Goal: Information Seeking & Learning: Learn about a topic

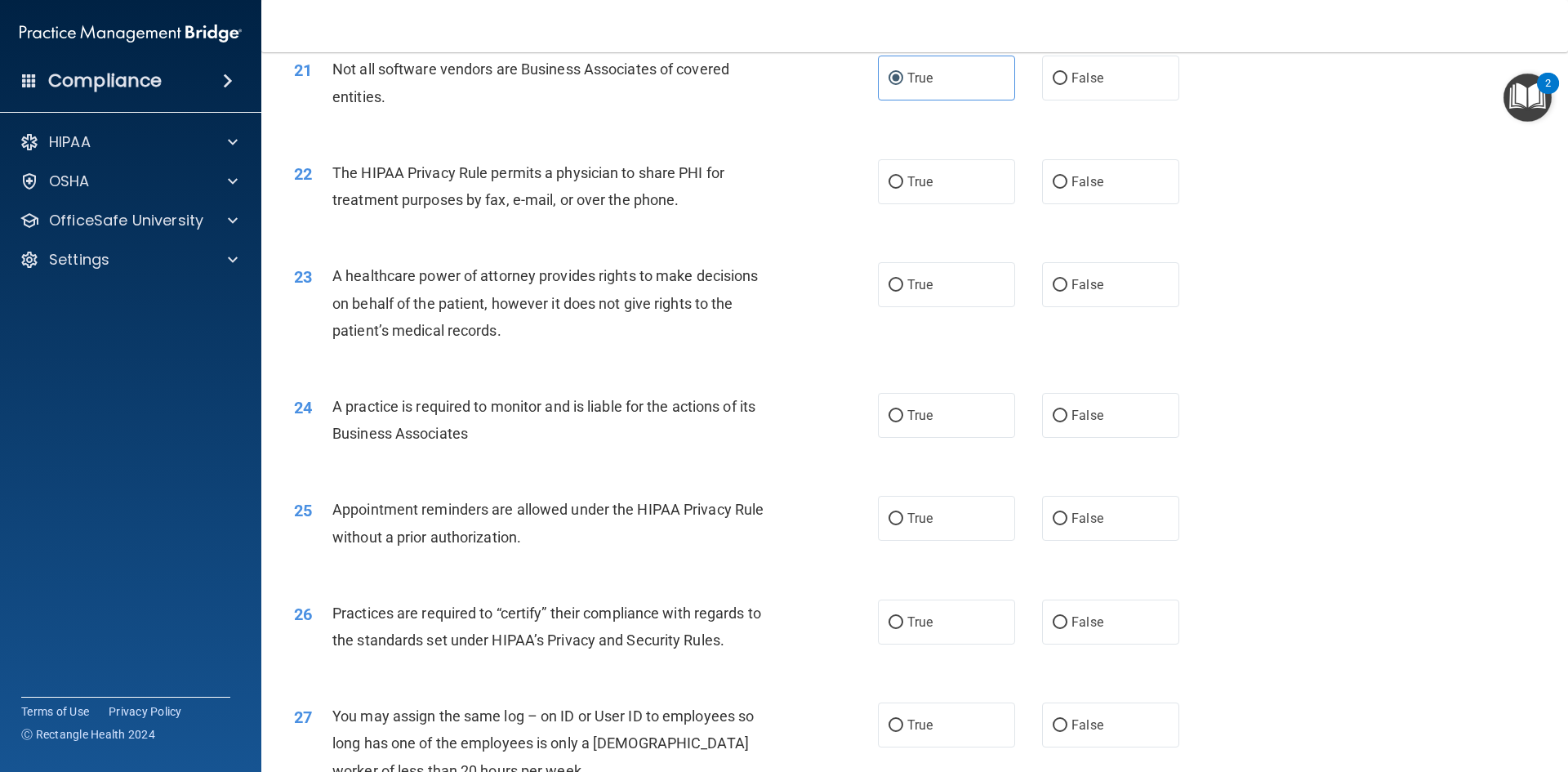
scroll to position [2532, 0]
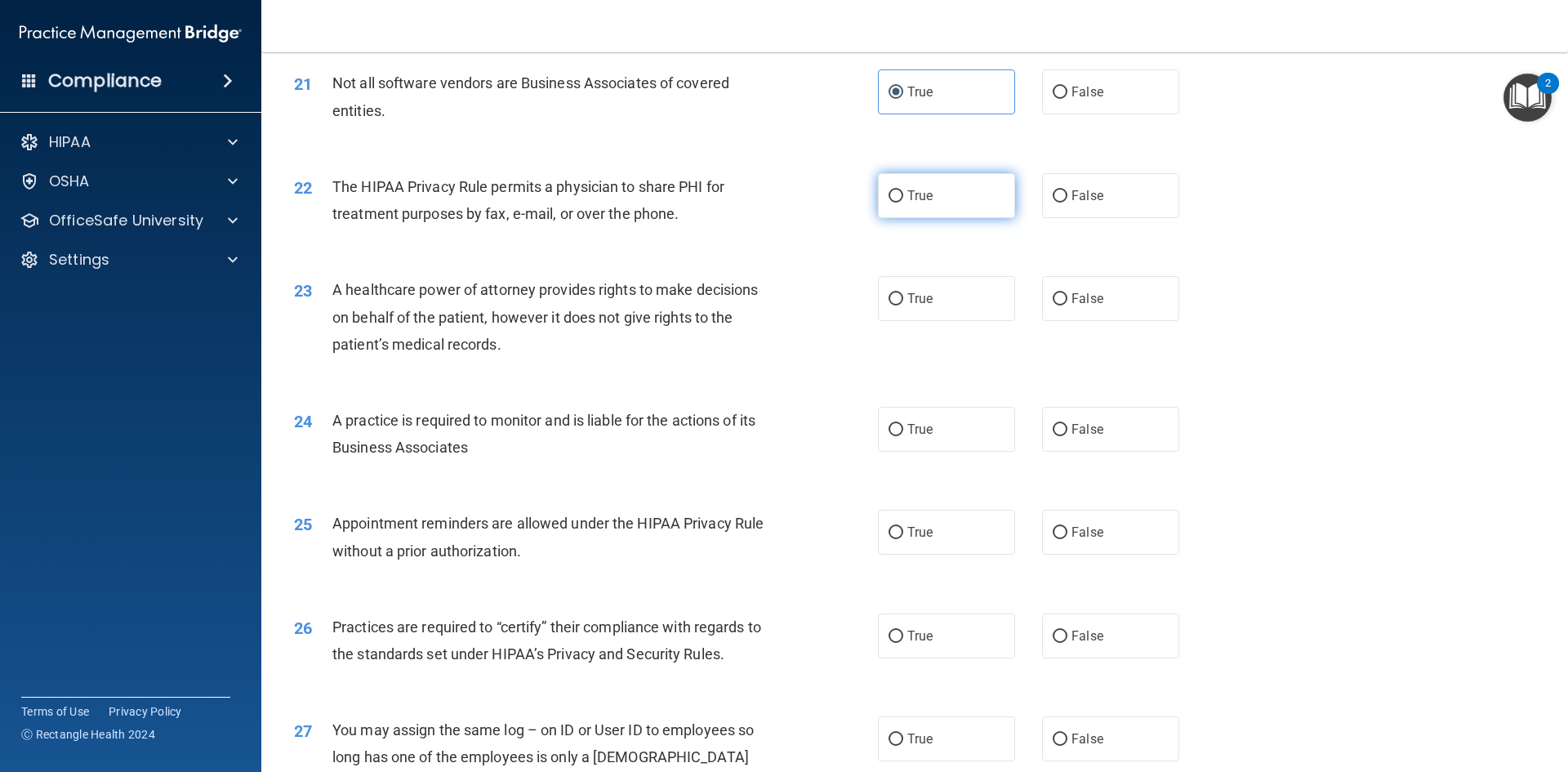
click at [888, 198] on input "True" at bounding box center [895, 197] width 14 height 13
radio input "true"
click at [945, 301] on label "True" at bounding box center [946, 299] width 137 height 45
click at [903, 301] on input "True" at bounding box center [895, 299] width 14 height 13
radio input "true"
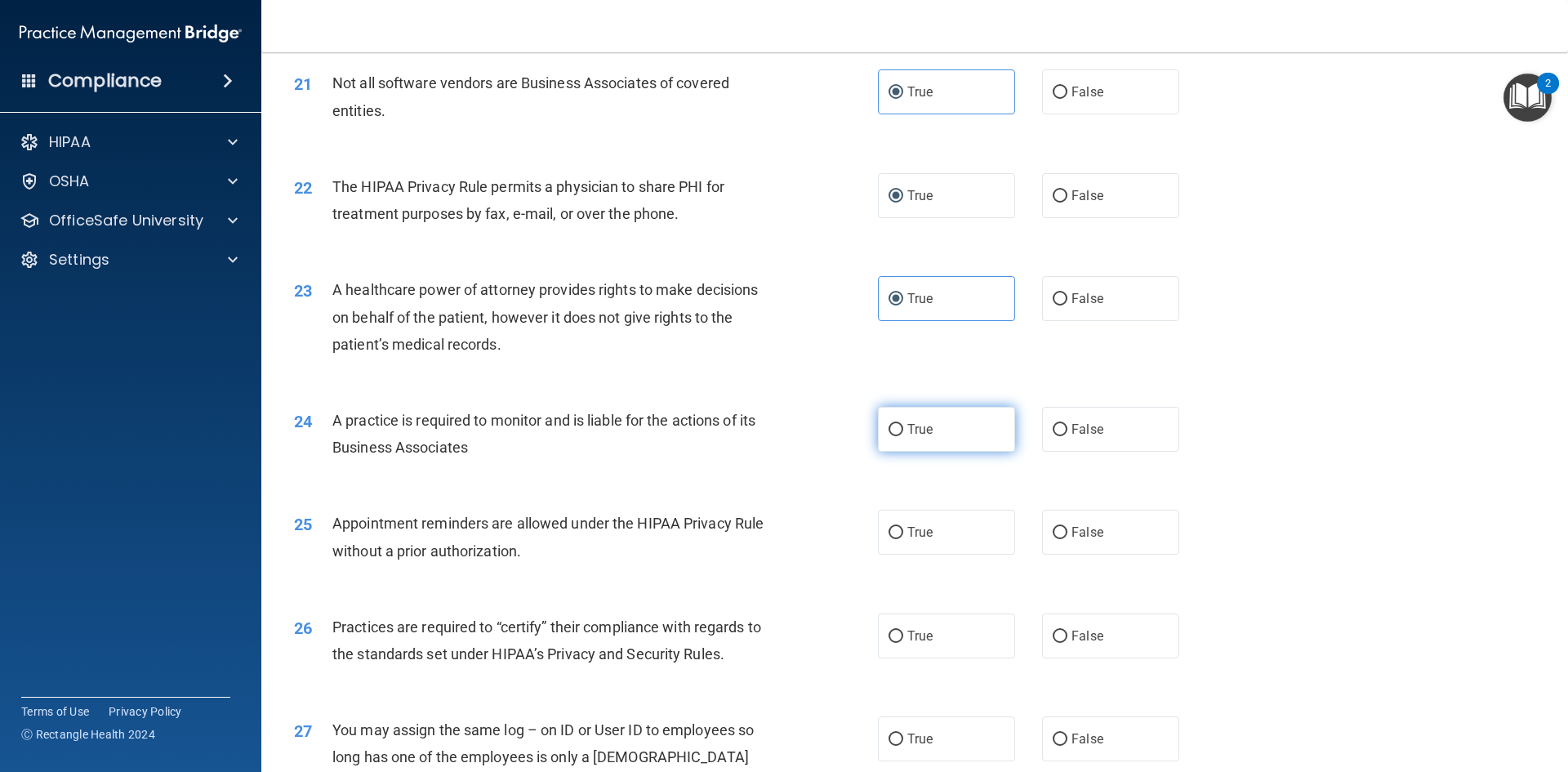
click at [921, 432] on span "True" at bounding box center [920, 428] width 25 height 15
click at [903, 432] on input "True" at bounding box center [895, 430] width 14 height 13
radio input "true"
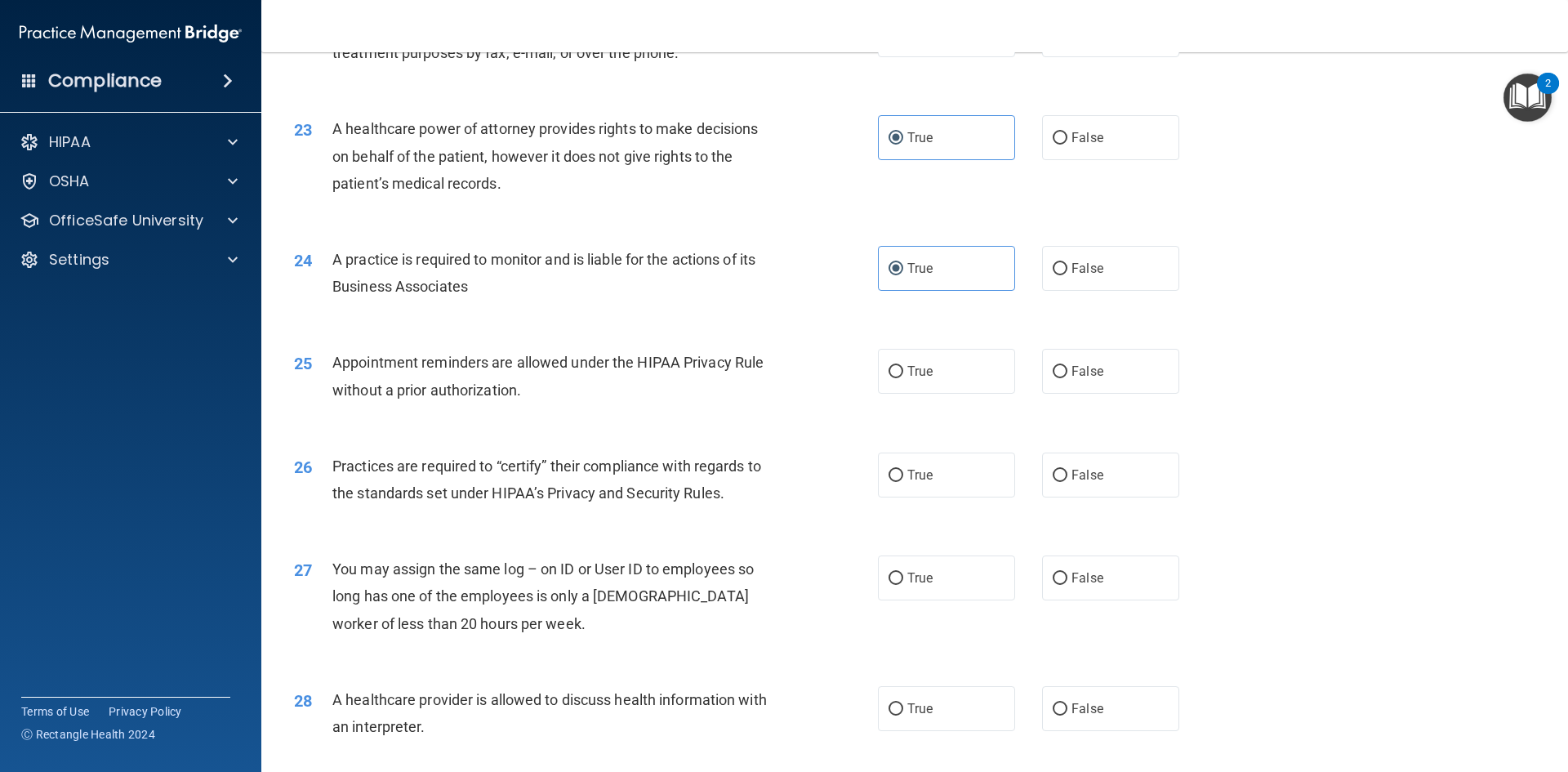
scroll to position [2716, 0]
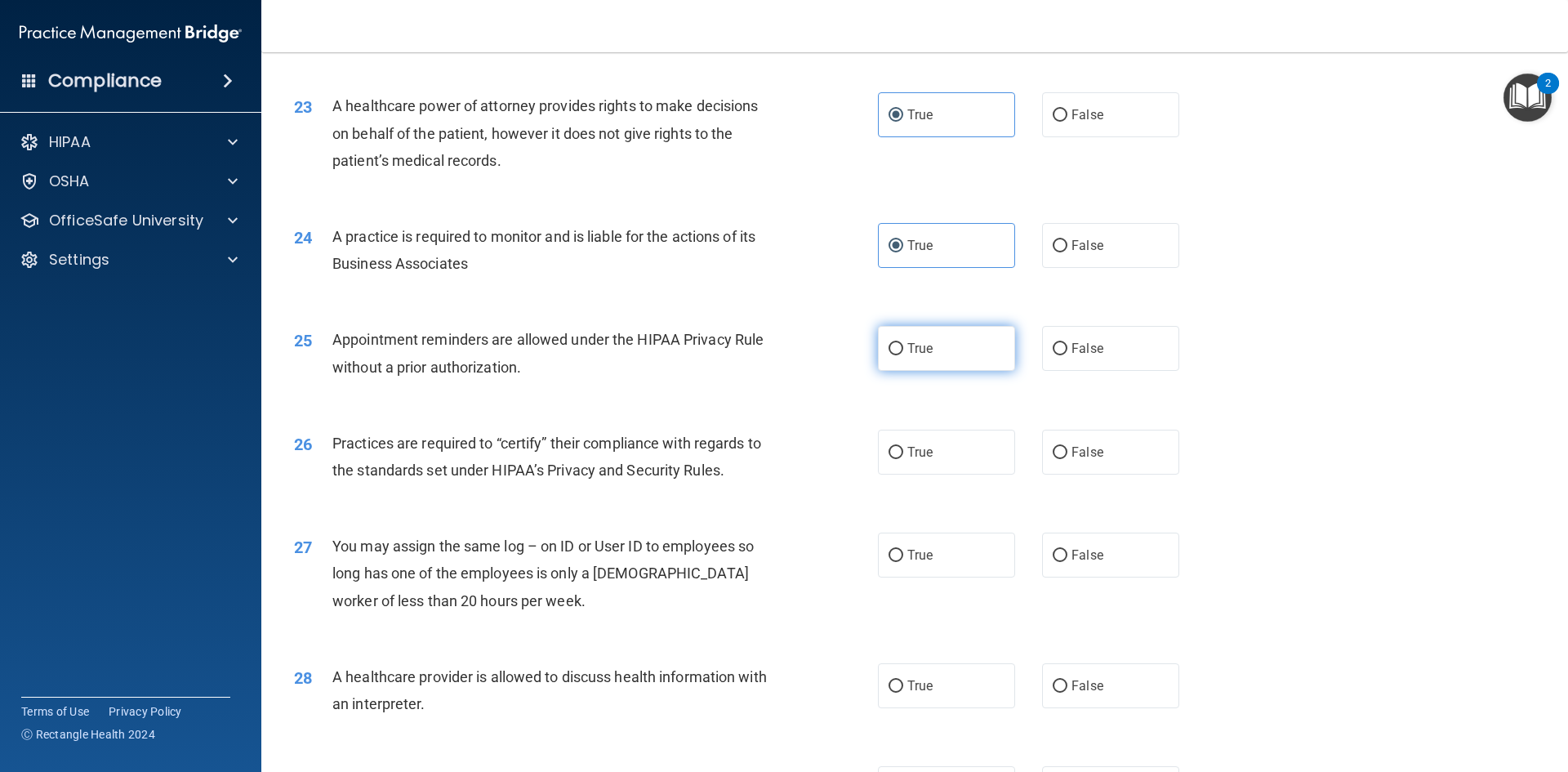
click at [940, 354] on label "True" at bounding box center [946, 348] width 137 height 45
click at [903, 354] on input "True" at bounding box center [895, 349] width 14 height 13
radio input "true"
click at [921, 447] on span "True" at bounding box center [920, 452] width 25 height 15
click at [903, 447] on input "True" at bounding box center [895, 453] width 14 height 13
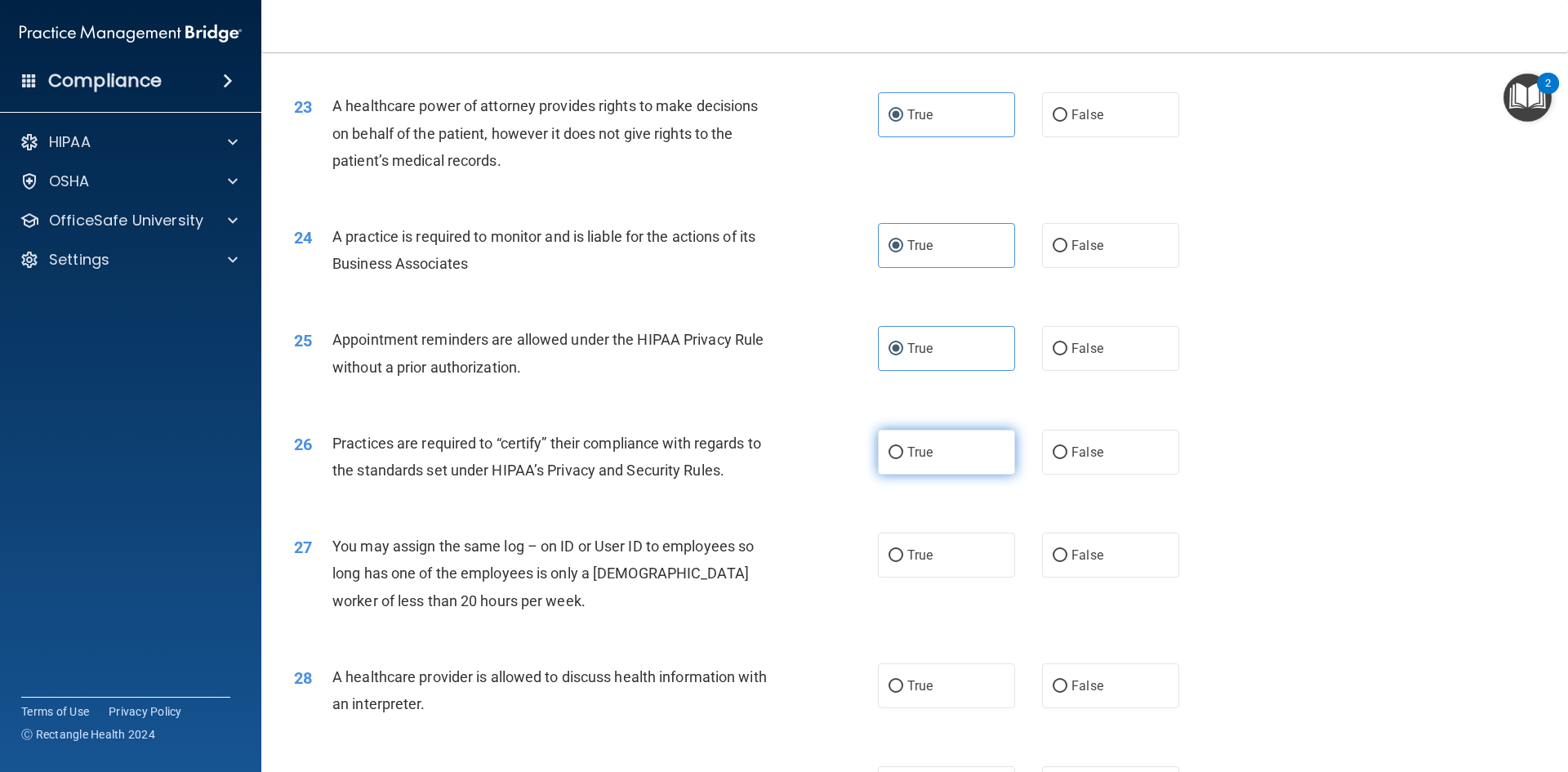
radio input "true"
click at [1102, 559] on label "False" at bounding box center [1111, 555] width 137 height 45
click at [1068, 559] on input "False" at bounding box center [1059, 556] width 14 height 13
radio input "true"
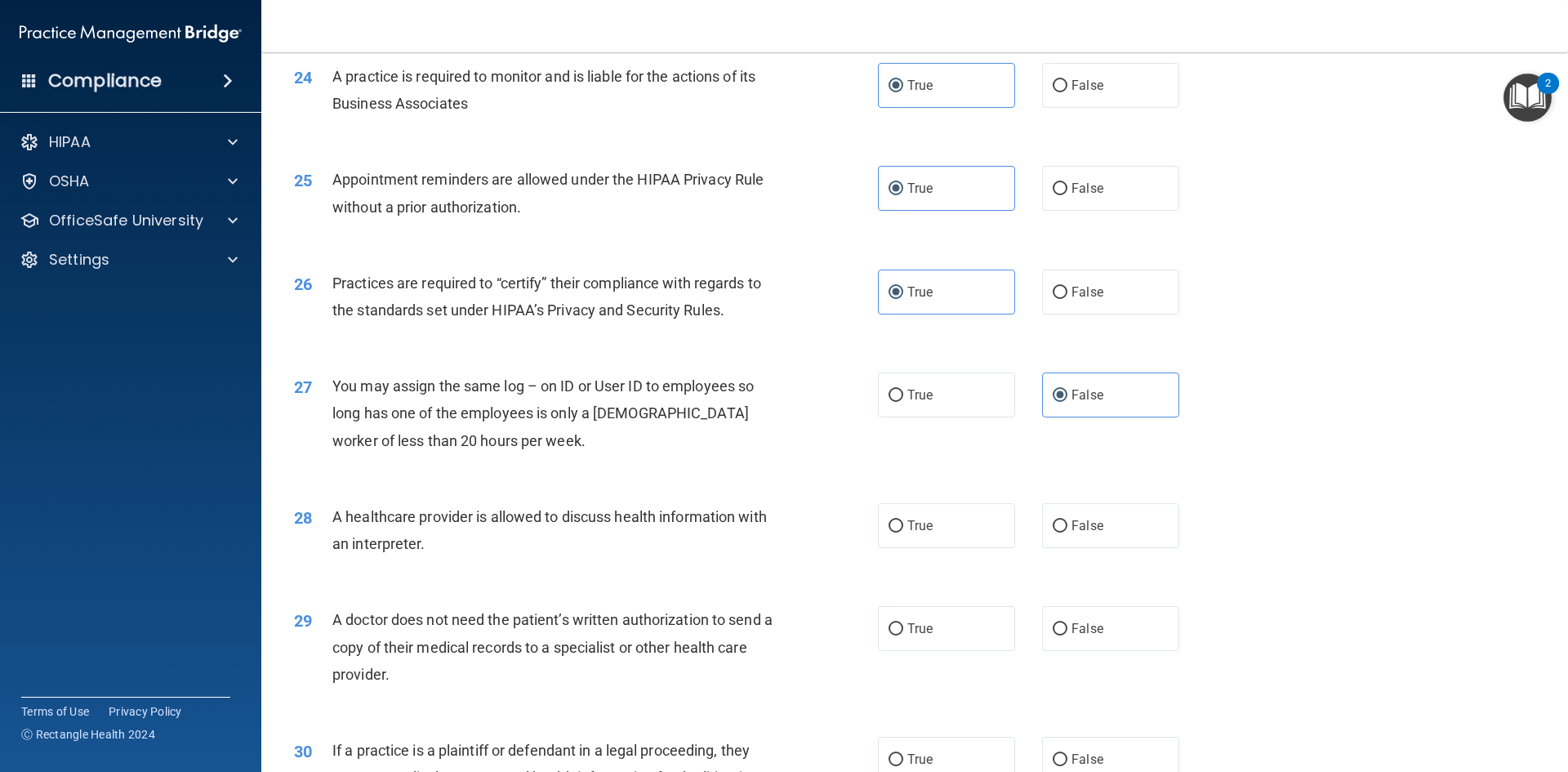
scroll to position [2900, 0]
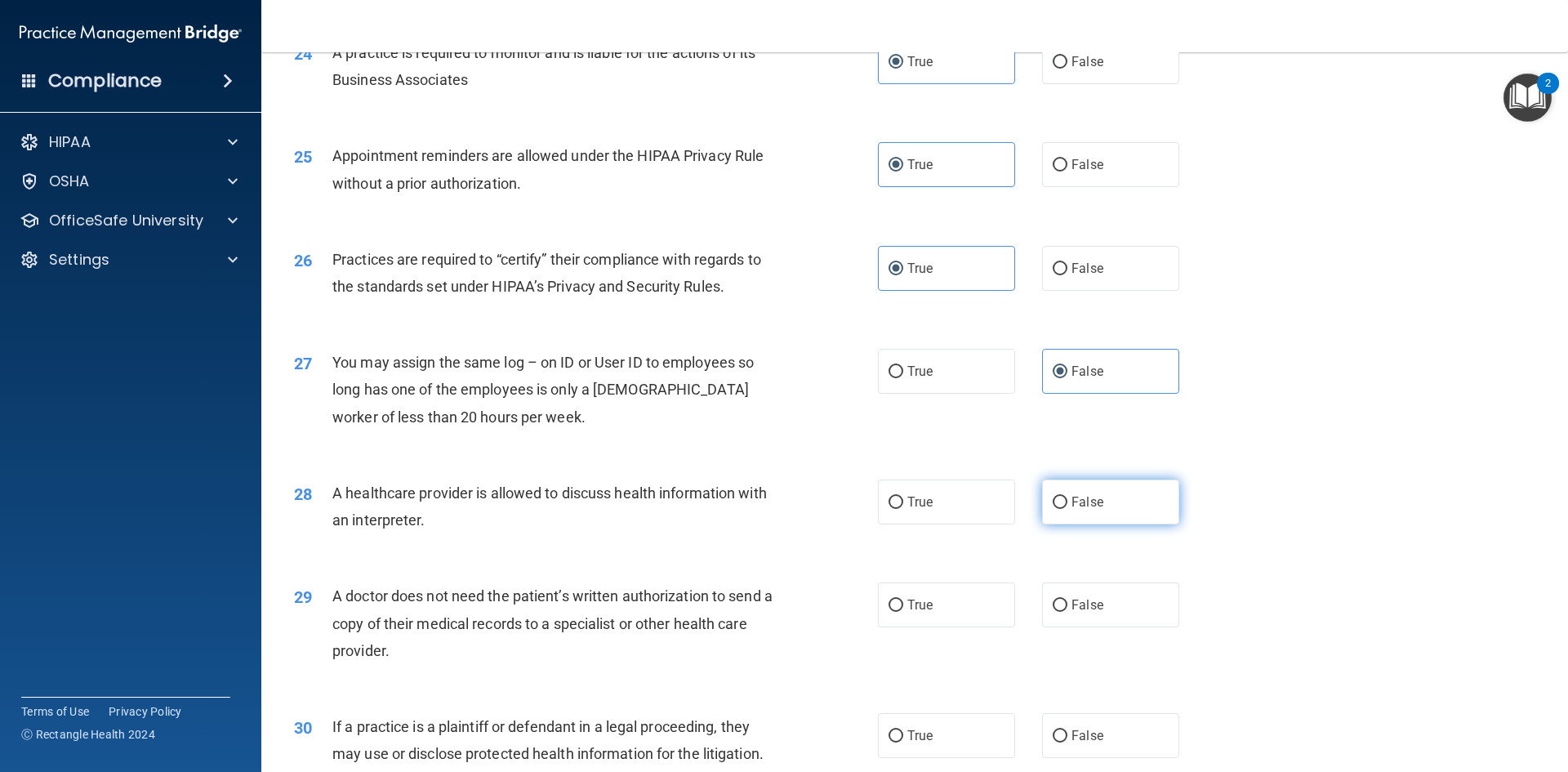
click at [1129, 499] on label "False" at bounding box center [1111, 502] width 137 height 45
click at [1068, 499] on input "False" at bounding box center [1059, 503] width 14 height 13
radio input "true"
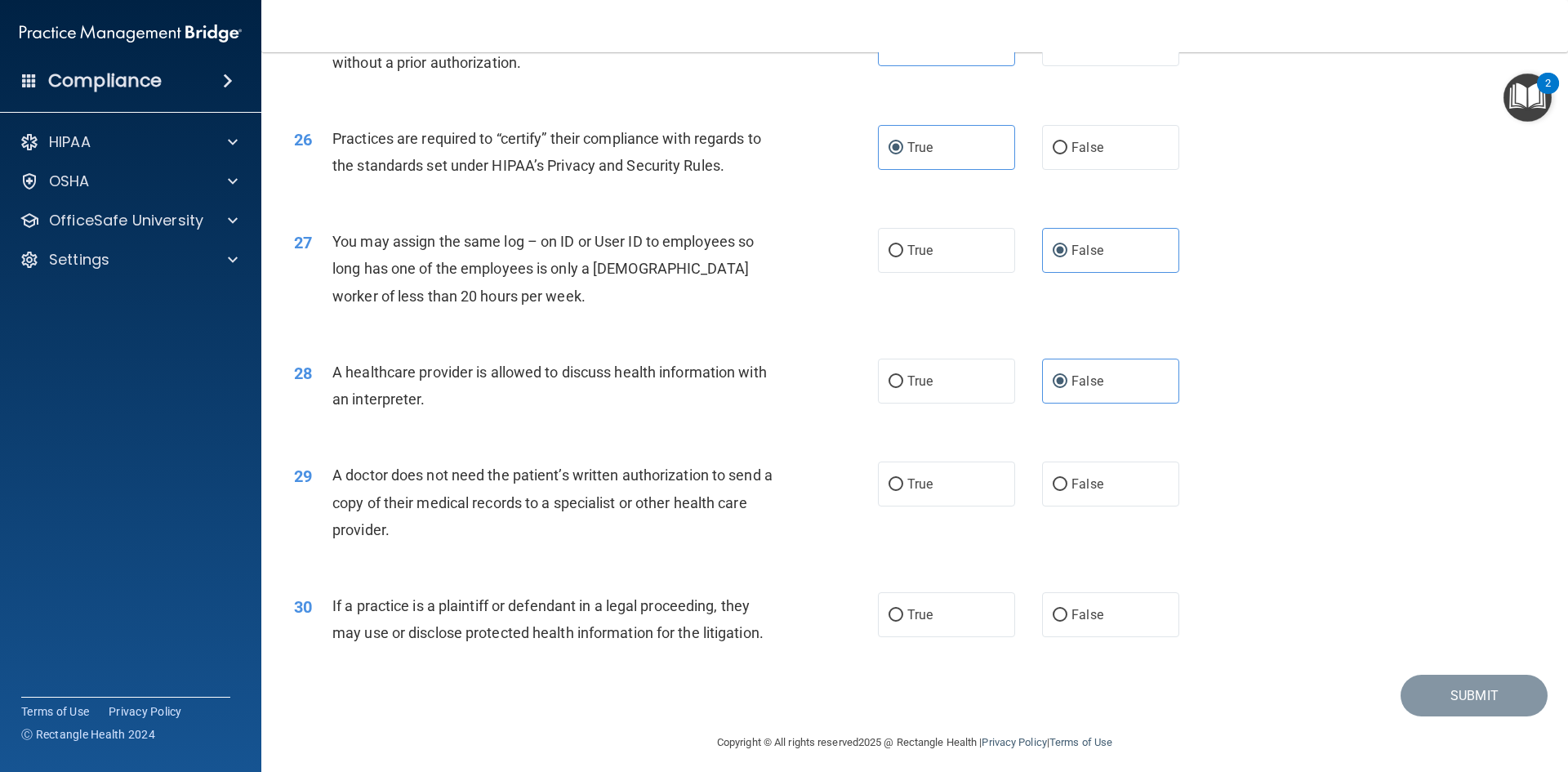
scroll to position [3022, 0]
click at [907, 480] on span "True" at bounding box center [920, 482] width 25 height 15
click at [903, 480] on input "True" at bounding box center [895, 483] width 14 height 13
radio input "true"
click at [1052, 611] on input "False" at bounding box center [1059, 614] width 14 height 13
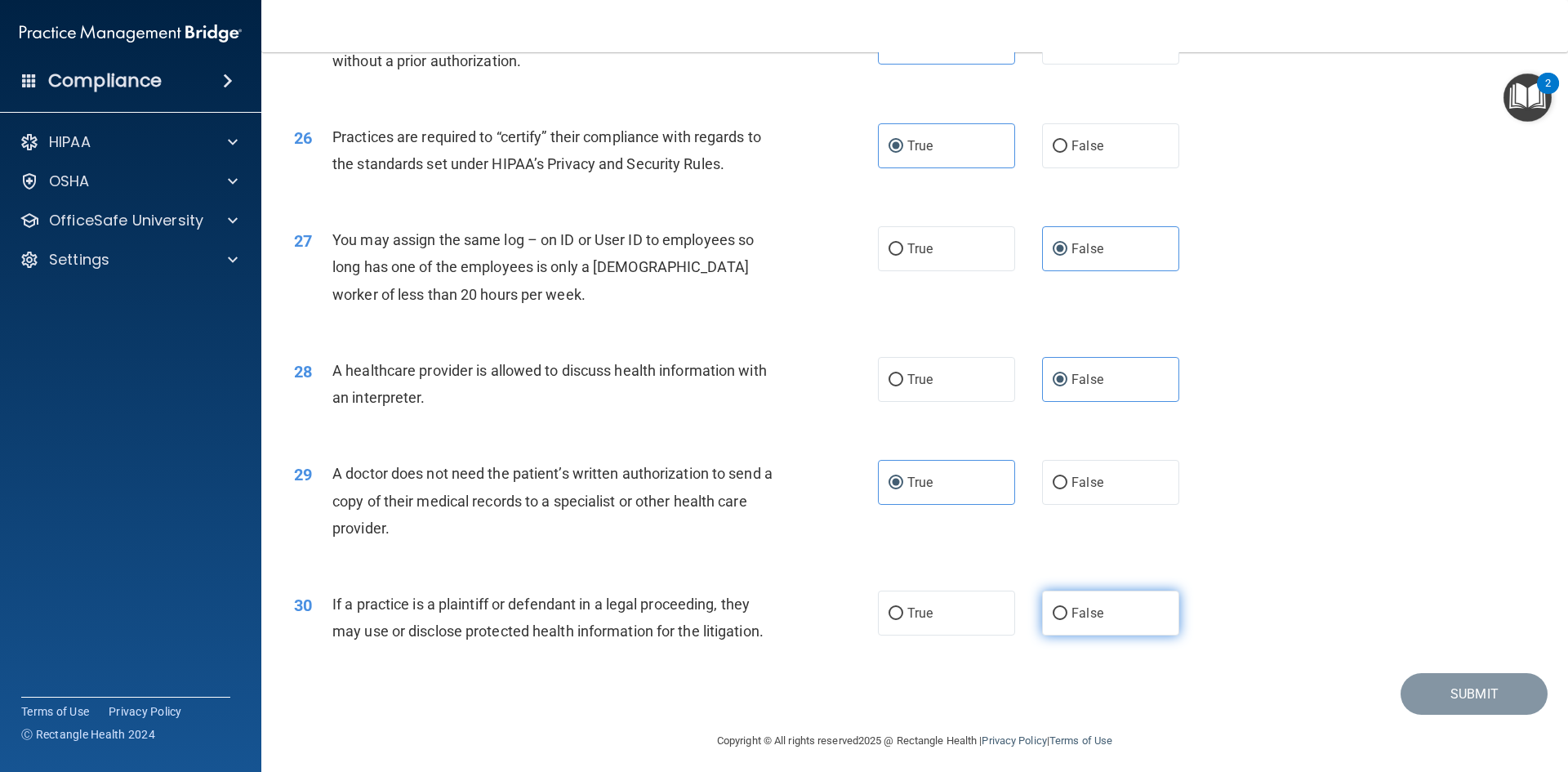
radio input "true"
click at [1412, 696] on button "Submit" at bounding box center [1473, 694] width 147 height 41
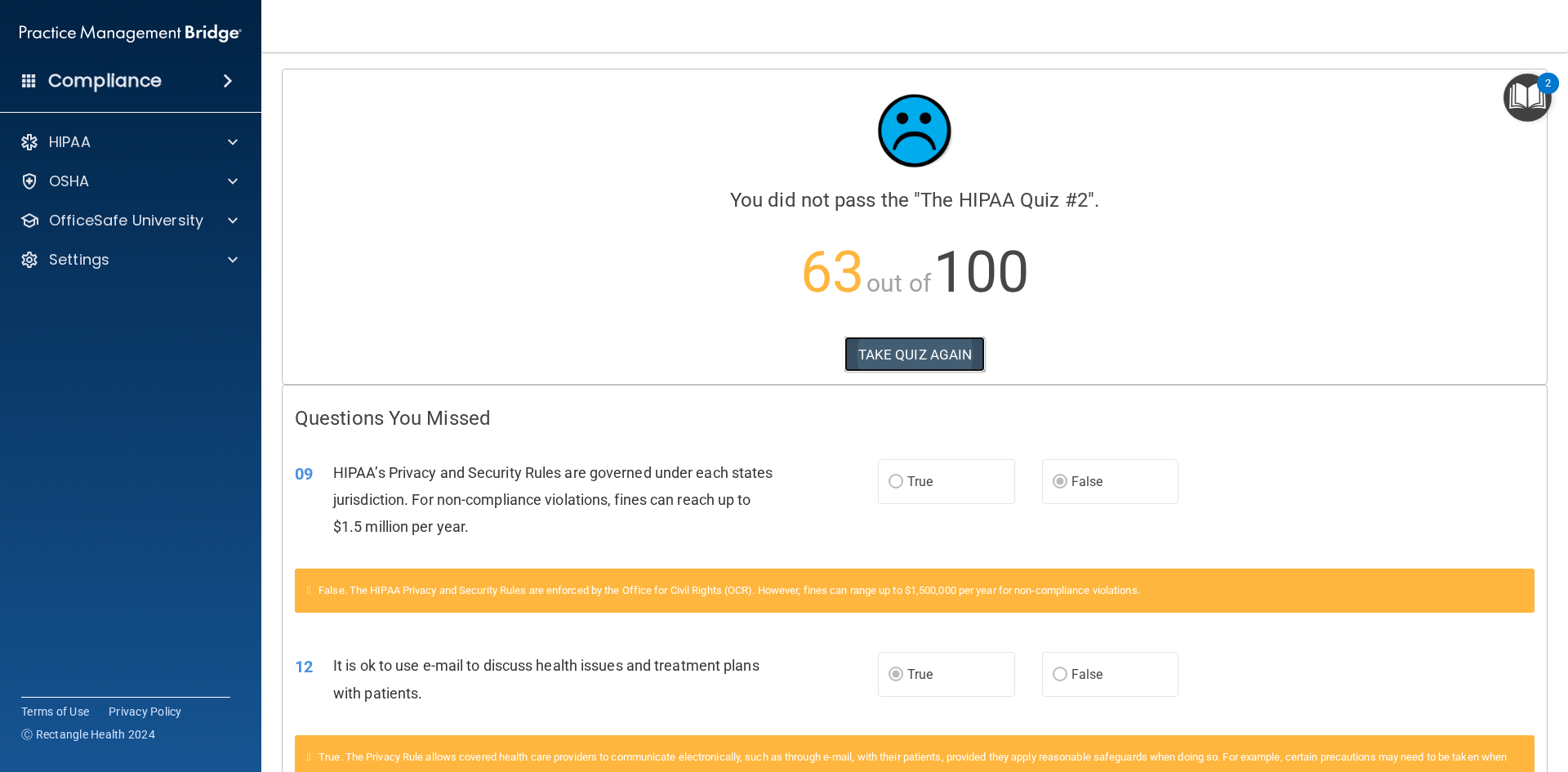
click at [880, 336] on button "TAKE QUIZ AGAIN" at bounding box center [914, 354] width 142 height 36
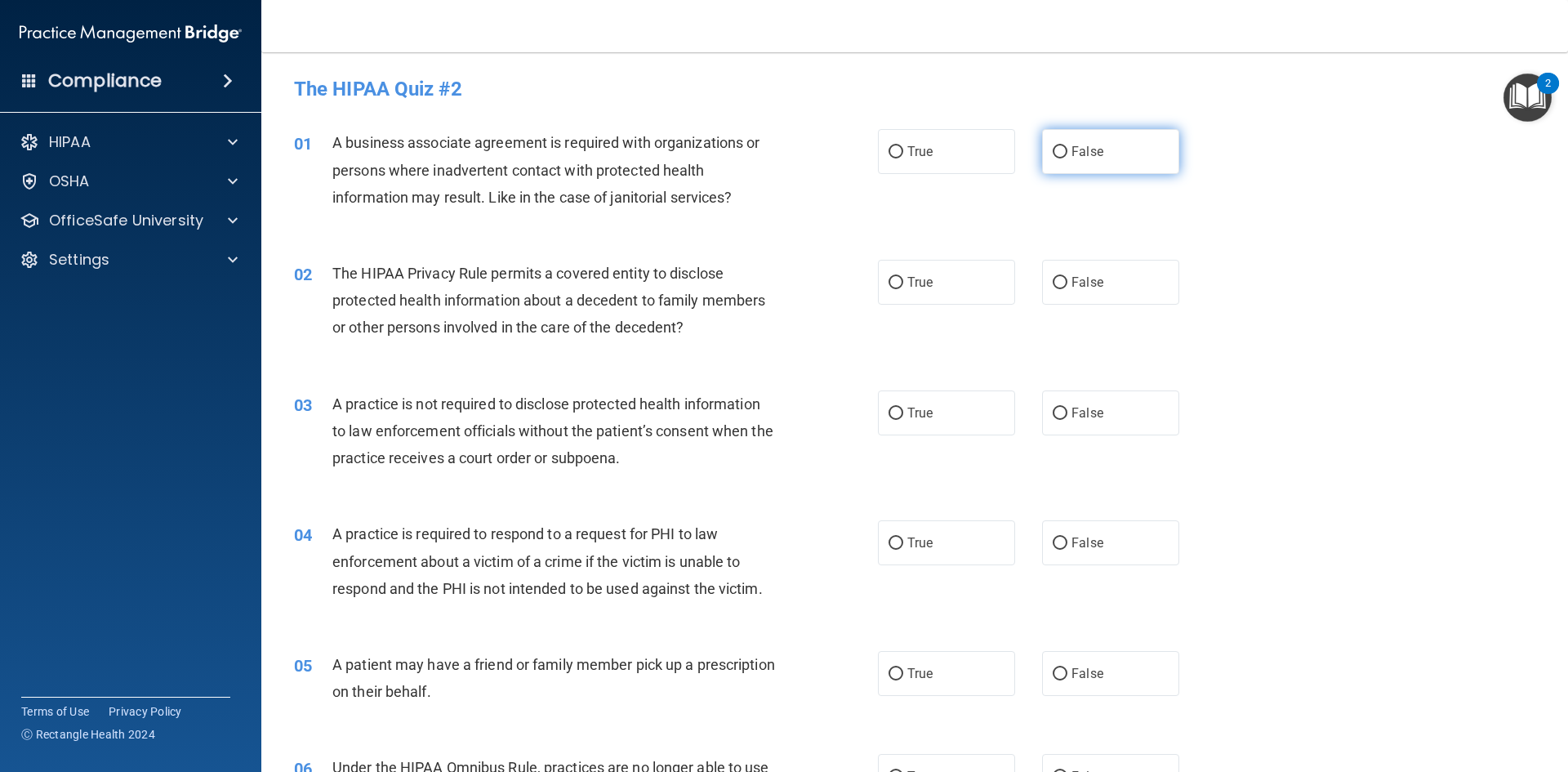
click at [1071, 154] on span "False" at bounding box center [1087, 151] width 32 height 15
click at [1059, 153] on input "False" at bounding box center [1059, 152] width 14 height 13
radio input "true"
click at [1119, 182] on div "01 A business associate agreement is required with organizations or persons whe…" at bounding box center [914, 173] width 1266 height 131
click at [889, 282] on input "True" at bounding box center [895, 283] width 14 height 13
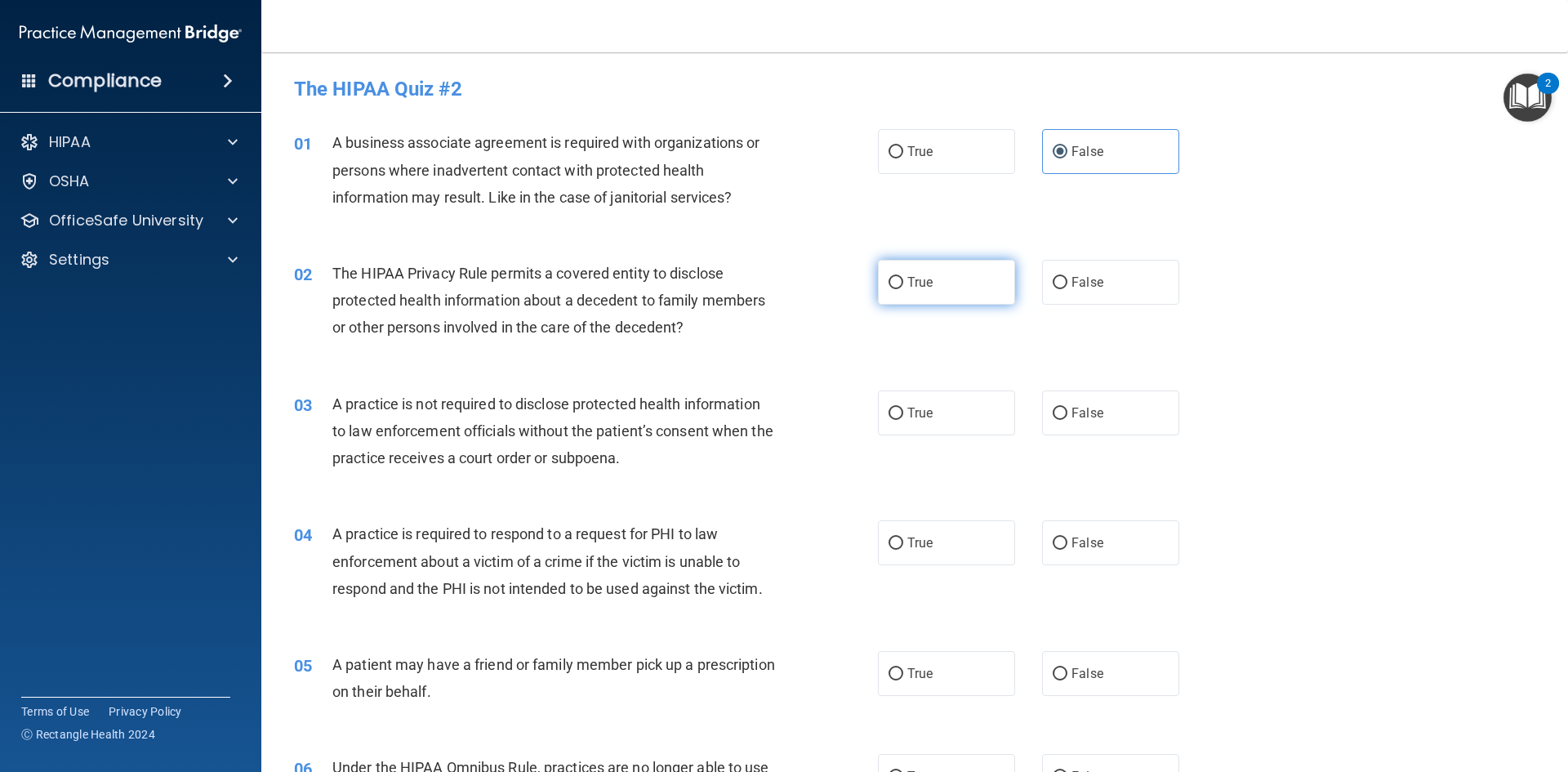
radio input "true"
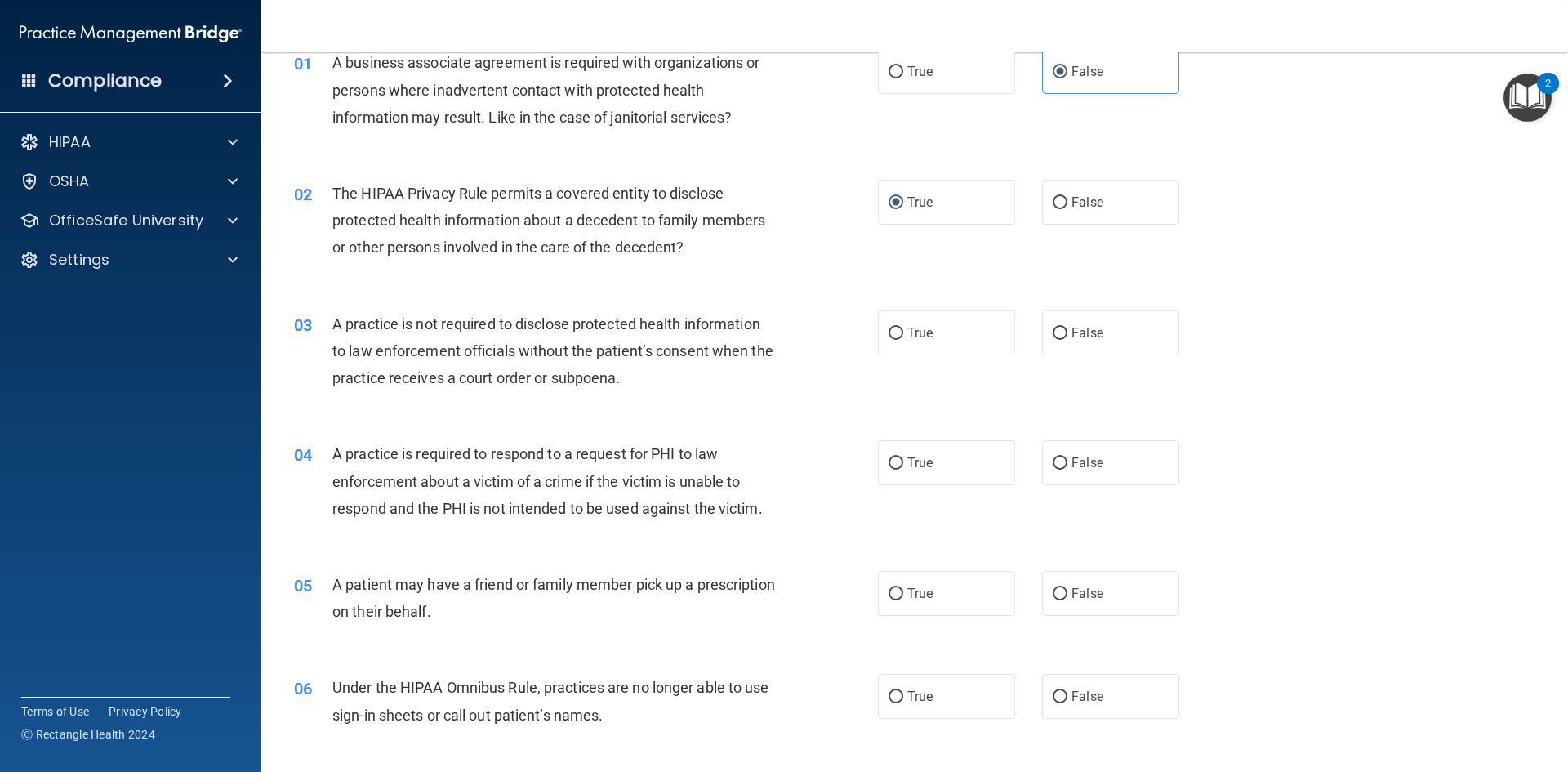
scroll to position [225, 0]
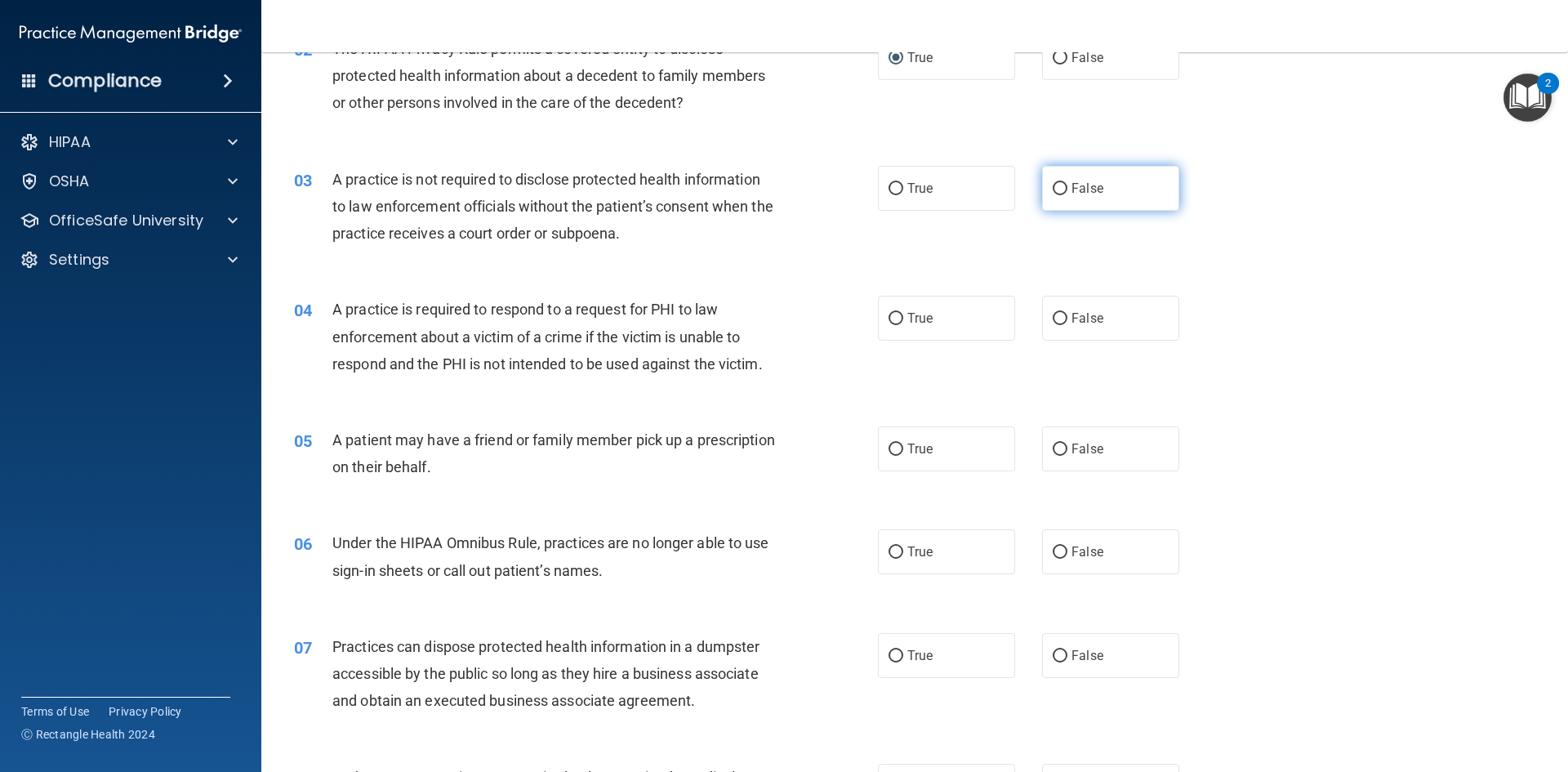
click at [1071, 189] on span "False" at bounding box center [1087, 188] width 32 height 15
click at [1066, 189] on input "False" at bounding box center [1059, 189] width 14 height 13
radio input "true"
click at [888, 318] on input "True" at bounding box center [895, 319] width 14 height 13
radio input "true"
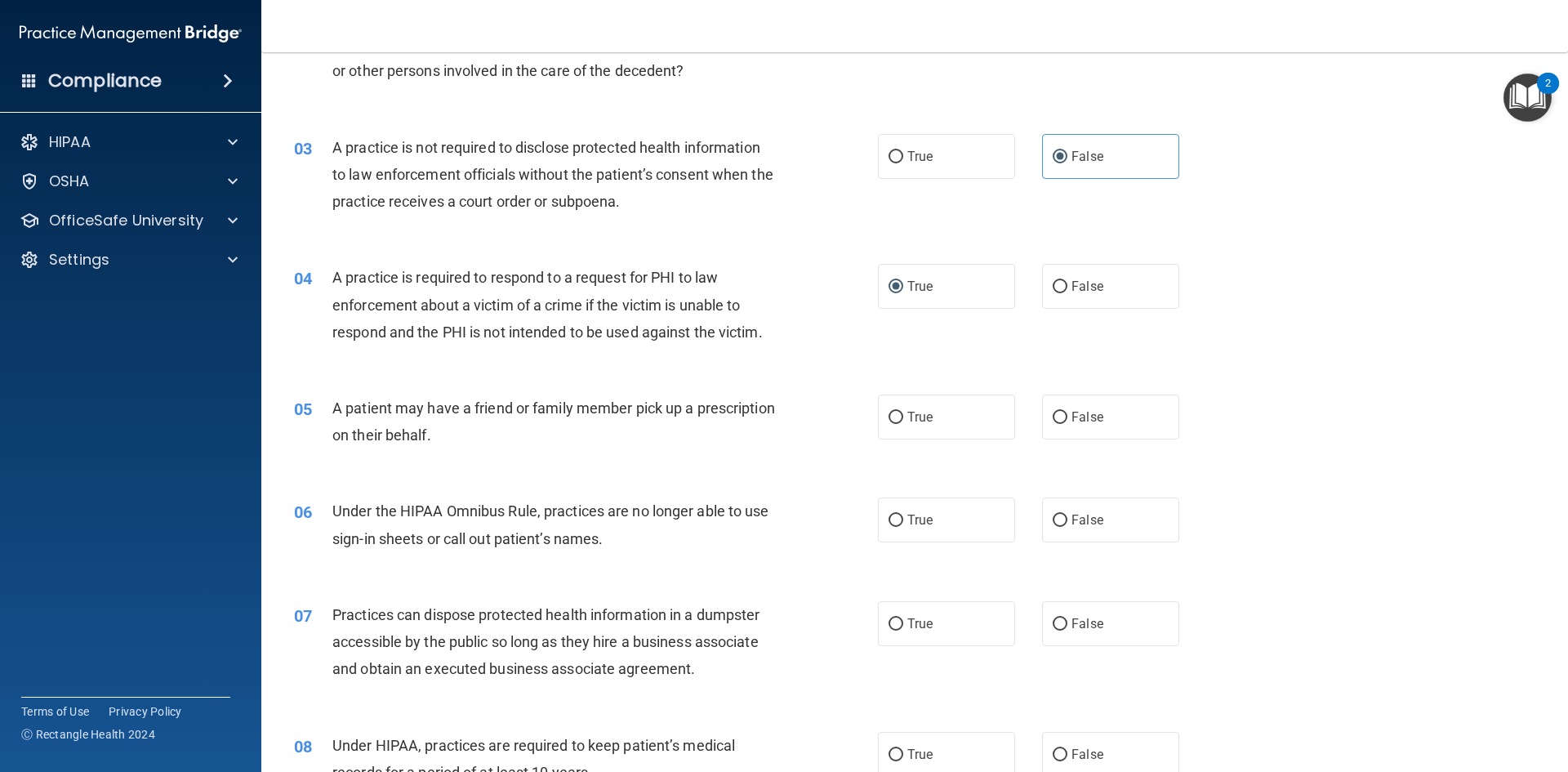
scroll to position [368, 0]
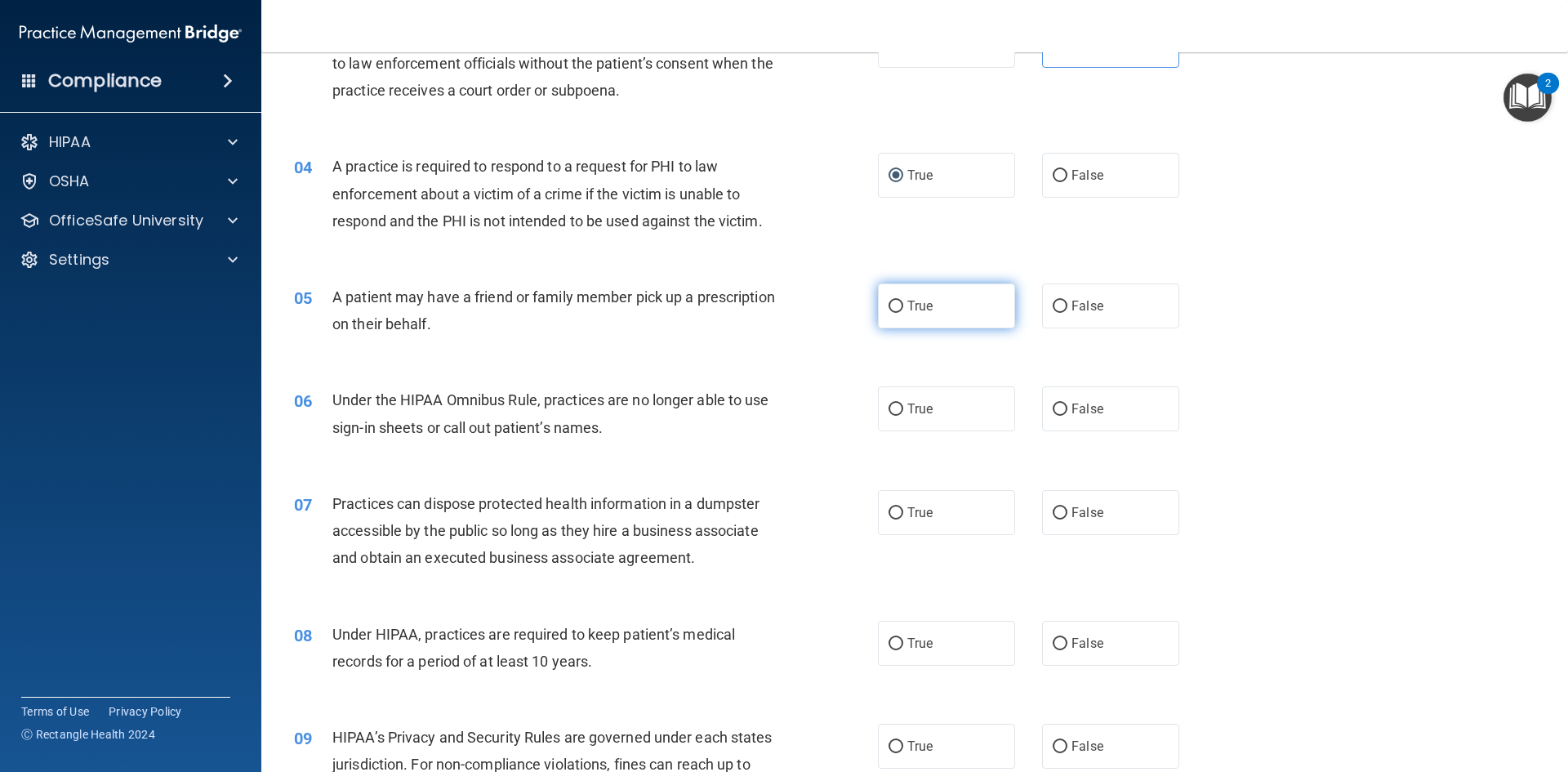
click at [894, 286] on label "True" at bounding box center [946, 306] width 137 height 45
click at [894, 300] on input "True" at bounding box center [895, 307] width 14 height 13
radio input "true"
click at [1052, 409] on input "False" at bounding box center [1059, 409] width 14 height 13
radio input "true"
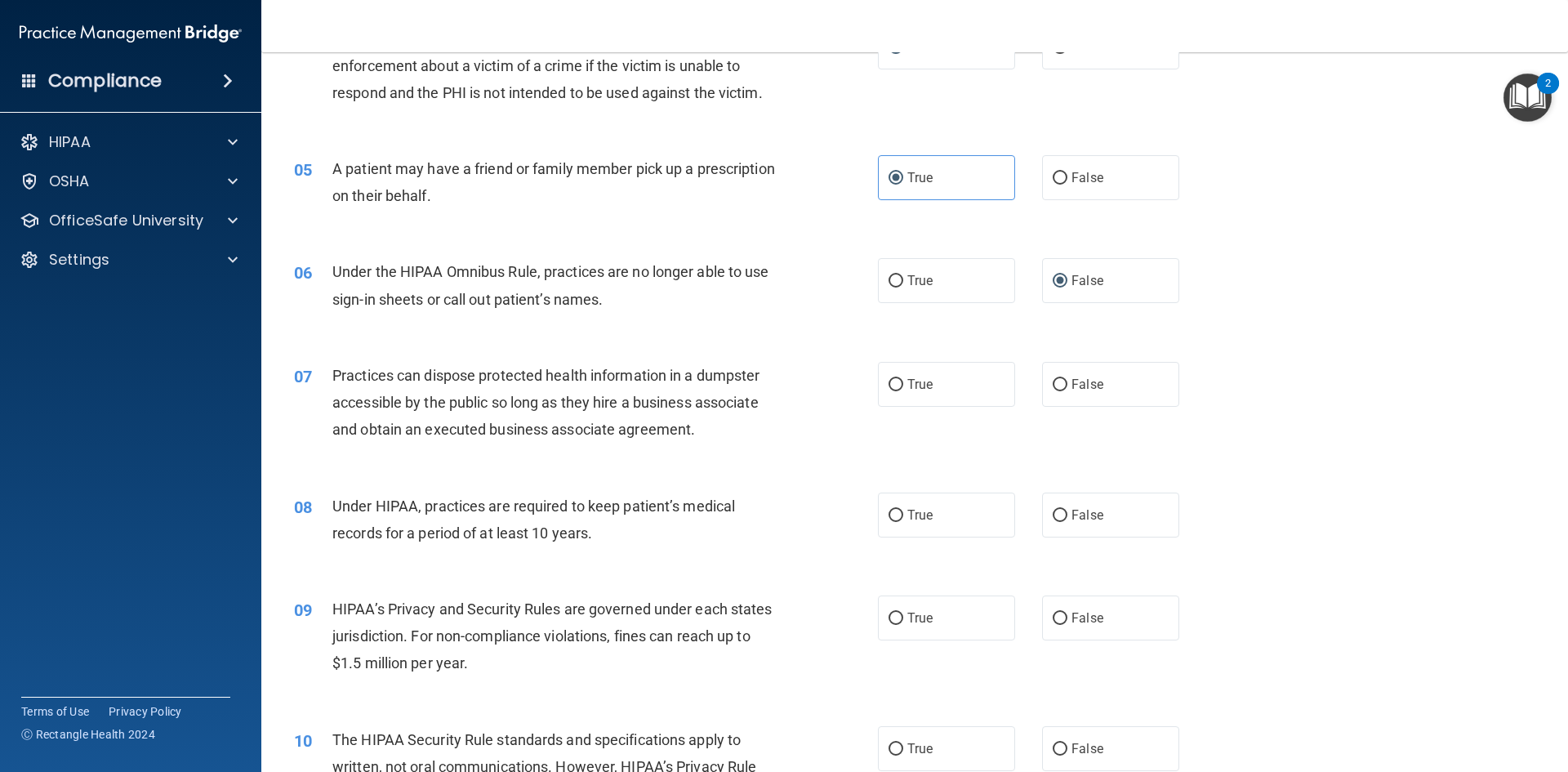
scroll to position [510, 0]
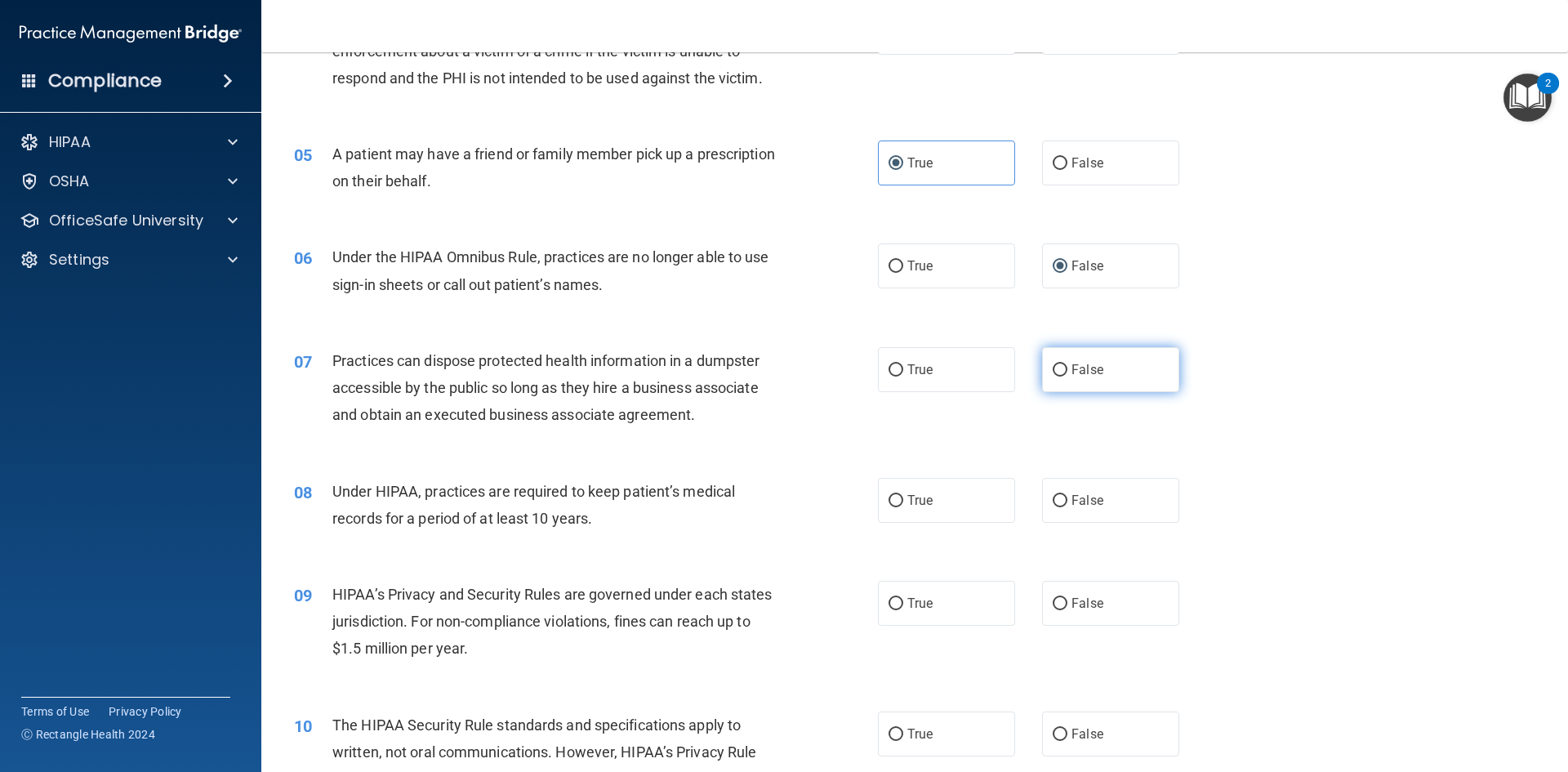
click at [1048, 357] on label "False" at bounding box center [1111, 370] width 137 height 45
click at [1052, 364] on input "False" at bounding box center [1059, 371] width 14 height 13
radio input "true"
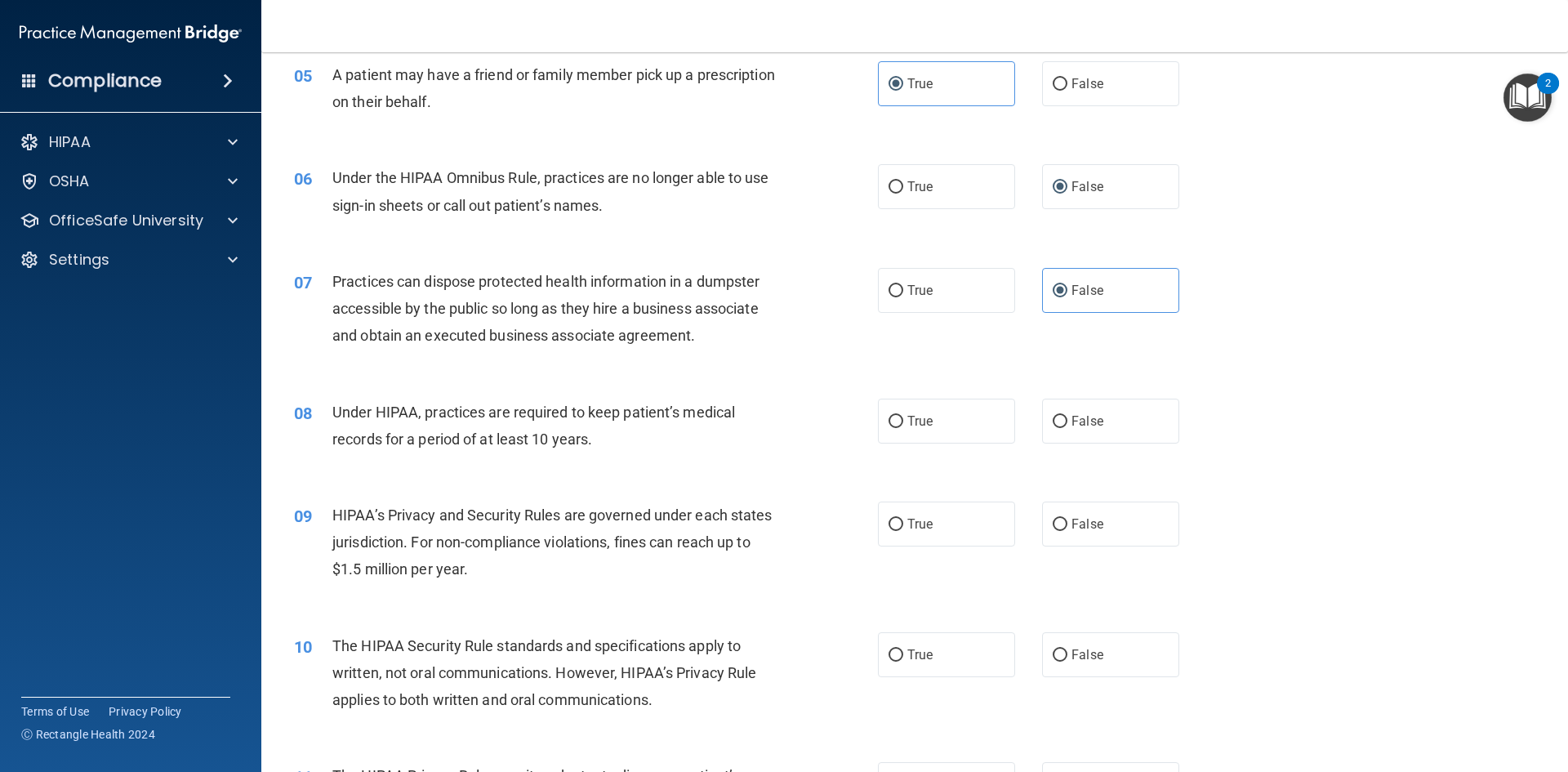
scroll to position [633, 0]
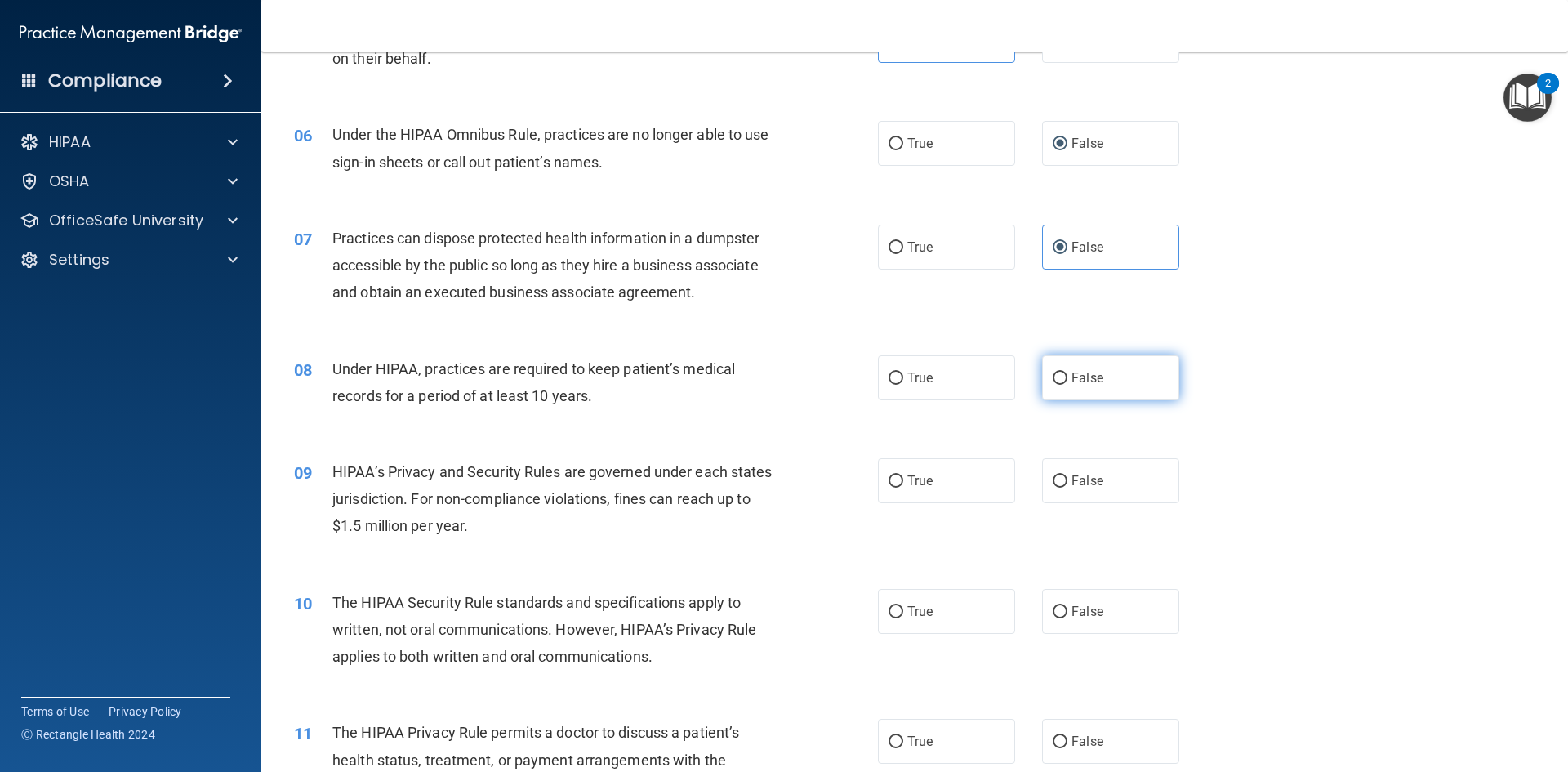
click at [1052, 383] on input "False" at bounding box center [1059, 379] width 14 height 13
radio input "true"
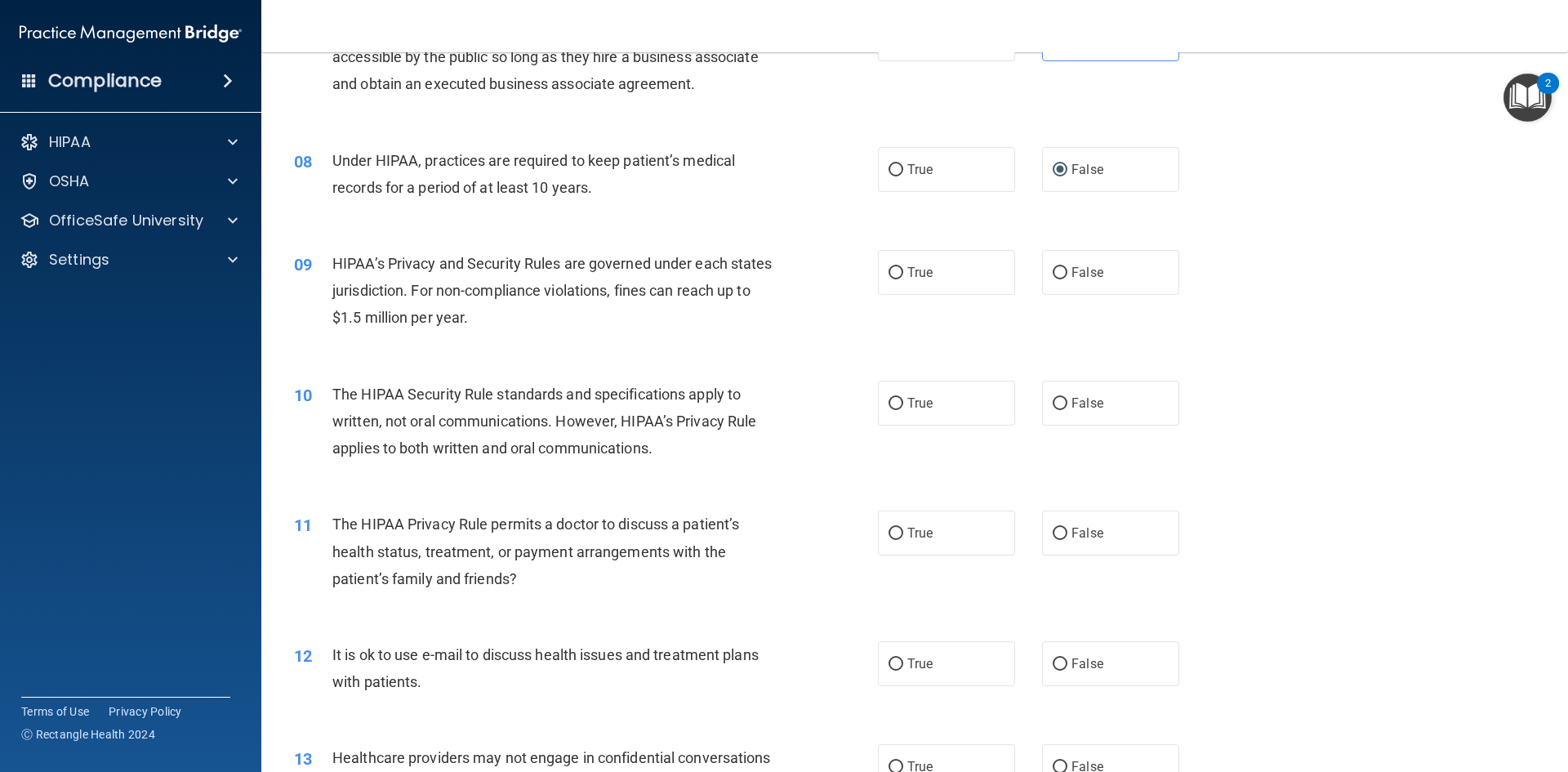
scroll to position [858, 0]
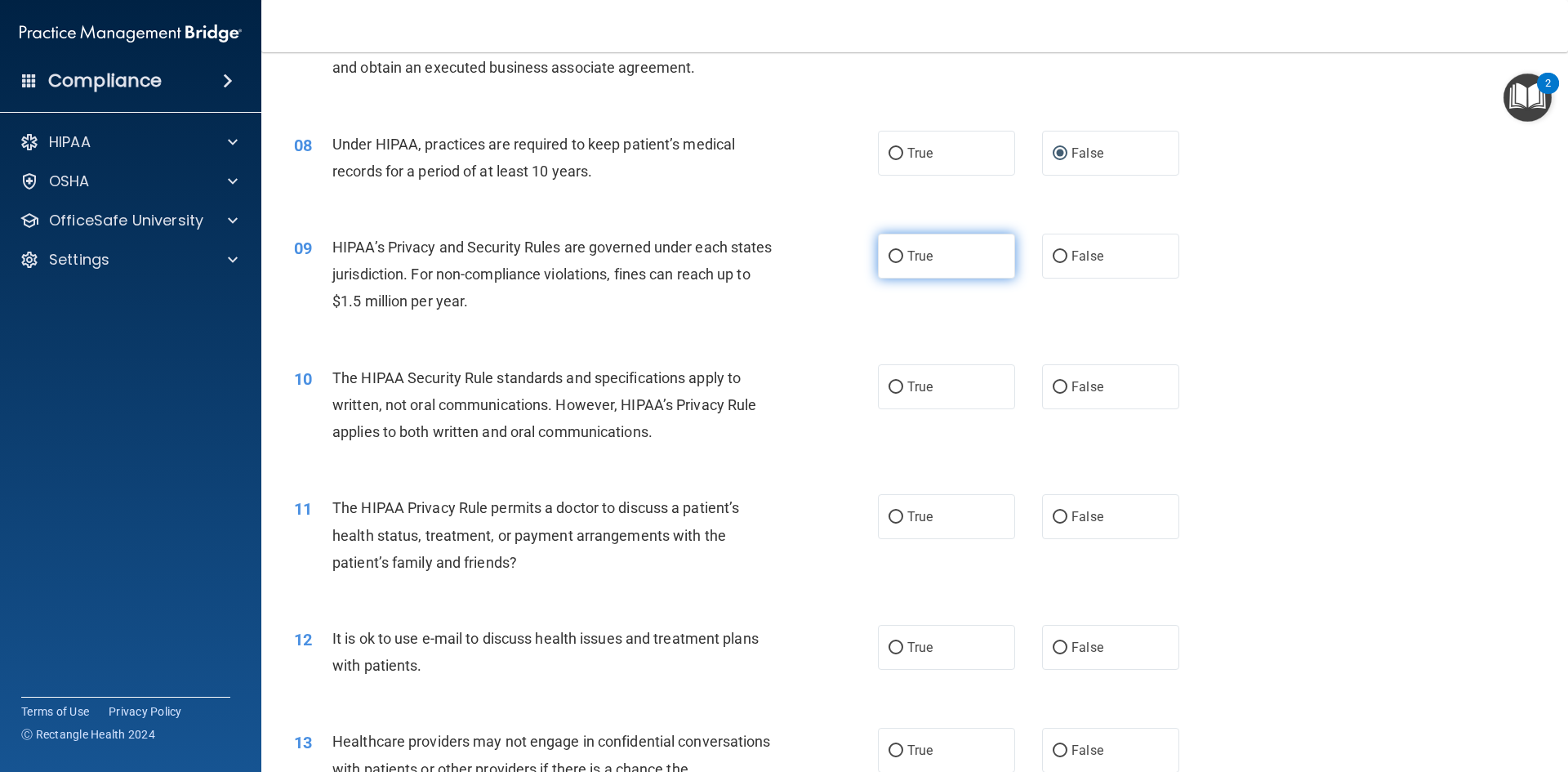
click at [893, 255] on input "True" at bounding box center [895, 257] width 14 height 13
radio input "true"
click at [1059, 259] on label "False" at bounding box center [1111, 256] width 137 height 45
click at [1059, 259] on input "False" at bounding box center [1059, 257] width 14 height 13
radio input "true"
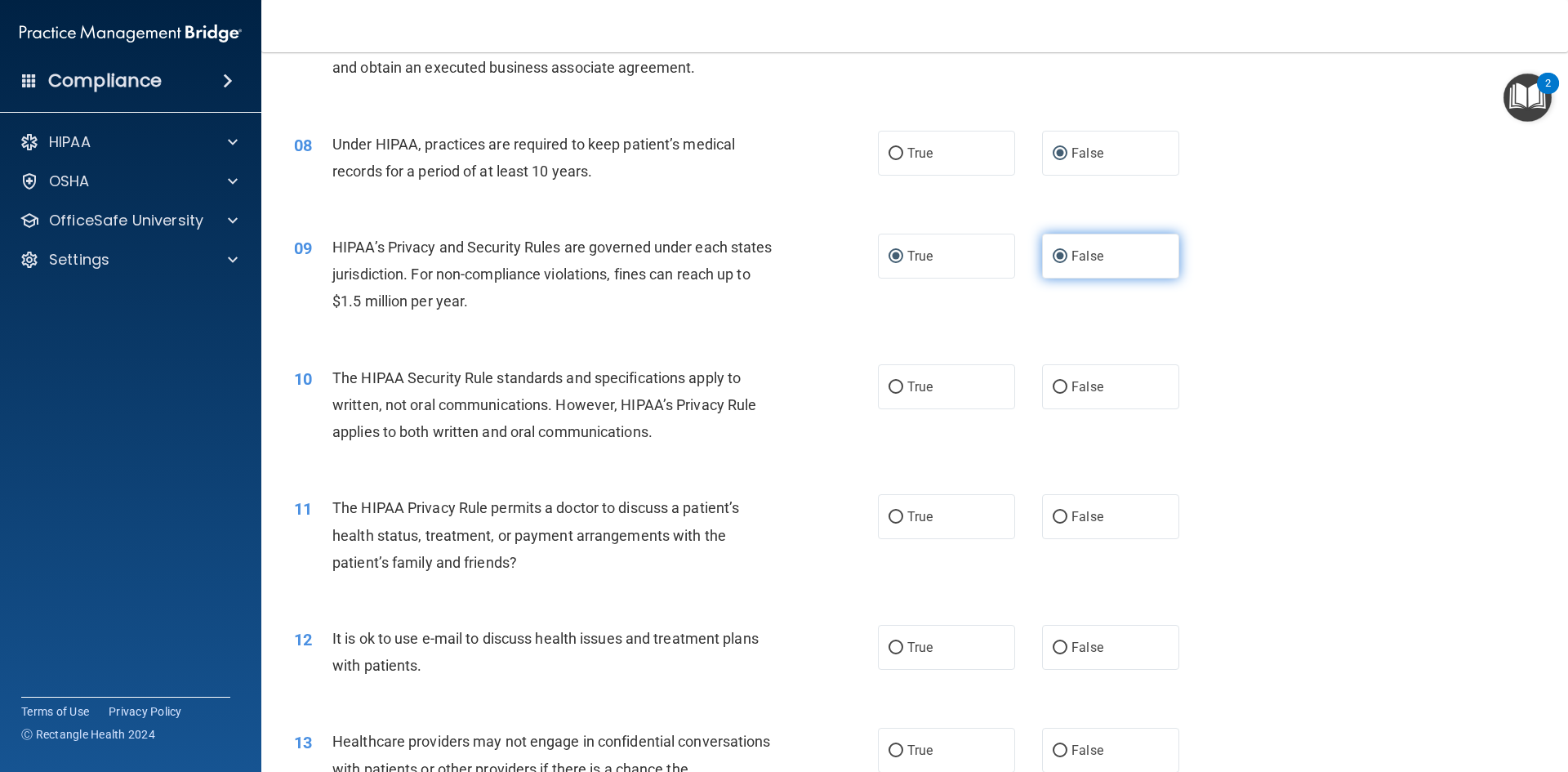
radio input "false"
click at [923, 393] on span "True" at bounding box center [920, 386] width 25 height 15
click at [903, 393] on input "True" at bounding box center [895, 388] width 14 height 13
radio input "true"
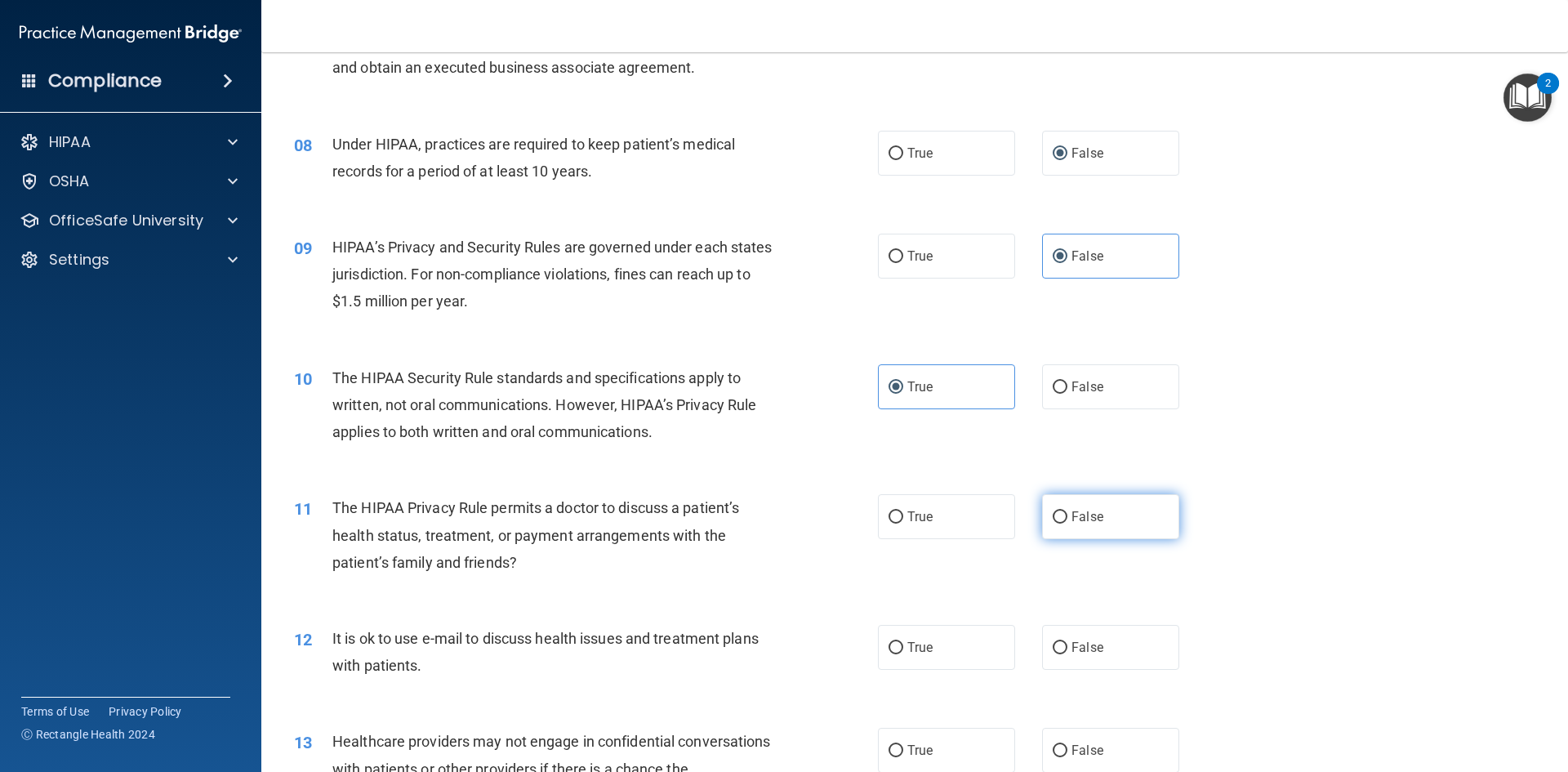
click at [1071, 515] on span "False" at bounding box center [1087, 516] width 32 height 15
click at [1068, 515] on input "False" at bounding box center [1059, 518] width 14 height 13
radio input "true"
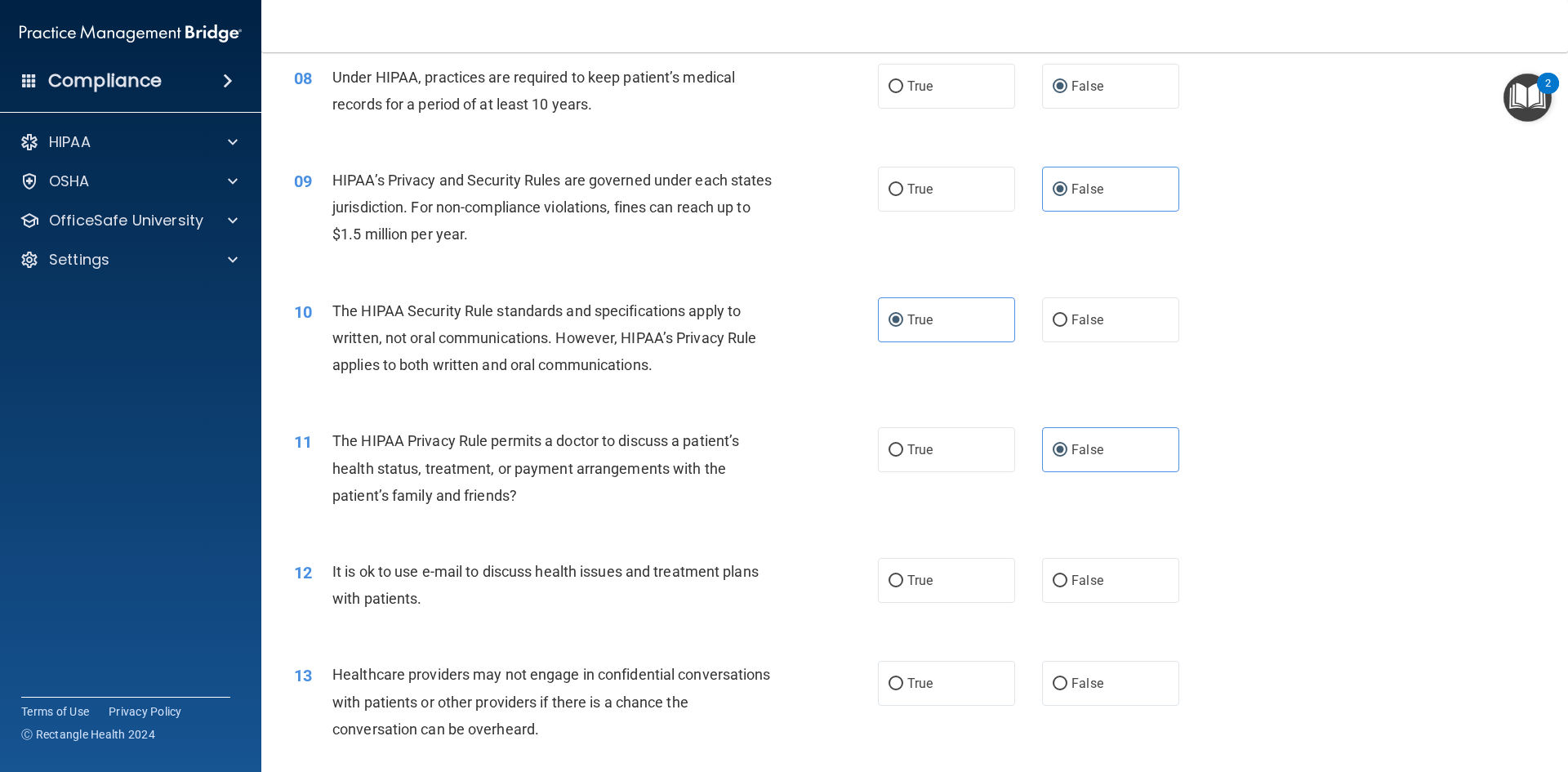
scroll to position [1082, 0]
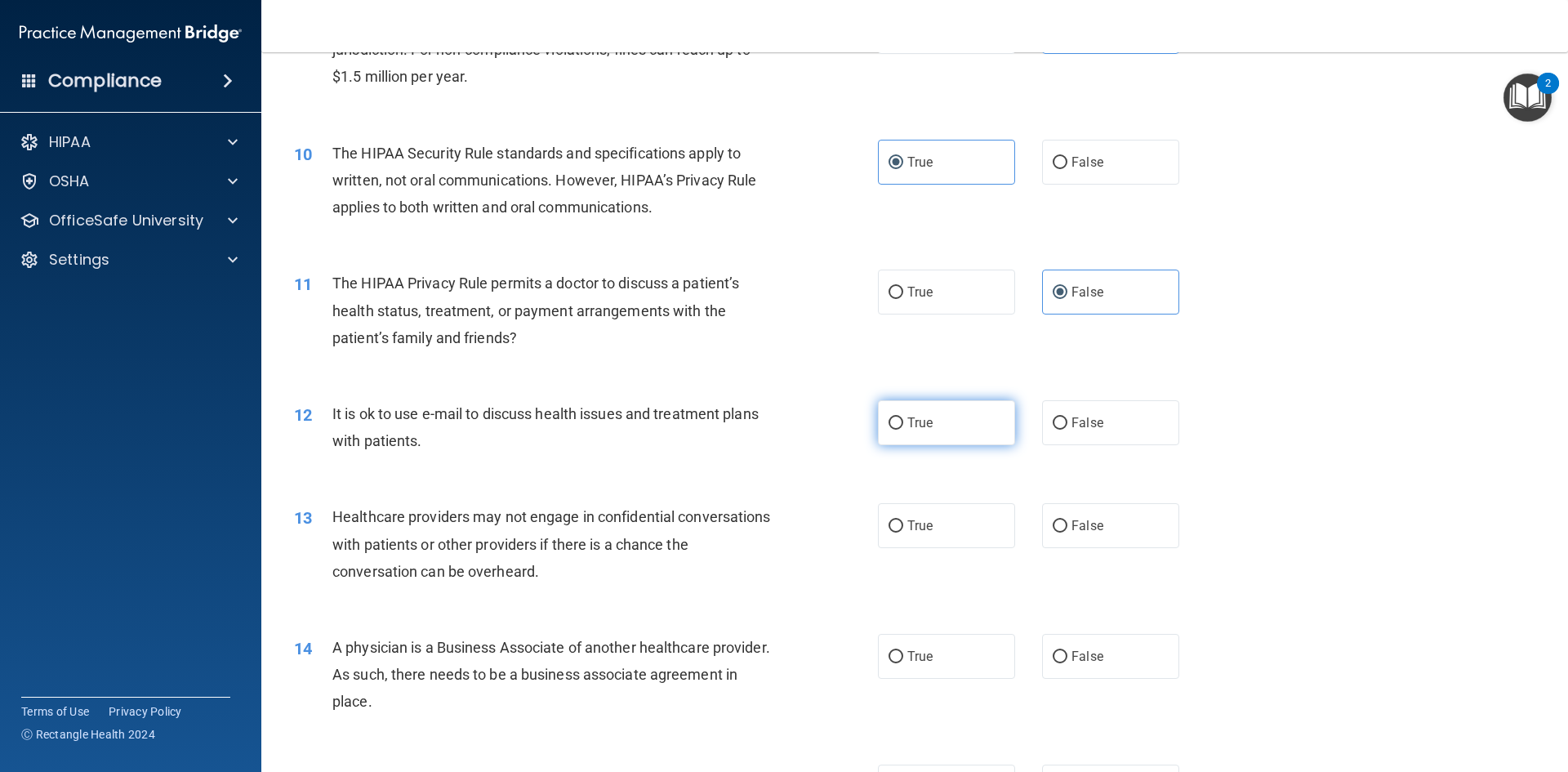
click at [896, 432] on label "True" at bounding box center [946, 423] width 137 height 45
click at [896, 429] on input "True" at bounding box center [895, 424] width 14 height 13
radio input "true"
click at [1061, 519] on label "False" at bounding box center [1111, 526] width 137 height 45
click at [1061, 520] on input "False" at bounding box center [1059, 527] width 14 height 13
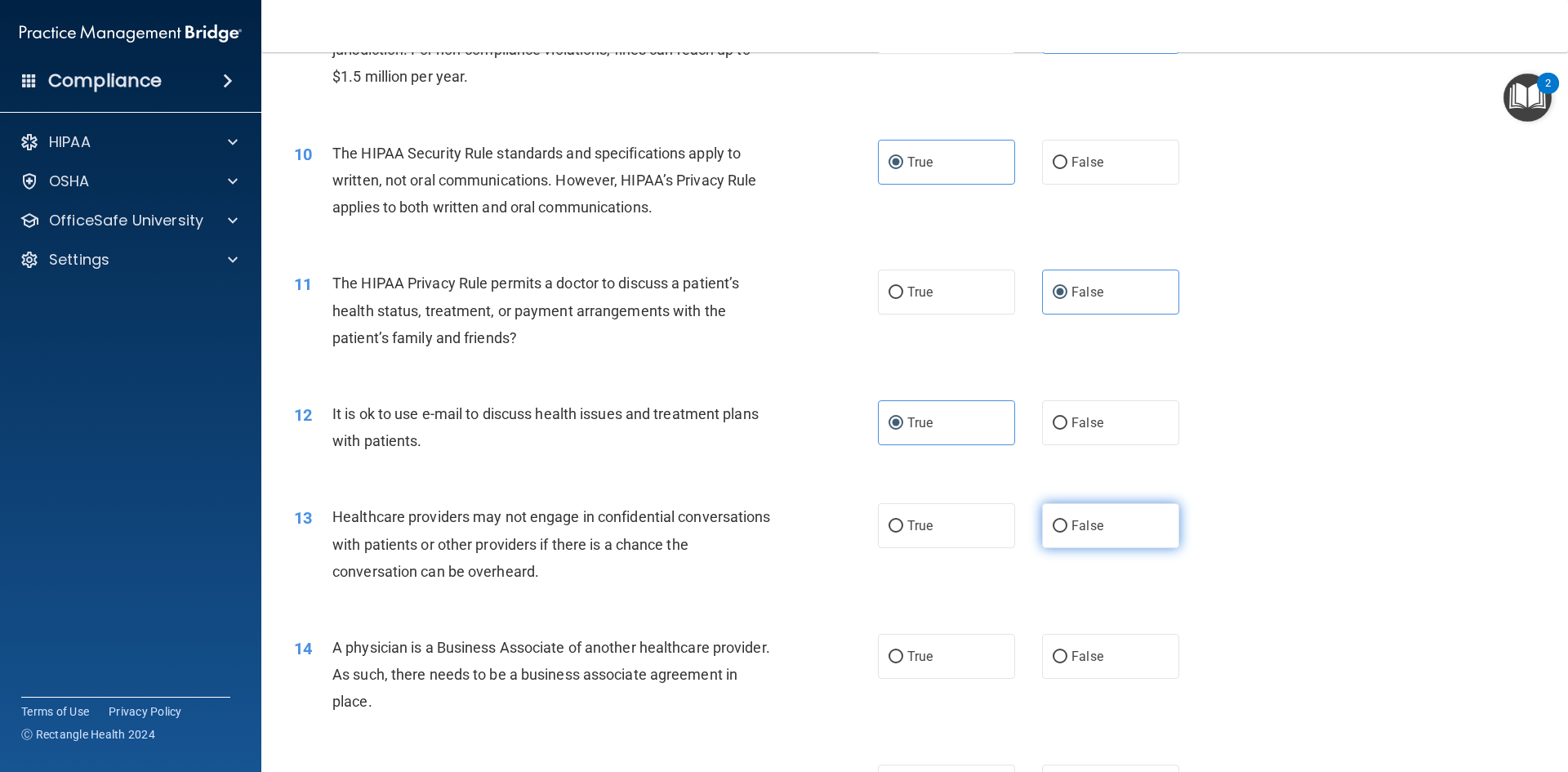
radio input "true"
click at [1052, 656] on input "False" at bounding box center [1059, 657] width 14 height 13
radio input "true"
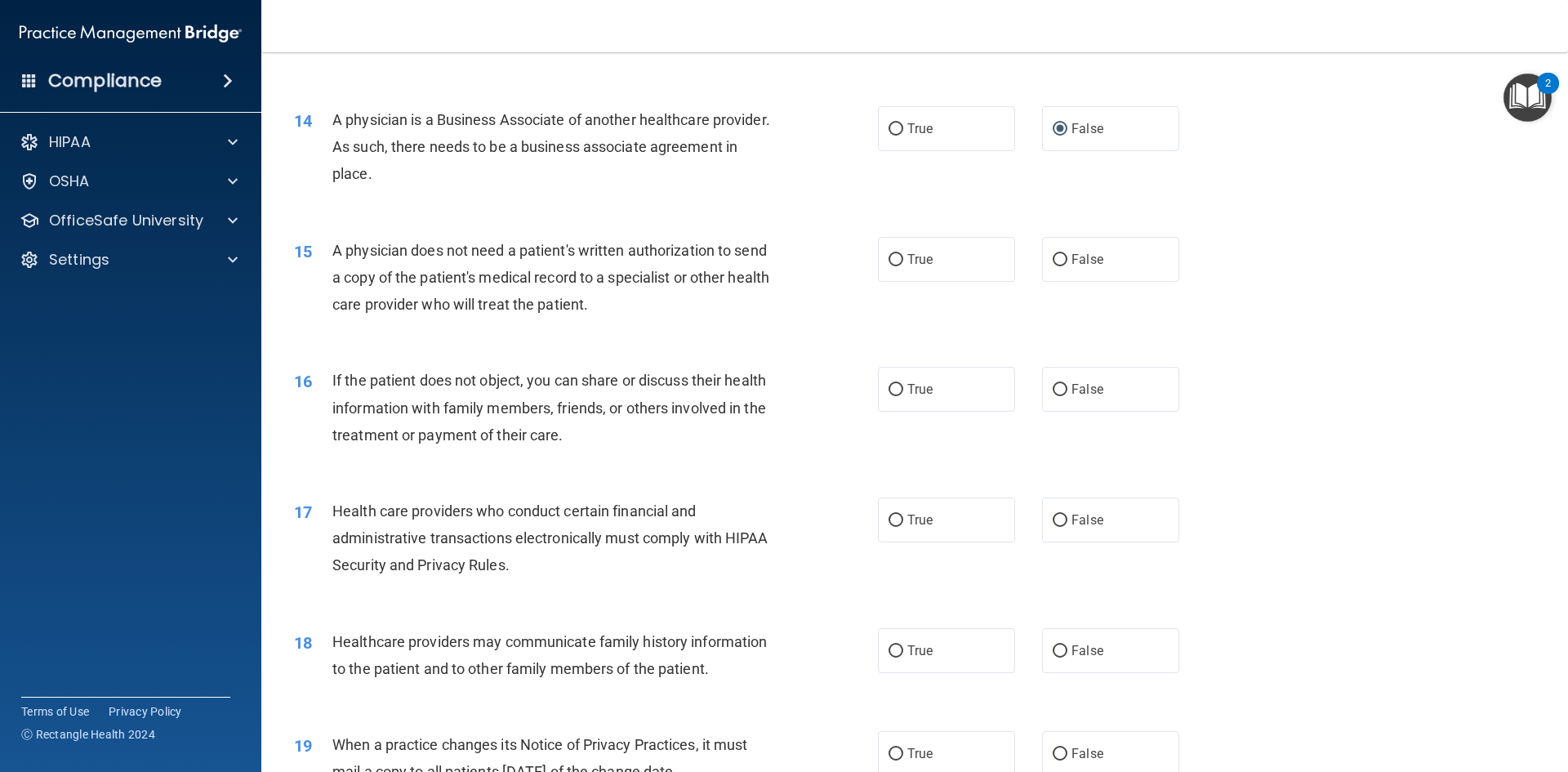
scroll to position [1613, 0]
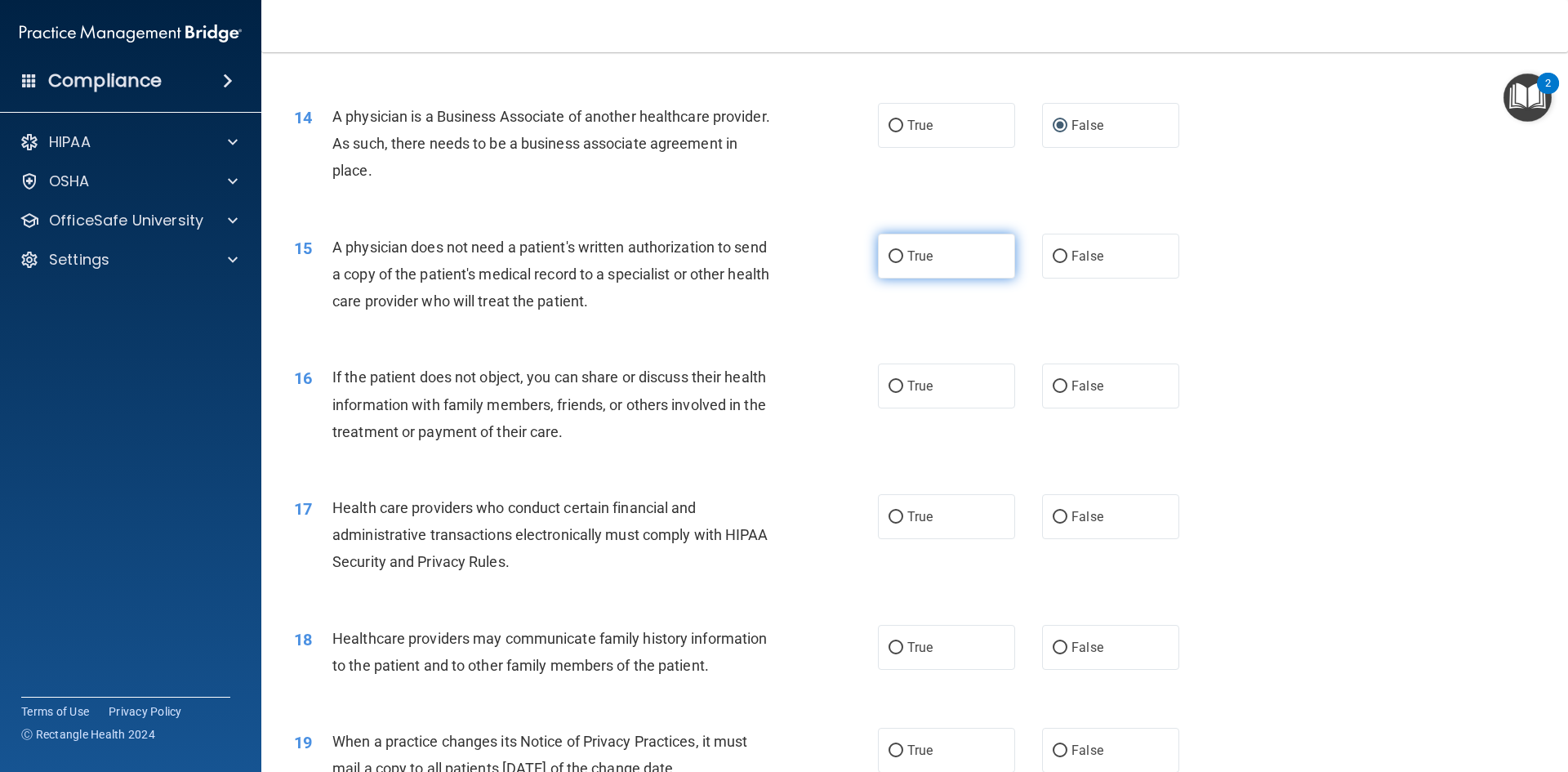
click at [895, 256] on input "True" at bounding box center [895, 257] width 14 height 13
radio input "true"
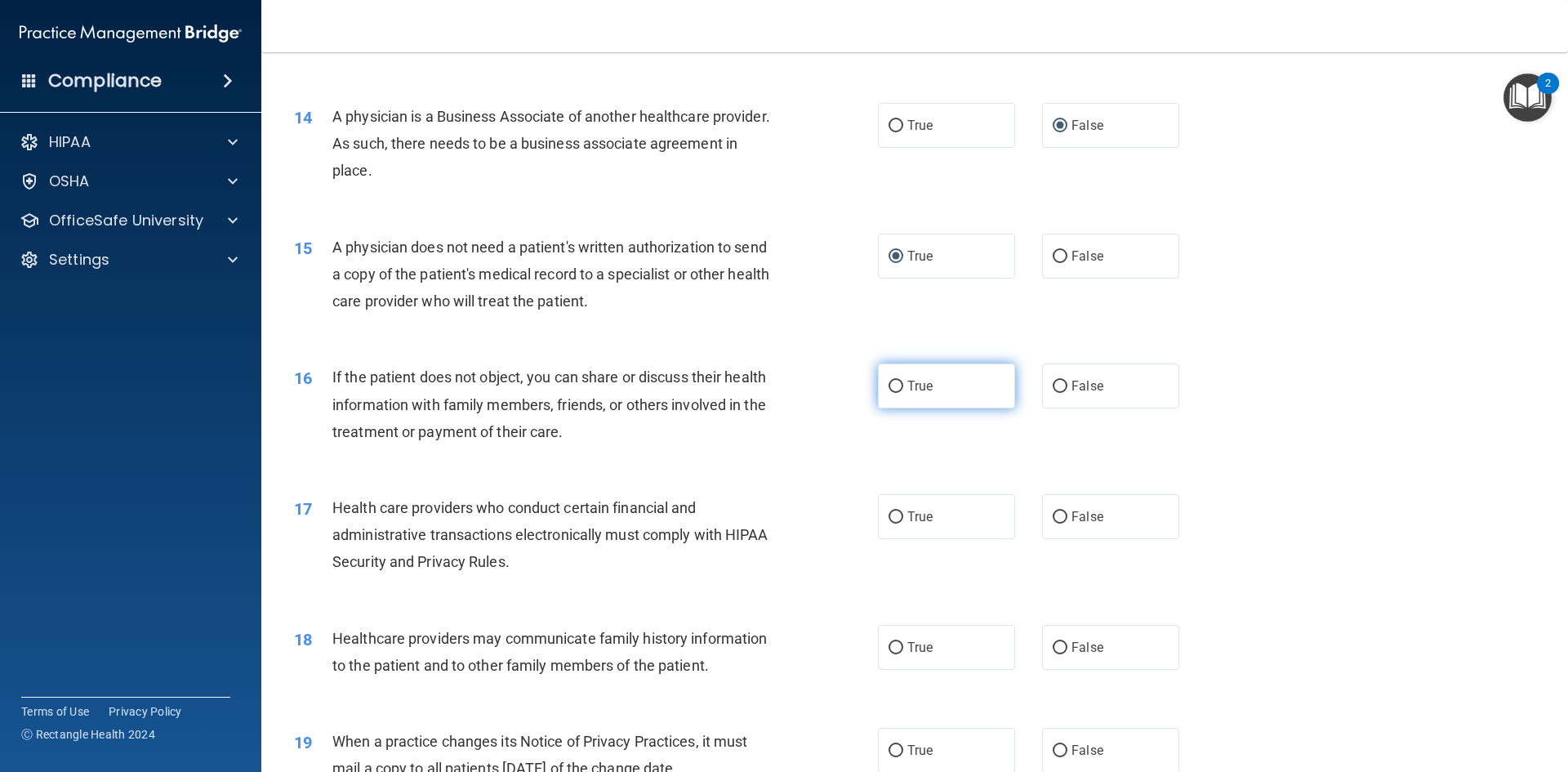
click at [916, 376] on label "True" at bounding box center [946, 386] width 137 height 45
click at [903, 381] on input "True" at bounding box center [895, 387] width 14 height 13
radio input "true"
click at [924, 510] on span "True" at bounding box center [920, 516] width 25 height 15
click at [903, 511] on input "True" at bounding box center [895, 518] width 14 height 13
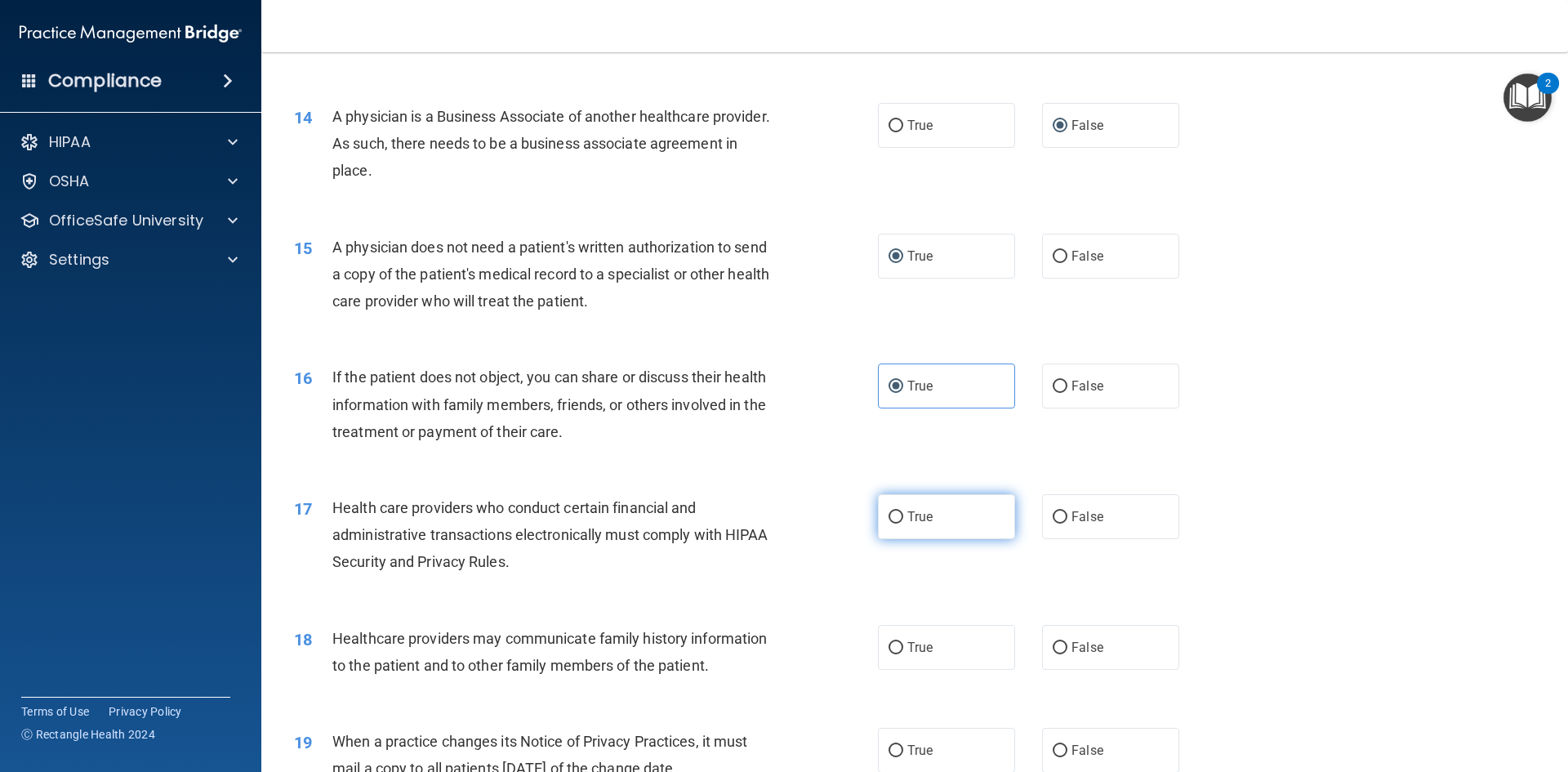
radio input "true"
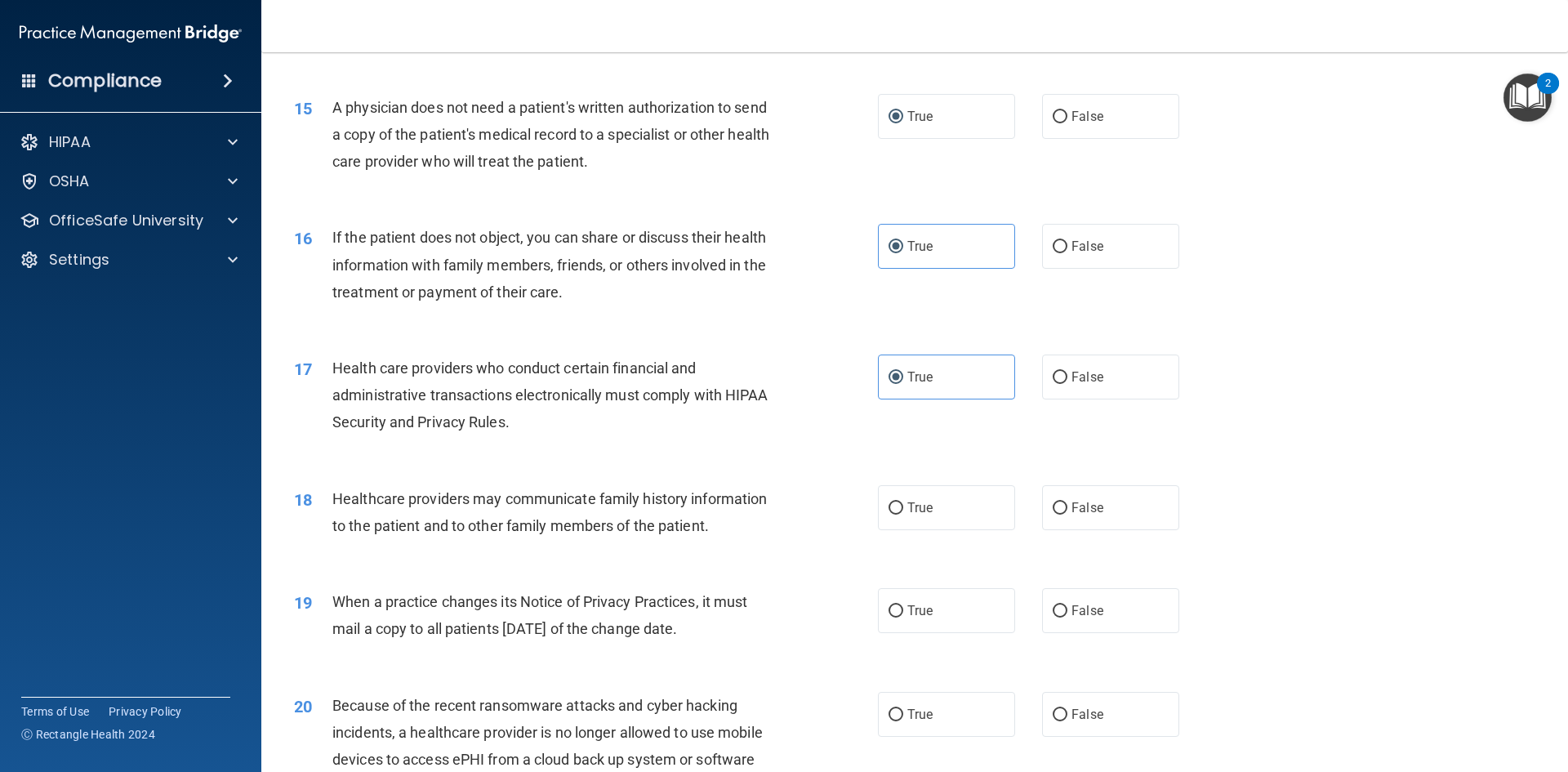
scroll to position [1777, 0]
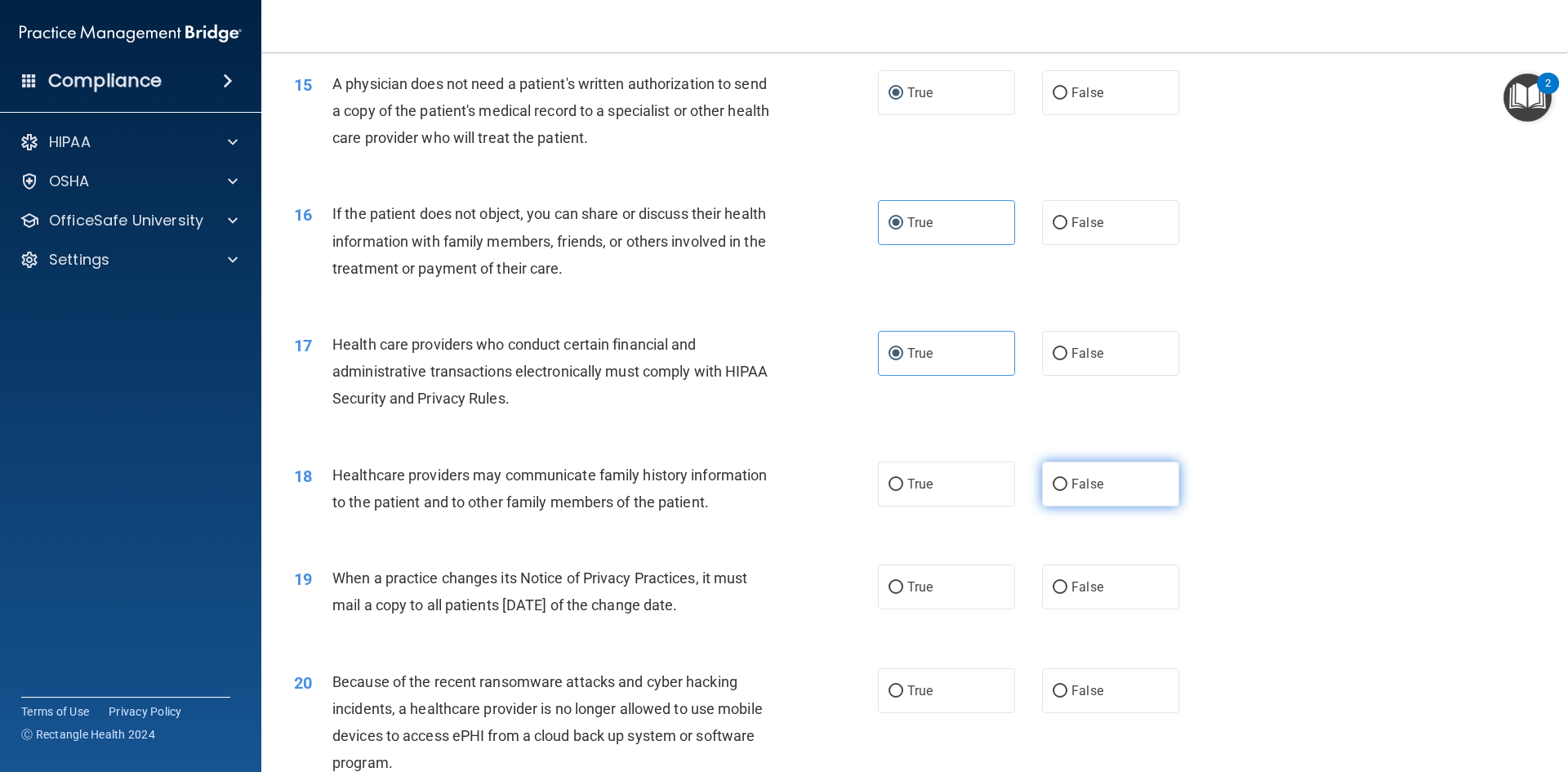
click at [1061, 494] on label "False" at bounding box center [1111, 484] width 137 height 45
click at [1061, 491] on input "False" at bounding box center [1059, 485] width 14 height 13
radio input "true"
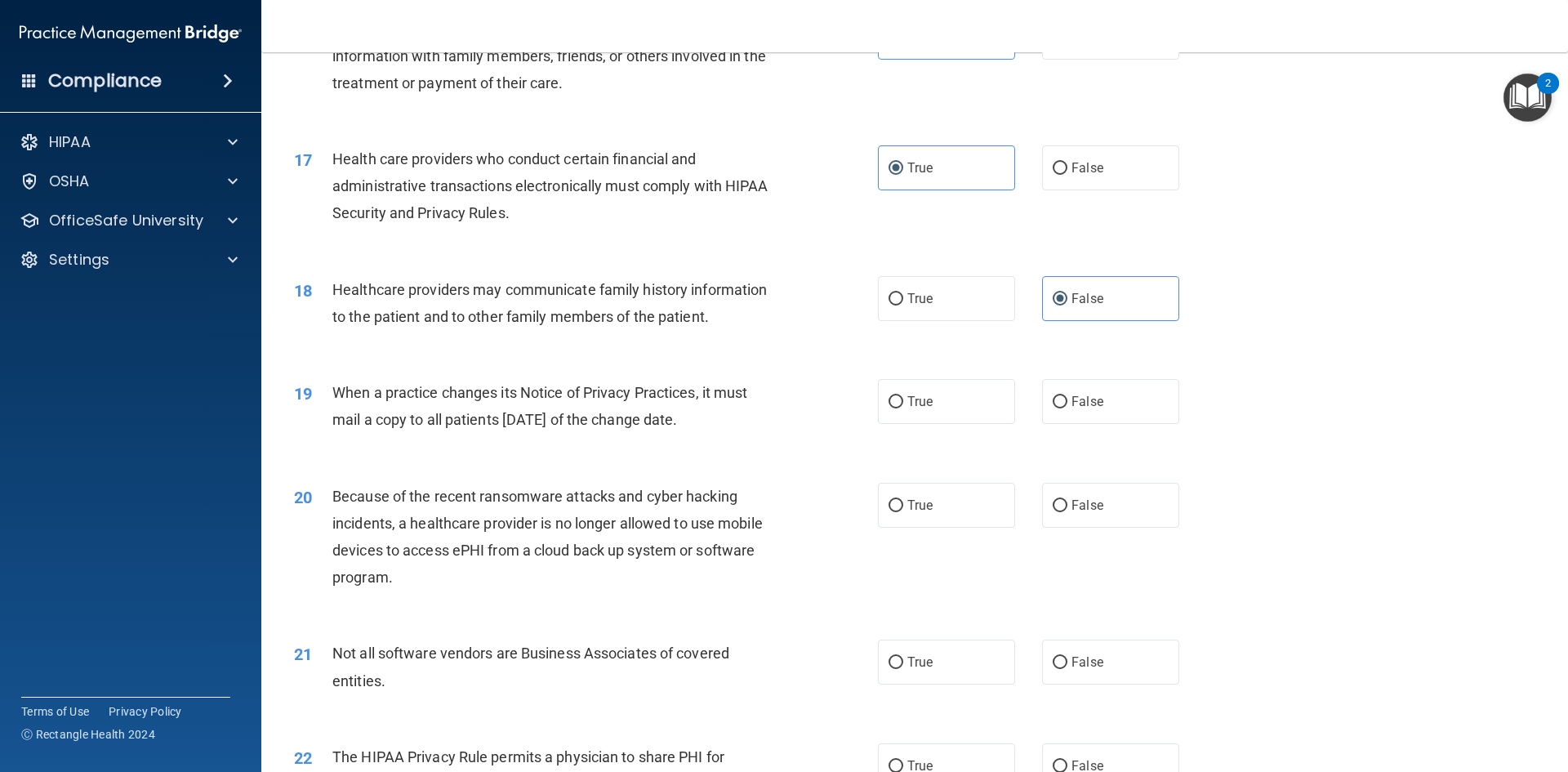
scroll to position [2001, 0]
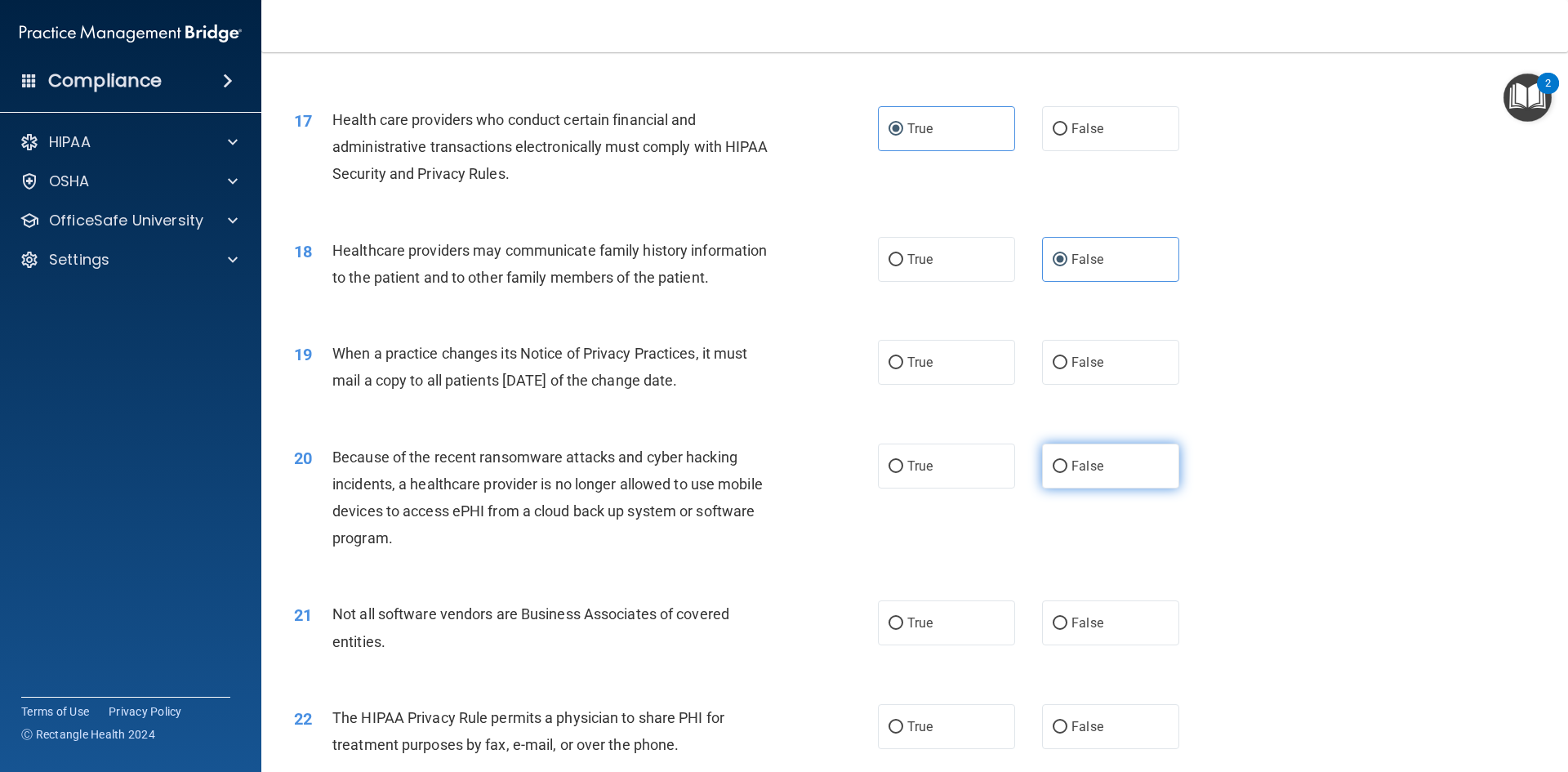
click at [1075, 466] on span "False" at bounding box center [1087, 465] width 32 height 15
click at [1068, 466] on input "False" at bounding box center [1059, 467] width 14 height 13
radio input "true"
click at [1052, 622] on input "False" at bounding box center [1059, 624] width 14 height 13
radio input "true"
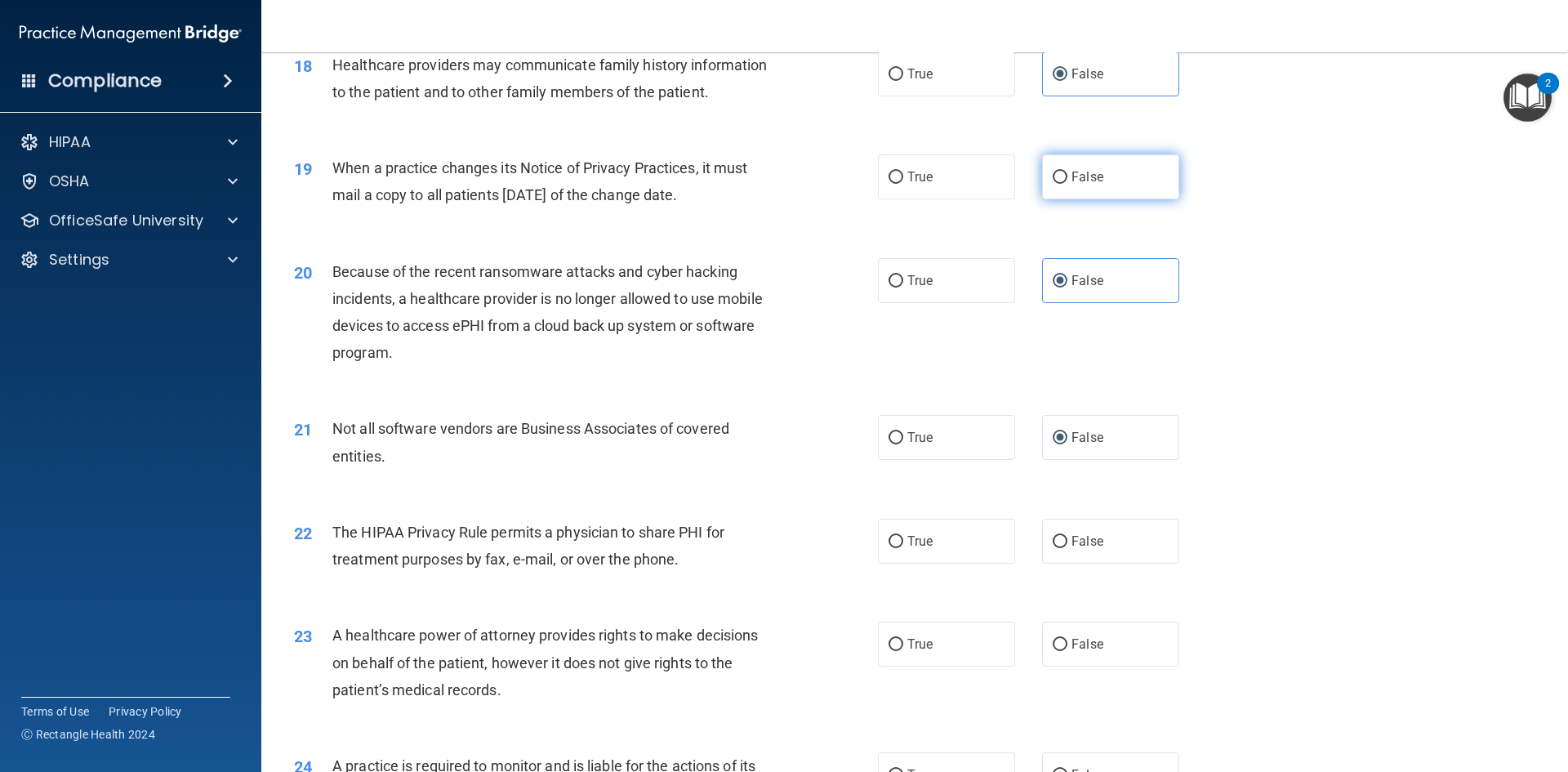
scroll to position [2184, 0]
click at [1052, 178] on input "False" at bounding box center [1059, 179] width 14 height 13
radio input "true"
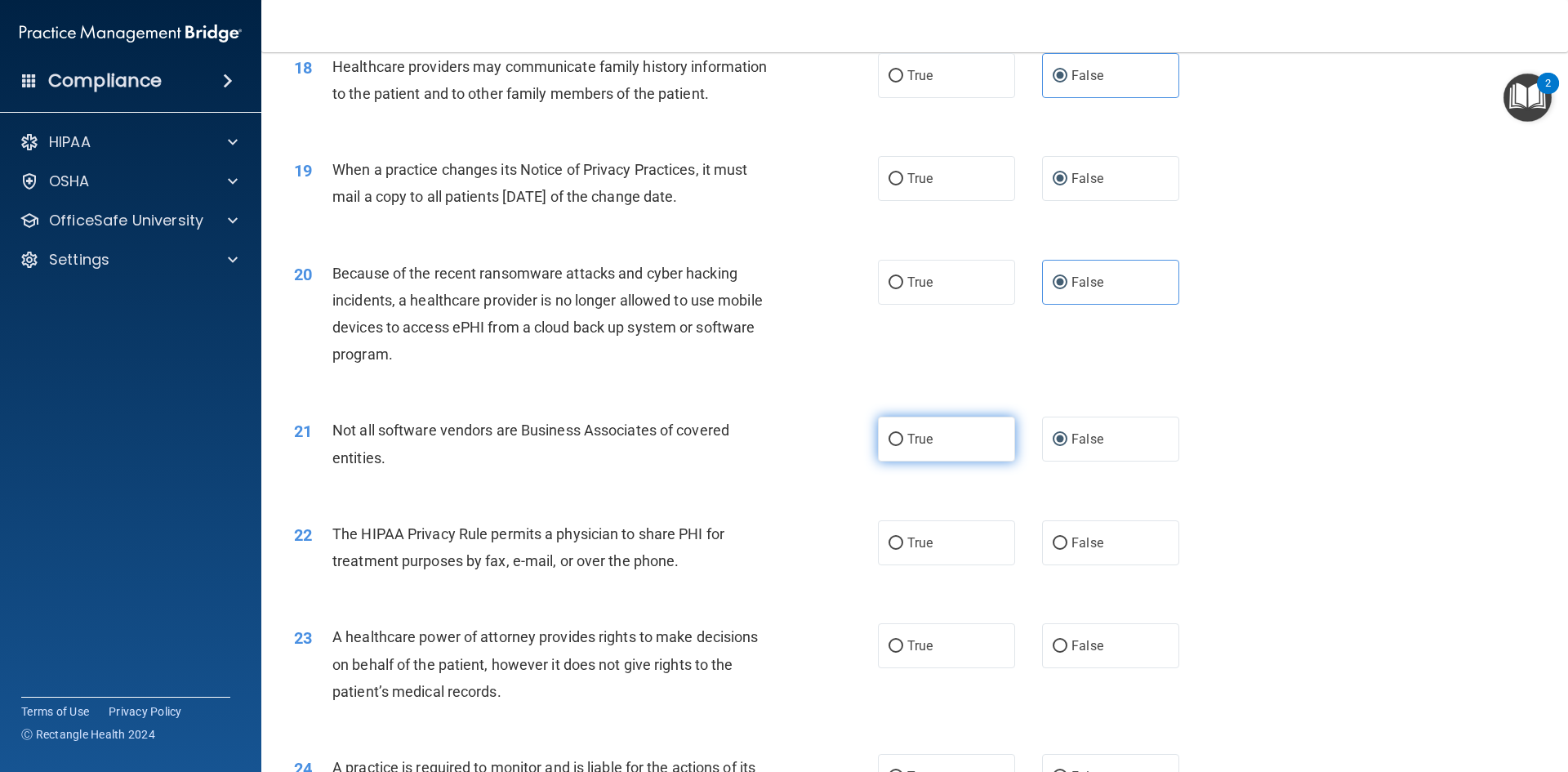
click at [896, 437] on input "True" at bounding box center [895, 440] width 14 height 13
radio input "true"
radio input "false"
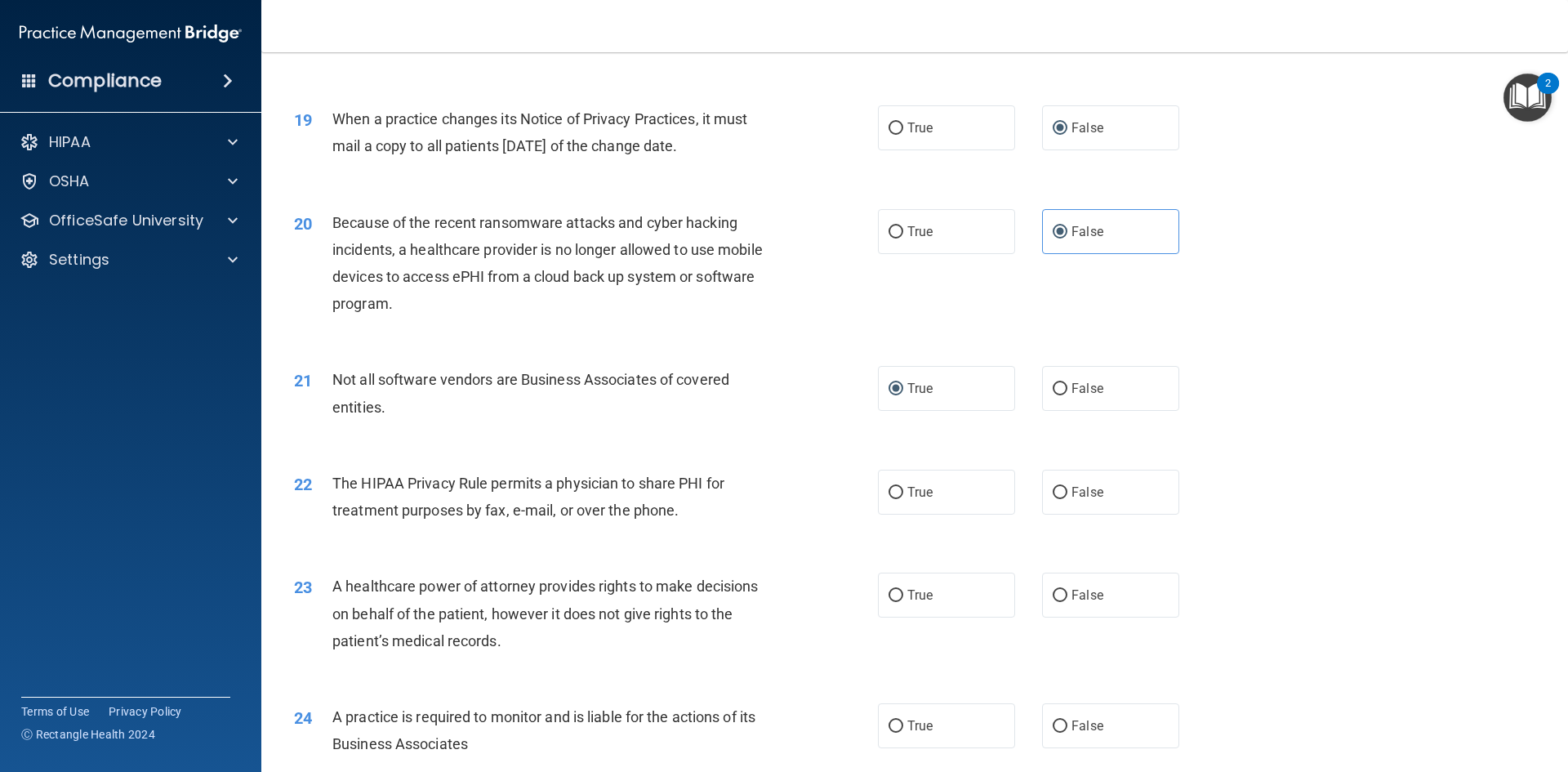
scroll to position [2246, 0]
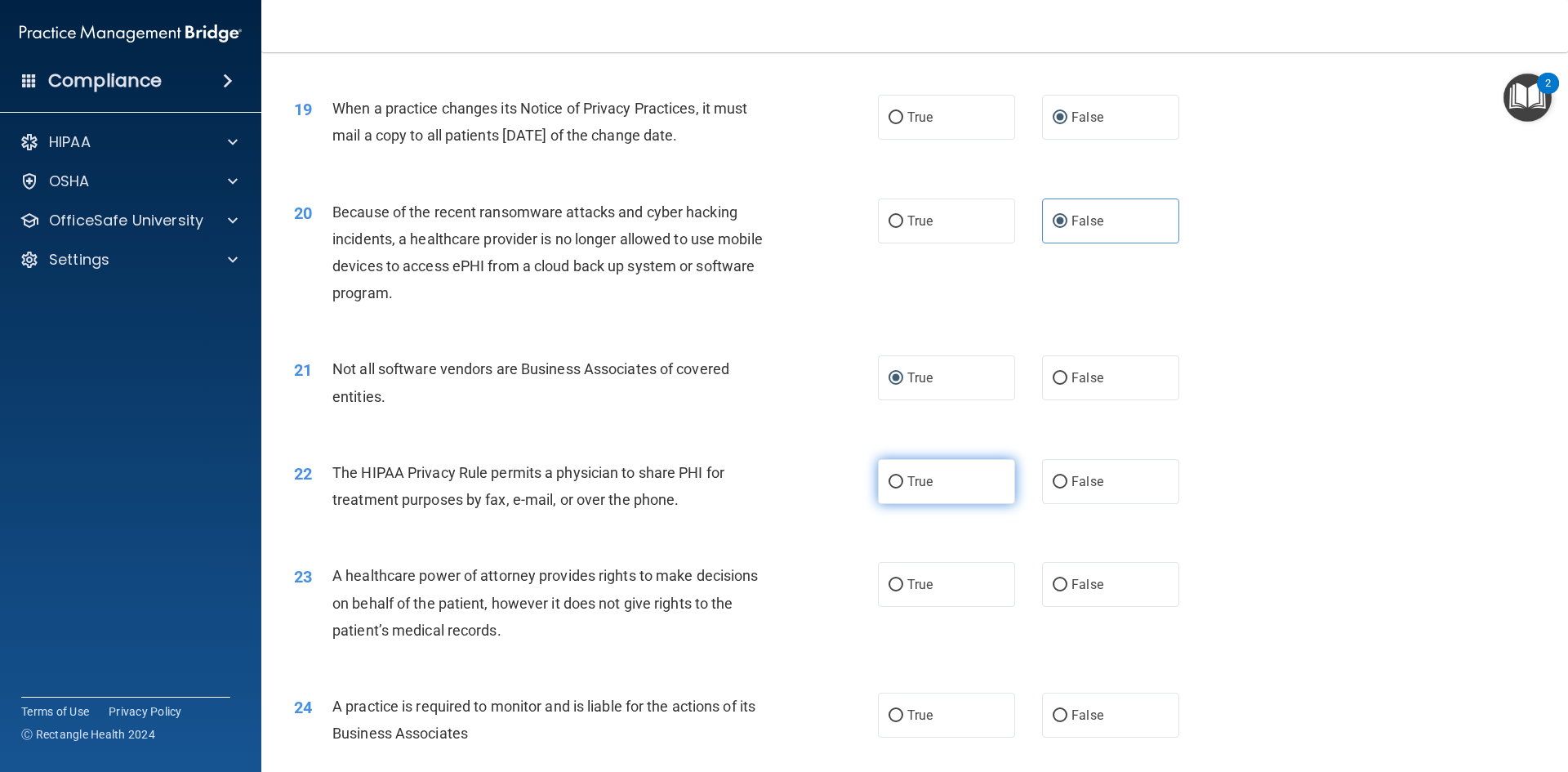
click at [895, 480] on input "True" at bounding box center [895, 482] width 14 height 13
radio input "true"
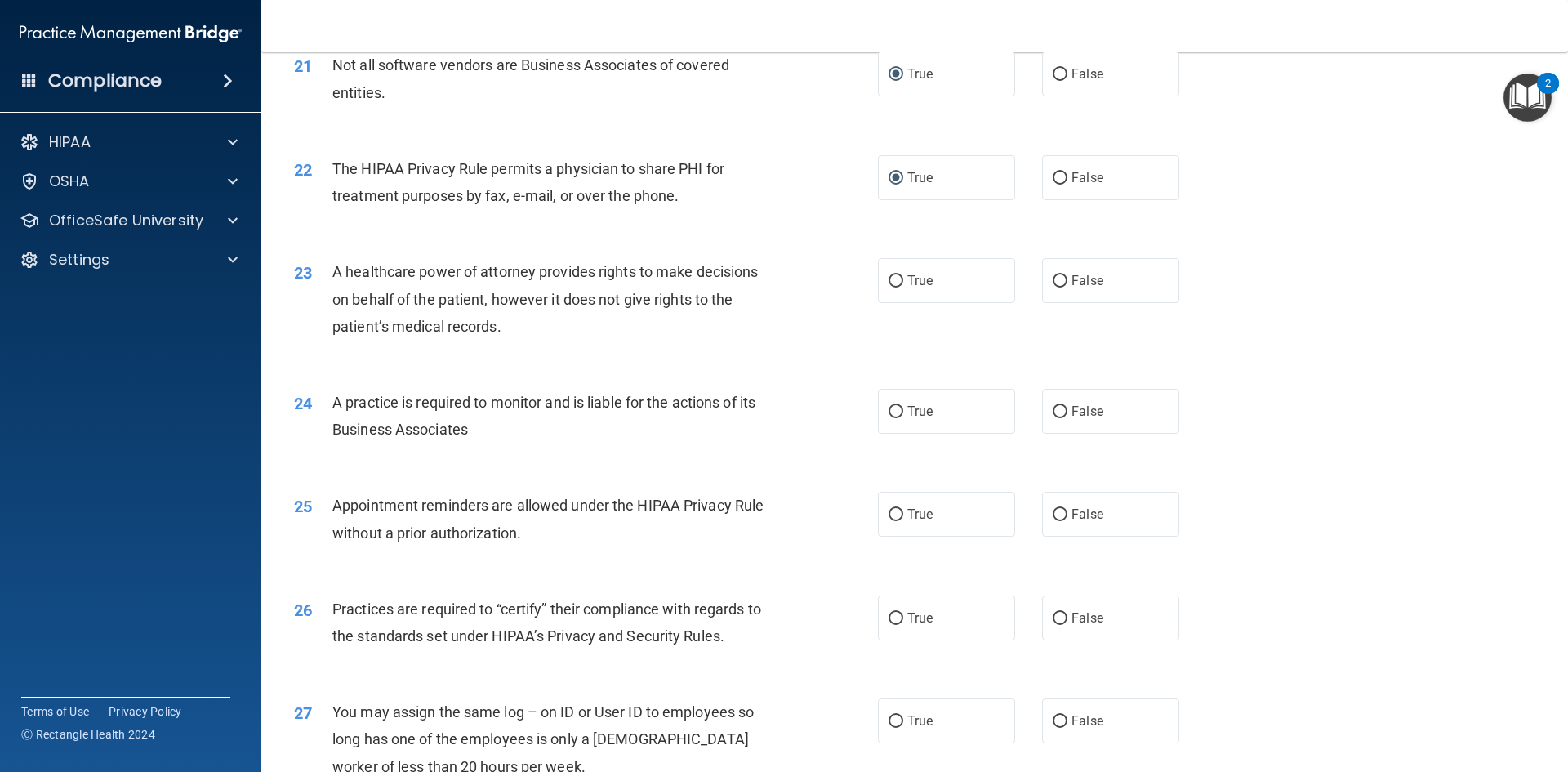
scroll to position [2573, 0]
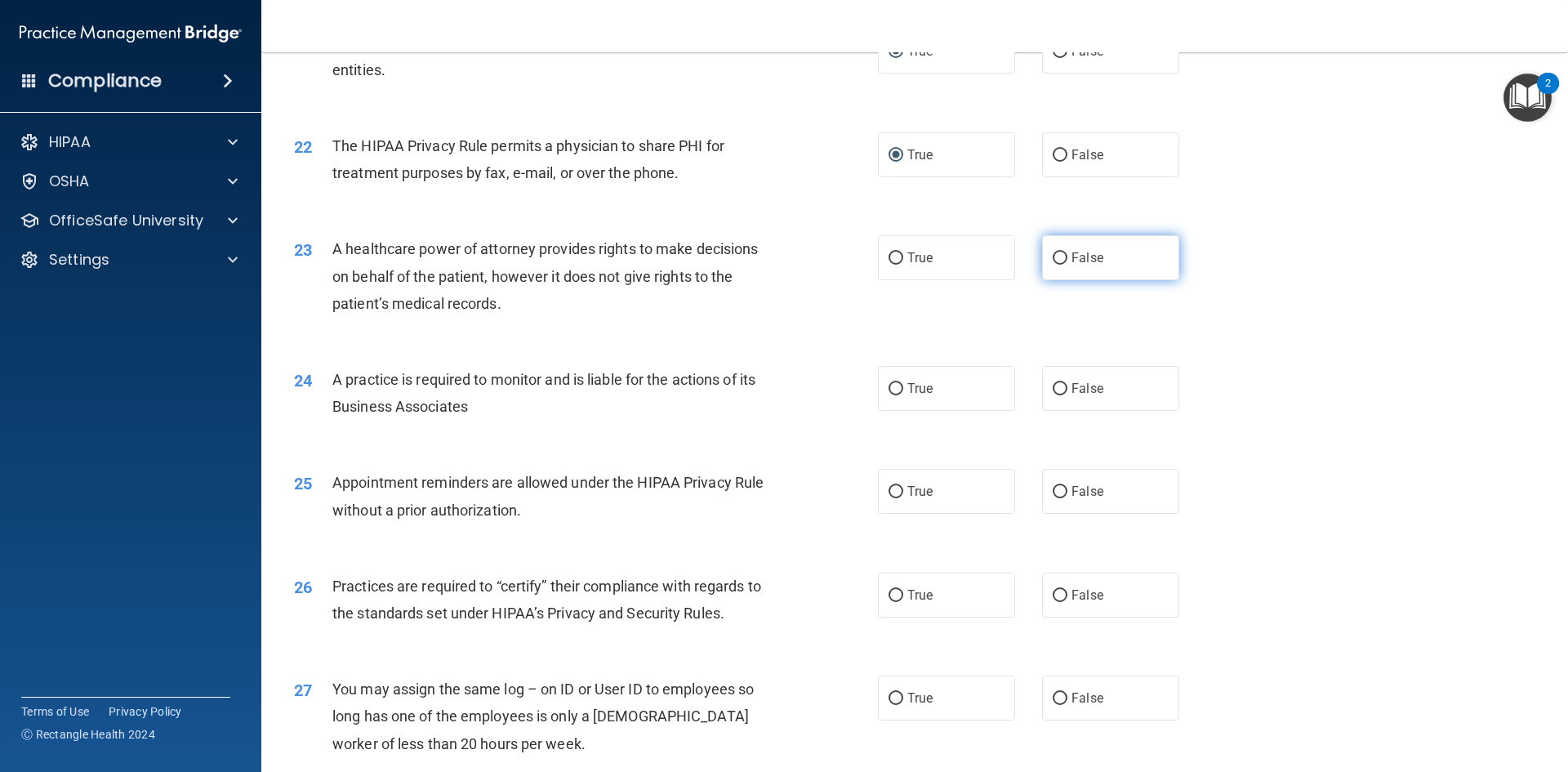
click at [1052, 257] on input "False" at bounding box center [1059, 259] width 14 height 13
radio input "true"
click at [1052, 387] on input "False" at bounding box center [1059, 390] width 14 height 13
radio input "true"
click at [944, 494] on label "True" at bounding box center [946, 492] width 137 height 45
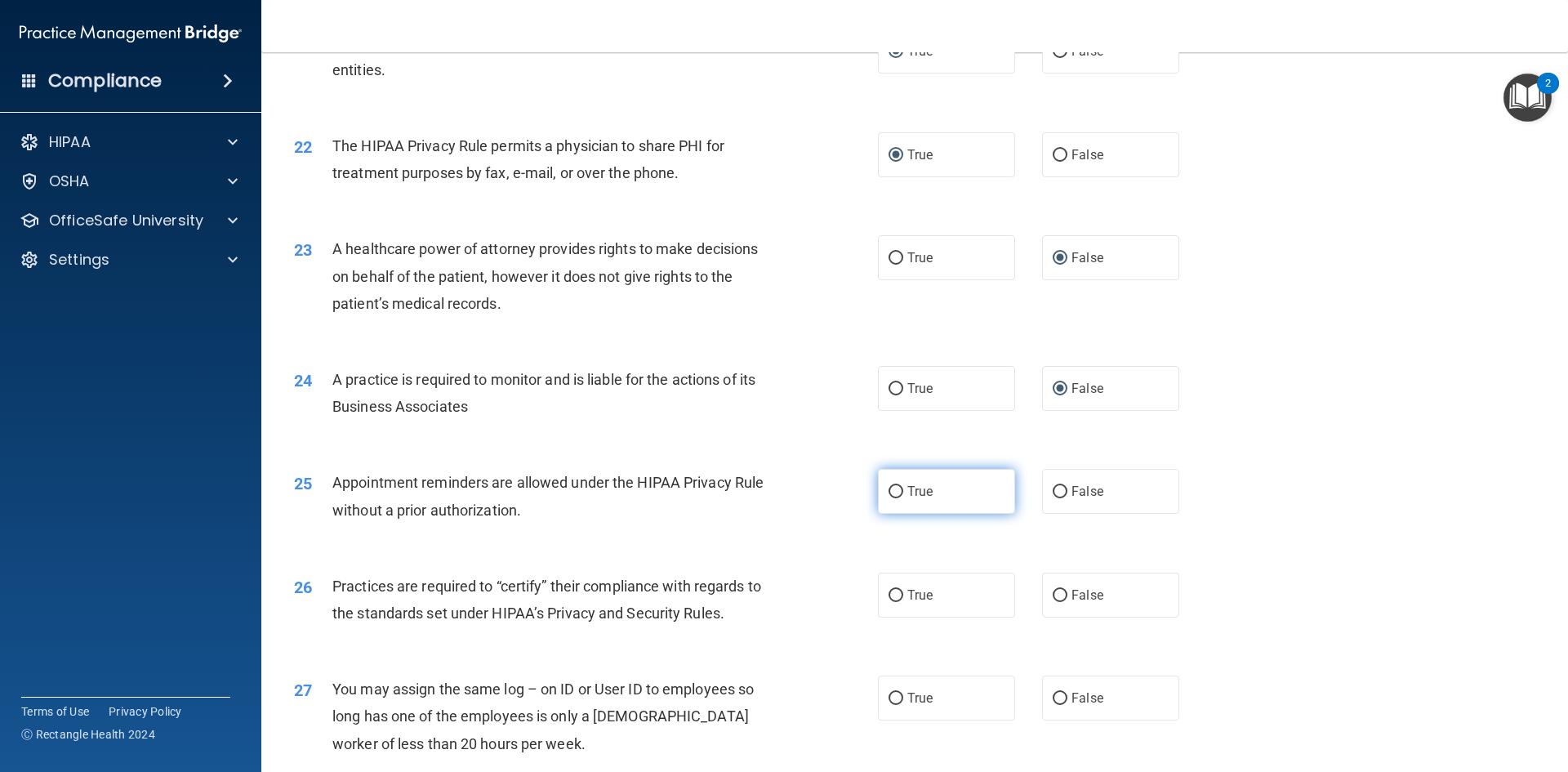
click at [903, 494] on input "True" at bounding box center [895, 492] width 14 height 13
radio input "true"
click at [1052, 590] on input "False" at bounding box center [1059, 596] width 14 height 13
radio input "true"
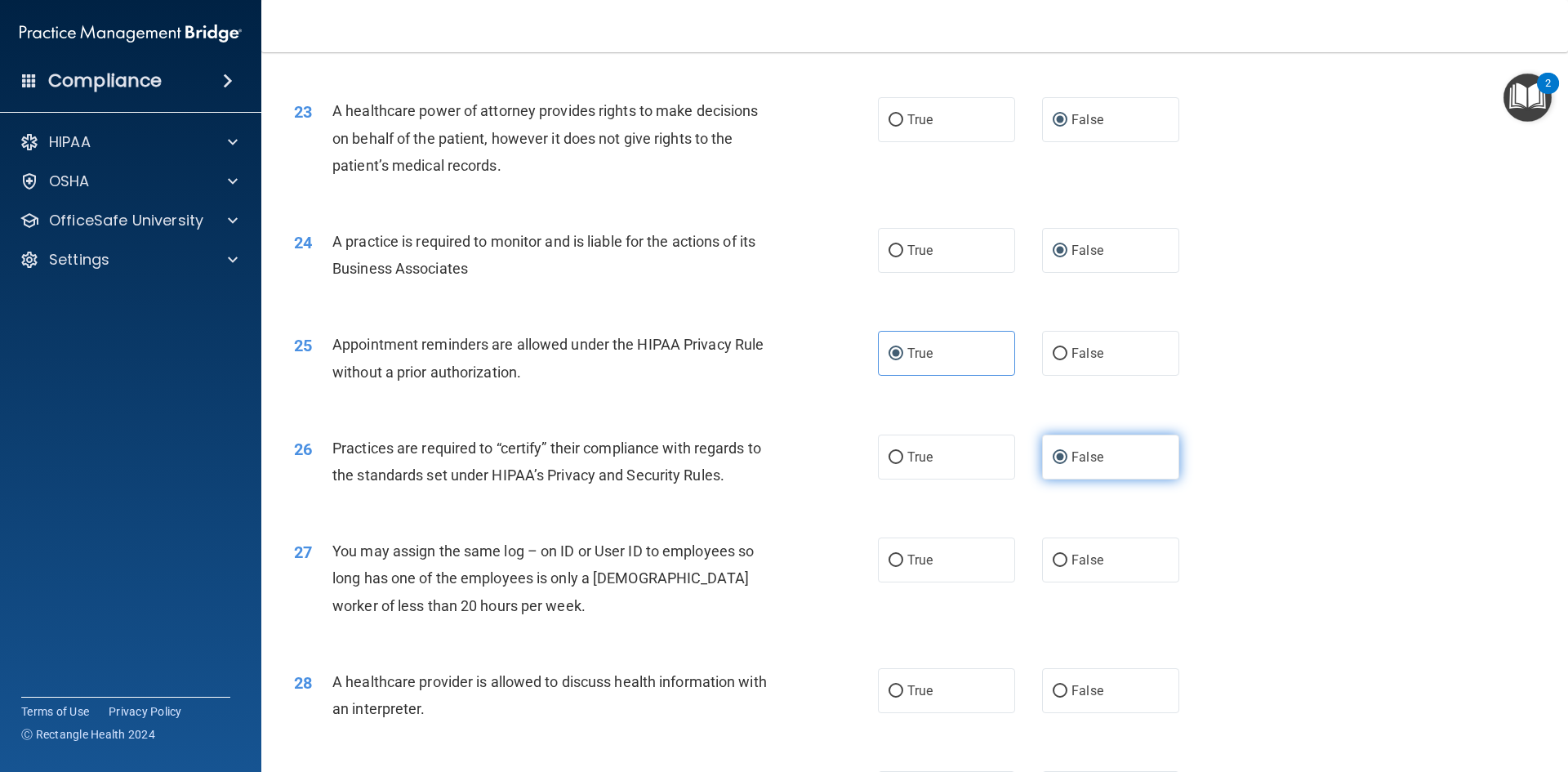
scroll to position [2798, 0]
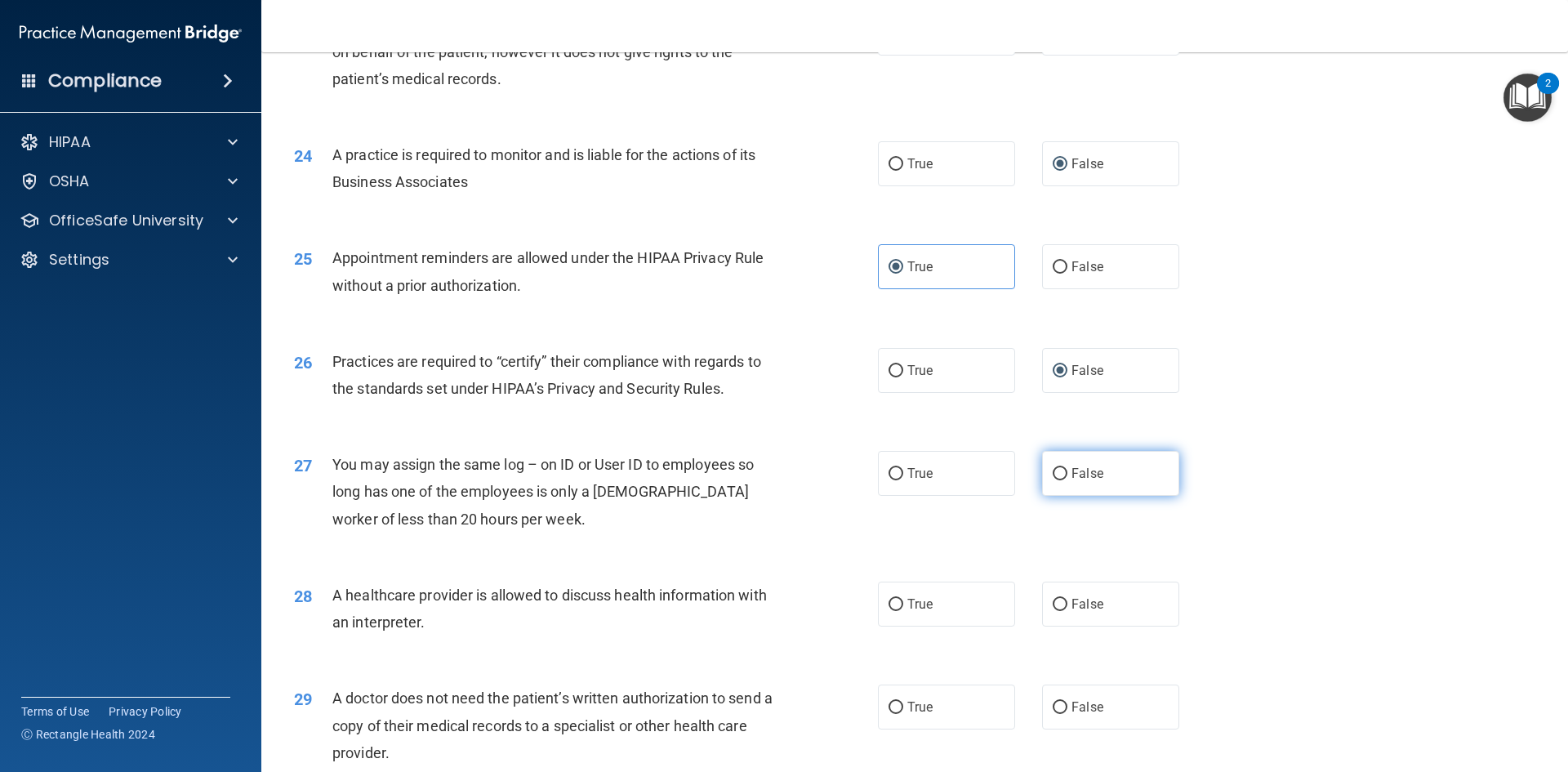
click at [1059, 479] on label "False" at bounding box center [1111, 473] width 137 height 45
click at [1059, 479] on input "False" at bounding box center [1059, 474] width 14 height 13
radio input "true"
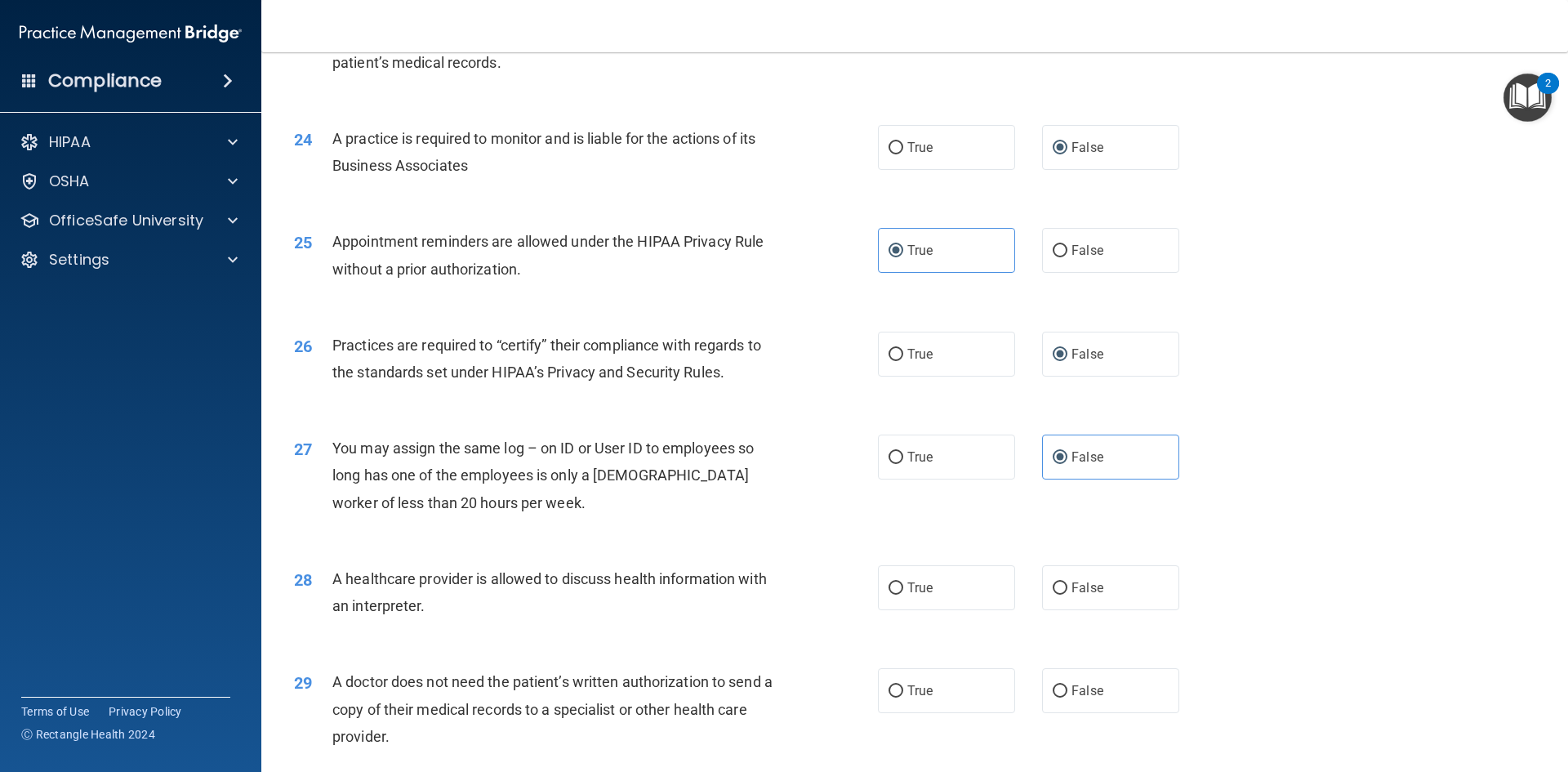
scroll to position [2817, 0]
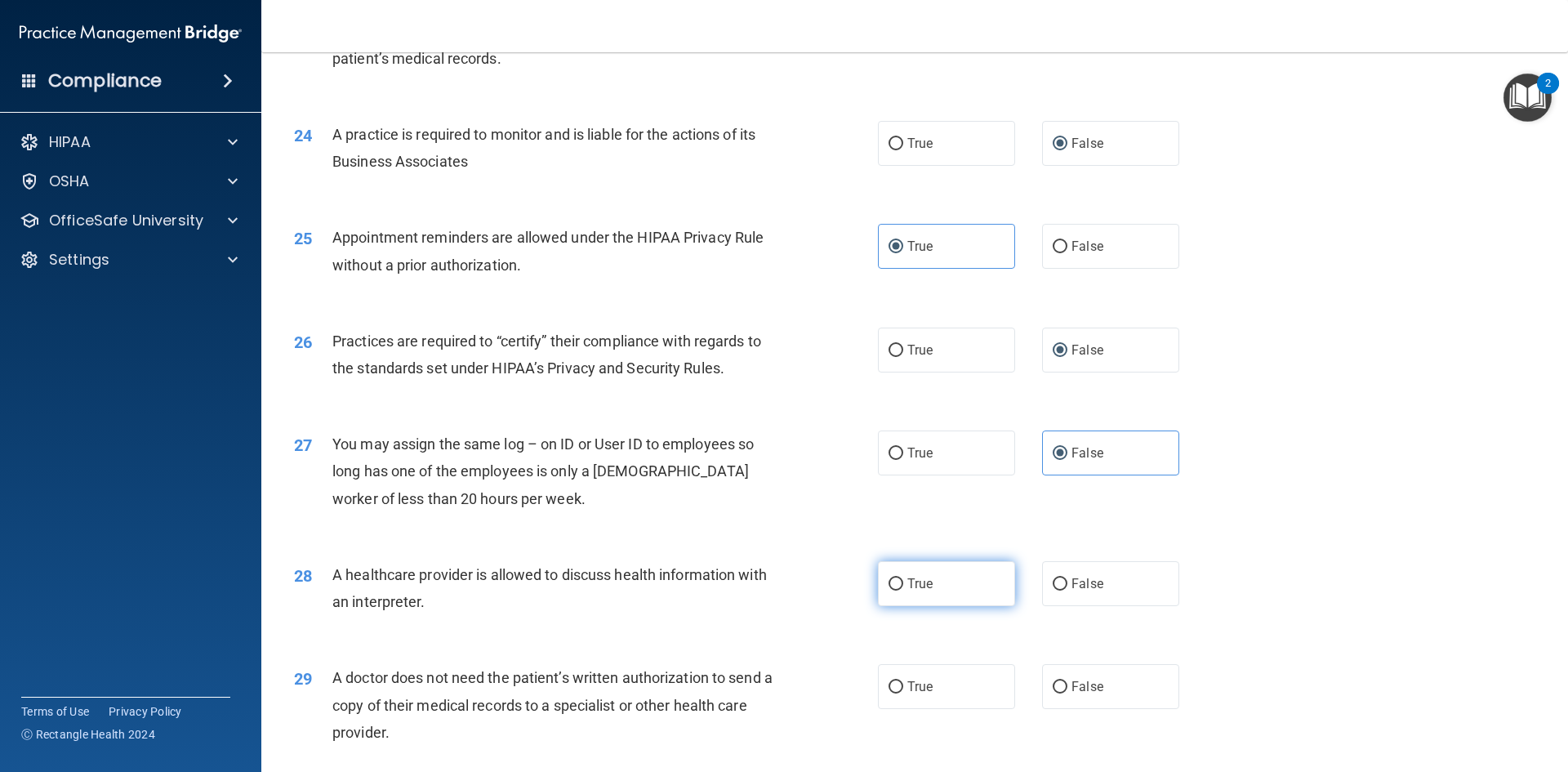
click at [907, 590] on span "True" at bounding box center [920, 583] width 25 height 15
click at [903, 590] on input "True" at bounding box center [895, 584] width 14 height 13
radio input "true"
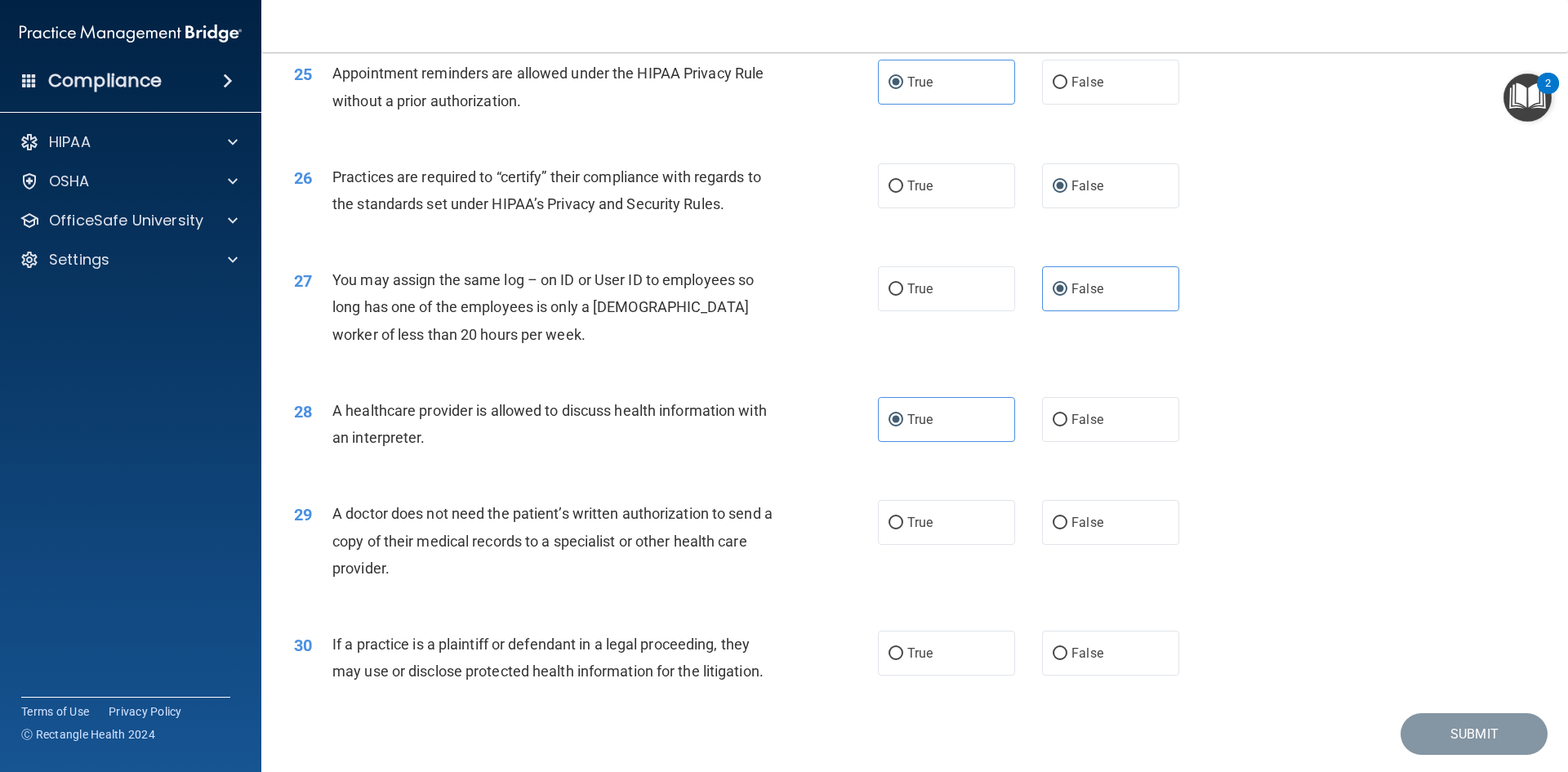
scroll to position [3030, 0]
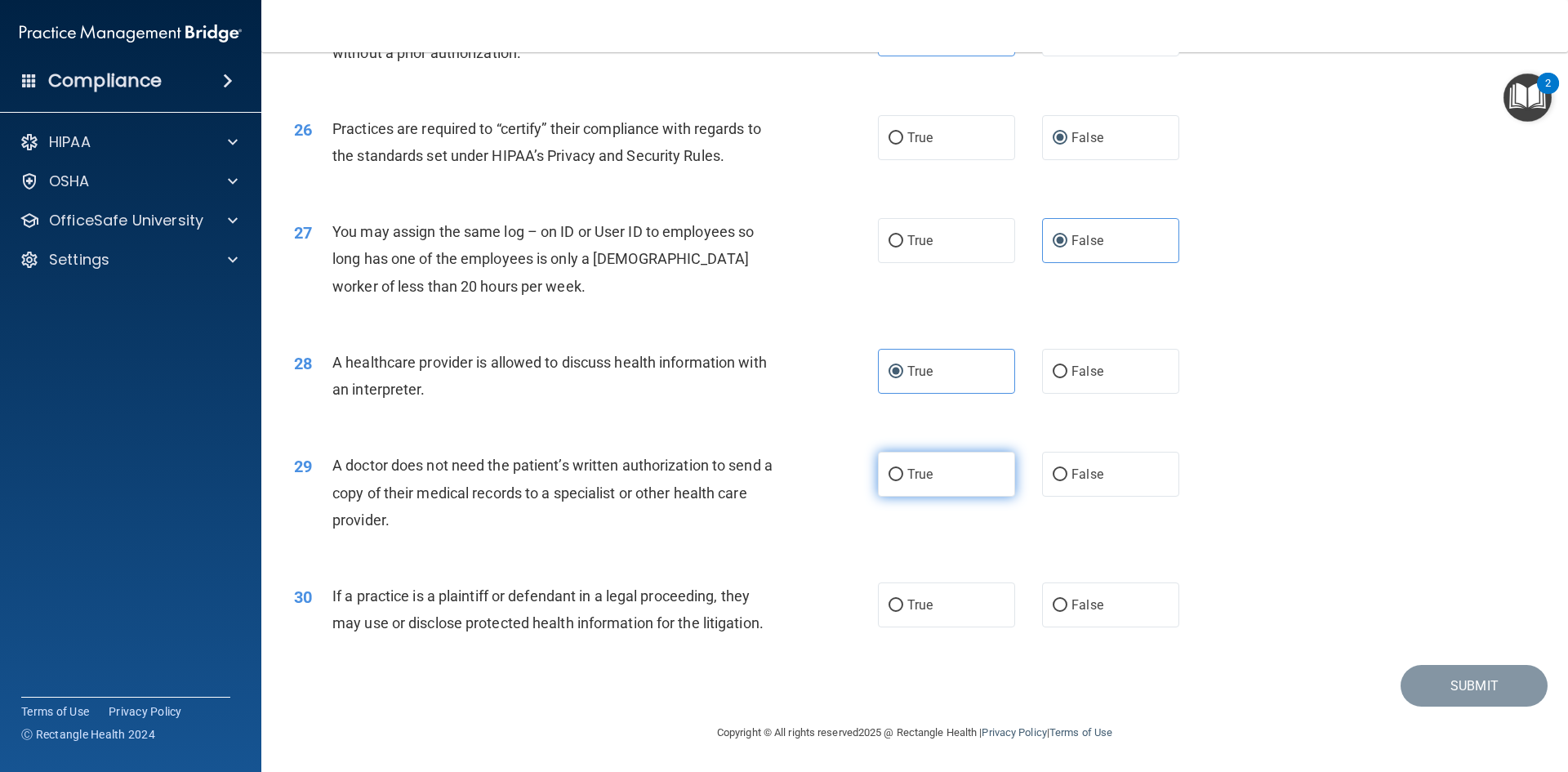
click at [895, 479] on input "True" at bounding box center [895, 475] width 14 height 13
radio input "true"
click at [888, 600] on input "True" at bounding box center [895, 606] width 14 height 13
radio input "true"
click at [1426, 693] on button "Submit" at bounding box center [1473, 685] width 147 height 41
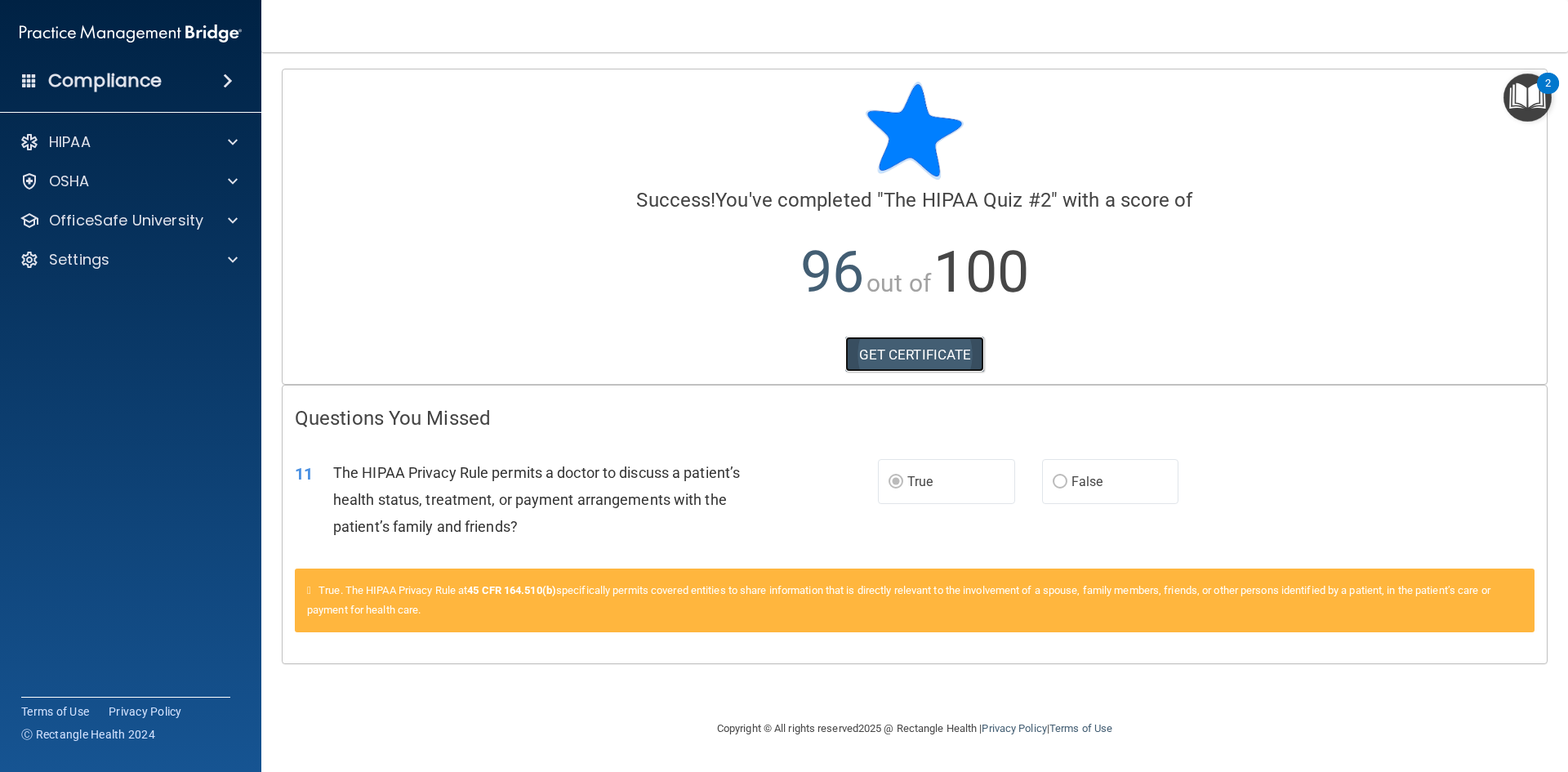
click at [921, 344] on link "GET CERTIFICATE" at bounding box center [914, 354] width 140 height 36
click at [169, 229] on p "OfficeSafe University" at bounding box center [125, 221] width 154 height 20
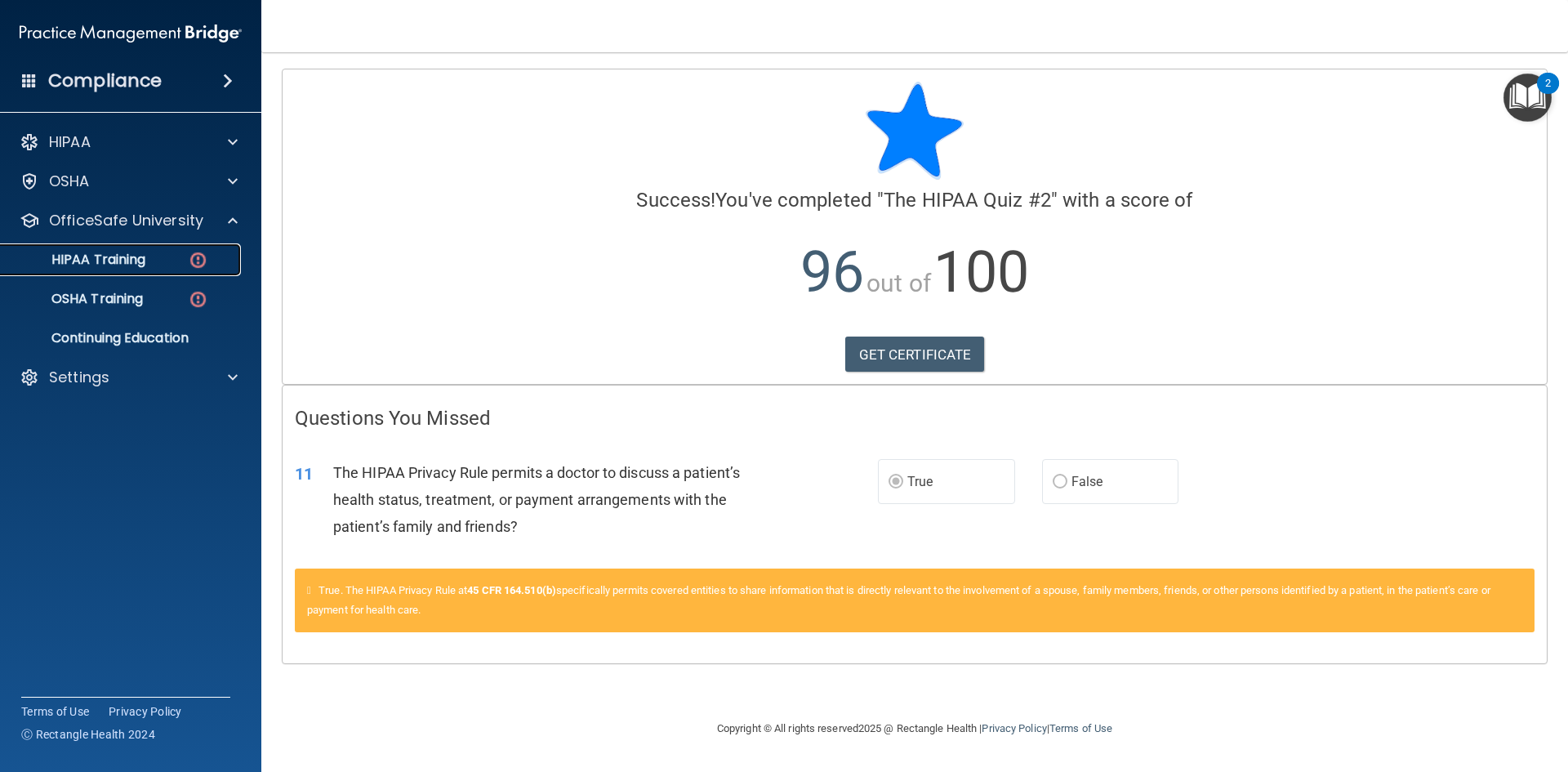
click at [192, 262] on img at bounding box center [197, 260] width 21 height 21
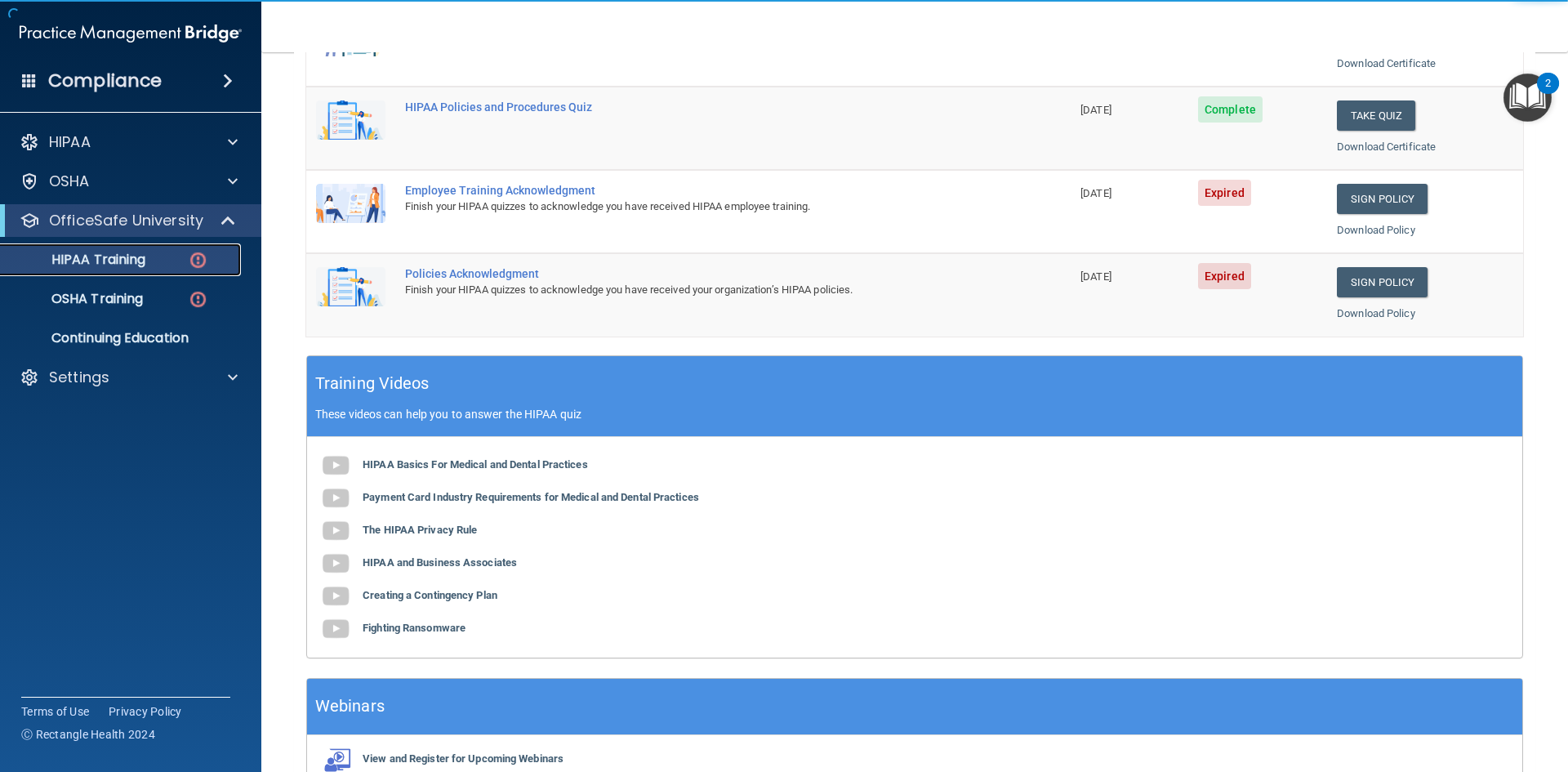
scroll to position [458, 0]
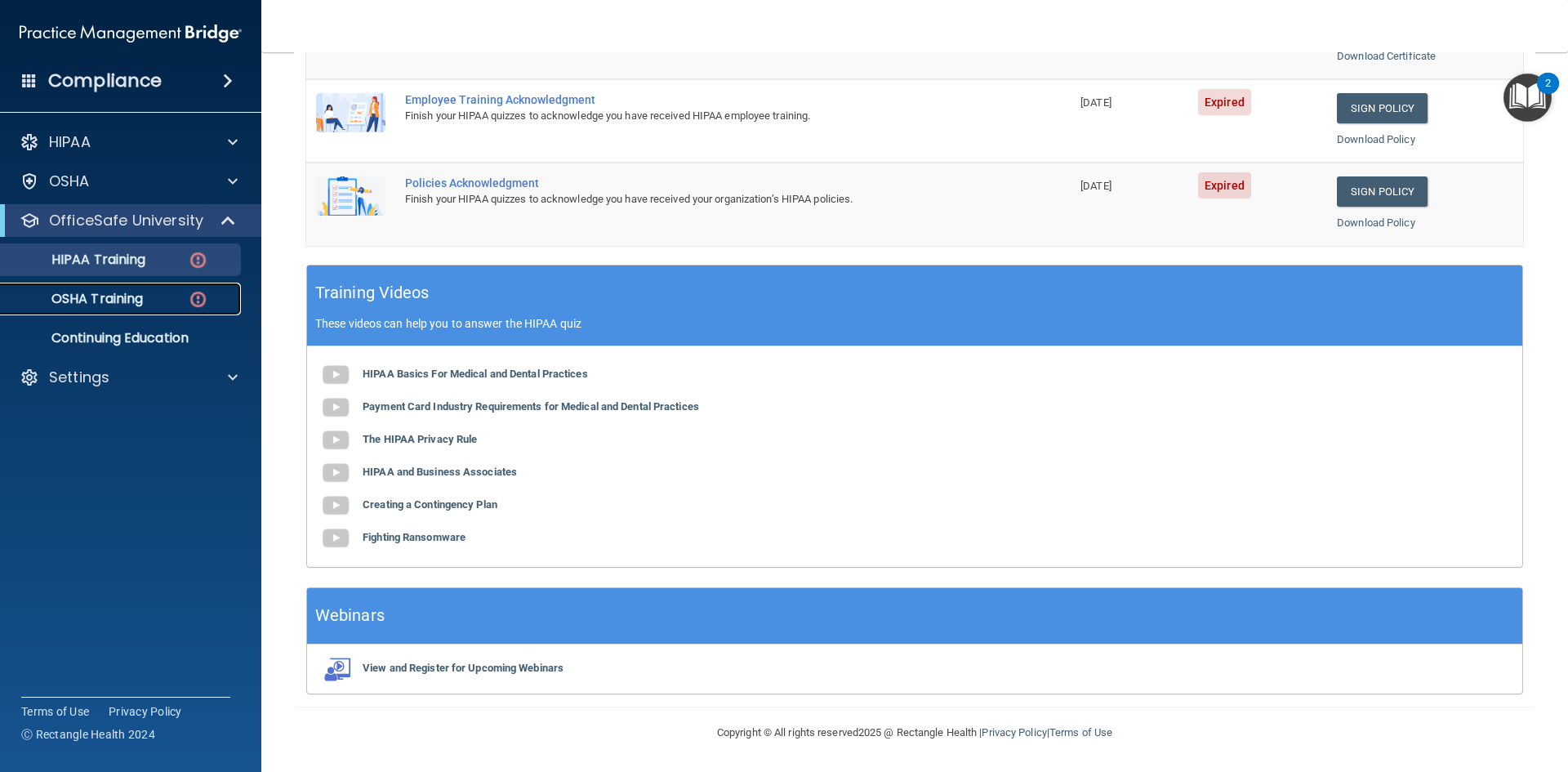
click at [125, 282] on link "OSHA Training" at bounding box center [112, 299] width 257 height 32
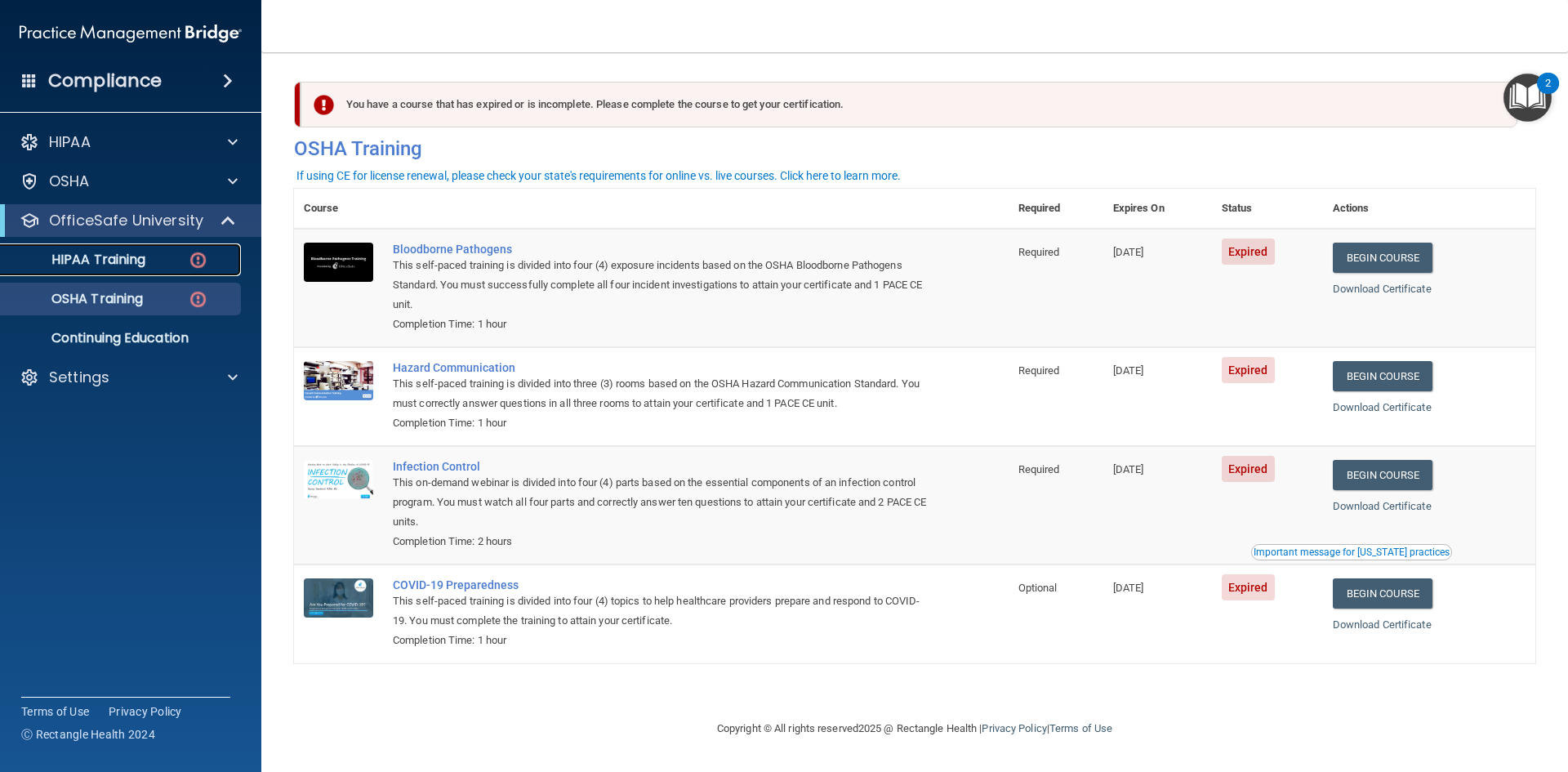
click at [138, 262] on p "HIPAA Training" at bounding box center [78, 260] width 134 height 16
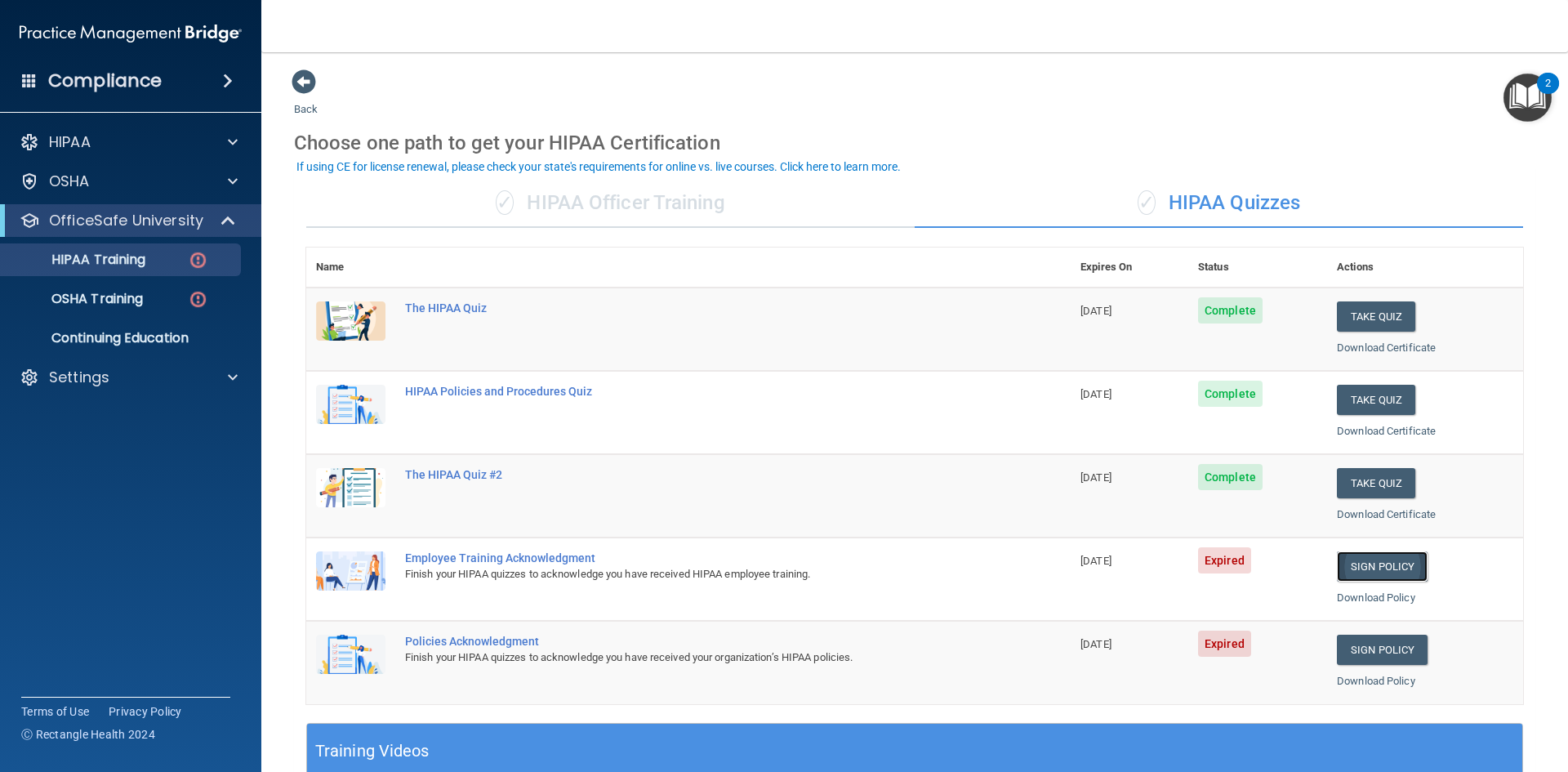
click at [1377, 565] on link "Sign Policy" at bounding box center [1381, 566] width 91 height 31
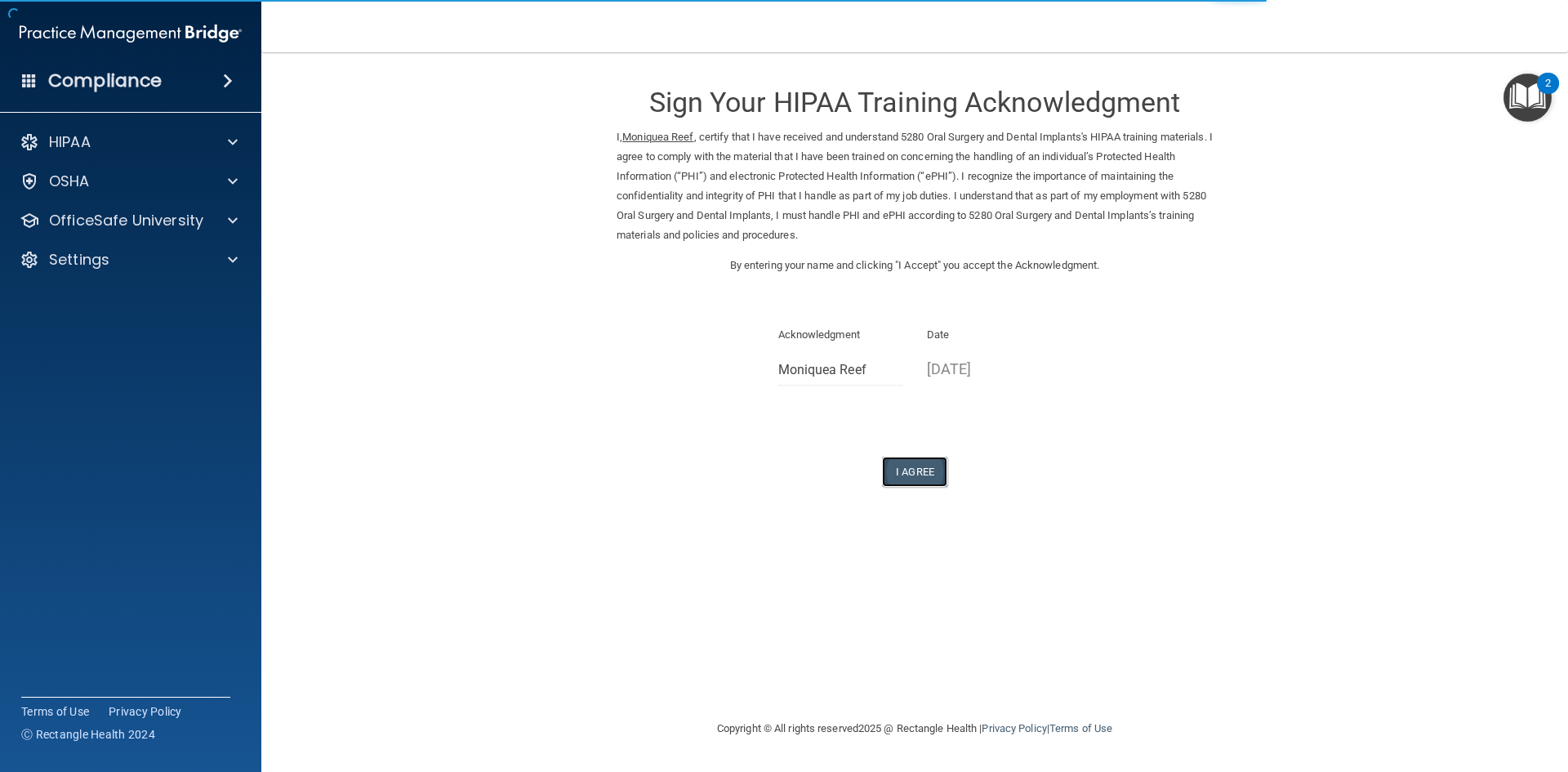
click at [911, 473] on button "I Agree" at bounding box center [914, 472] width 65 height 31
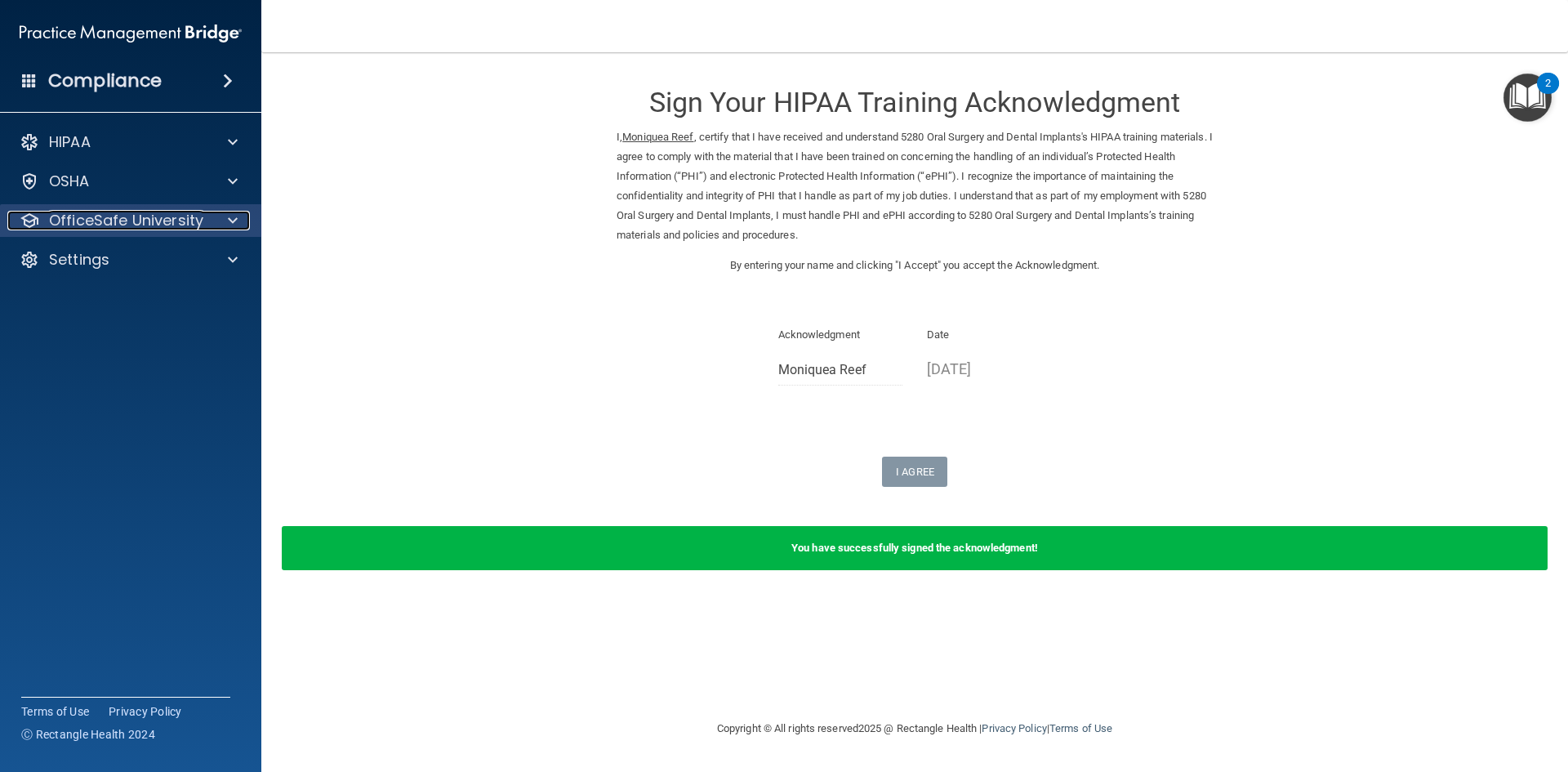
click at [146, 228] on p "OfficeSafe University" at bounding box center [125, 221] width 154 height 20
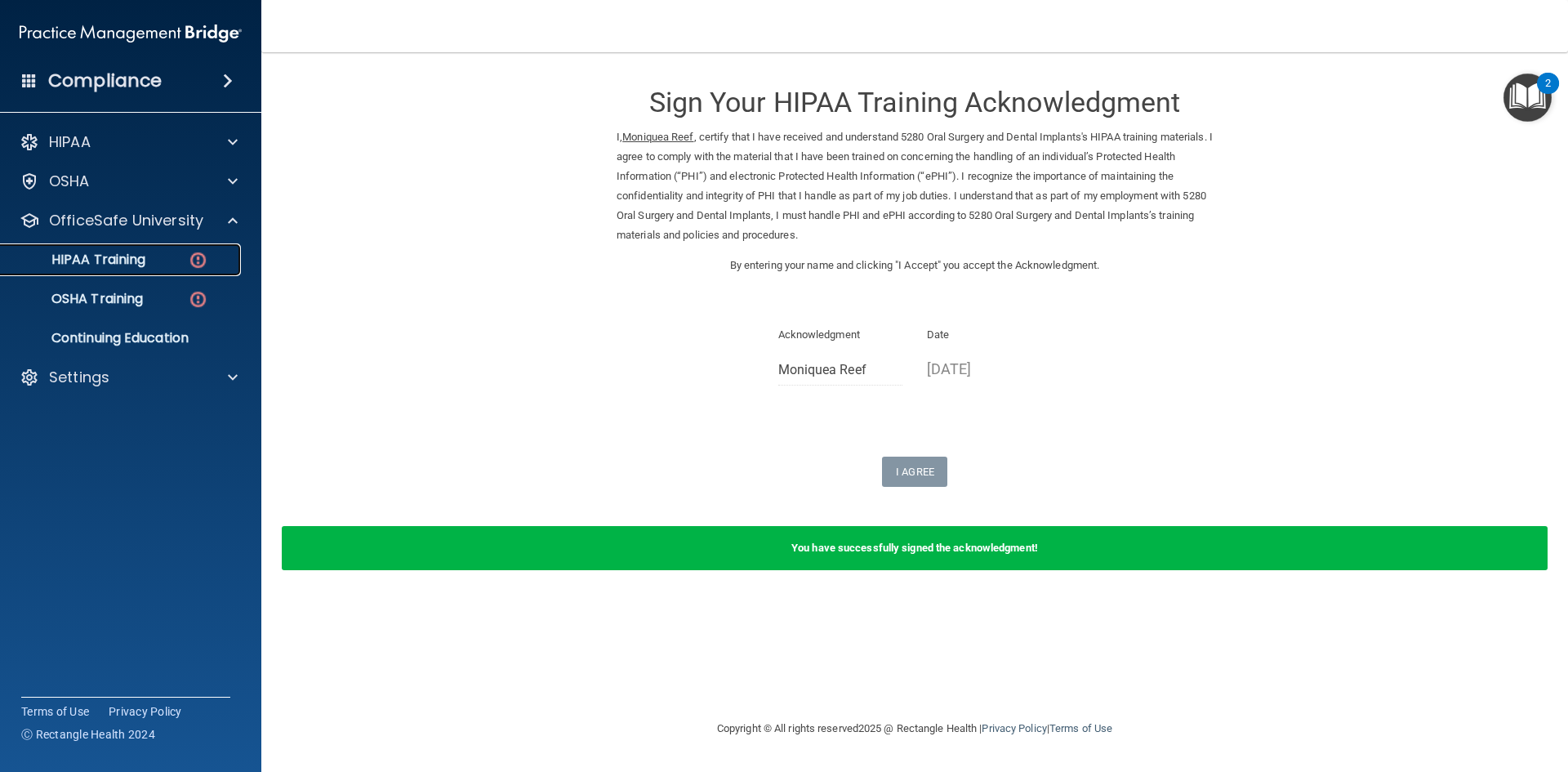
click at [196, 264] on img at bounding box center [197, 260] width 21 height 21
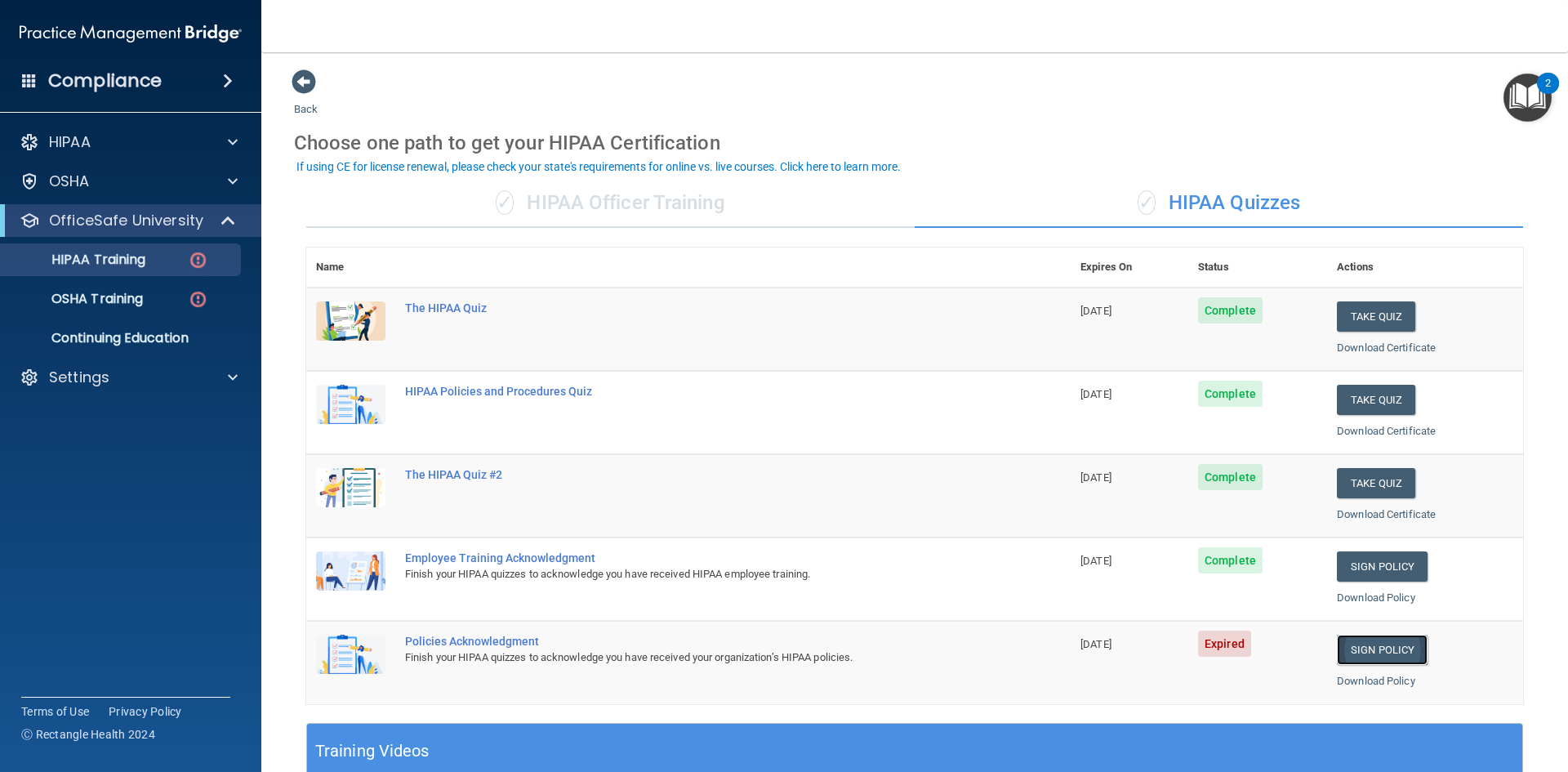
click at [1378, 641] on link "Sign Policy" at bounding box center [1381, 650] width 91 height 31
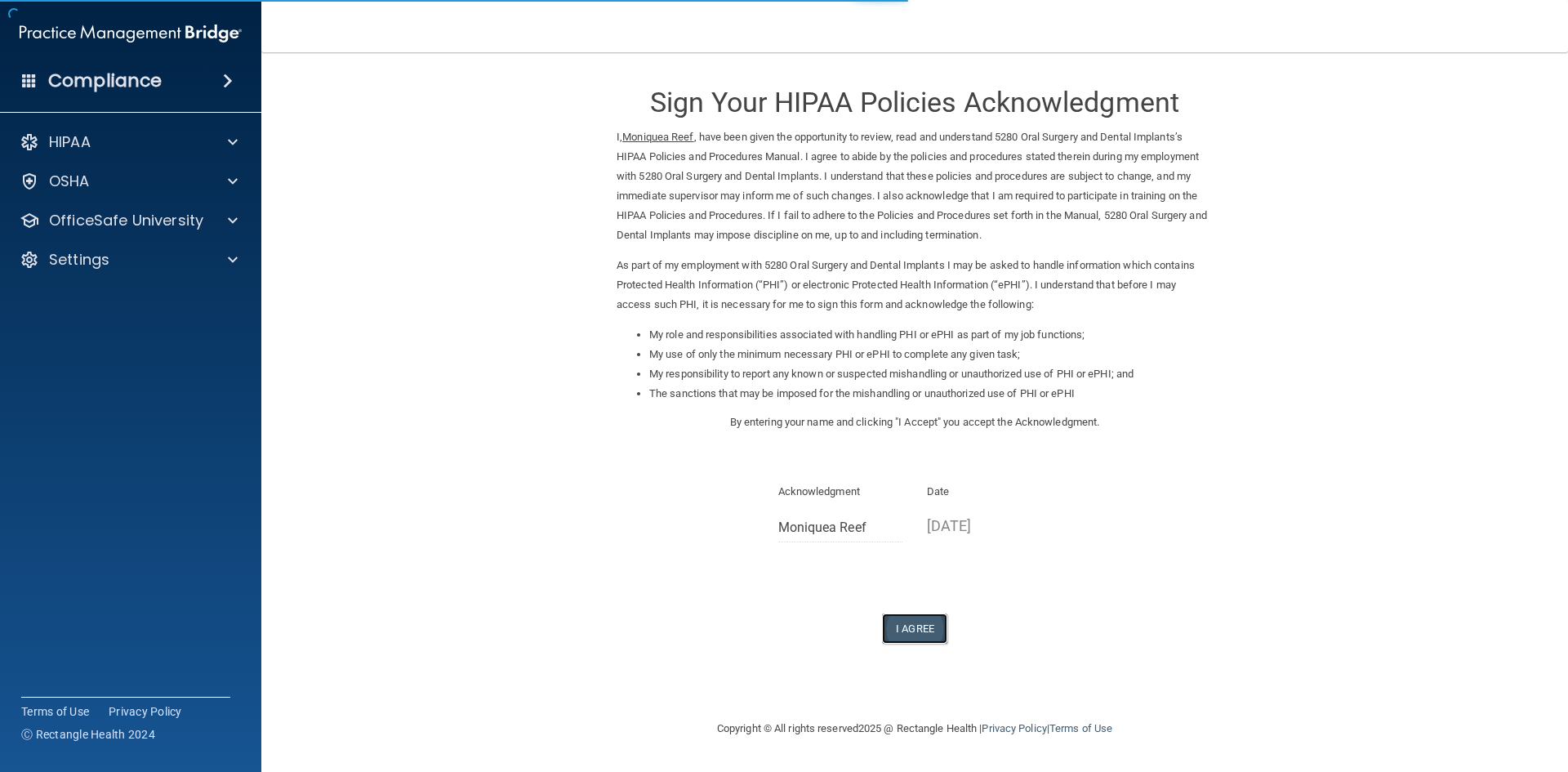
click at [929, 628] on button "I Agree" at bounding box center [914, 629] width 65 height 31
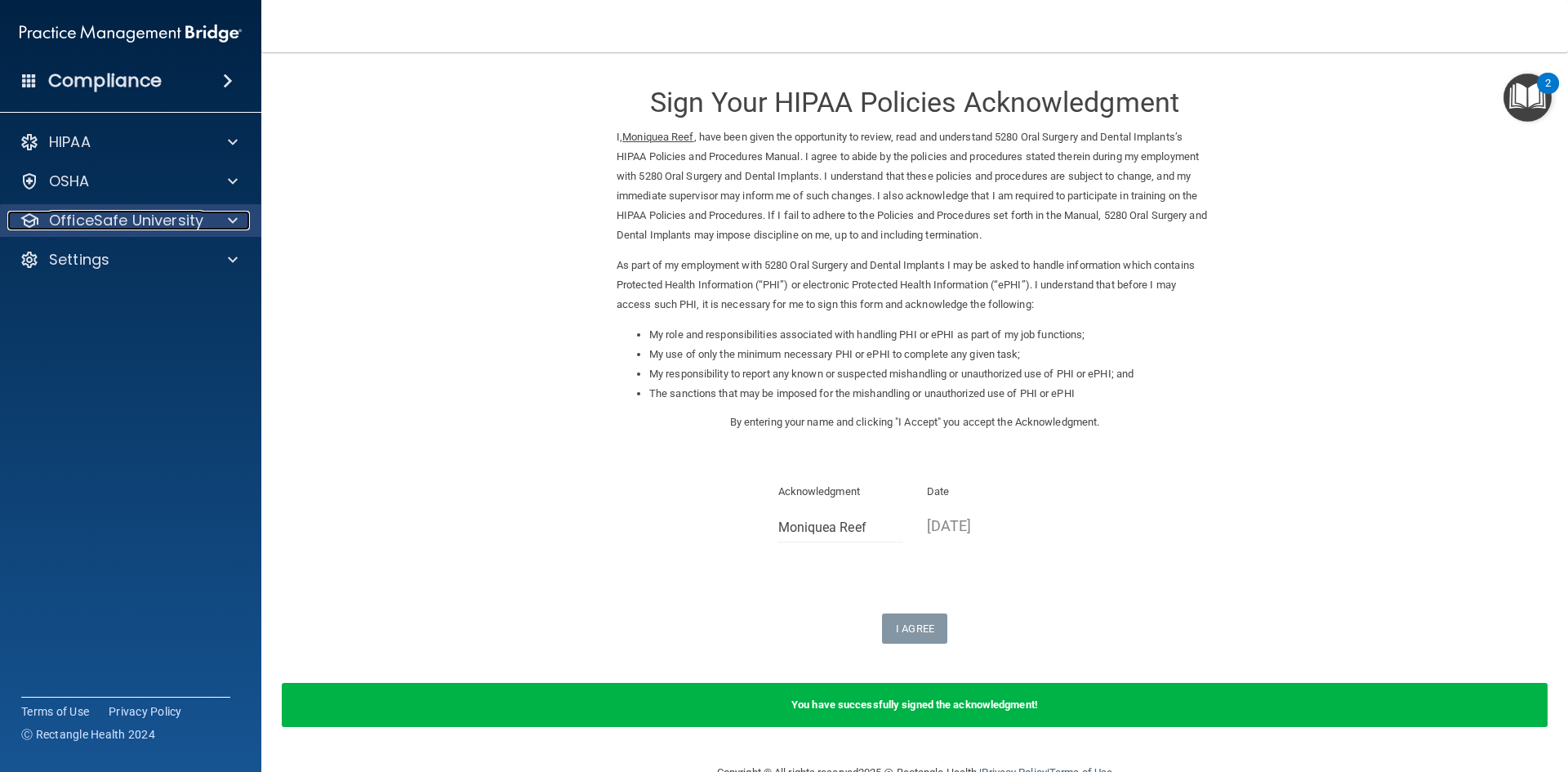
click at [192, 212] on p "OfficeSafe University" at bounding box center [125, 221] width 154 height 20
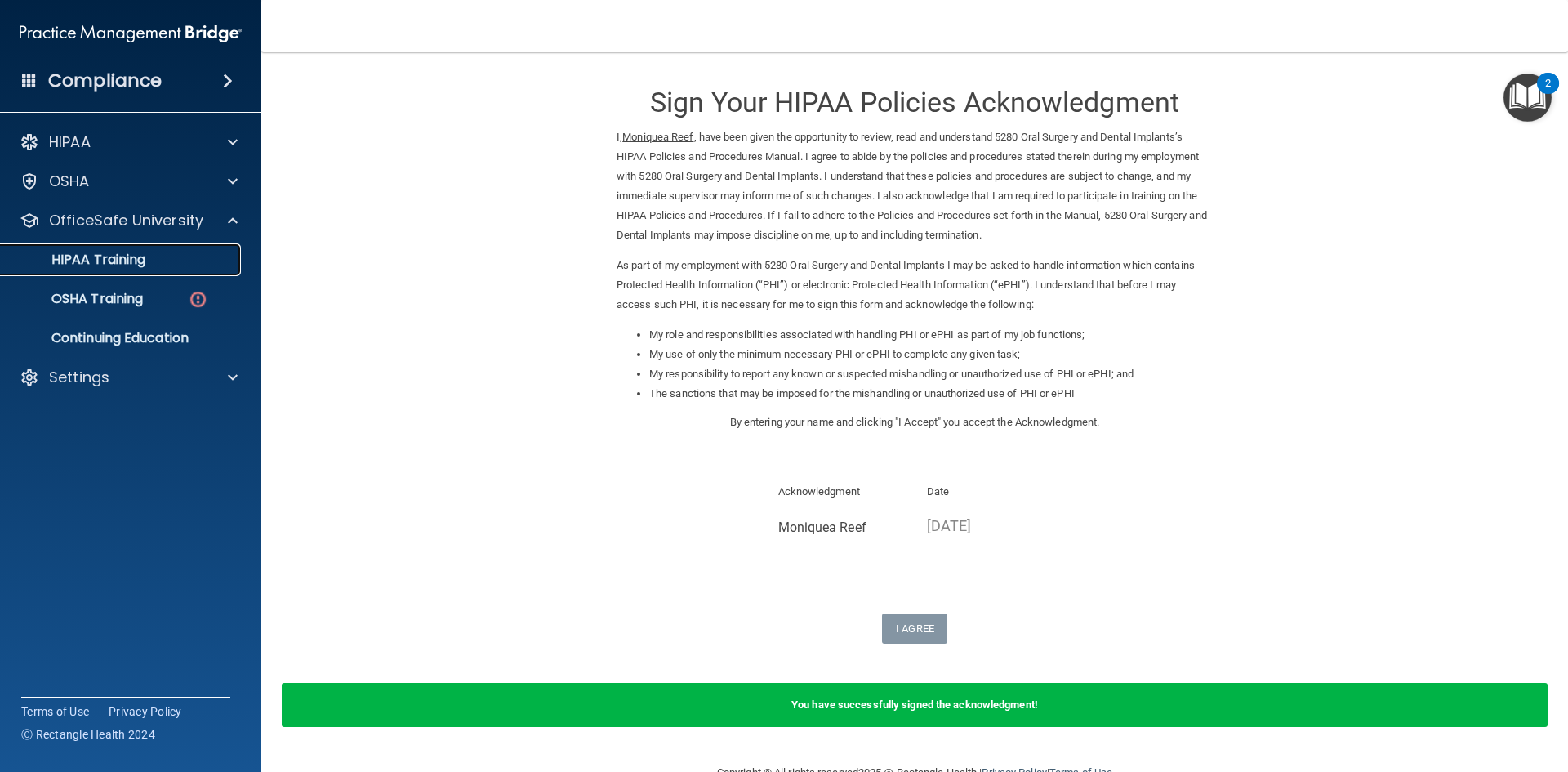
click at [151, 253] on div "HIPAA Training" at bounding box center [122, 260] width 223 height 16
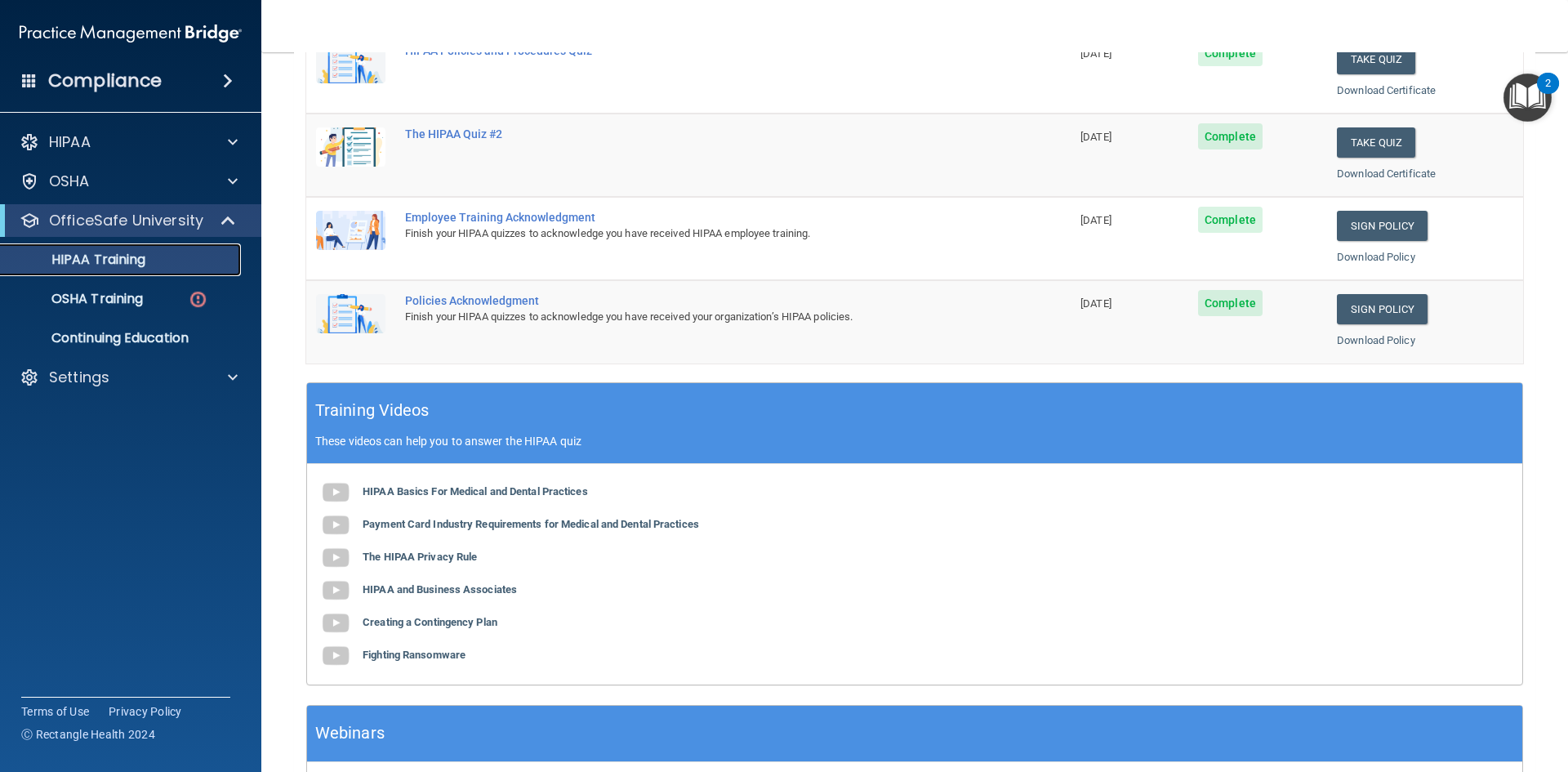
scroll to position [458, 0]
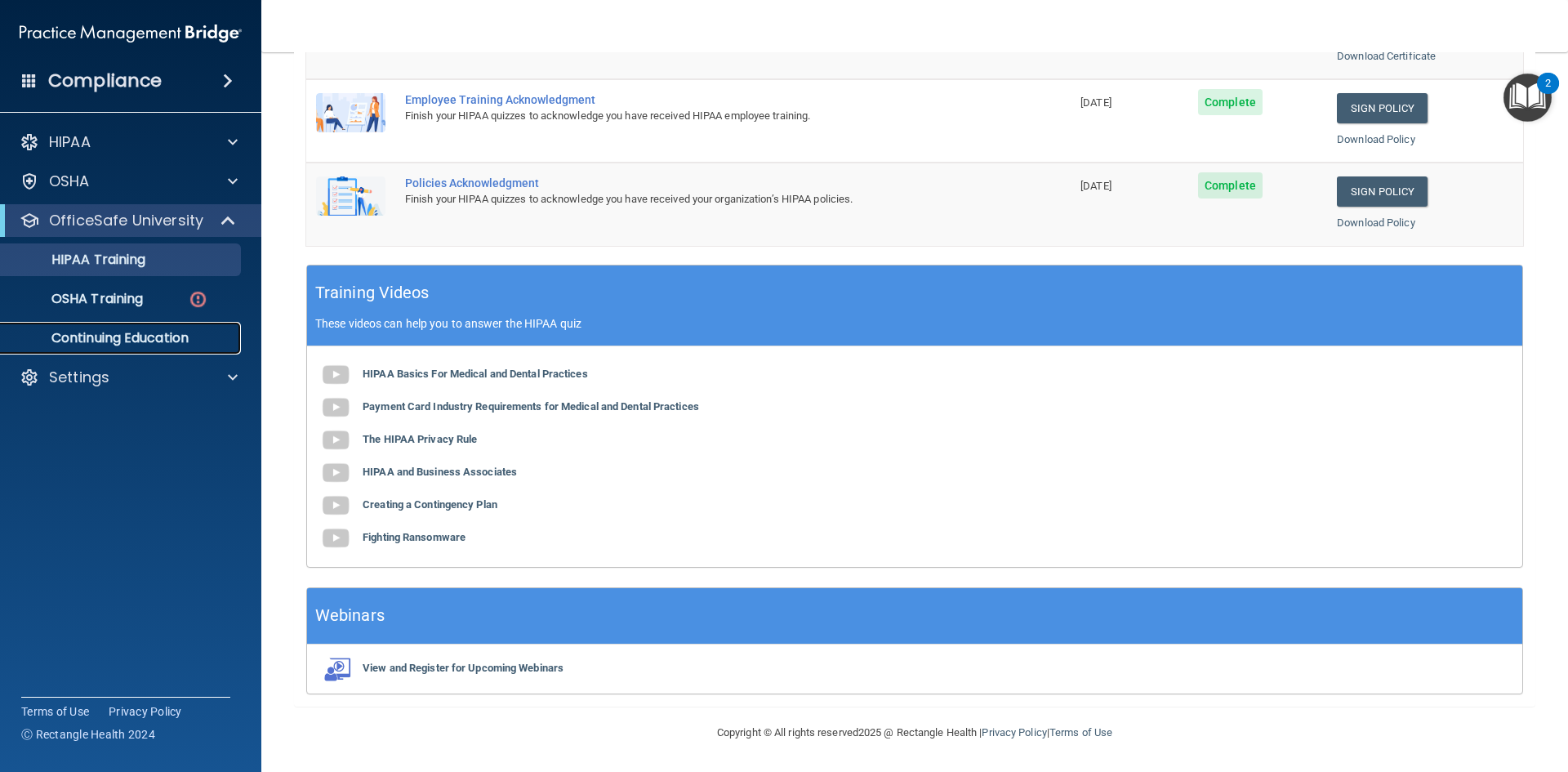
click at [136, 345] on p "Continuing Education" at bounding box center [122, 338] width 223 height 16
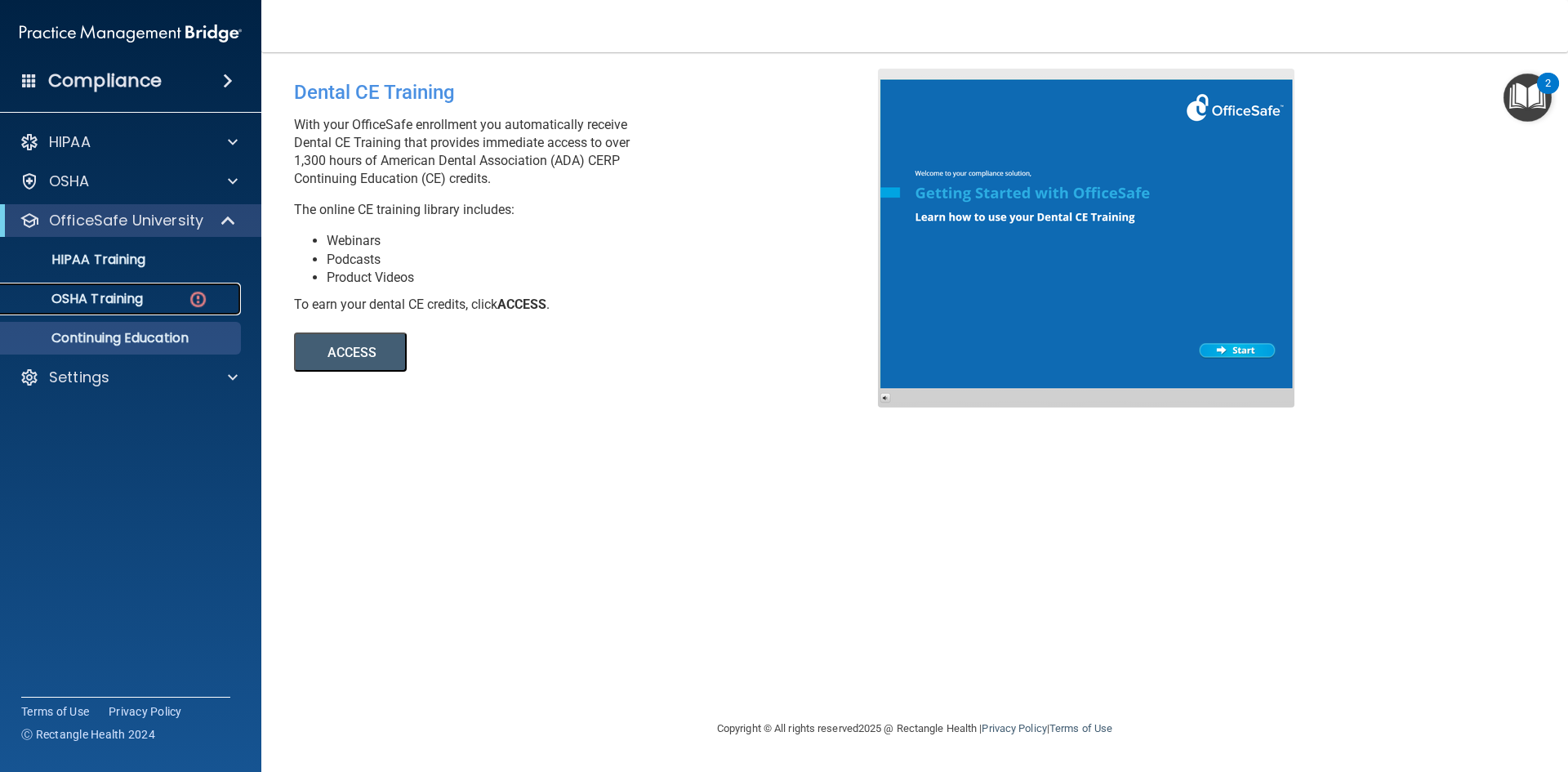
click at [132, 301] on p "OSHA Training" at bounding box center [77, 299] width 133 height 16
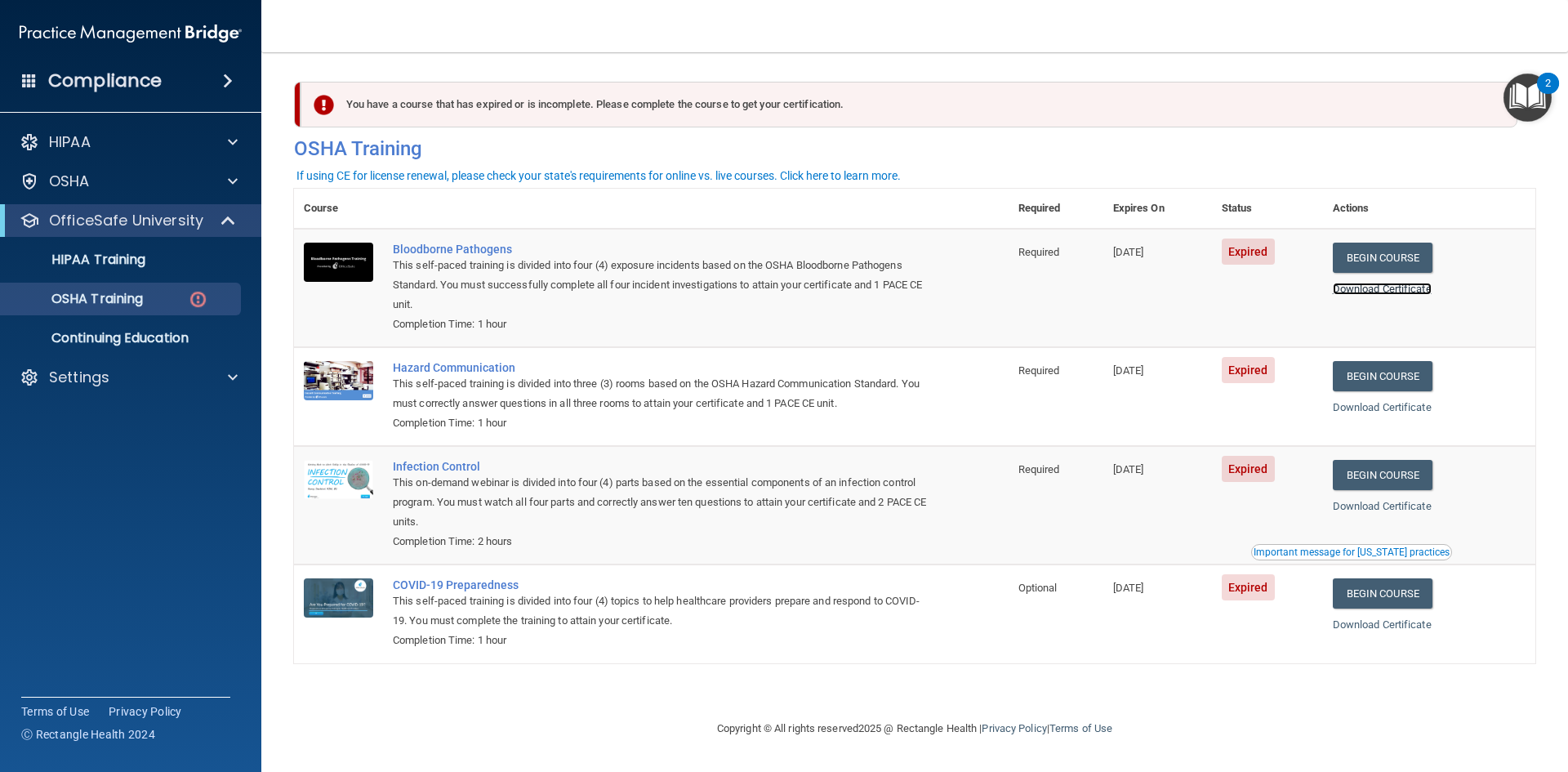
click at [1384, 288] on link "Download Certificate" at bounding box center [1382, 289] width 99 height 13
click at [1389, 260] on link "Begin Course" at bounding box center [1382, 258] width 99 height 31
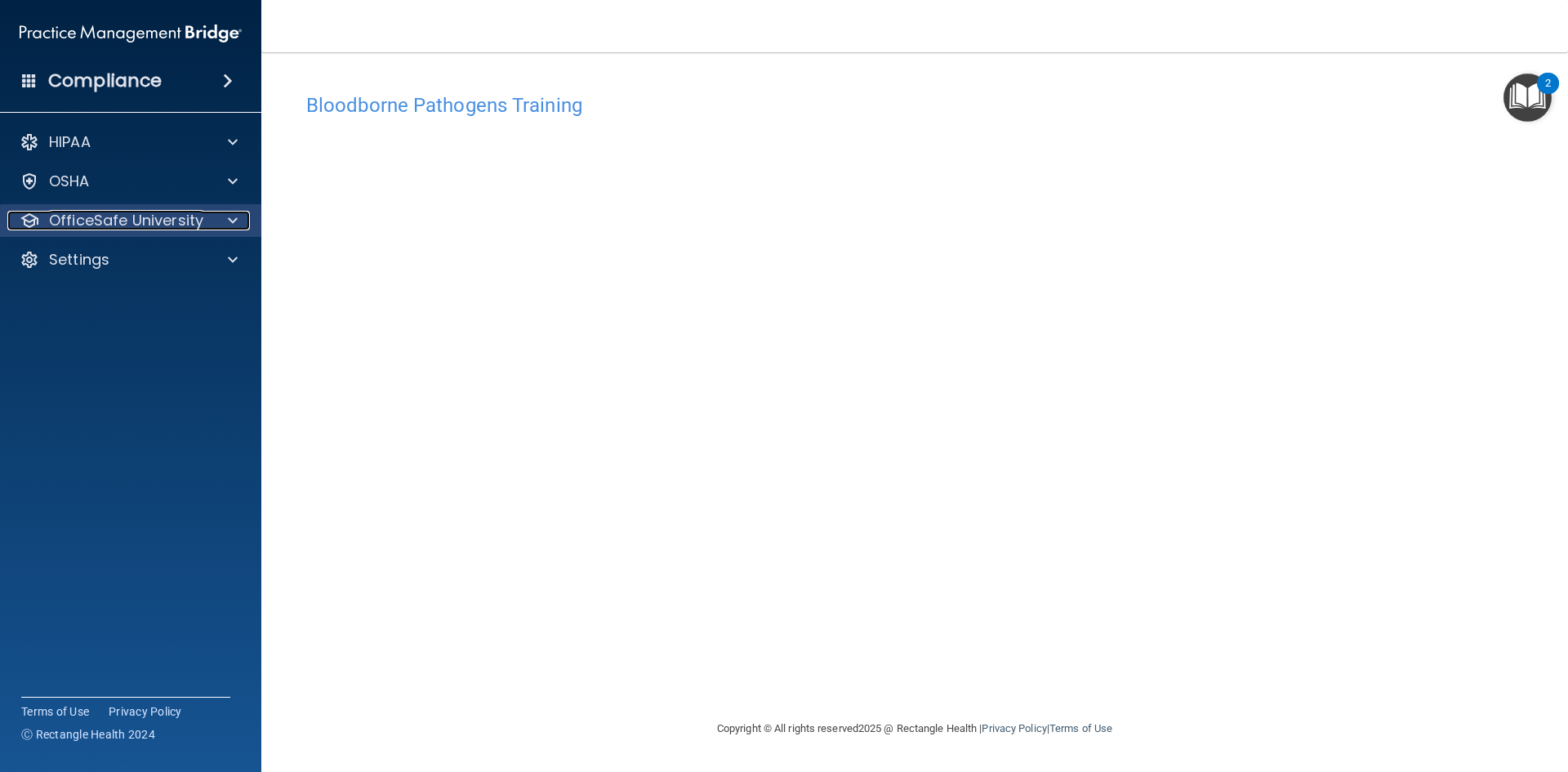
click at [197, 211] on p "OfficeSafe University" at bounding box center [125, 221] width 154 height 20
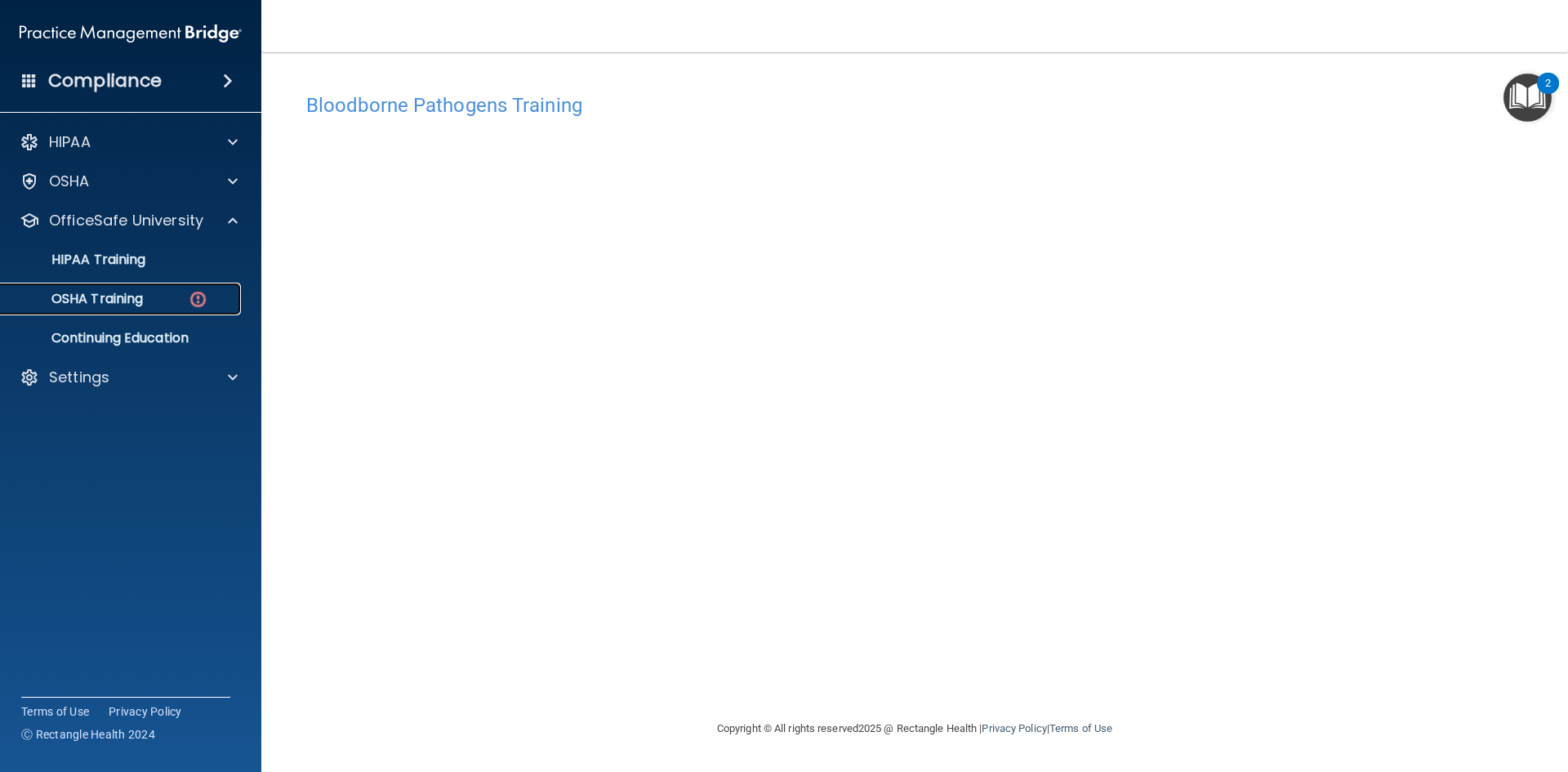
click at [142, 288] on link "OSHA Training" at bounding box center [112, 299] width 257 height 32
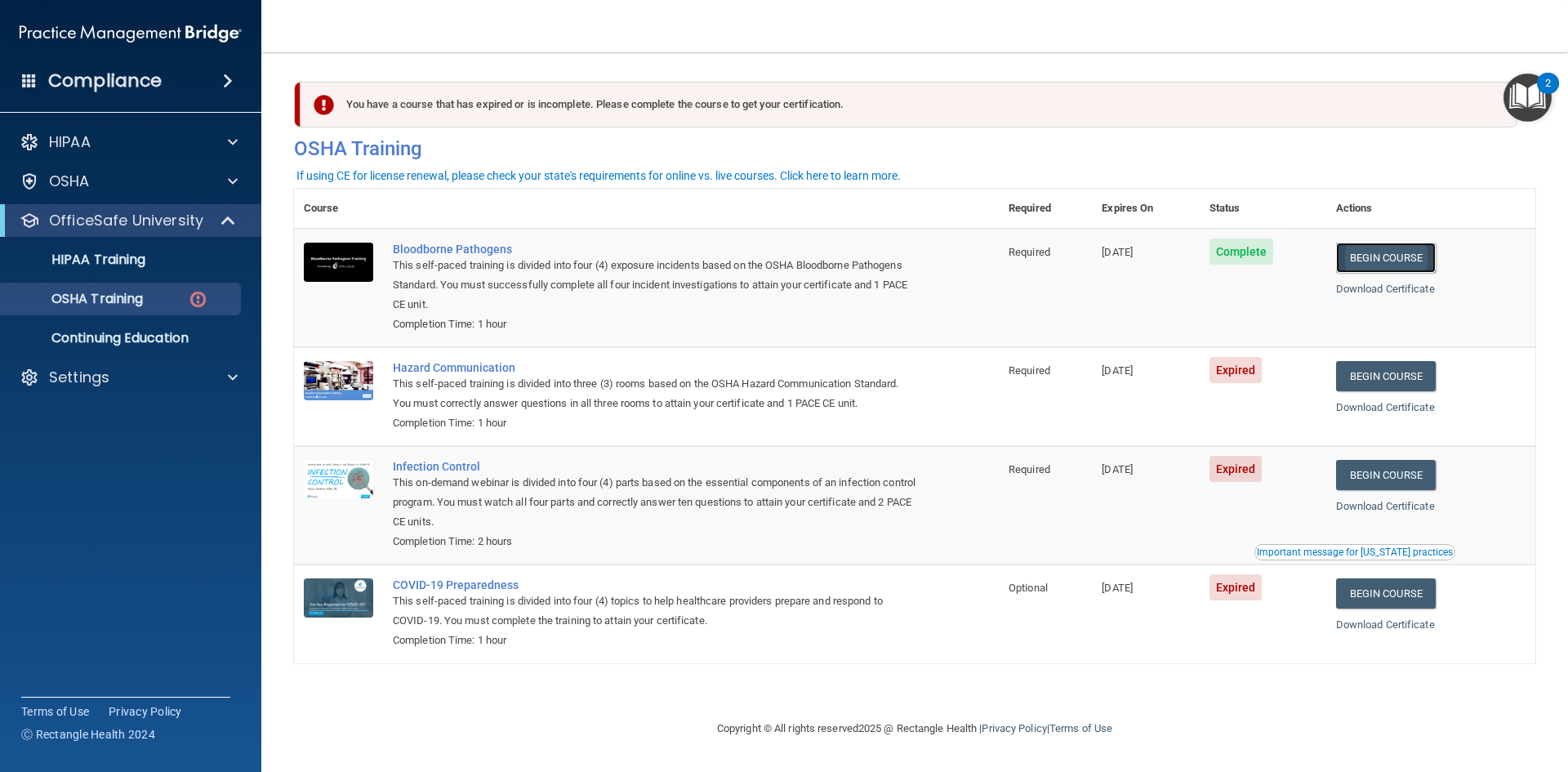
click at [1419, 256] on link "Begin Course" at bounding box center [1386, 258] width 99 height 31
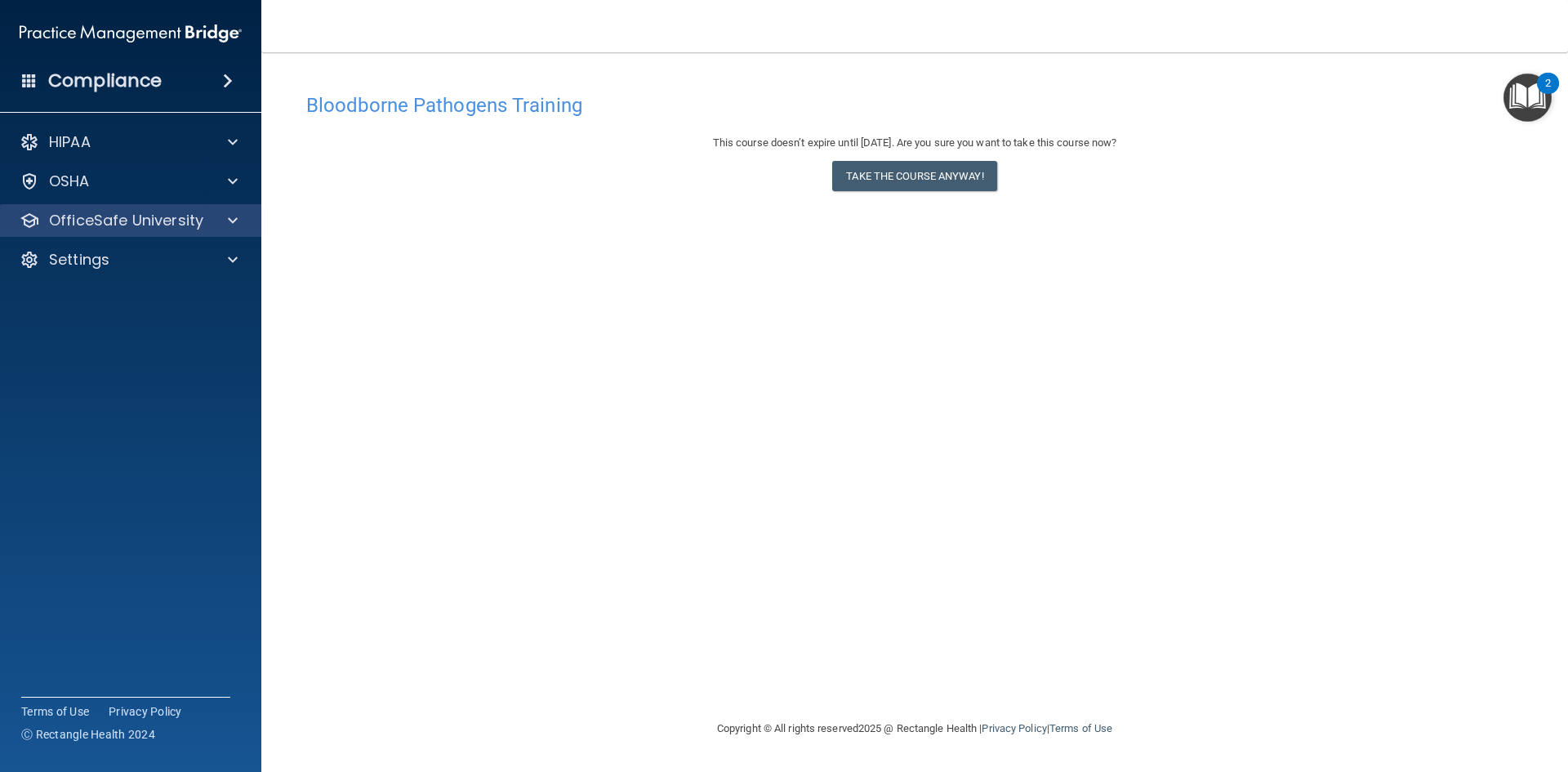
click at [234, 231] on div "OfficeSafe University" at bounding box center [131, 220] width 262 height 32
click at [240, 215] on div at bounding box center [230, 221] width 41 height 20
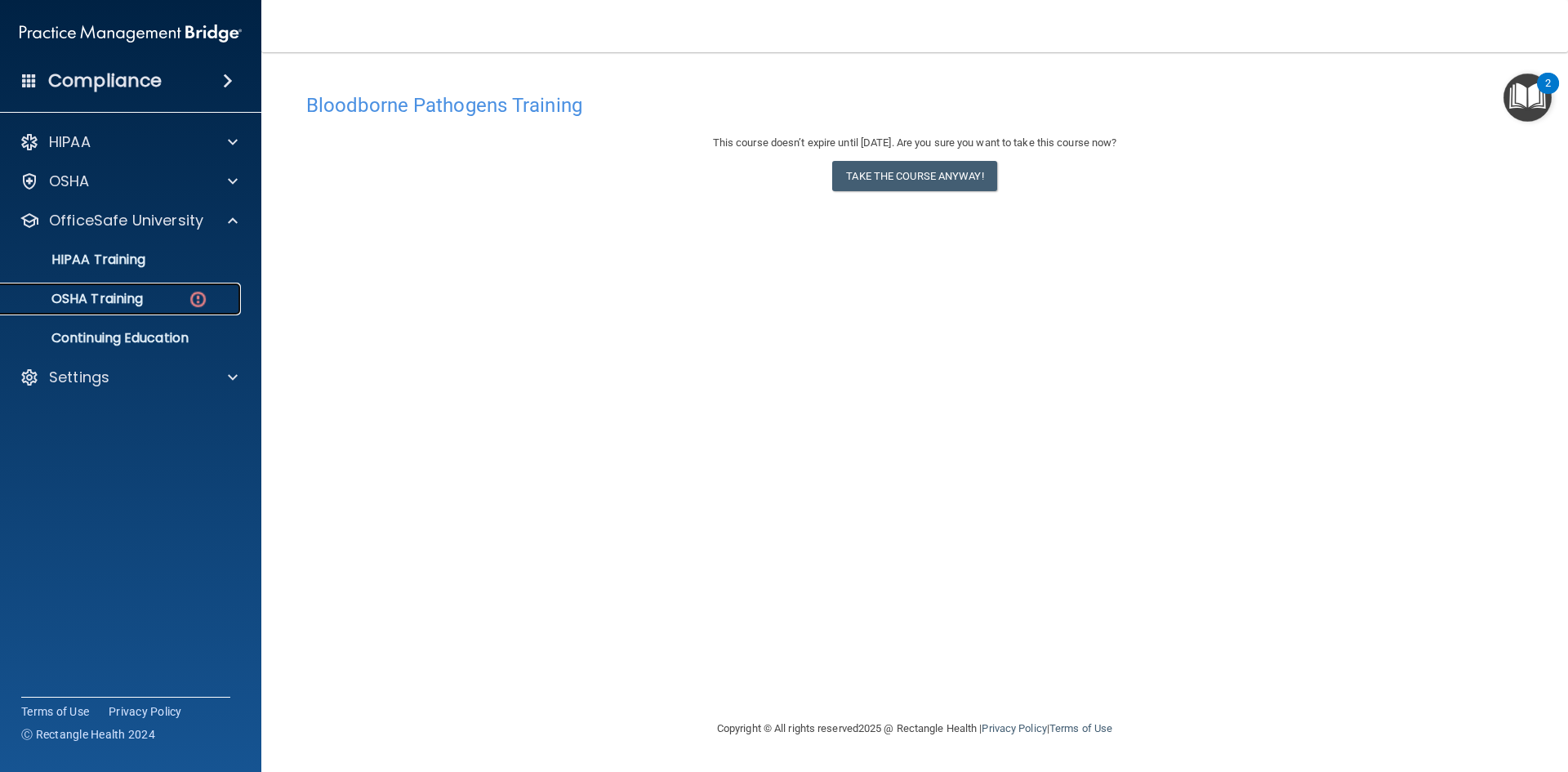
click at [168, 285] on link "OSHA Training" at bounding box center [112, 299] width 257 height 32
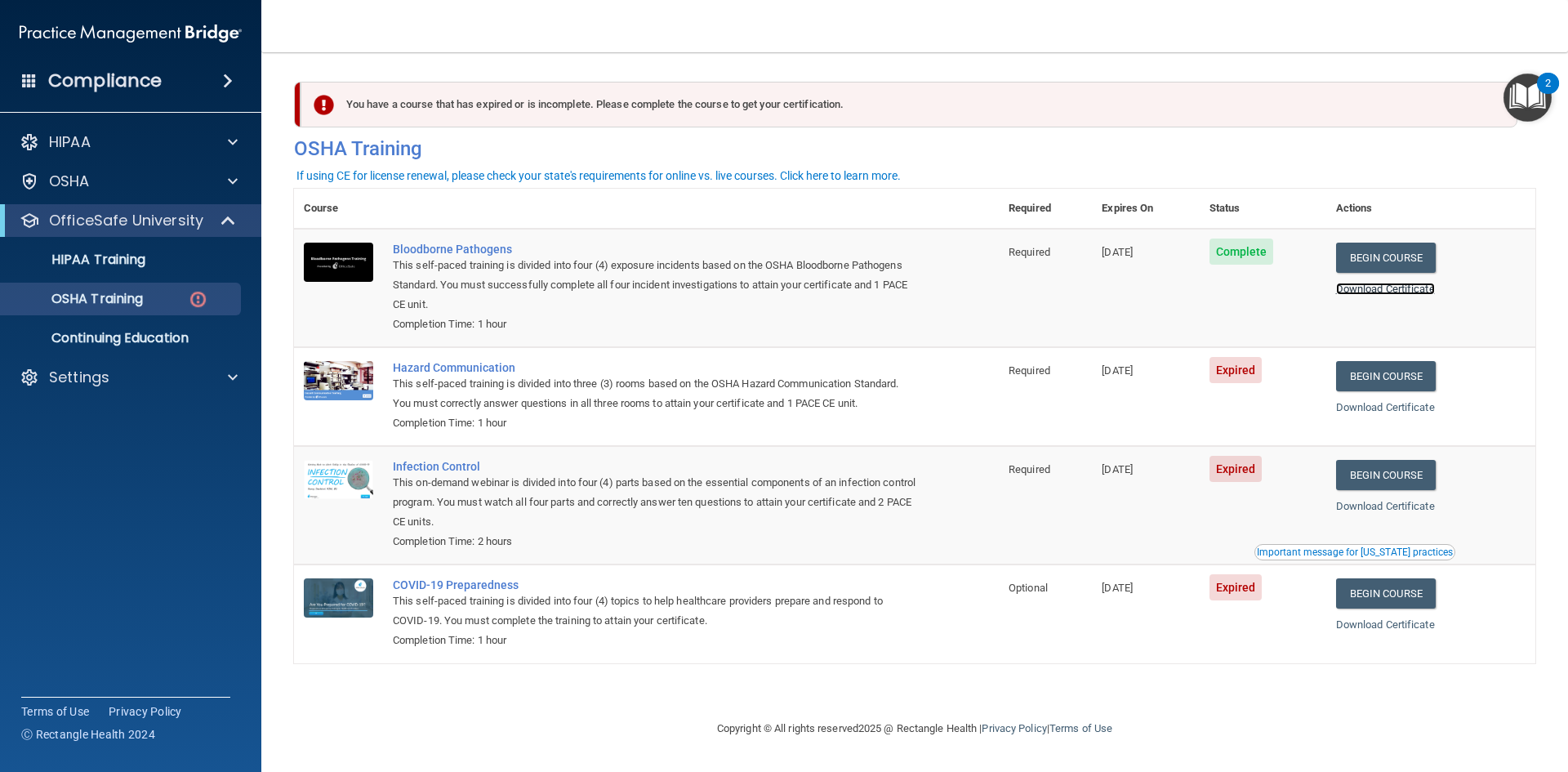
click at [1398, 283] on link "Download Certificate" at bounding box center [1386, 289] width 99 height 13
click at [1395, 366] on link "Begin Course" at bounding box center [1386, 376] width 99 height 31
click at [1397, 376] on link "Begin Course" at bounding box center [1386, 376] width 99 height 31
click at [1398, 472] on link "Begin Course" at bounding box center [1386, 475] width 99 height 31
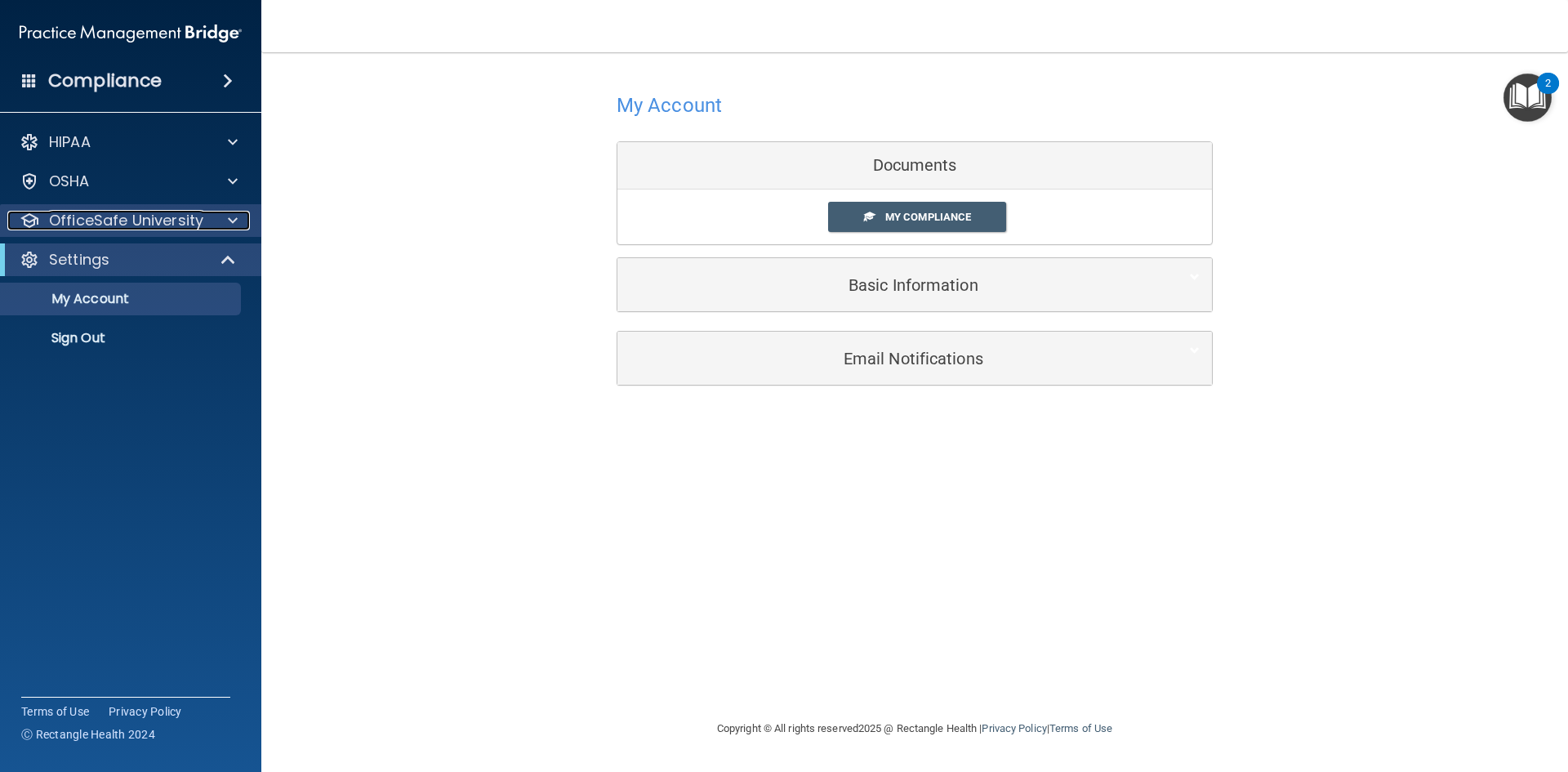
click at [177, 223] on p "OfficeSafe University" at bounding box center [125, 221] width 154 height 20
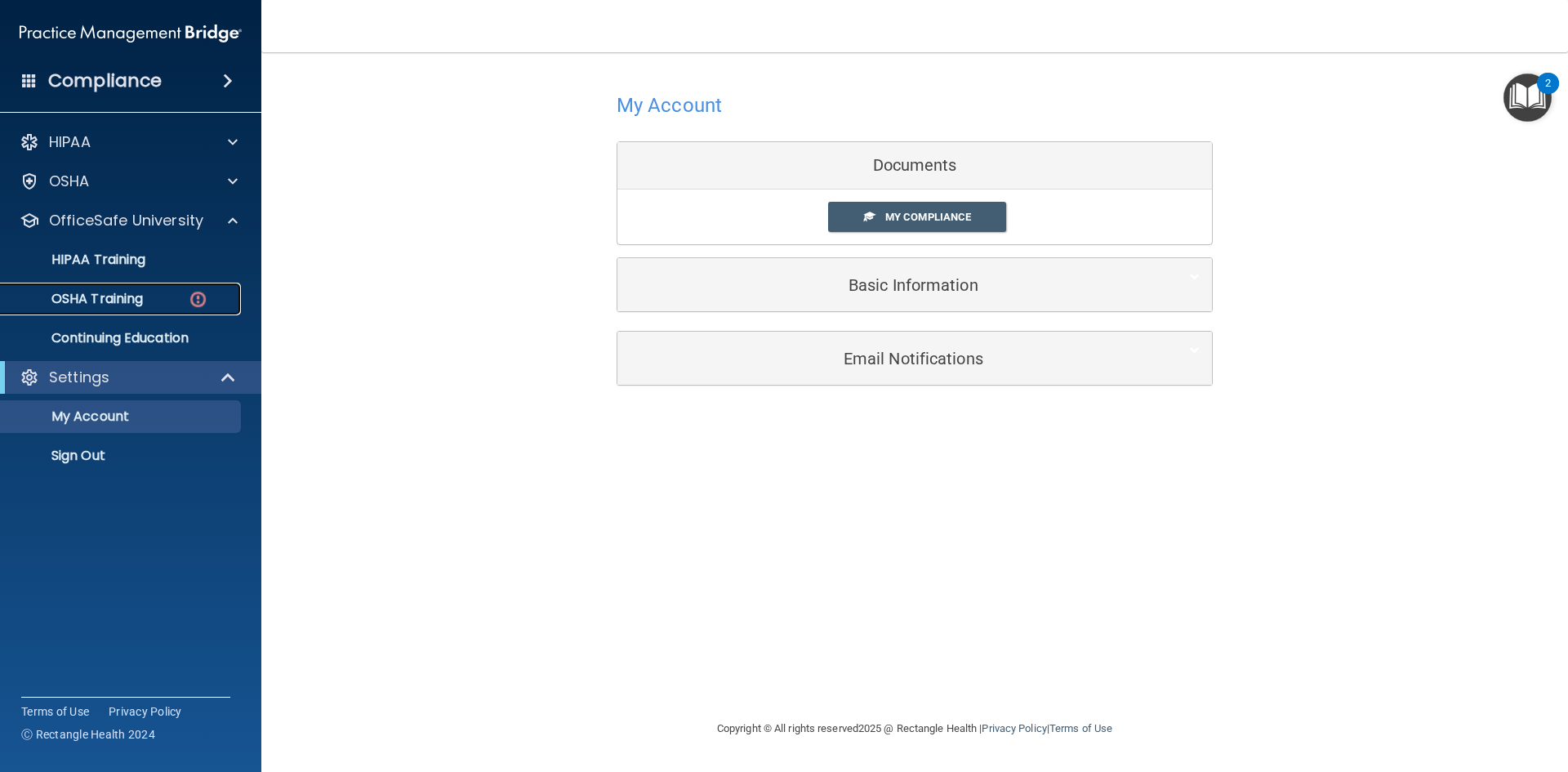
click at [173, 306] on div "OSHA Training" at bounding box center [122, 299] width 223 height 16
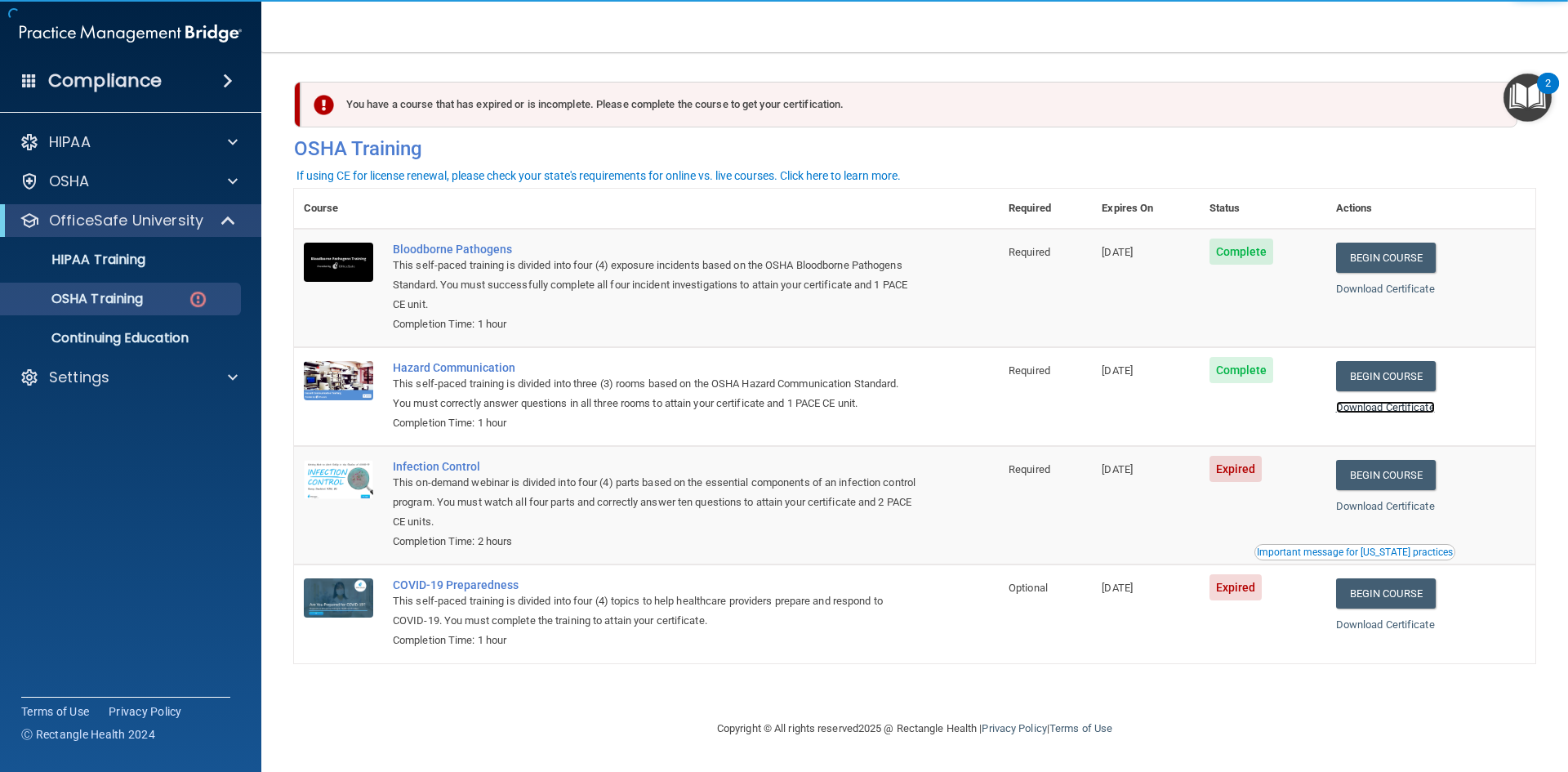
click at [1371, 406] on link "Download Certificate" at bounding box center [1386, 408] width 99 height 13
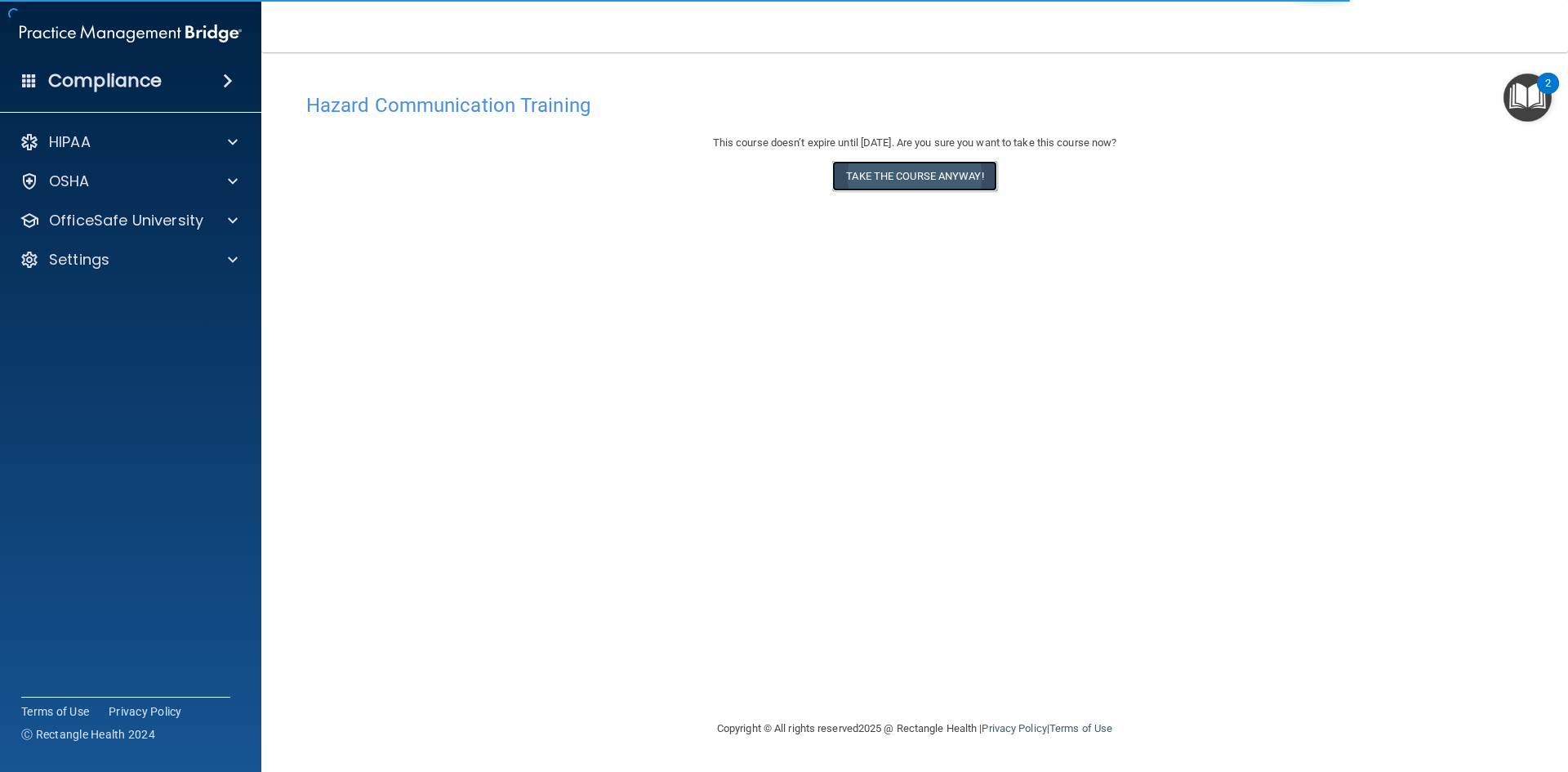
click at [917, 173] on button "Take the course anyway!" at bounding box center [914, 176] width 164 height 31
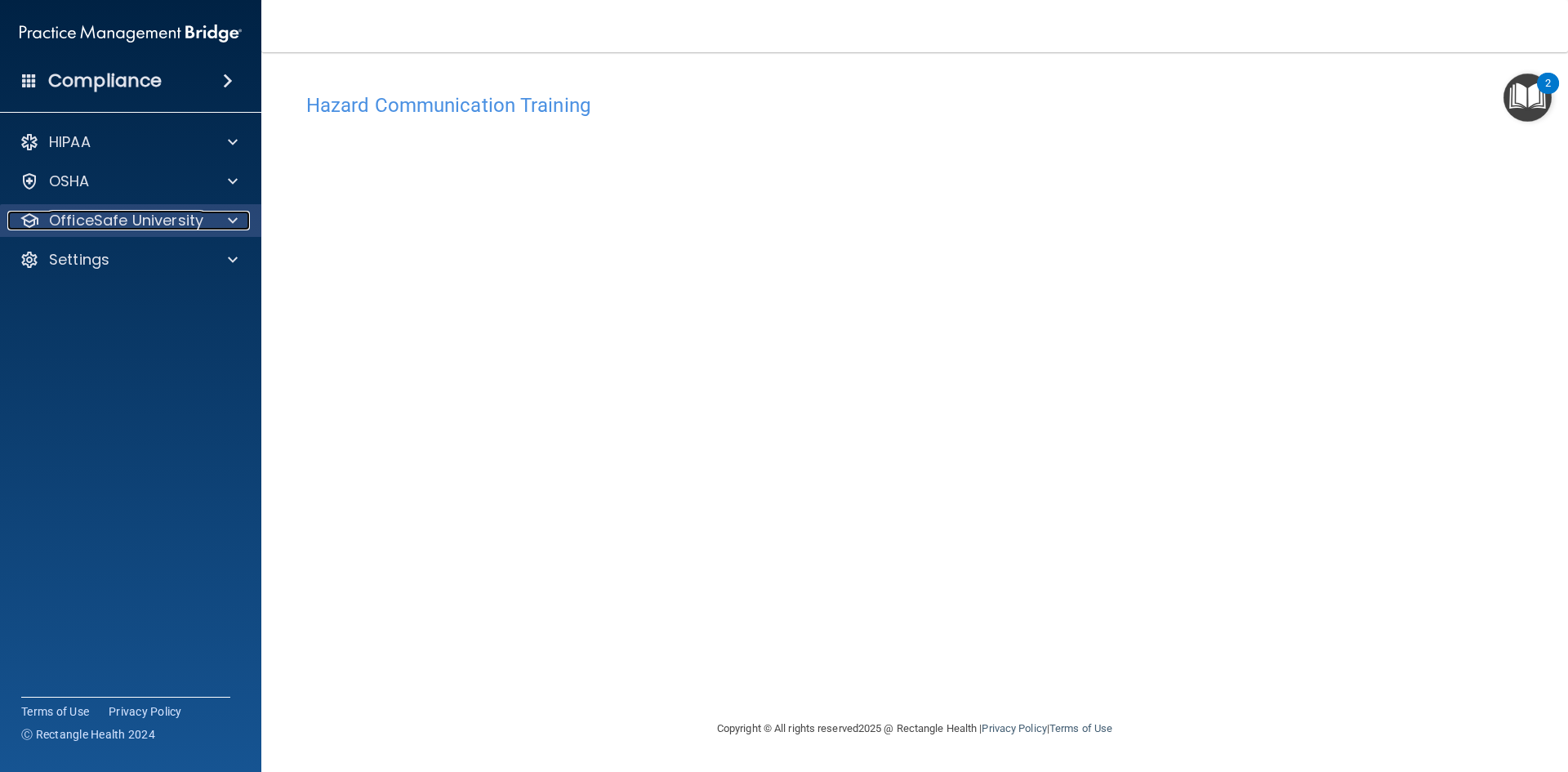
click at [226, 213] on div at bounding box center [230, 221] width 41 height 20
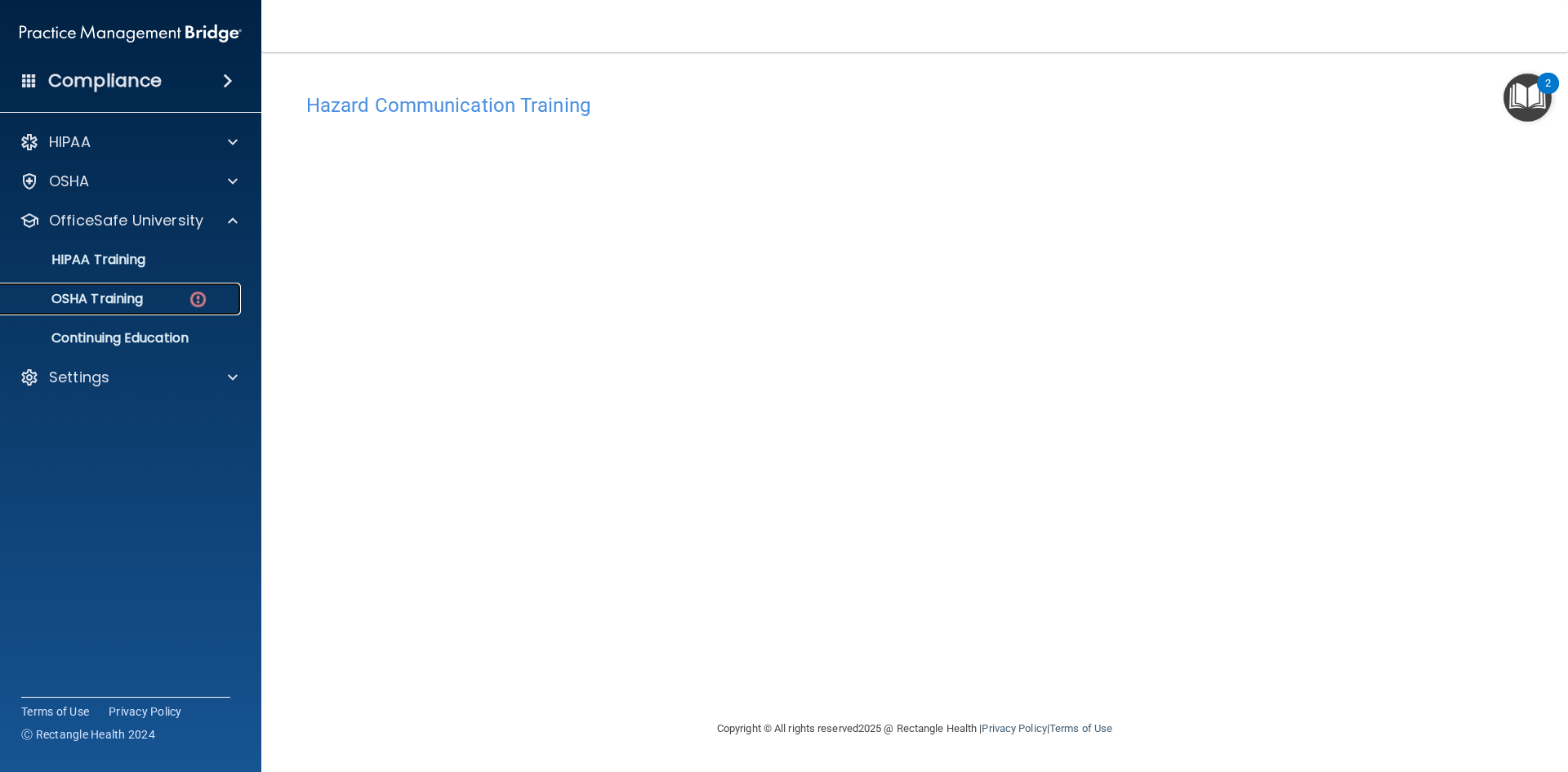
click at [162, 299] on div "OSHA Training" at bounding box center [122, 299] width 223 height 16
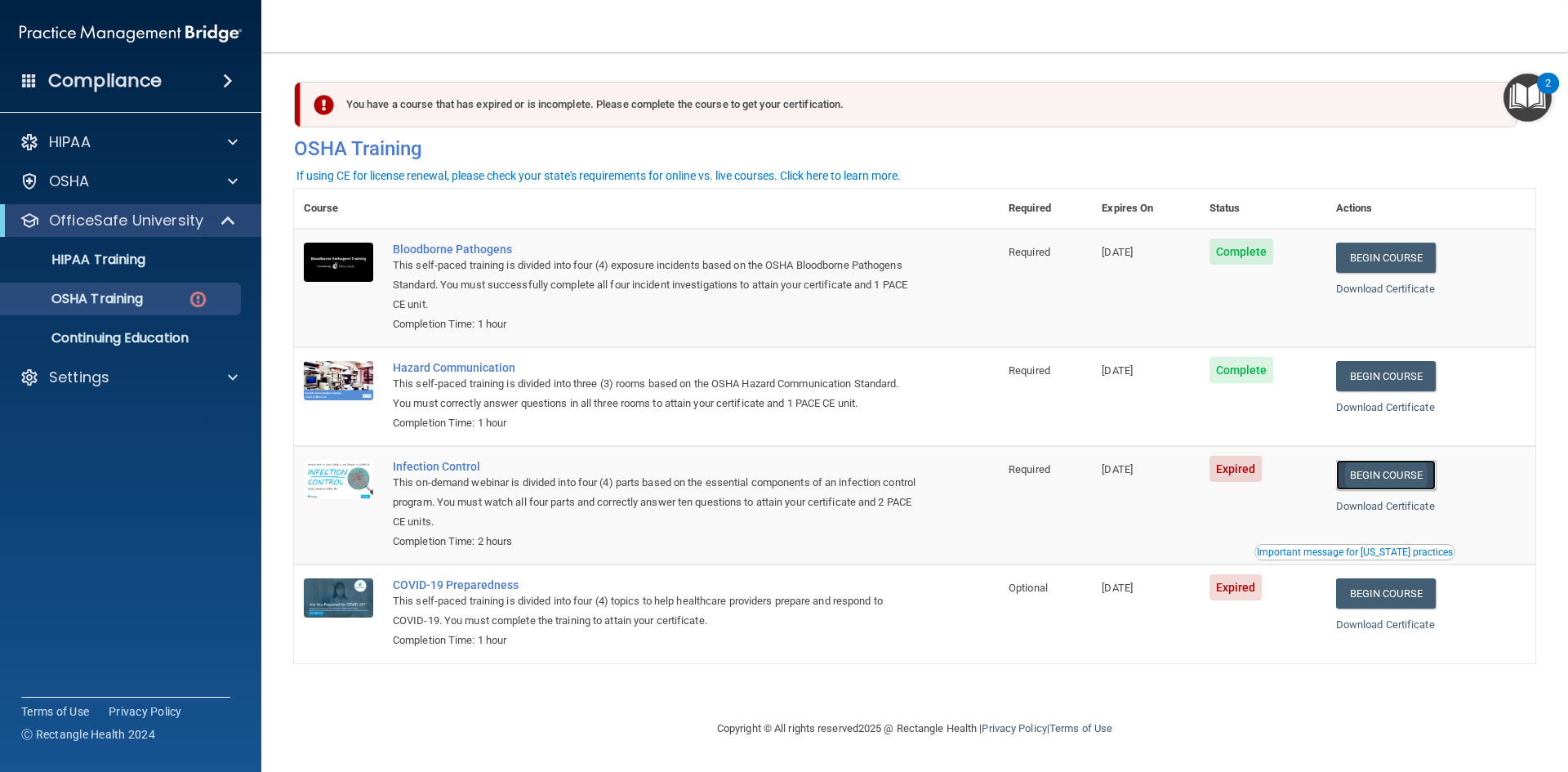
click at [1382, 483] on link "Begin Course" at bounding box center [1386, 475] width 99 height 31
click at [1405, 509] on link "Download Certificate" at bounding box center [1386, 506] width 99 height 13
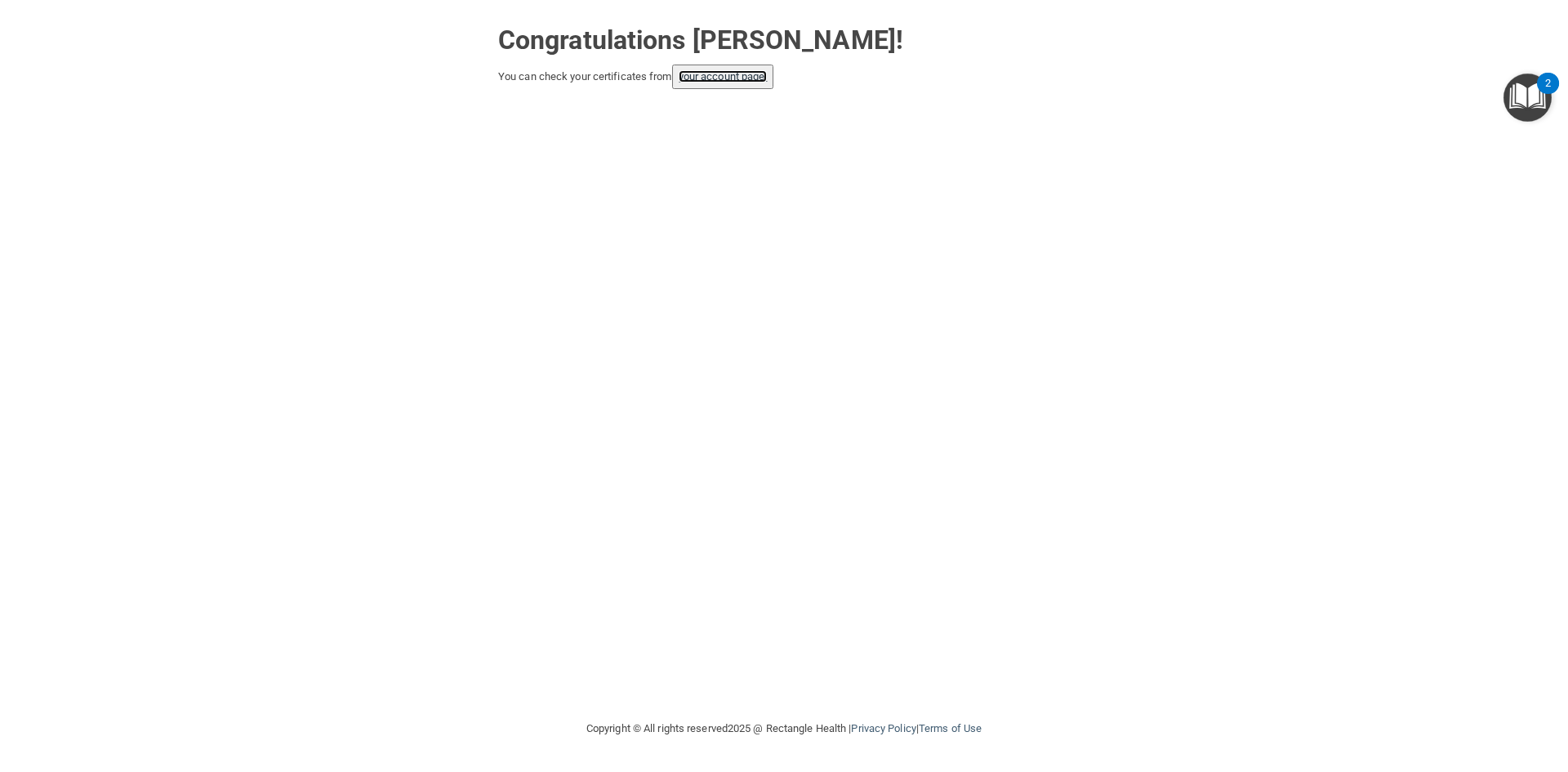
click at [717, 78] on link "your account page!" at bounding box center [723, 77] width 89 height 13
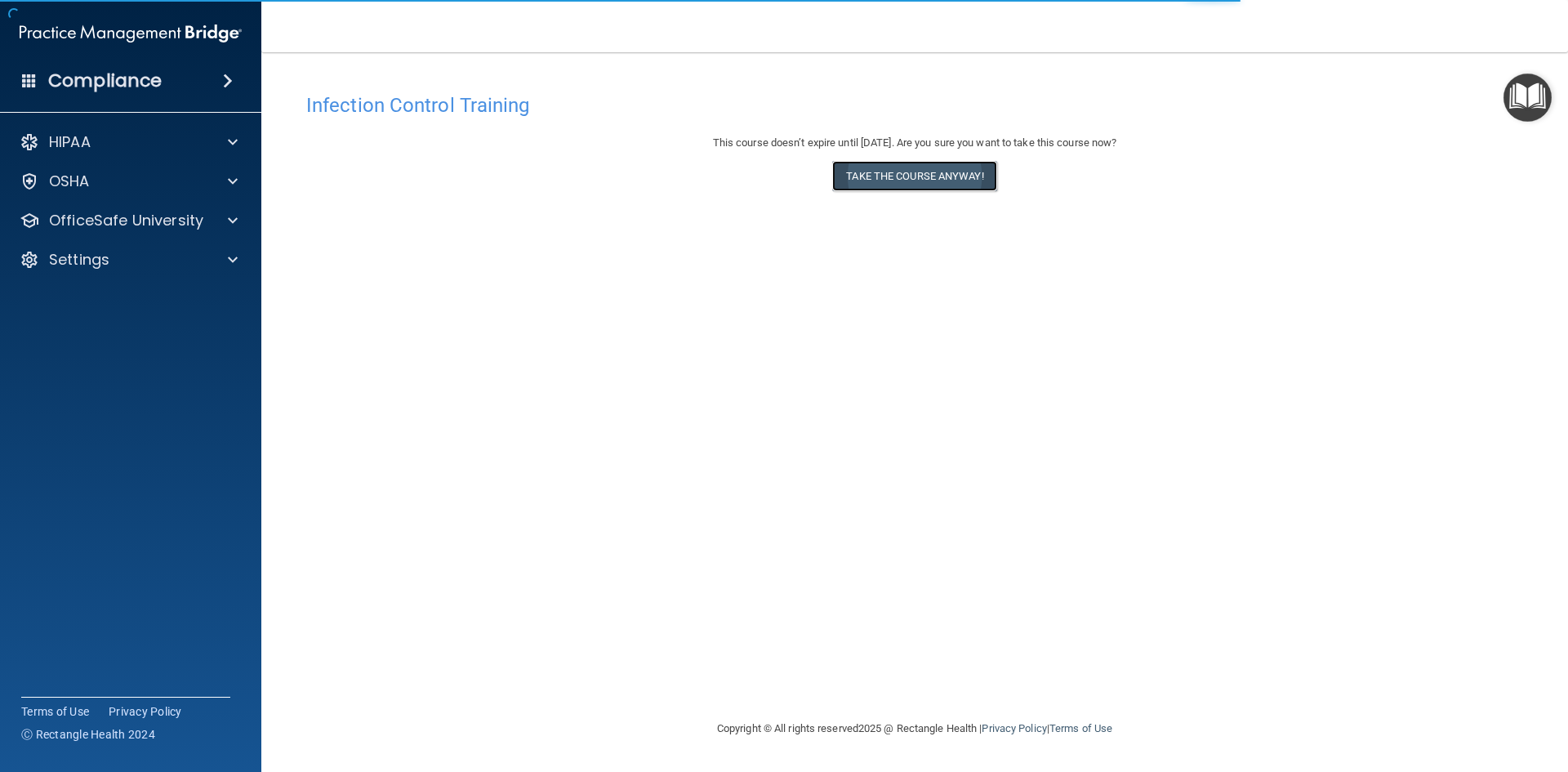
click at [939, 178] on button "Take the course anyway!" at bounding box center [914, 176] width 164 height 31
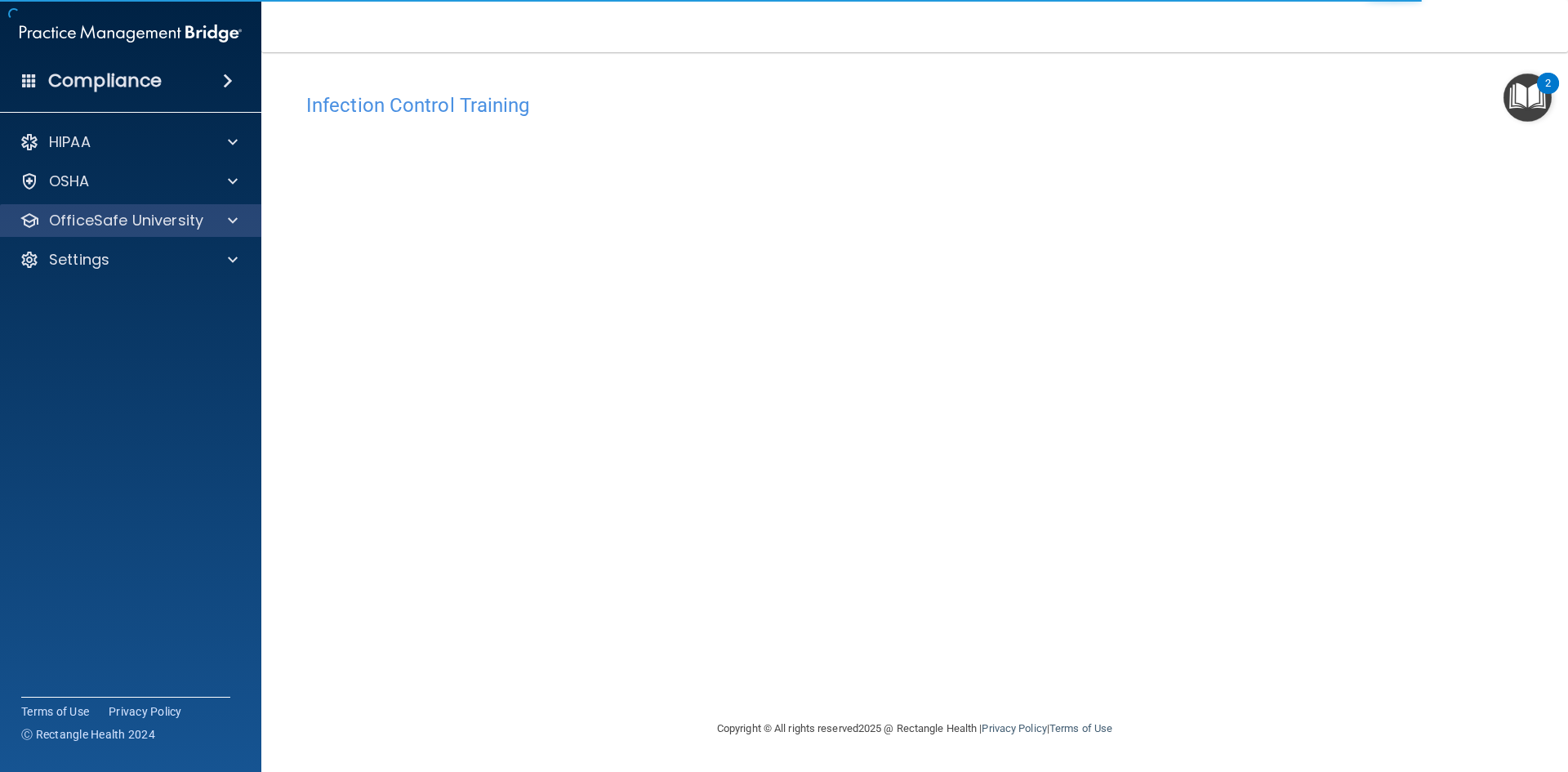
click at [126, 209] on div "OfficeSafe University" at bounding box center [131, 220] width 262 height 32
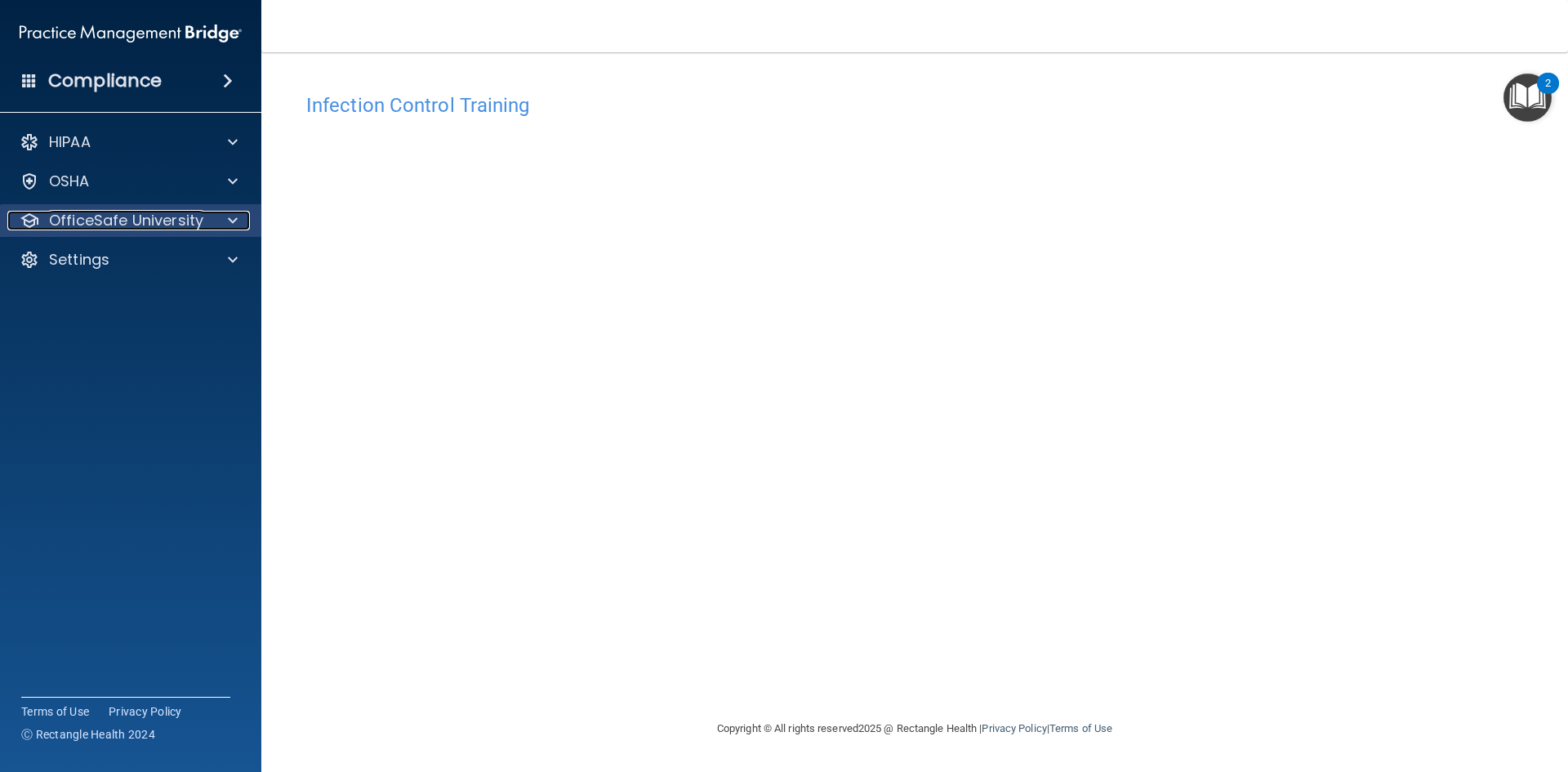
click at [228, 216] on span at bounding box center [233, 221] width 10 height 20
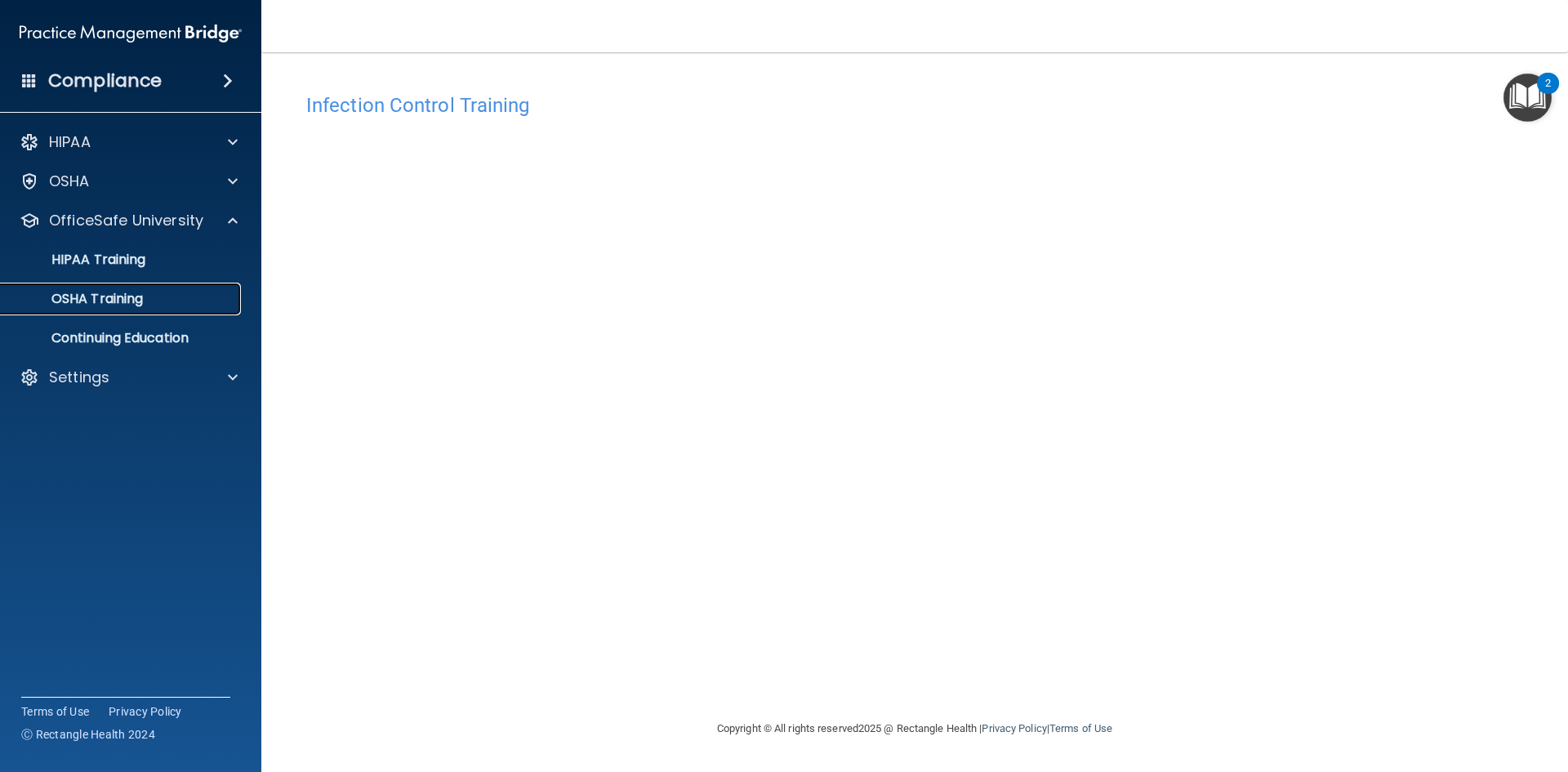
click at [133, 294] on p "OSHA Training" at bounding box center [77, 299] width 133 height 16
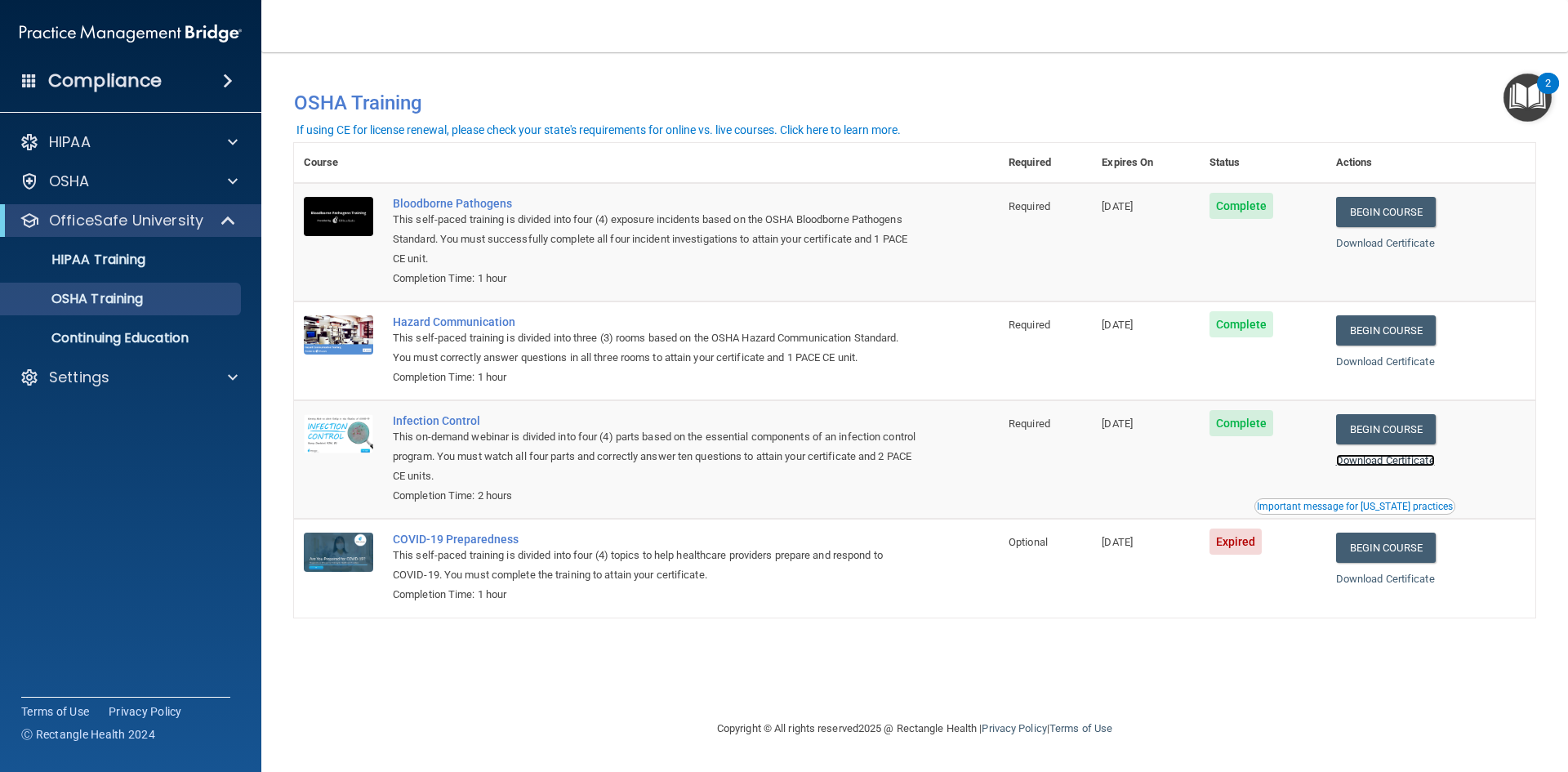
click at [1380, 460] on link "Download Certificate" at bounding box center [1386, 460] width 99 height 13
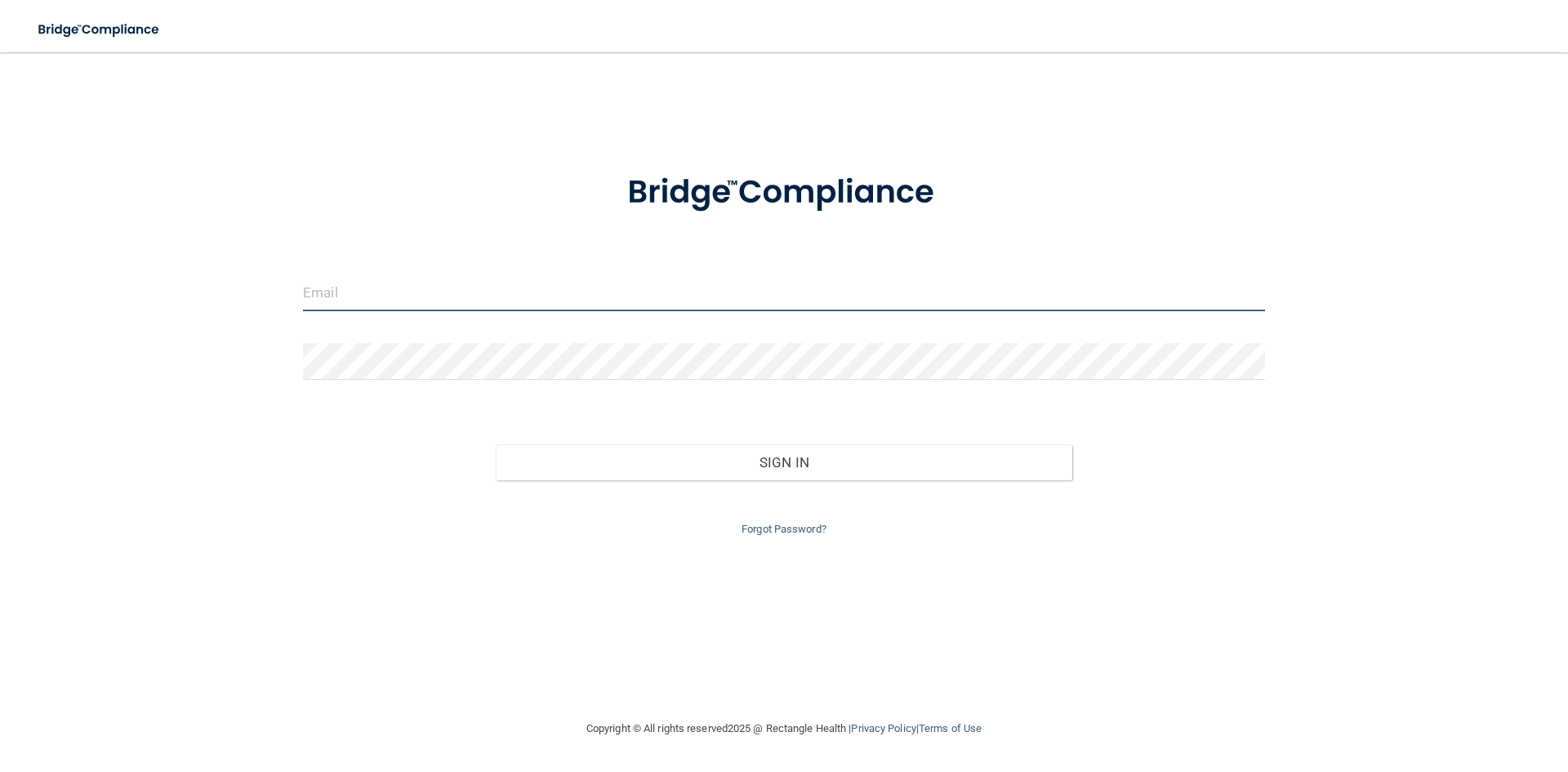
click at [418, 290] on input "email" at bounding box center [784, 292] width 962 height 37
type input "[EMAIL_ADDRESS][DOMAIN_NAME]"
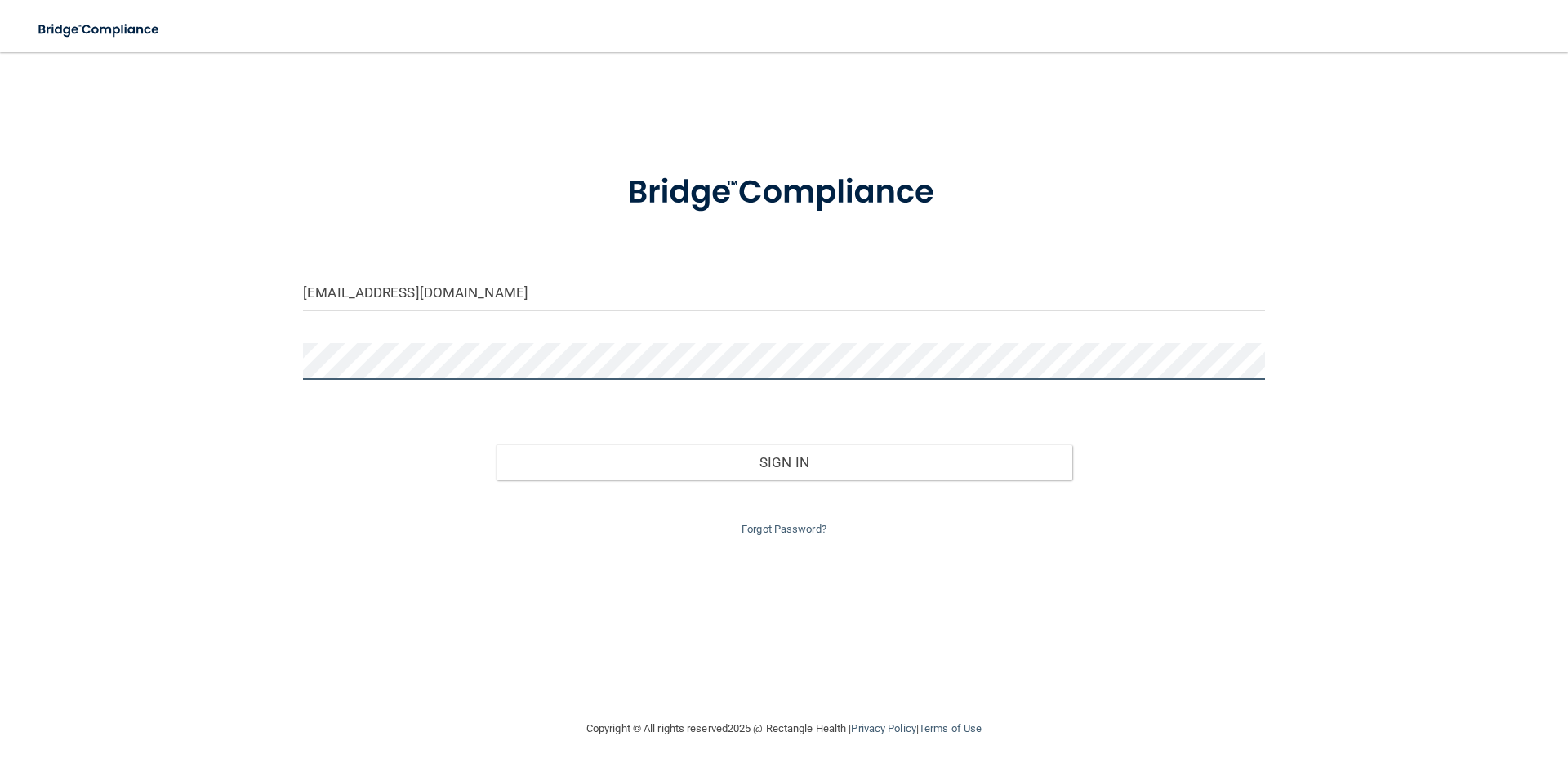
click at [496, 445] on button "Sign In" at bounding box center [784, 463] width 577 height 36
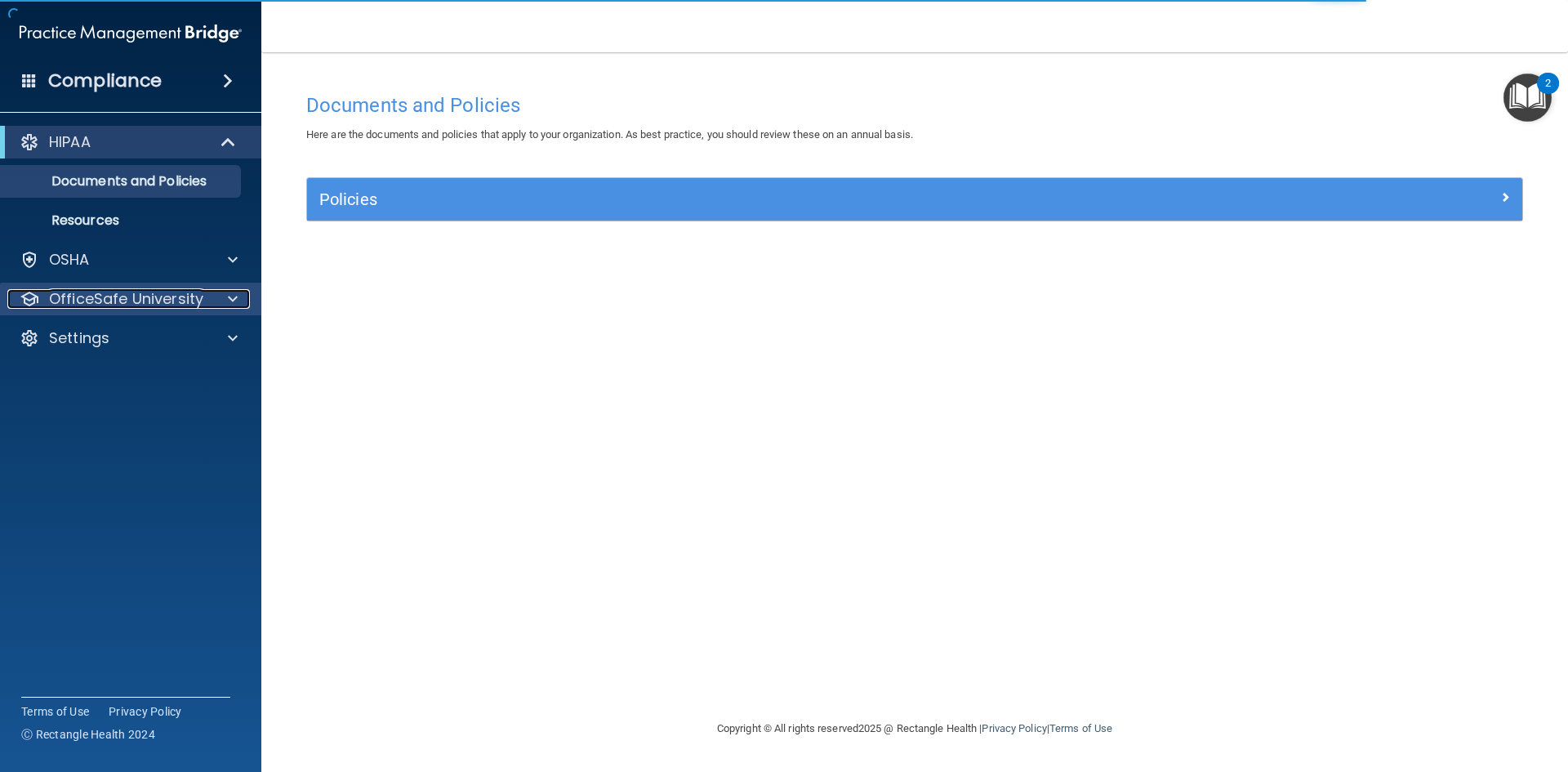
click at [221, 299] on div at bounding box center [230, 299] width 41 height 20
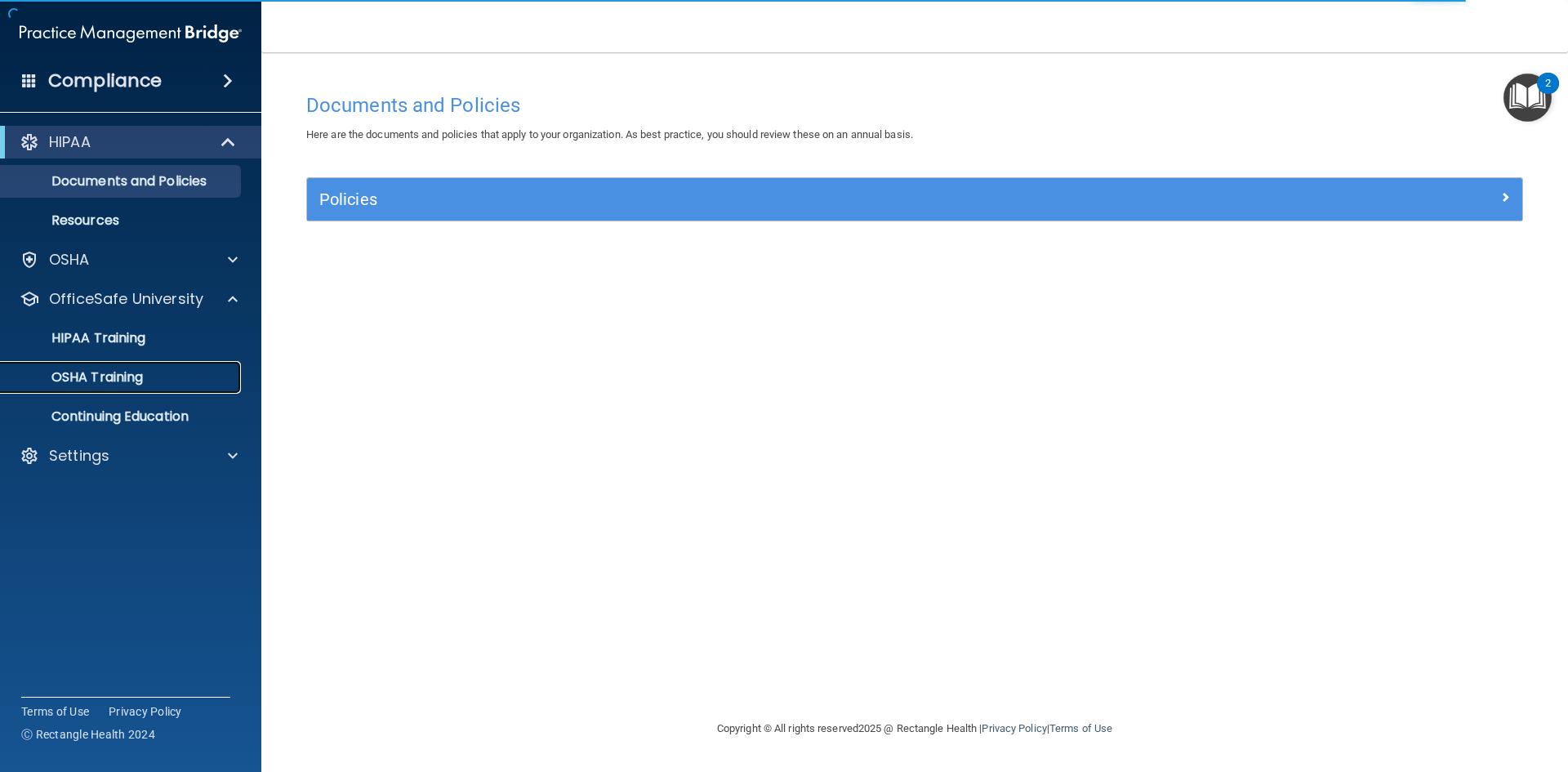
click at [126, 382] on p "OSHA Training" at bounding box center [77, 377] width 133 height 16
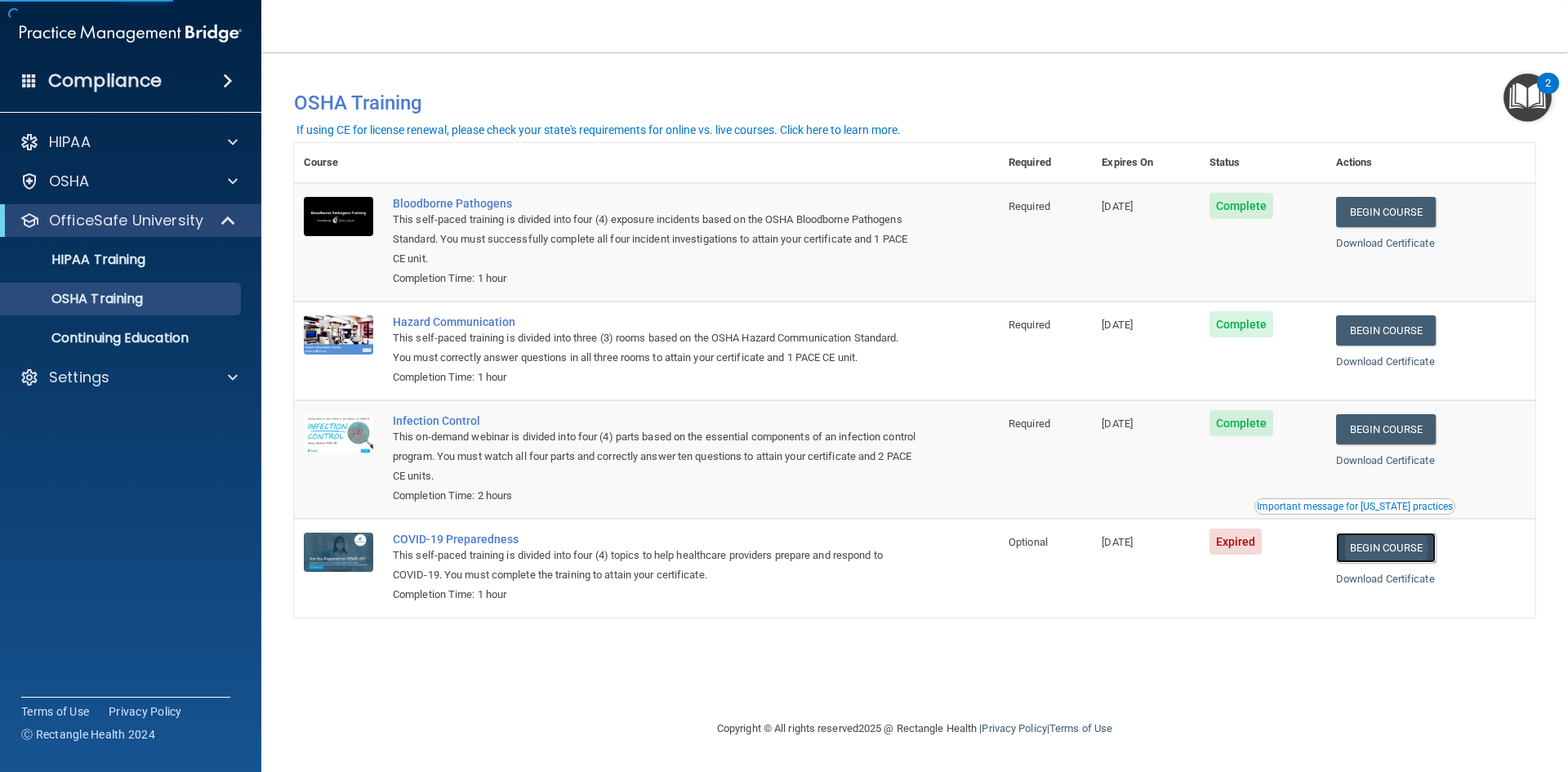
click at [1380, 559] on link "Begin Course" at bounding box center [1386, 547] width 99 height 31
click at [962, 88] on div "You have a course that has expired or is incomplete. Please complete the course…" at bounding box center [914, 103] width 1266 height 41
click at [1414, 584] on link "Download Certificate" at bounding box center [1386, 579] width 99 height 13
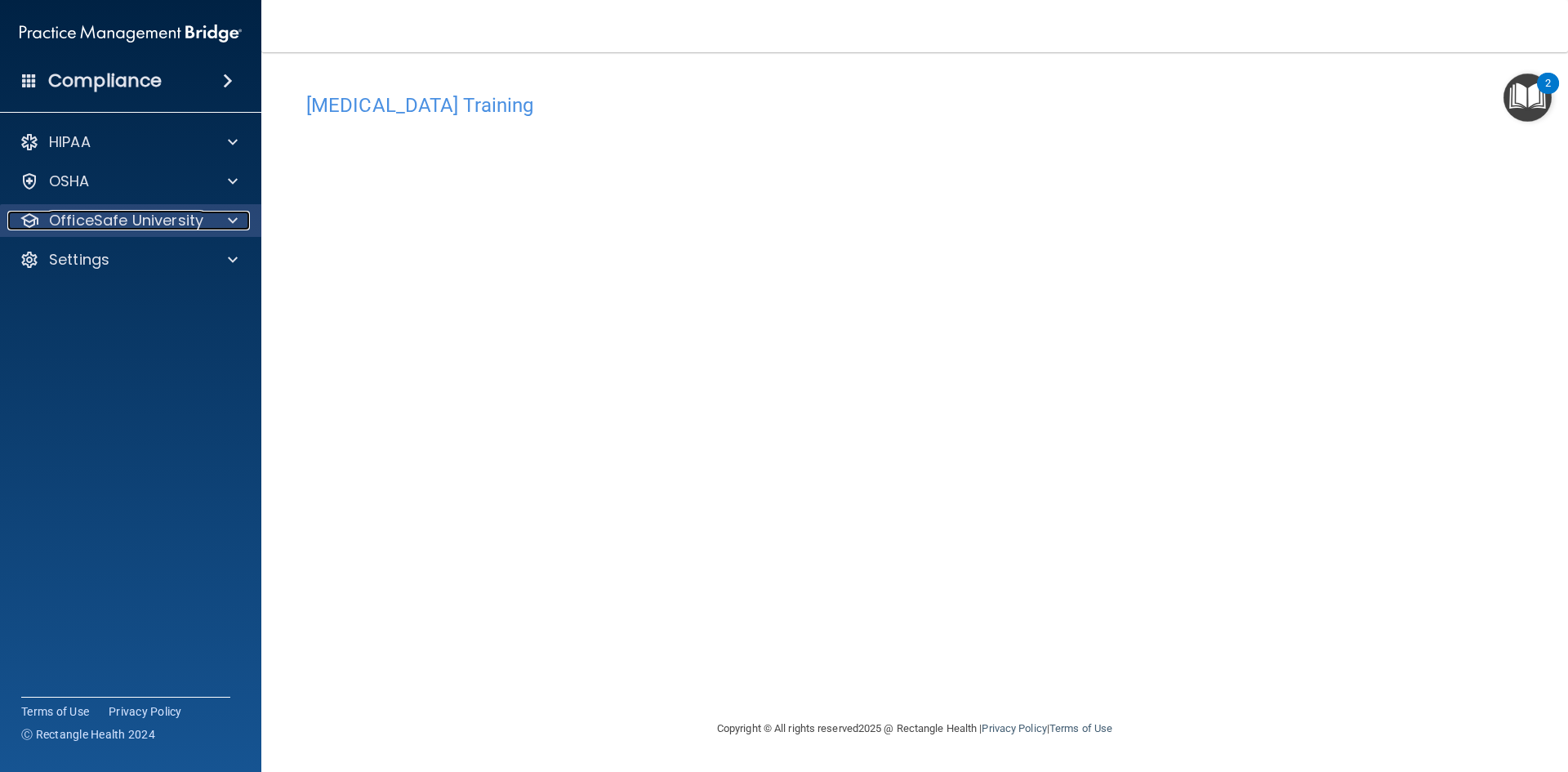
click at [203, 225] on div "OfficeSafe University" at bounding box center [108, 221] width 203 height 20
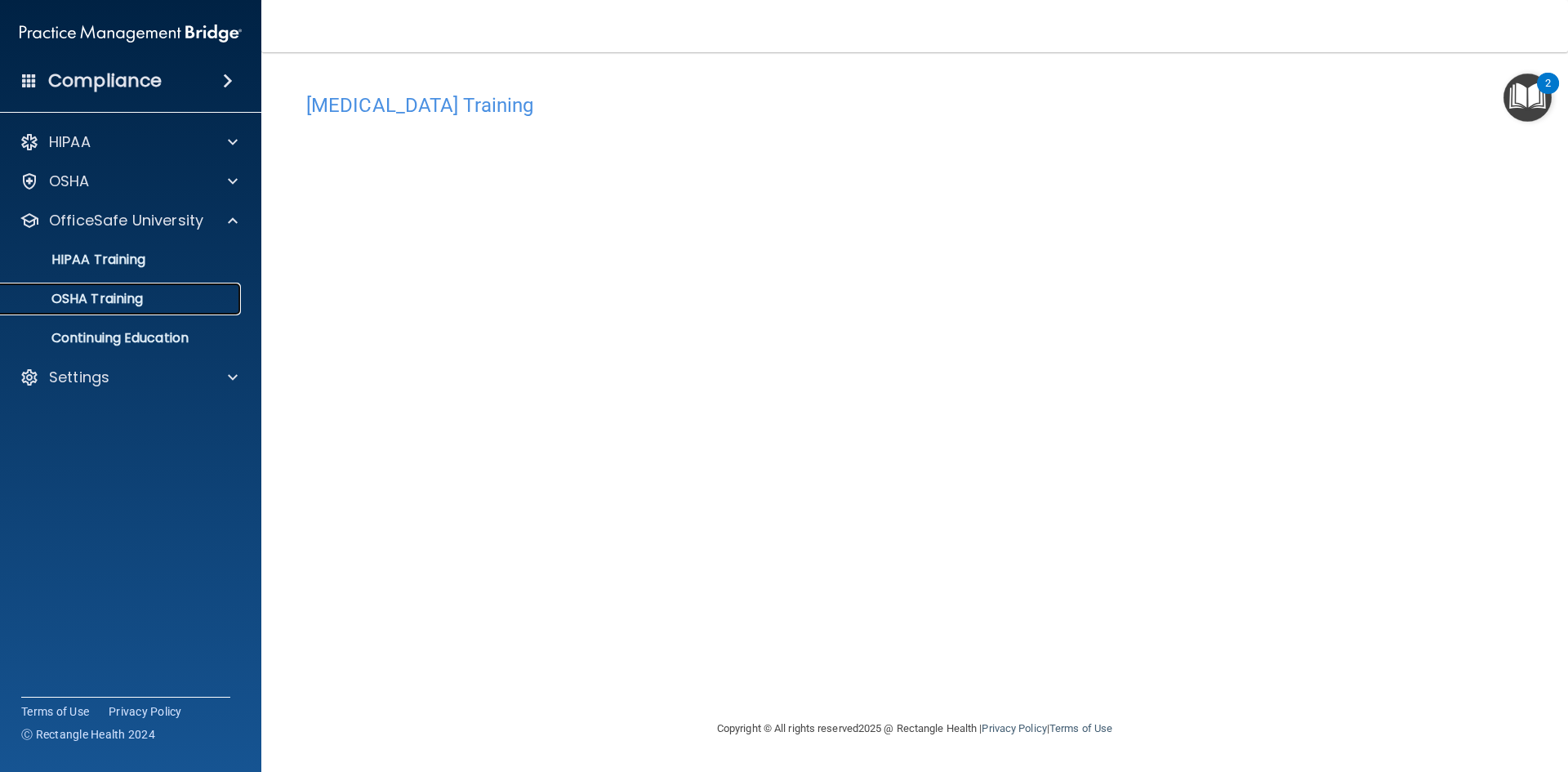
click at [125, 292] on p "OSHA Training" at bounding box center [77, 299] width 133 height 16
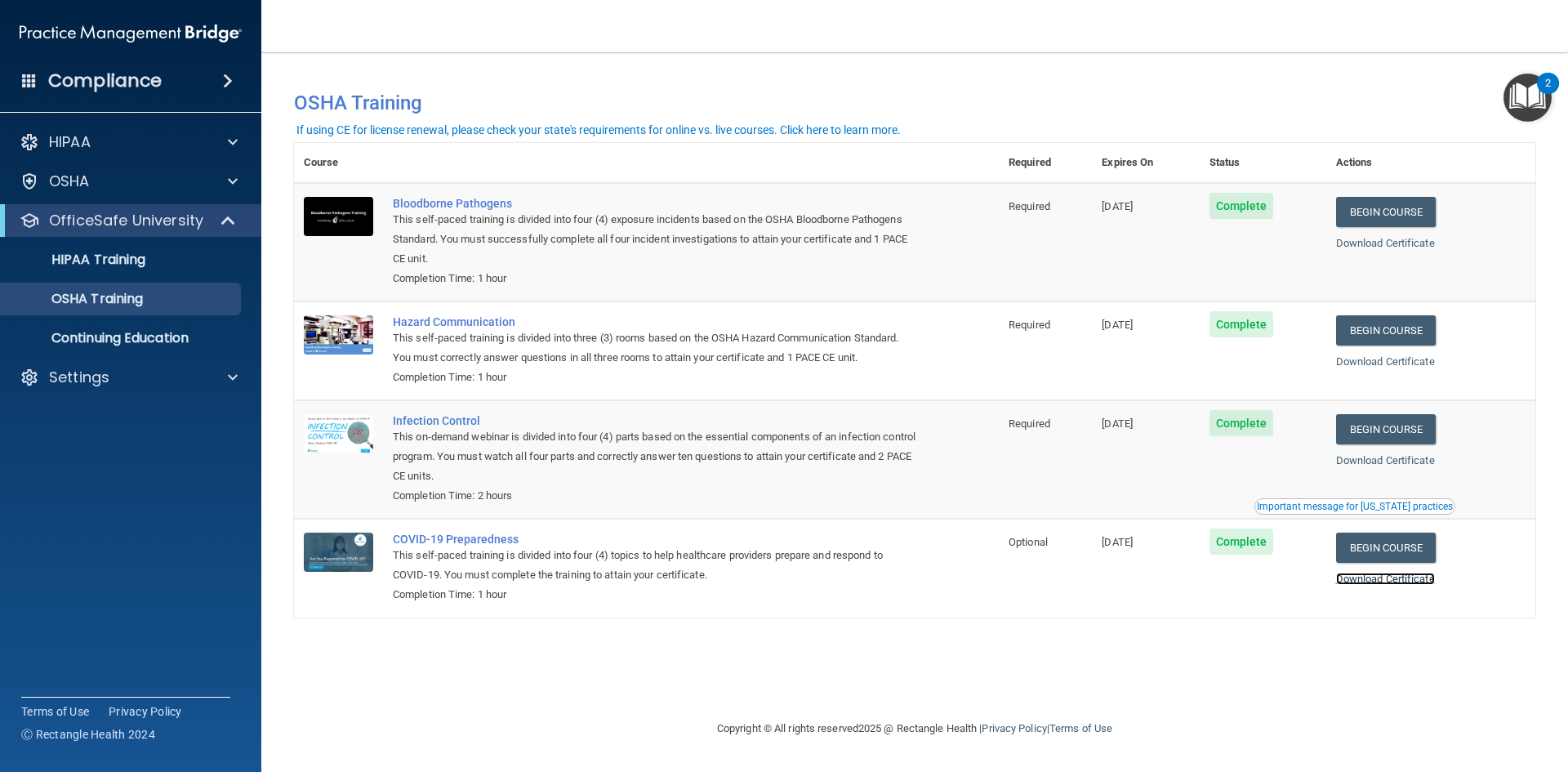
click at [1409, 580] on link "Download Certificate" at bounding box center [1386, 579] width 99 height 13
click at [1339, 507] on div "Important message for [US_STATE] practices" at bounding box center [1354, 506] width 196 height 10
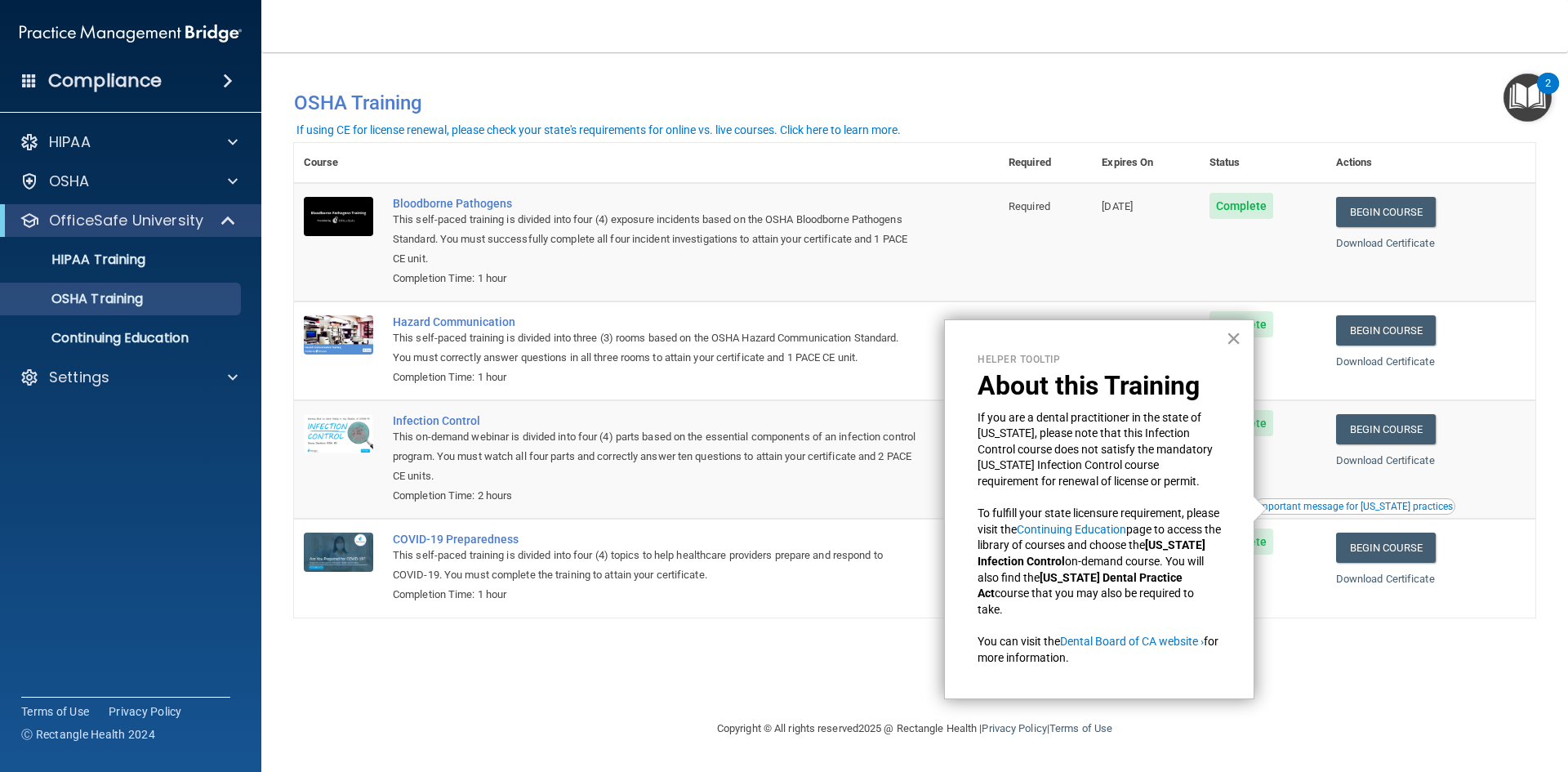
click at [1232, 336] on button "×" at bounding box center [1233, 337] width 15 height 26
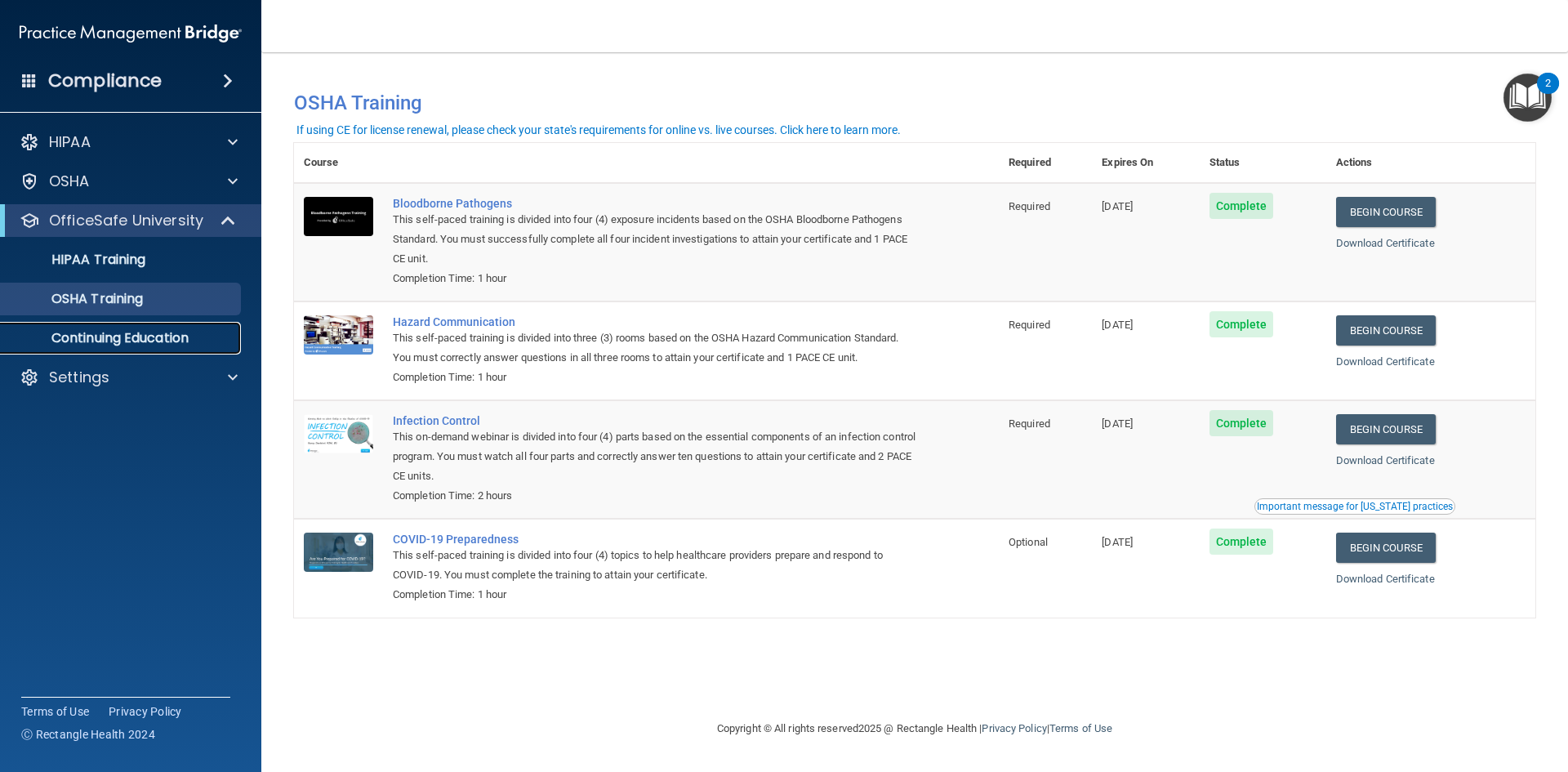
click at [134, 342] on p "Continuing Education" at bounding box center [122, 338] width 223 height 16
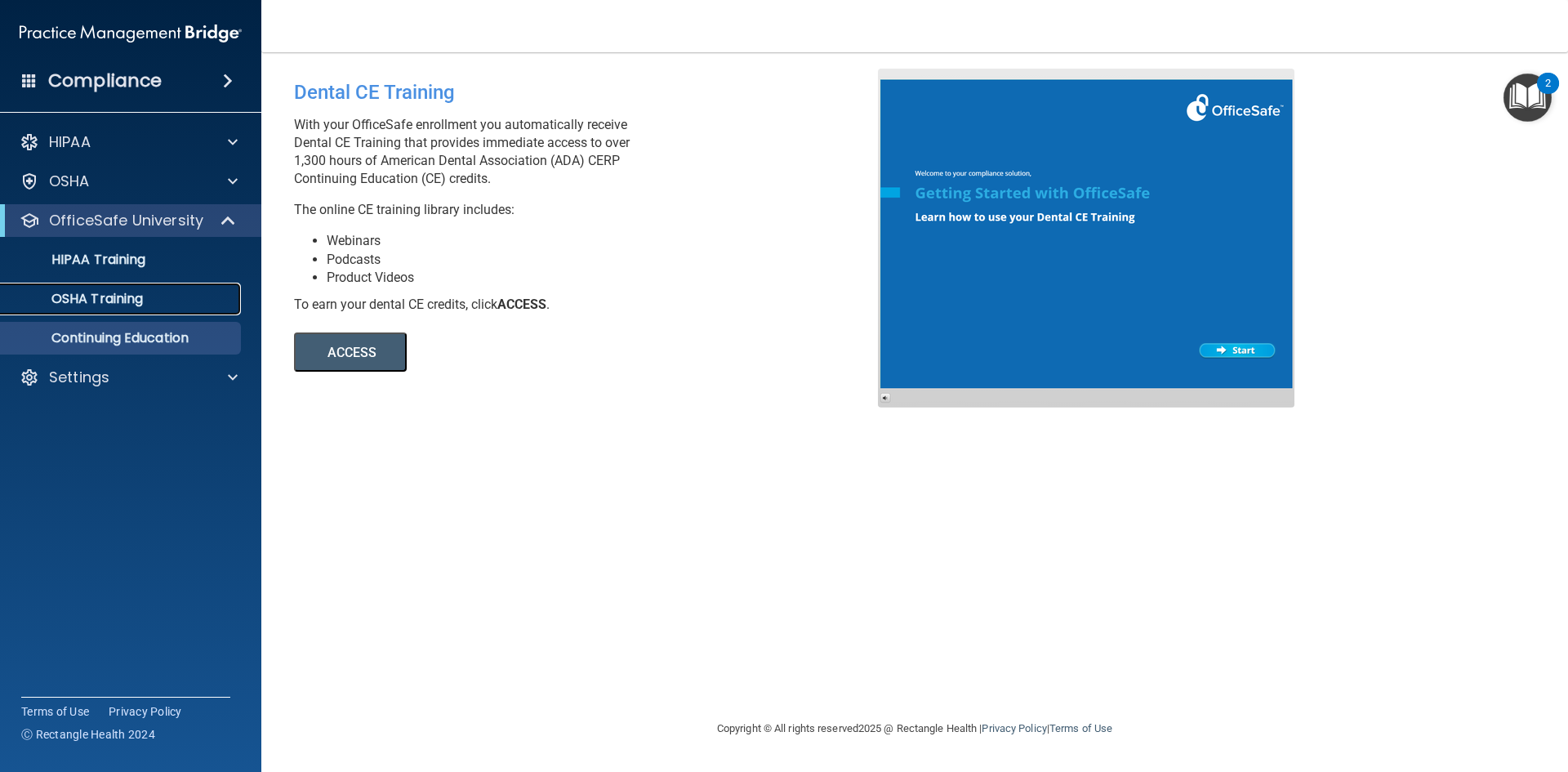
click at [106, 282] on link "OSHA Training" at bounding box center [112, 299] width 257 height 32
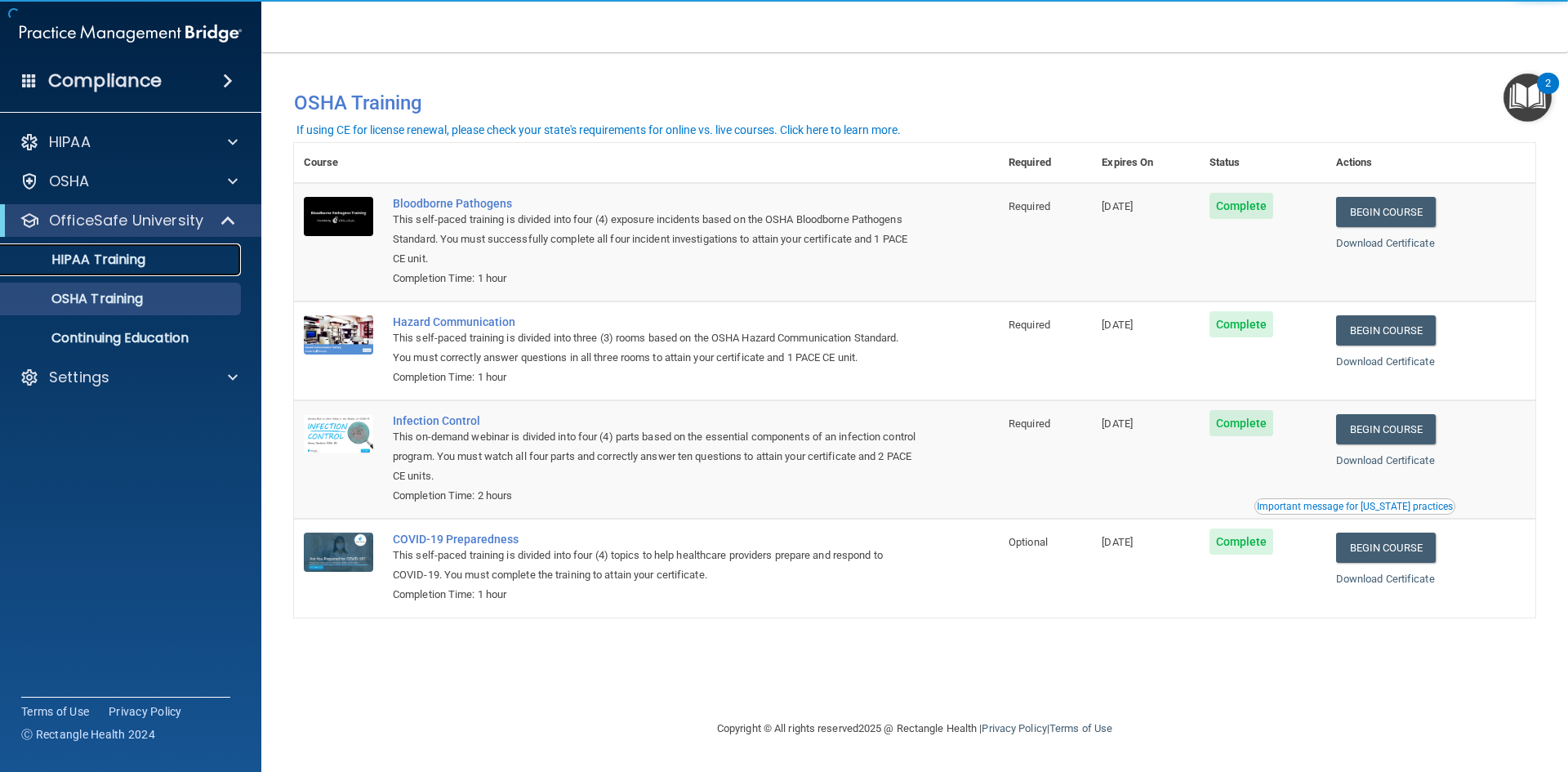
click at [120, 259] on p "HIPAA Training" at bounding box center [78, 260] width 134 height 16
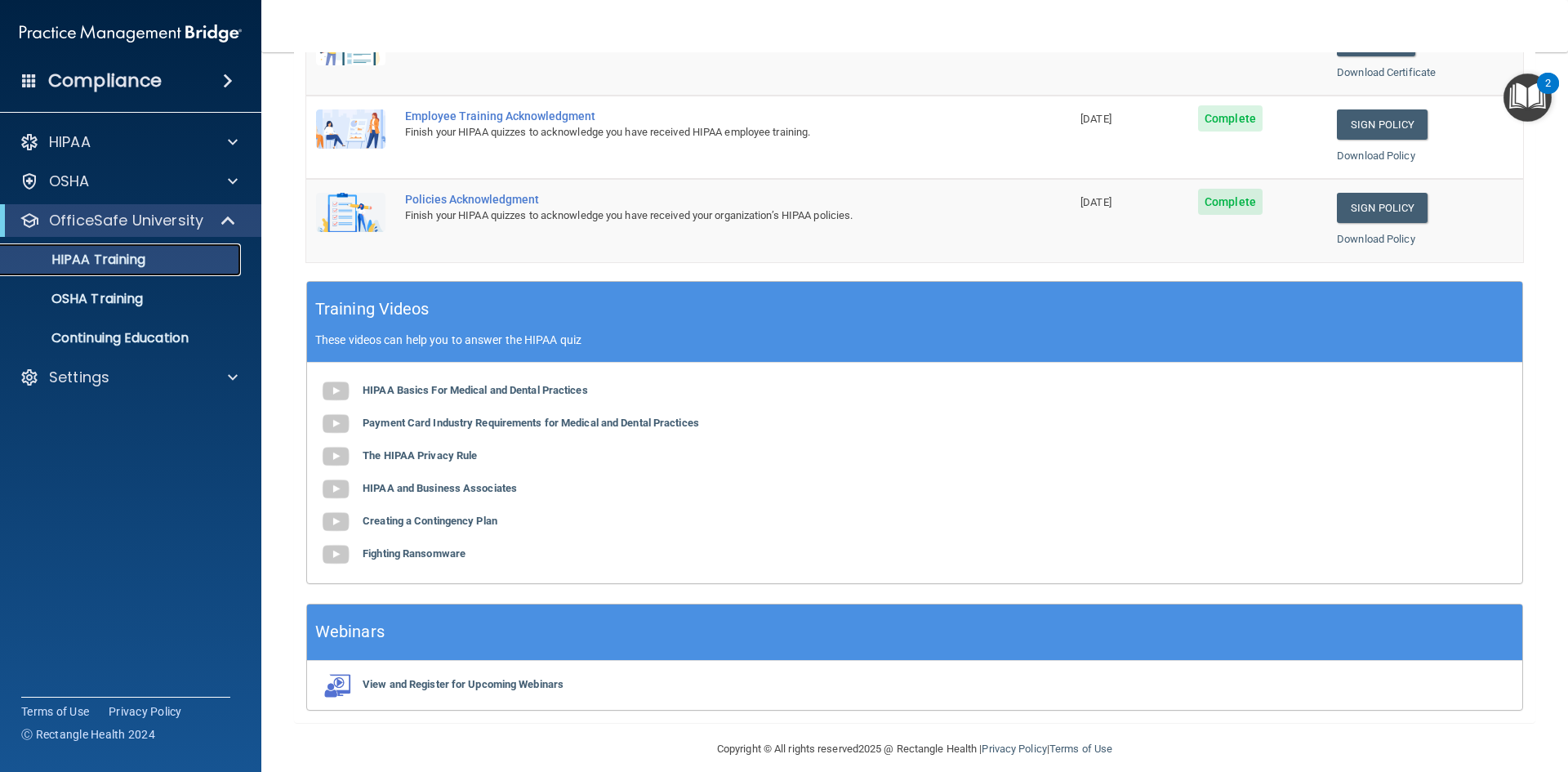
scroll to position [458, 0]
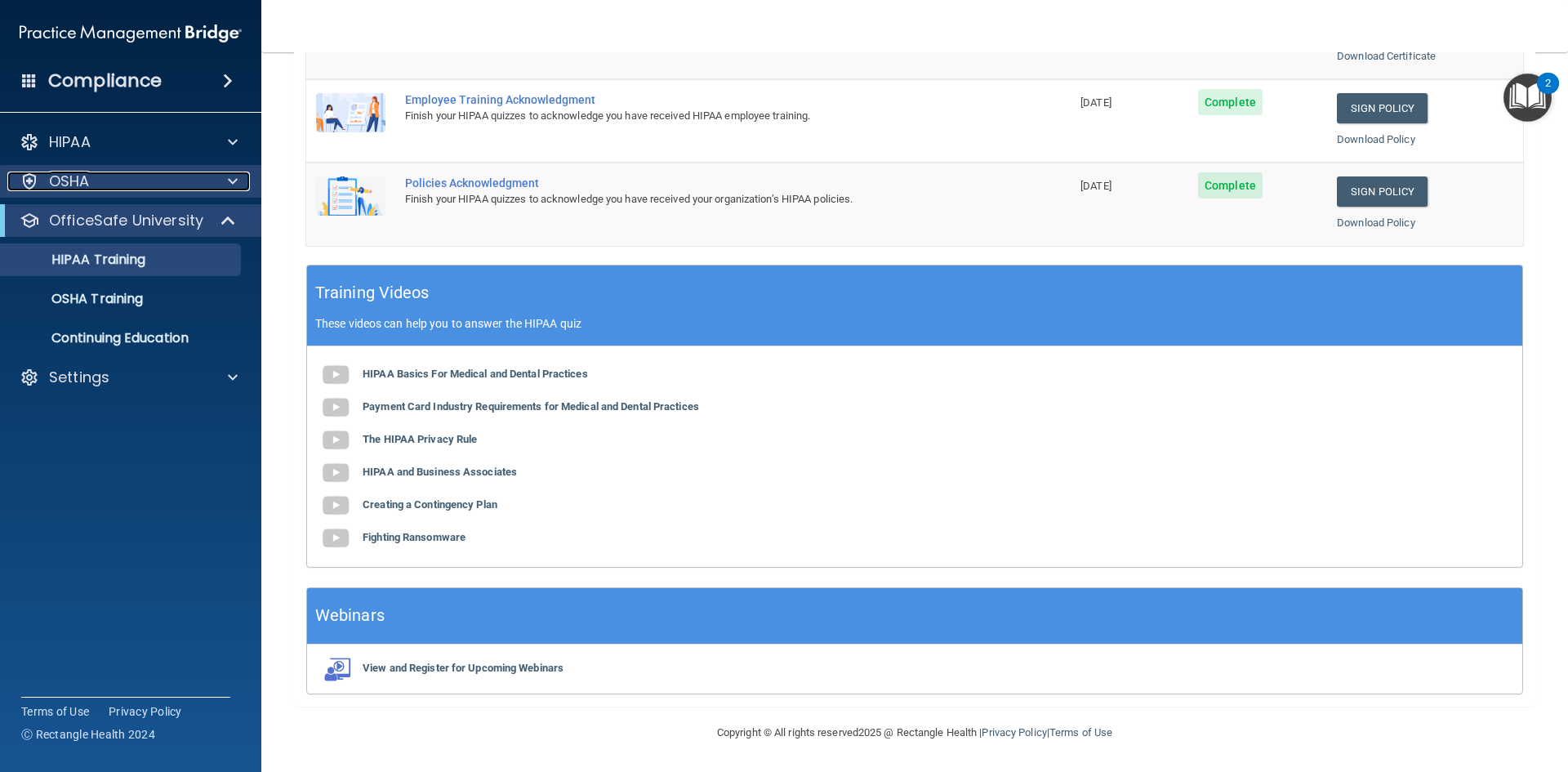
click at [230, 172] on span at bounding box center [233, 181] width 10 height 20
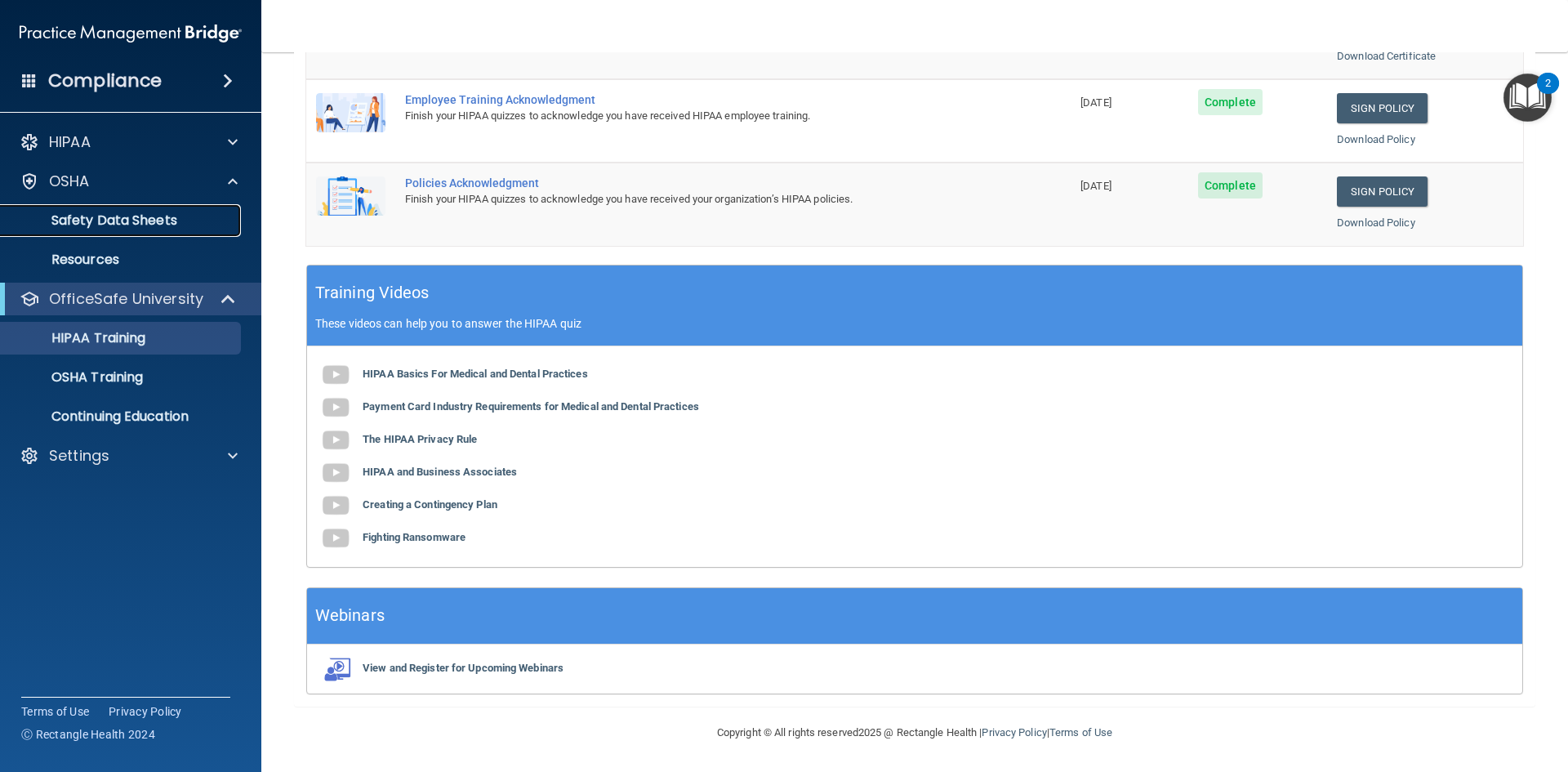
click at [195, 212] on link "Safety Data Sheets" at bounding box center [112, 220] width 257 height 32
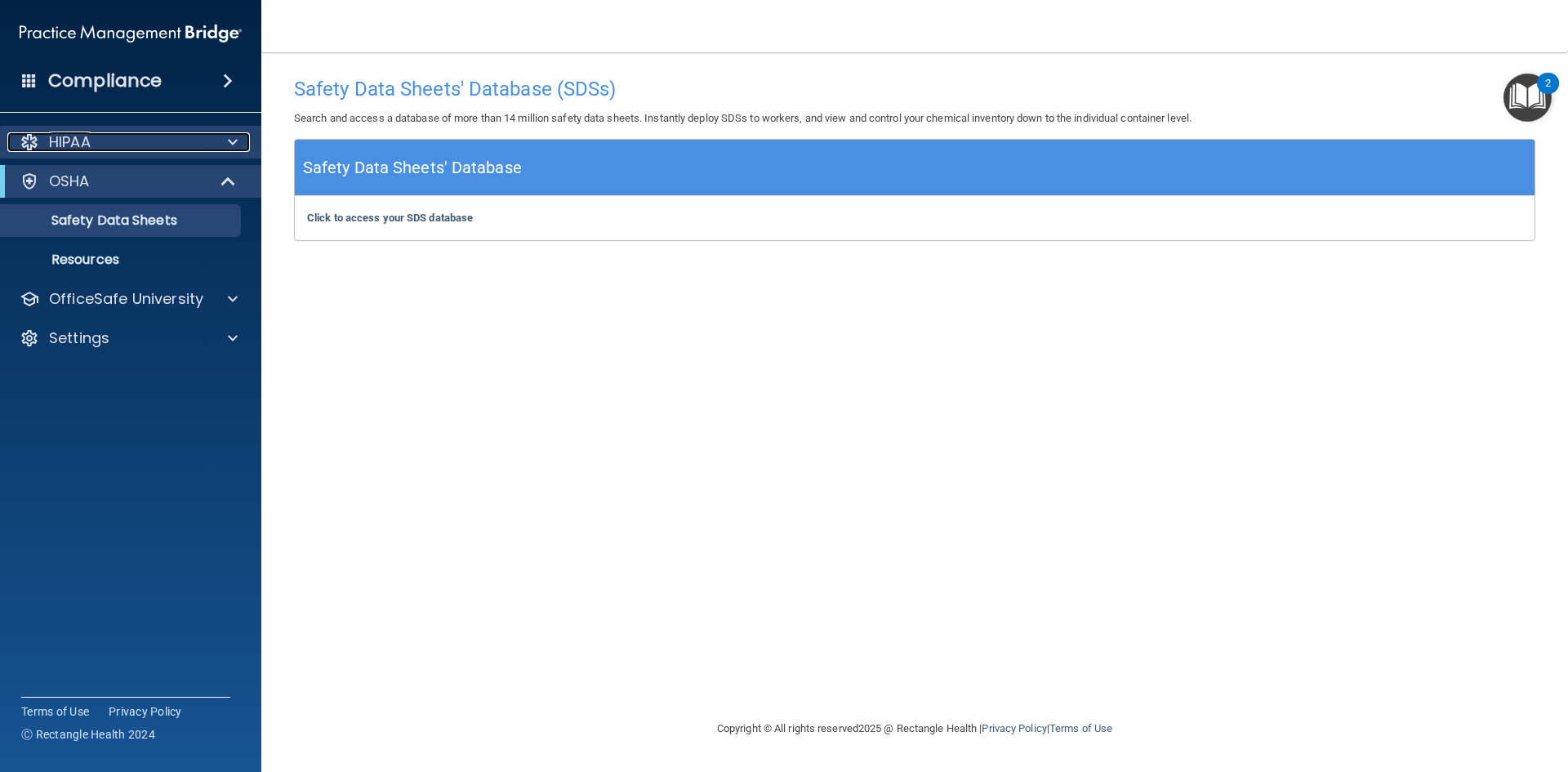
click at [219, 142] on div at bounding box center [230, 142] width 41 height 20
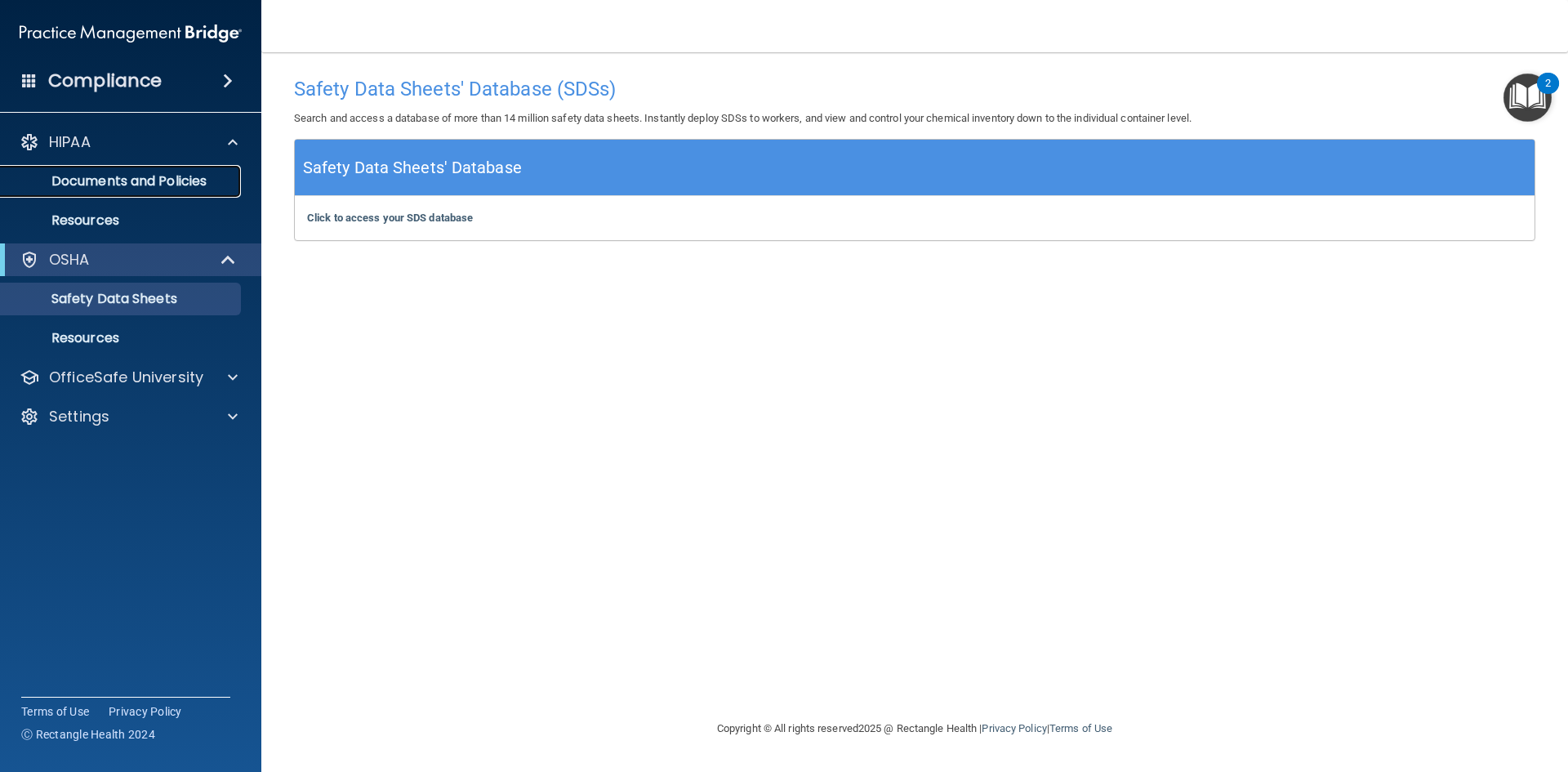
click at [156, 173] on p "Documents and Policies" at bounding box center [122, 181] width 223 height 16
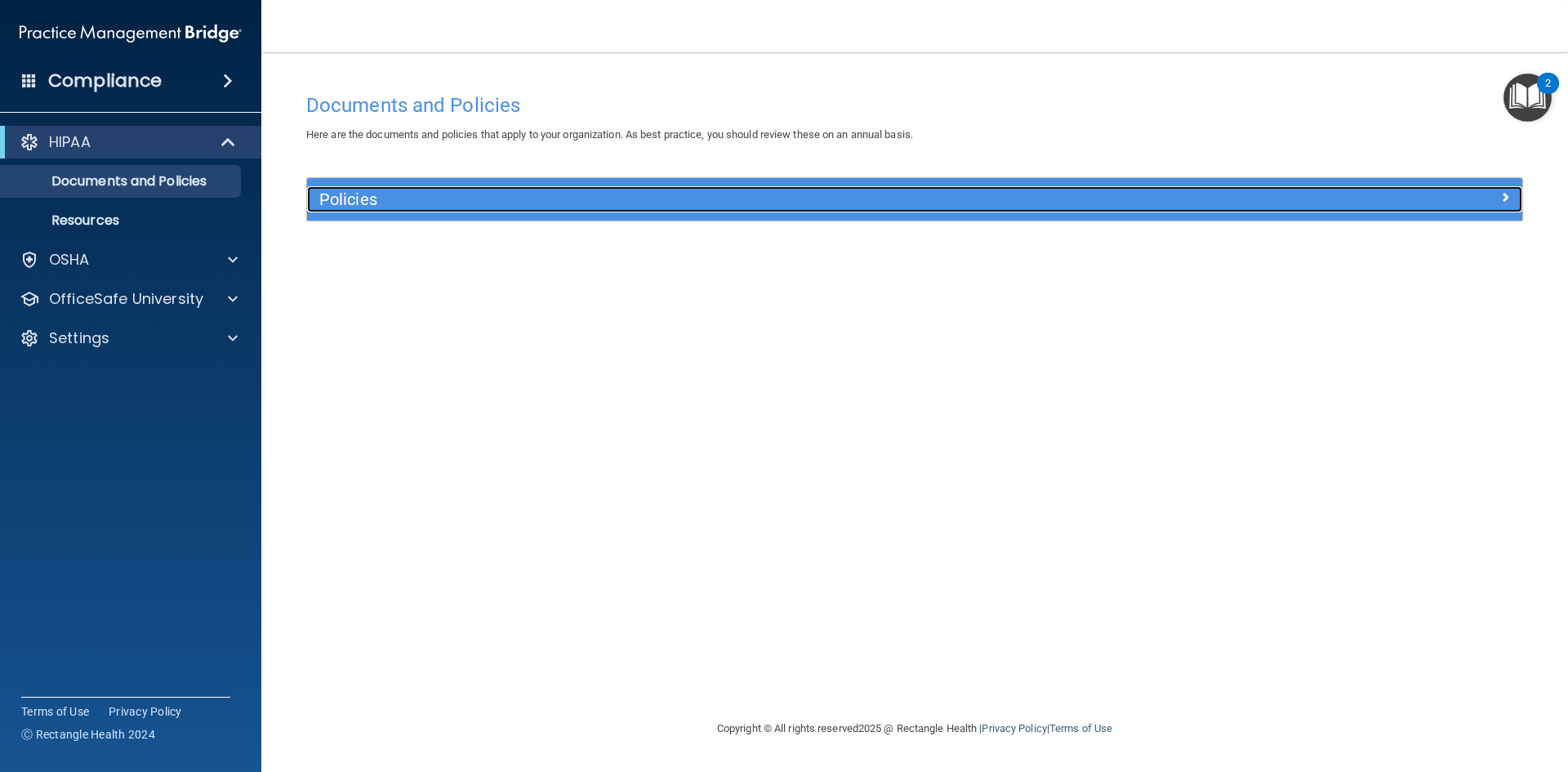
click at [1509, 191] on span at bounding box center [1505, 197] width 10 height 20
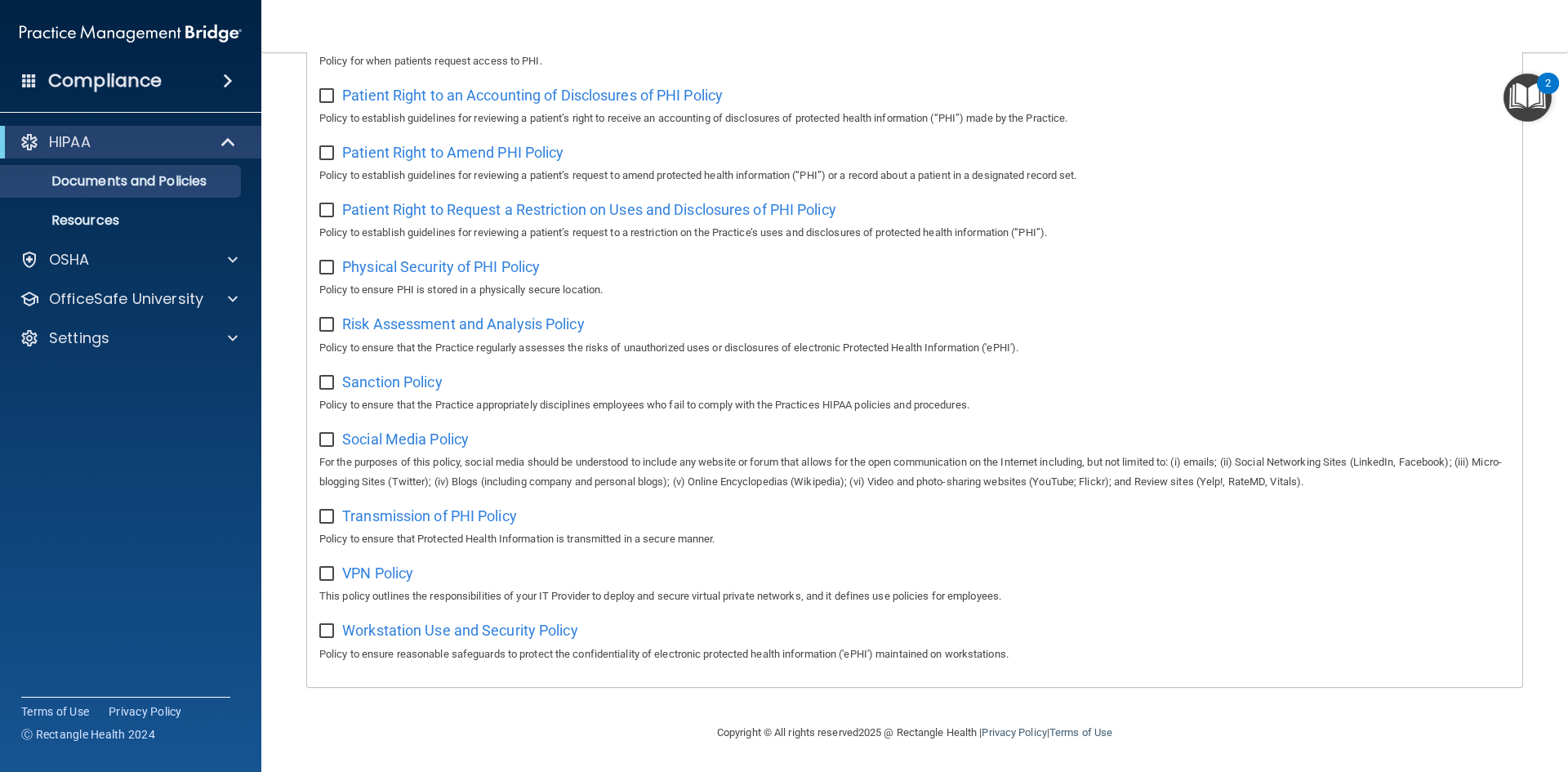
scroll to position [867, 0]
click at [383, 574] on span "VPN Policy" at bounding box center [377, 573] width 71 height 17
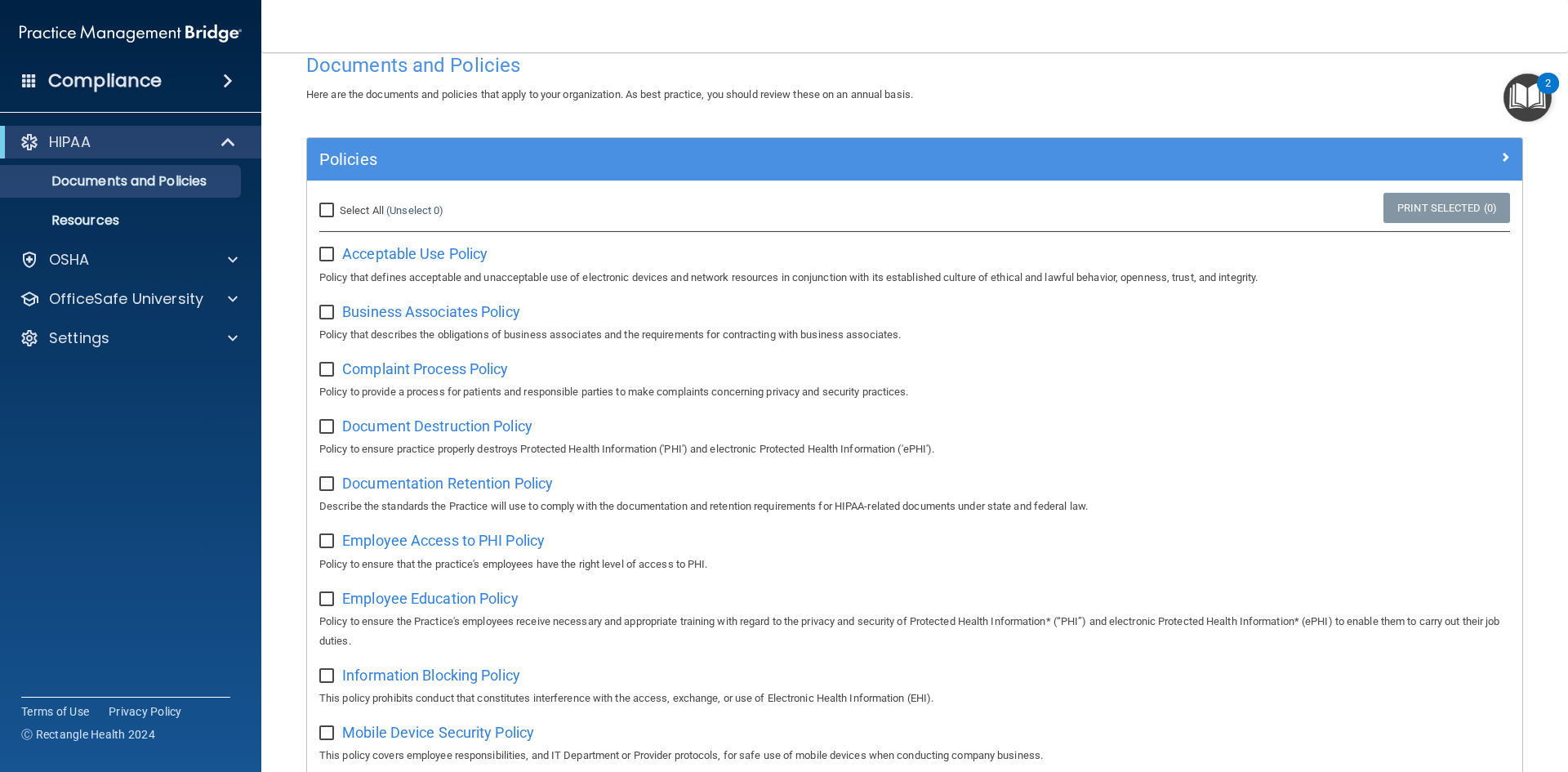
scroll to position [0, 0]
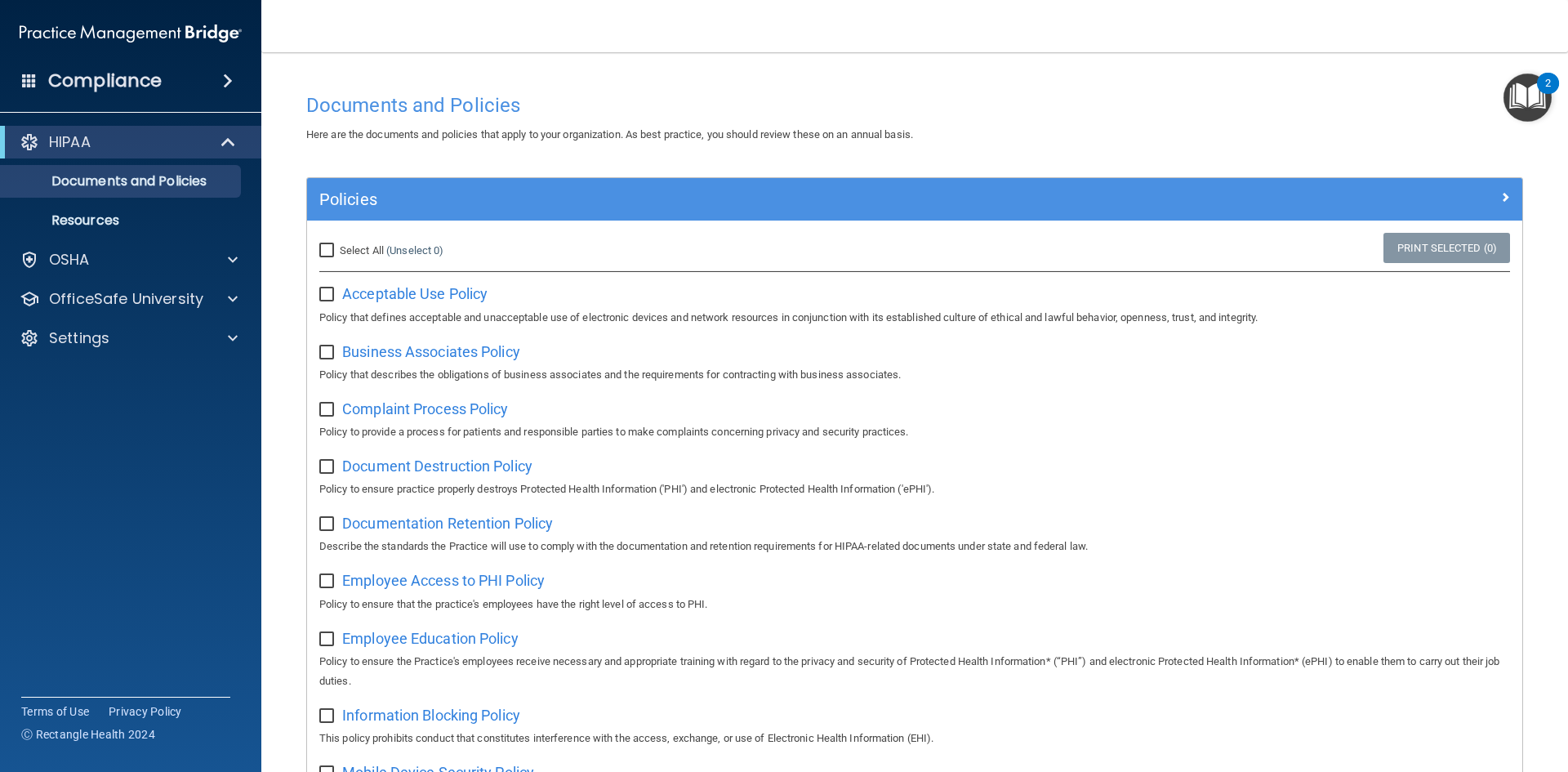
click at [113, 85] on h4 "Compliance" at bounding box center [105, 80] width 114 height 23
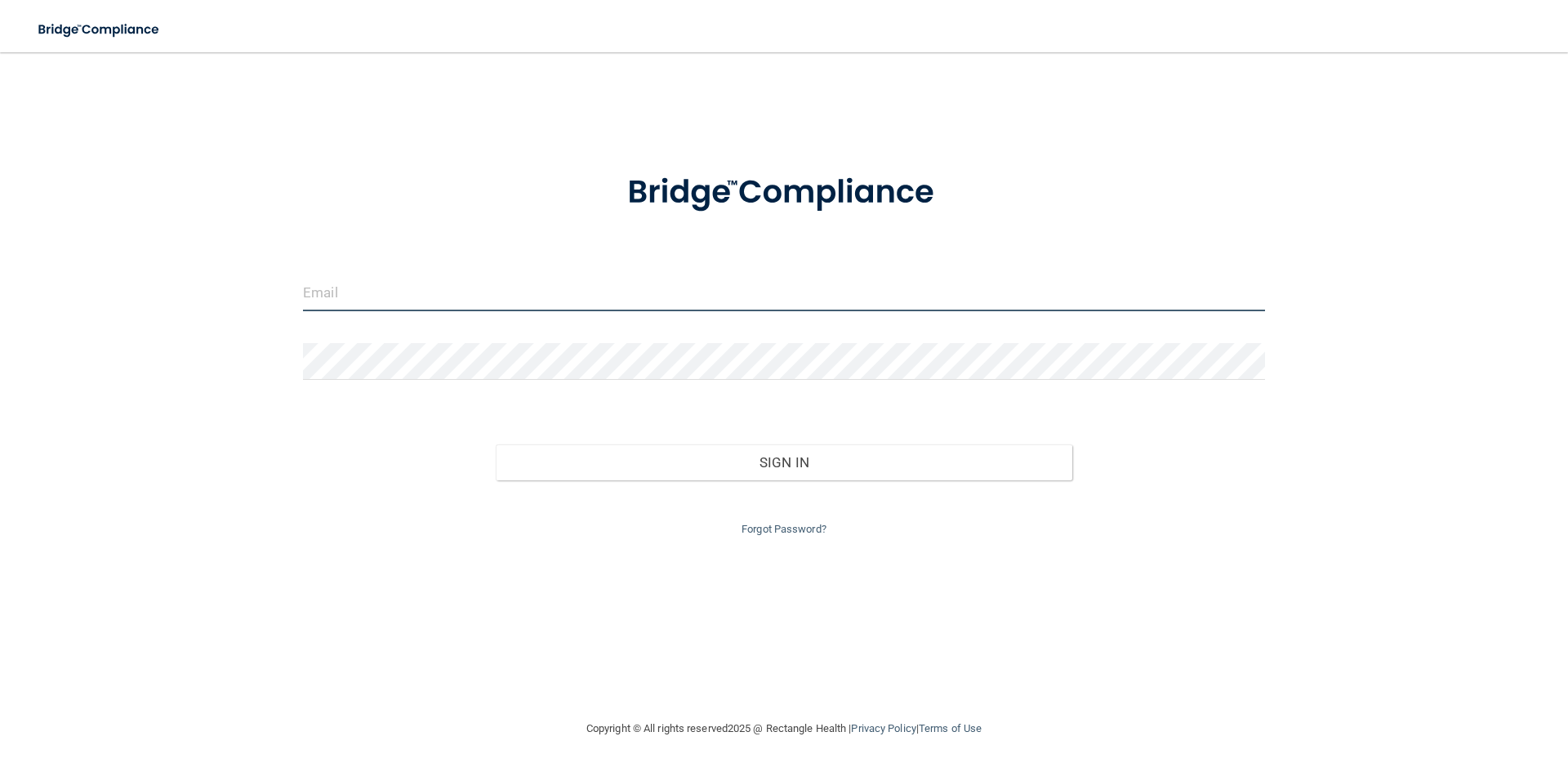
click at [393, 298] on input "email" at bounding box center [784, 292] width 962 height 37
type input "[EMAIL_ADDRESS][DOMAIN_NAME]"
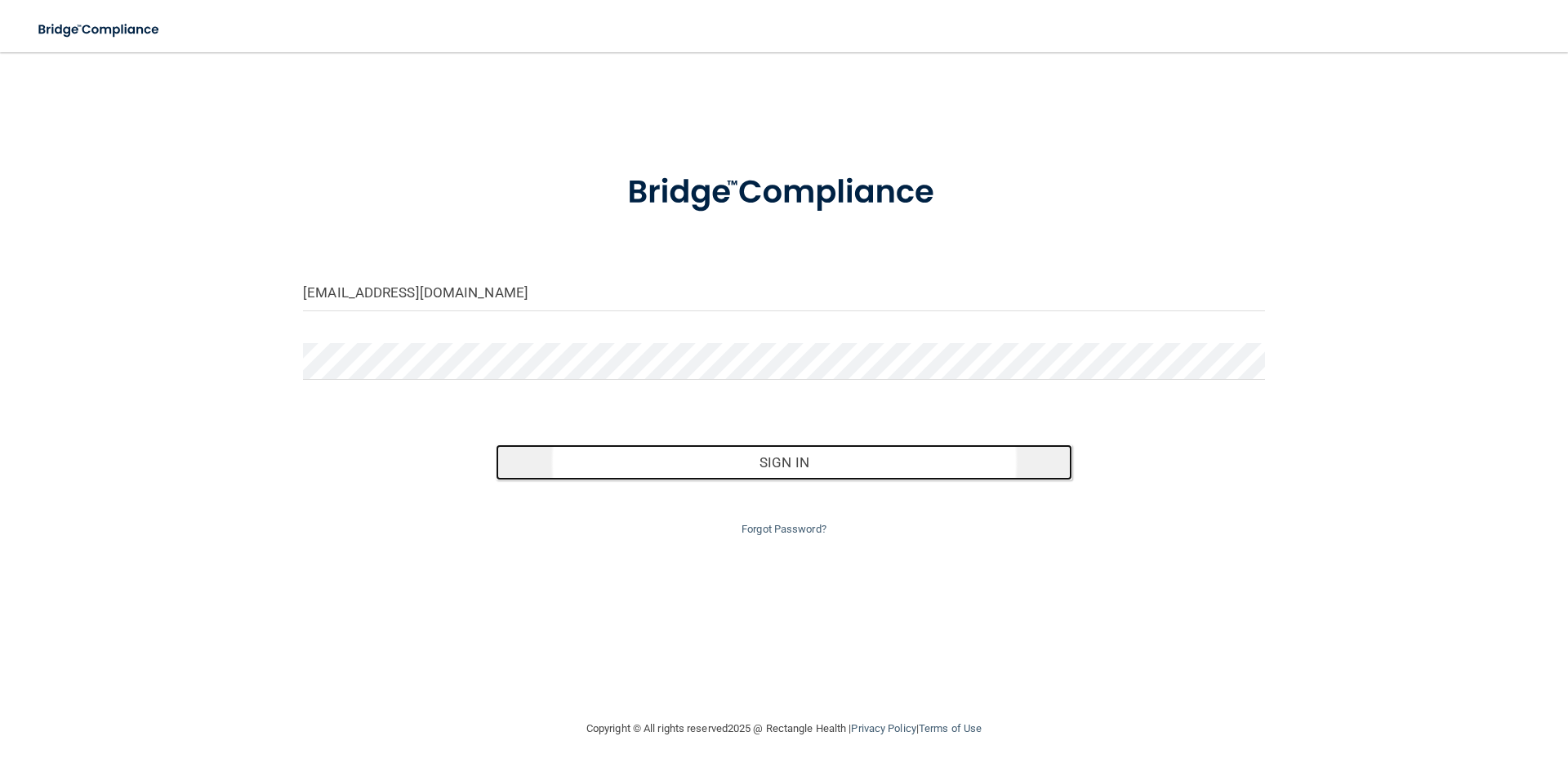
click at [750, 472] on button "Sign In" at bounding box center [784, 463] width 577 height 36
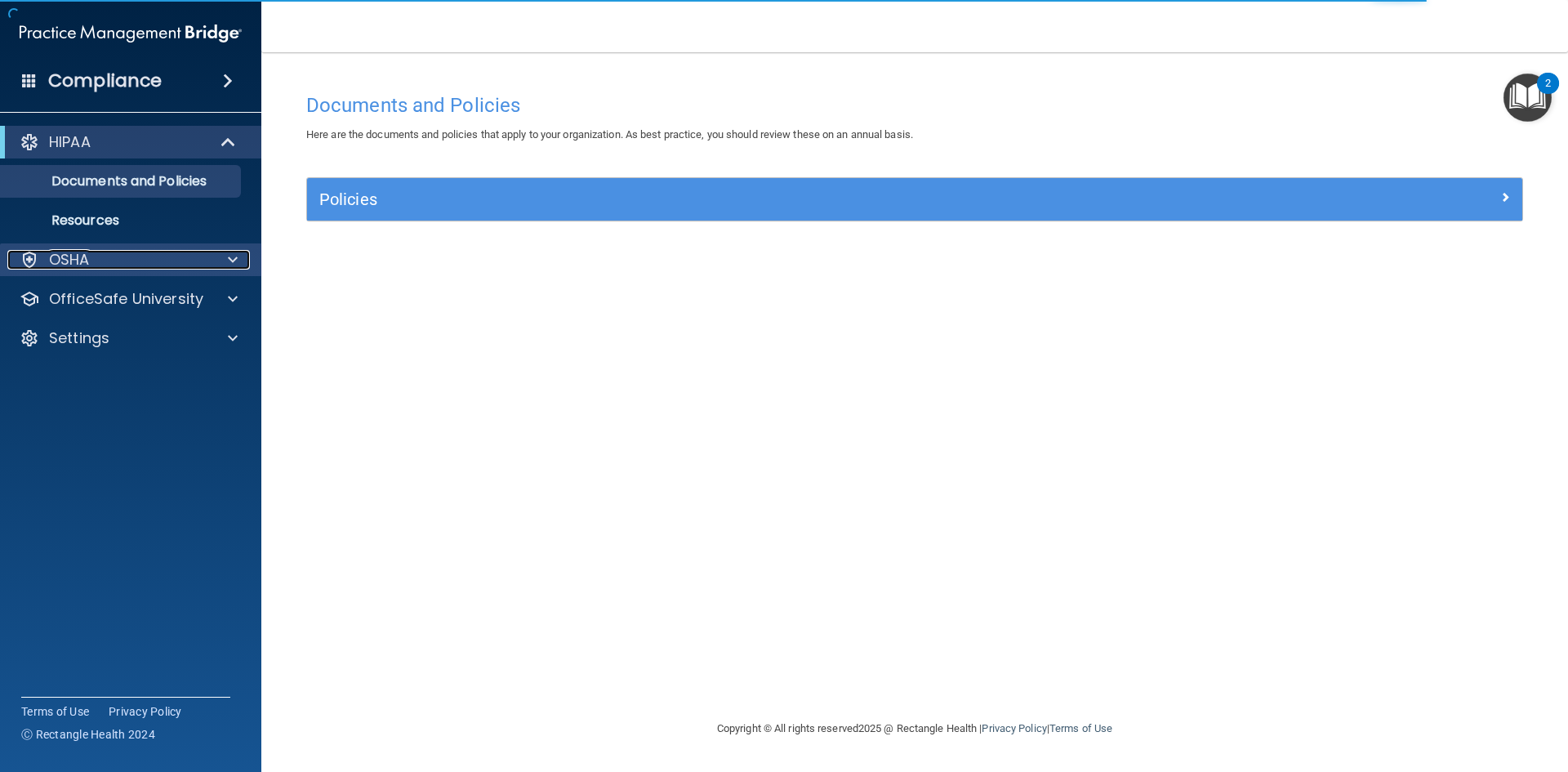
click at [234, 259] on span at bounding box center [233, 260] width 10 height 20
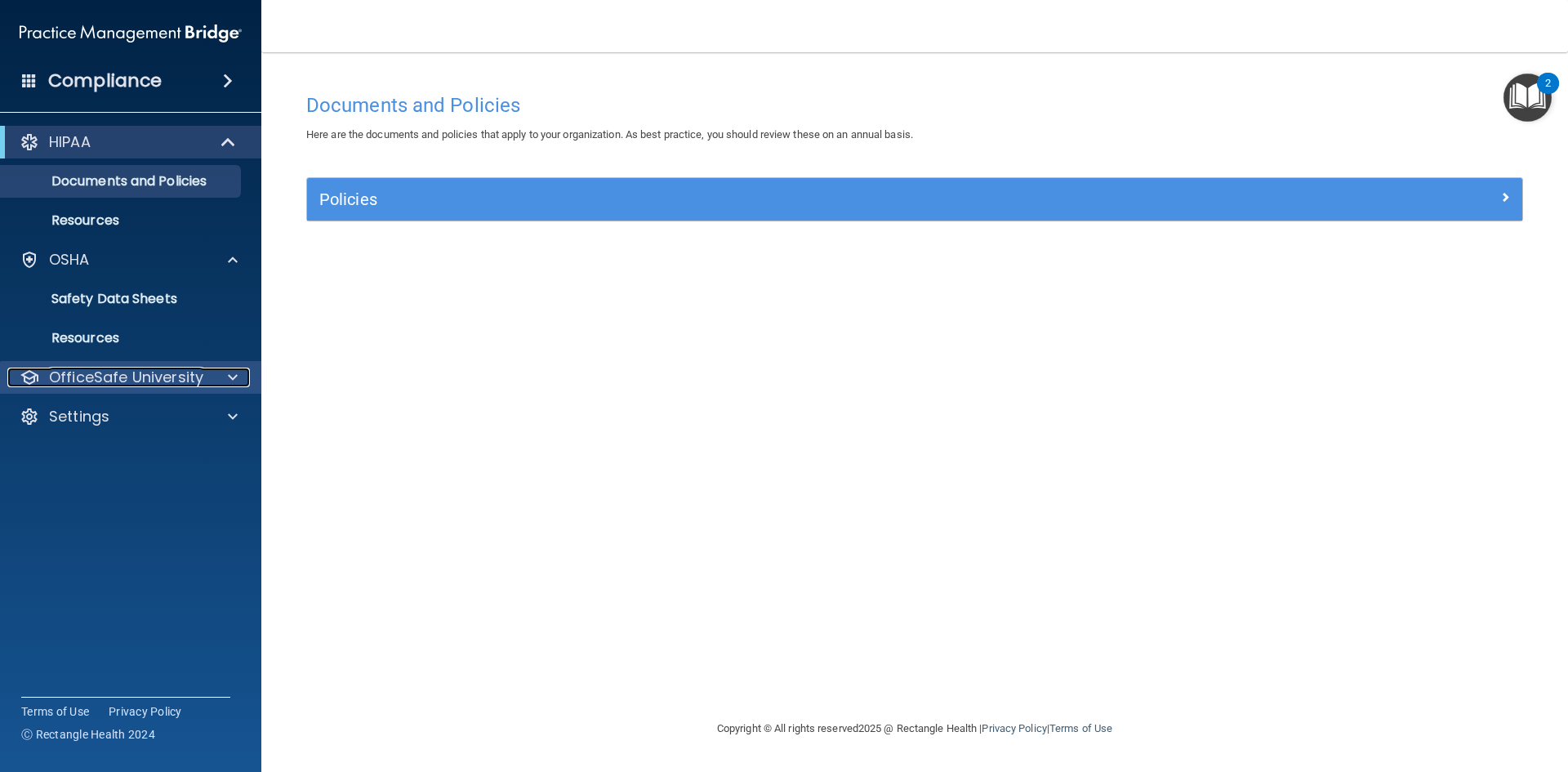
click at [182, 369] on p "OfficeSafe University" at bounding box center [125, 378] width 154 height 20
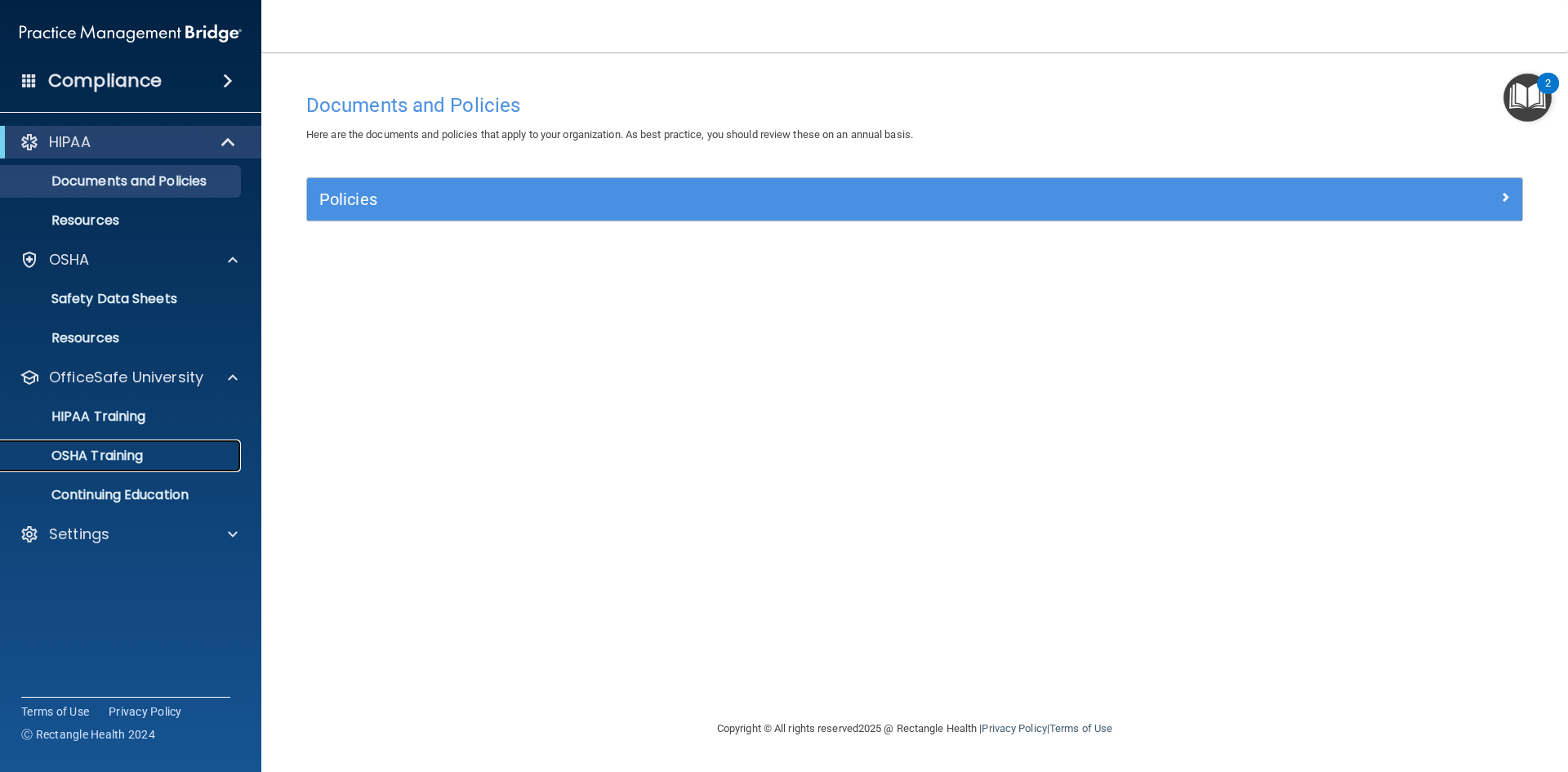
click at [144, 464] on link "OSHA Training" at bounding box center [112, 455] width 257 height 32
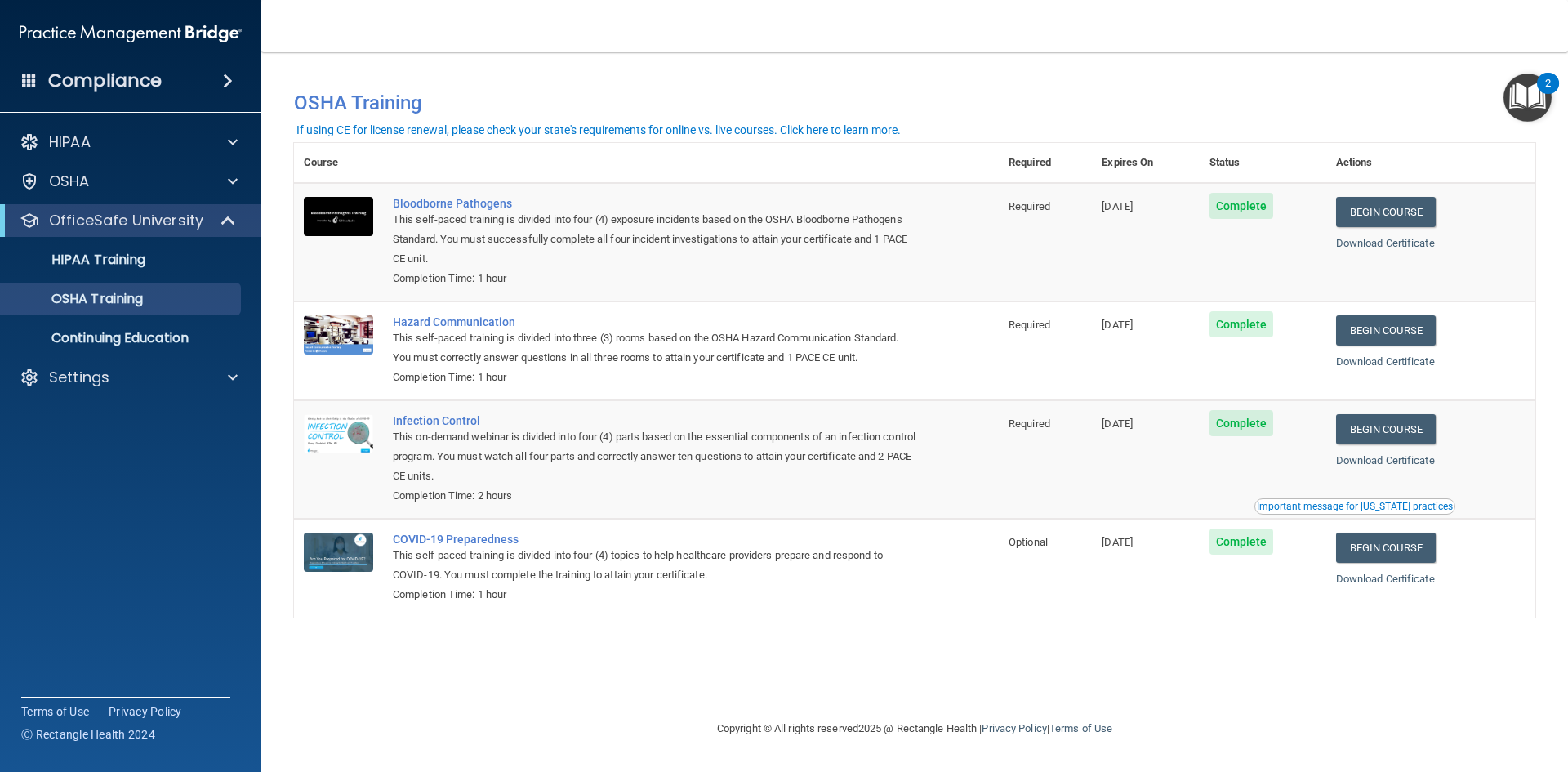
click at [1554, 100] on main "You have a course that has expired or is incomplete. Please complete the course…" at bounding box center [914, 412] width 1307 height 720
click at [1535, 101] on img "Open Resource Center, 2 new notifications" at bounding box center [1527, 97] width 48 height 48
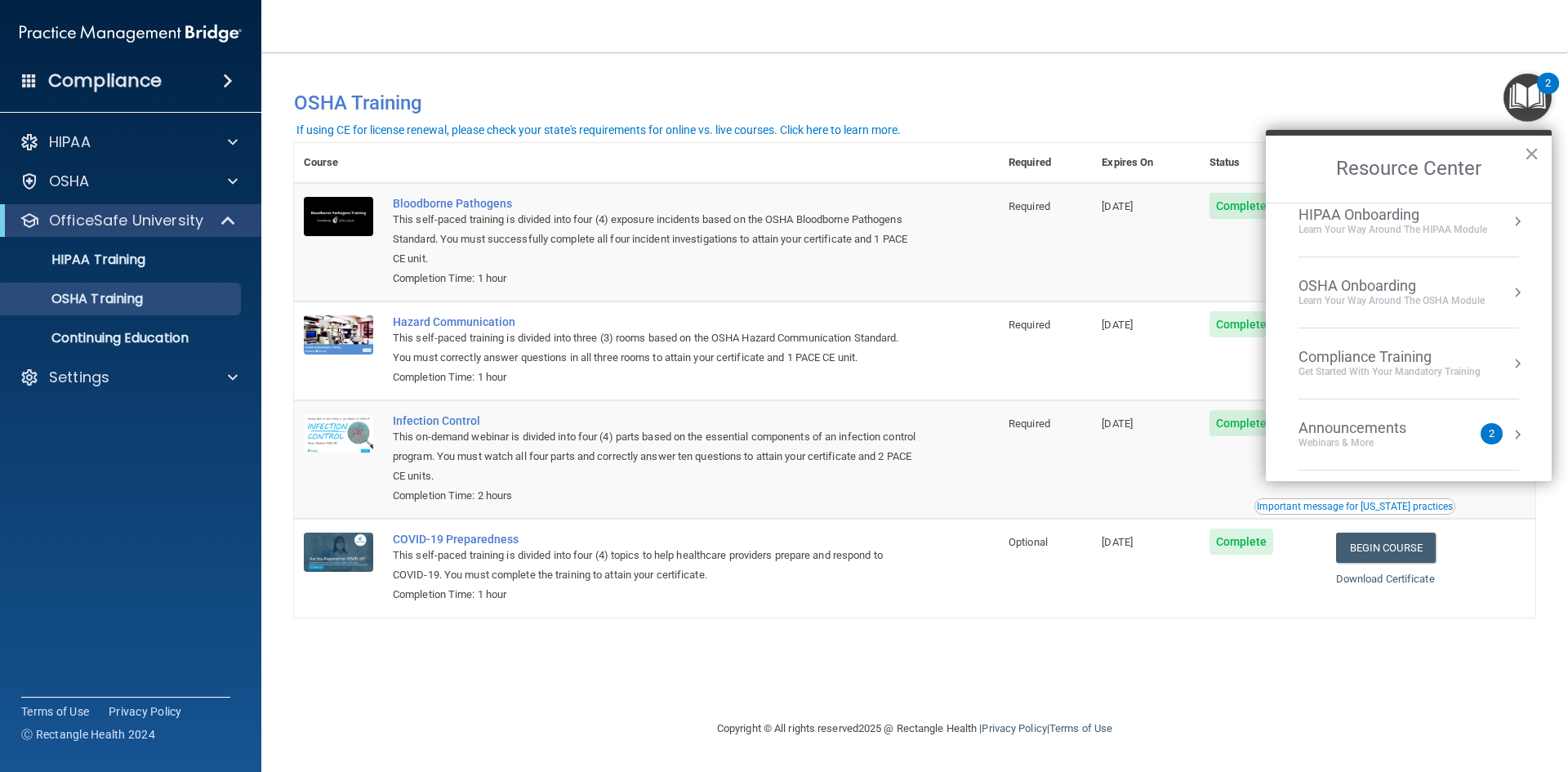
scroll to position [18, 0]
click at [1481, 440] on div "2" at bounding box center [1491, 433] width 22 height 22
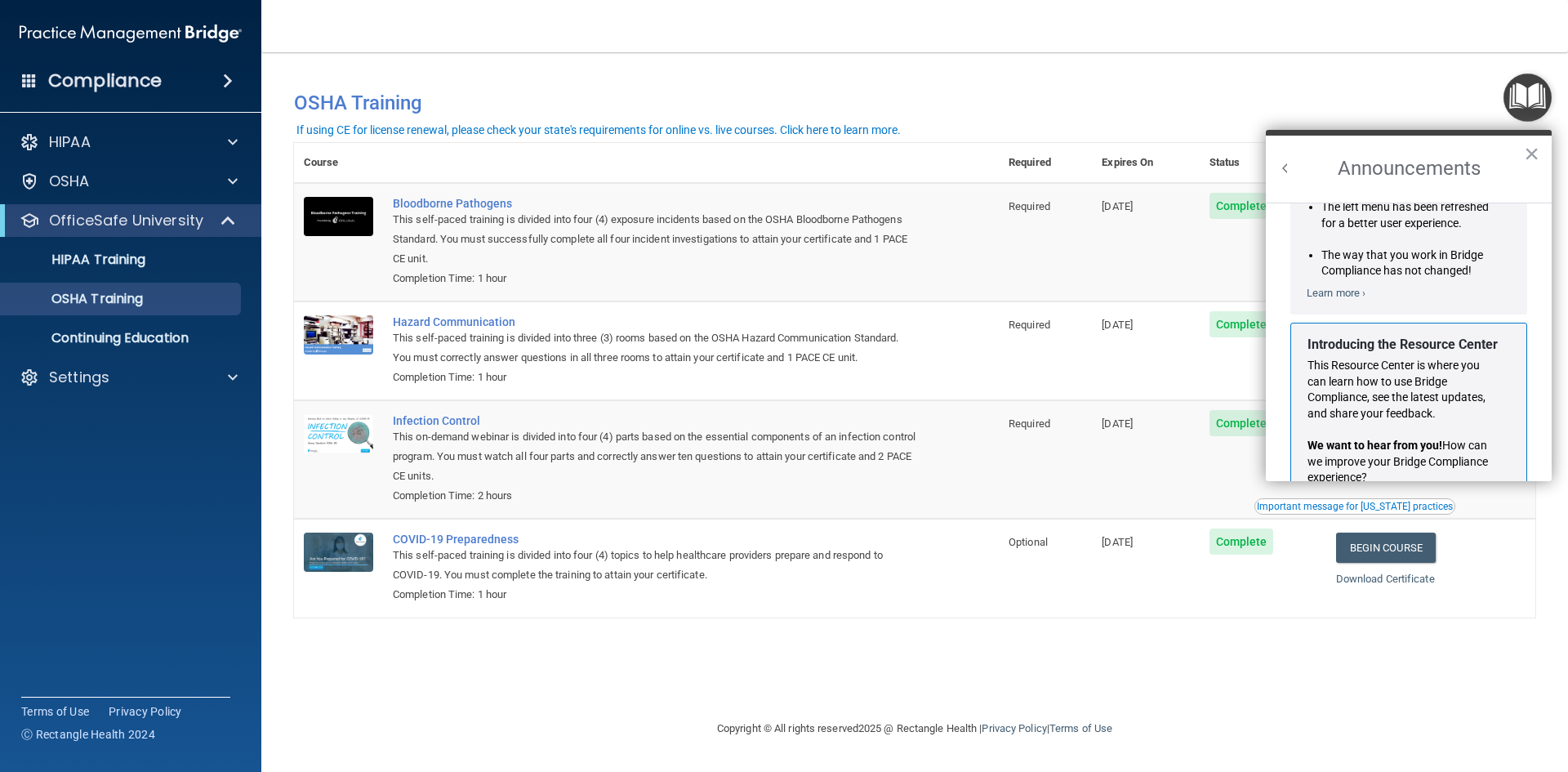
scroll to position [178, 0]
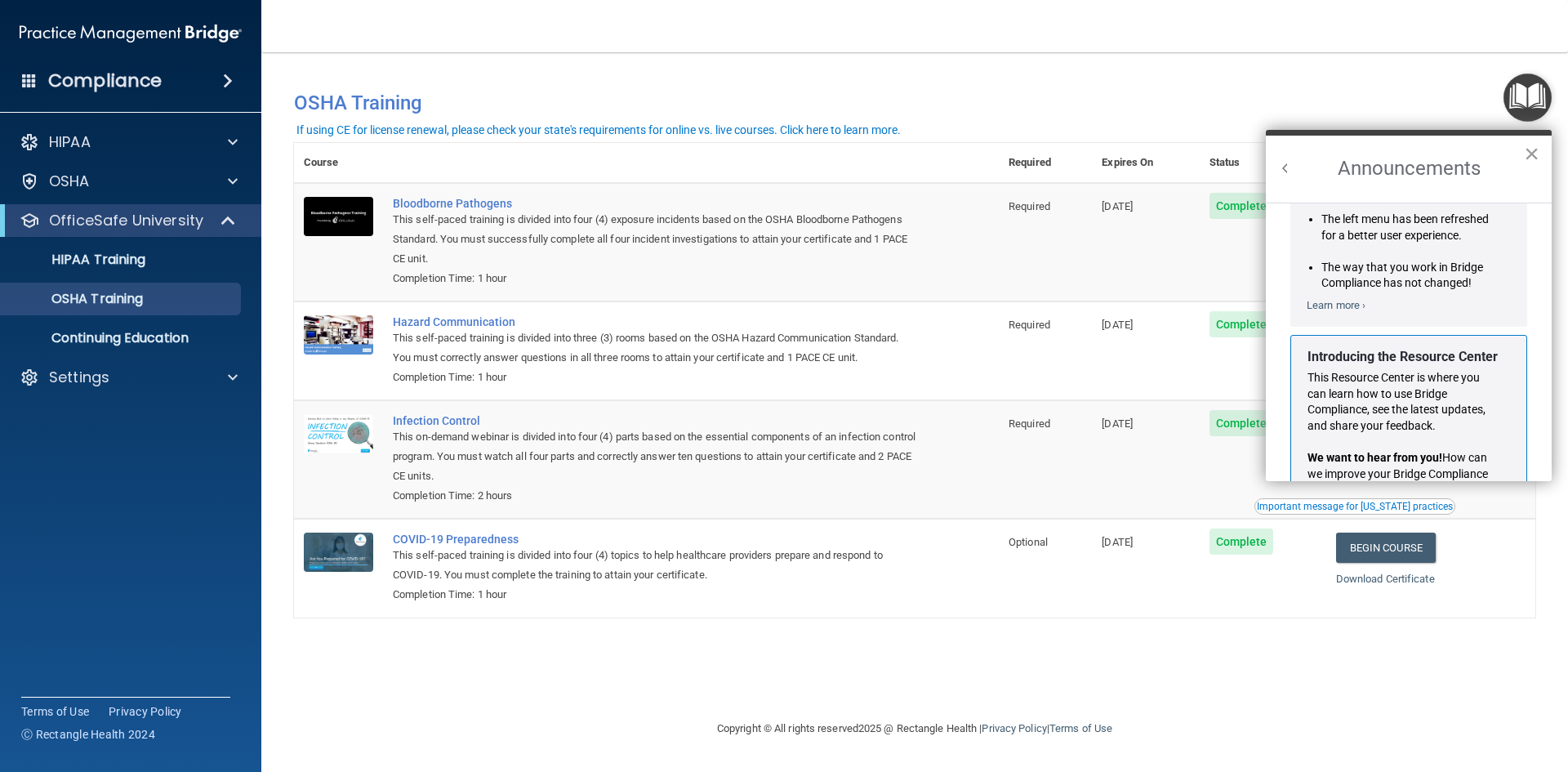
click at [1535, 151] on button "×" at bounding box center [1531, 153] width 15 height 26
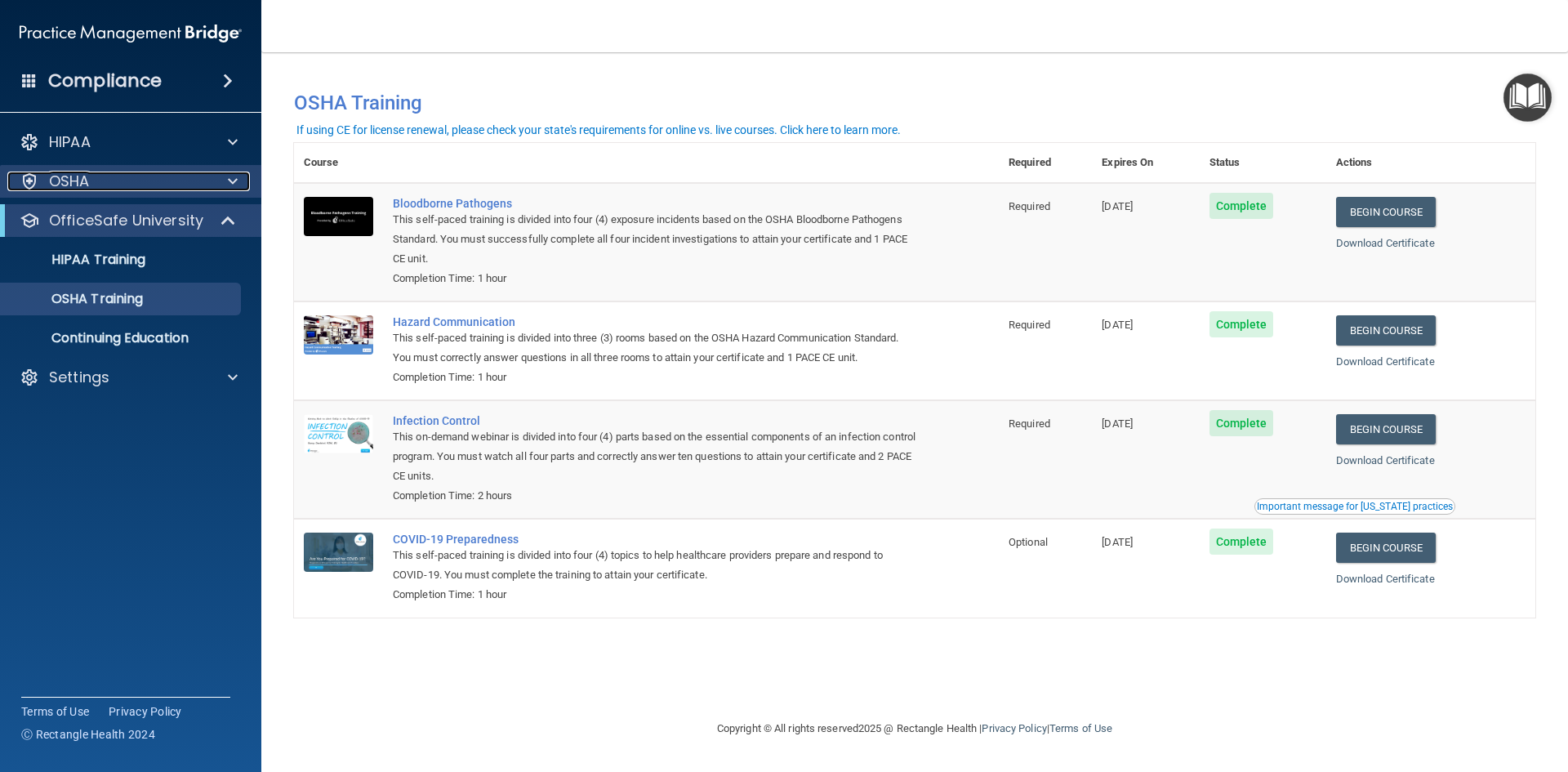
click at [234, 177] on span at bounding box center [233, 181] width 10 height 20
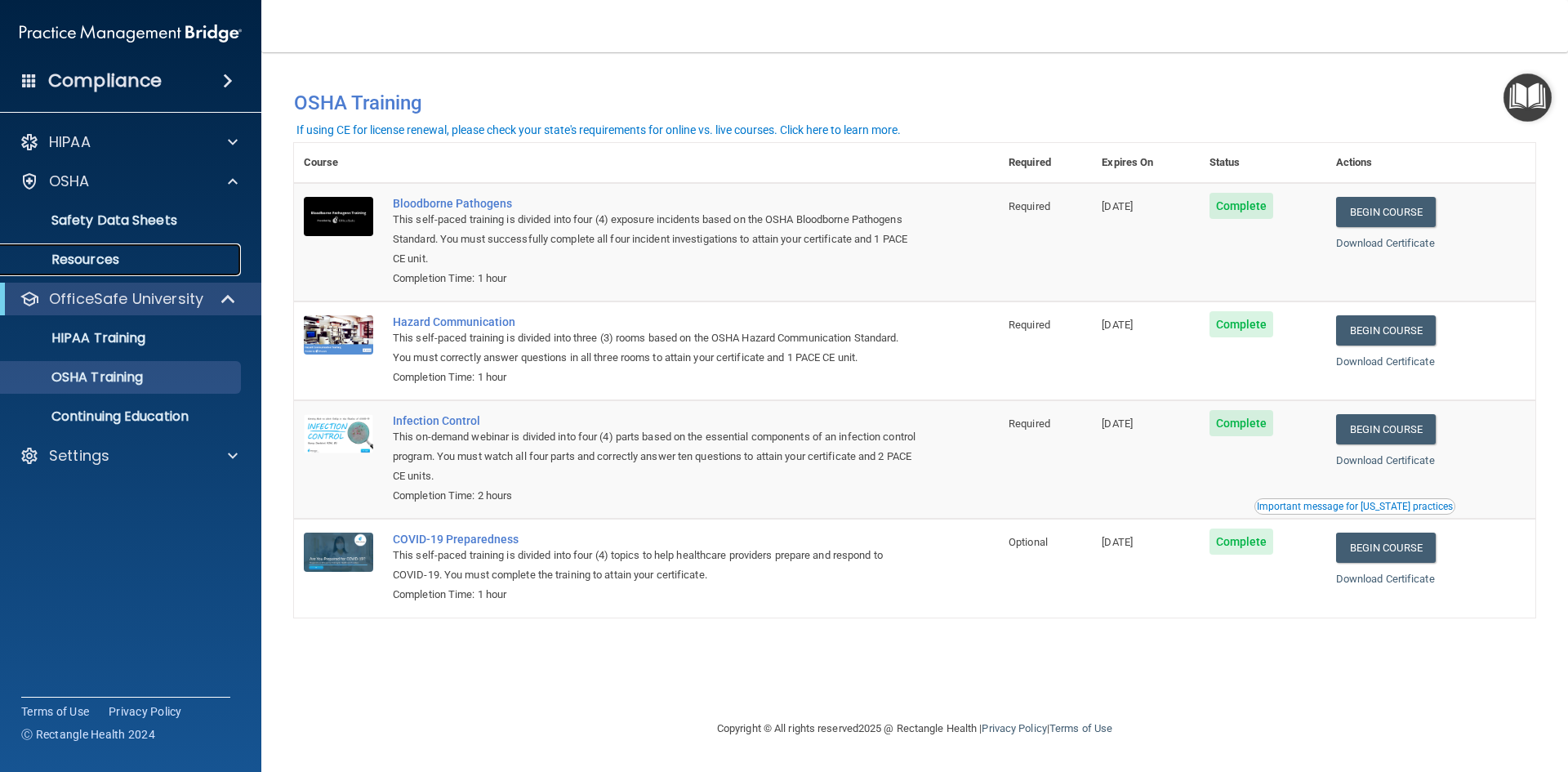
click at [138, 267] on p "Resources" at bounding box center [122, 260] width 223 height 16
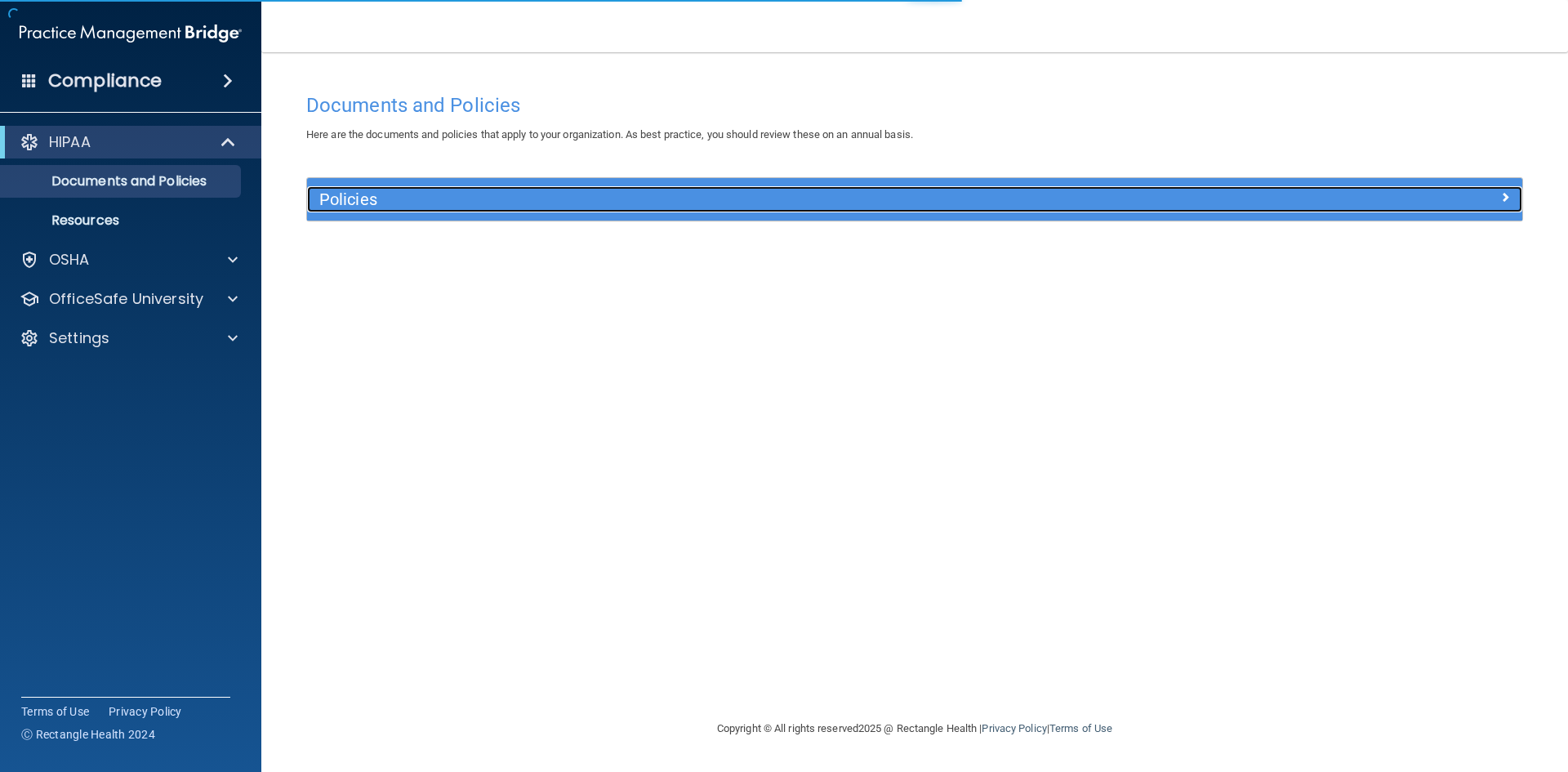
click at [463, 212] on div "Policies" at bounding box center [762, 198] width 912 height 26
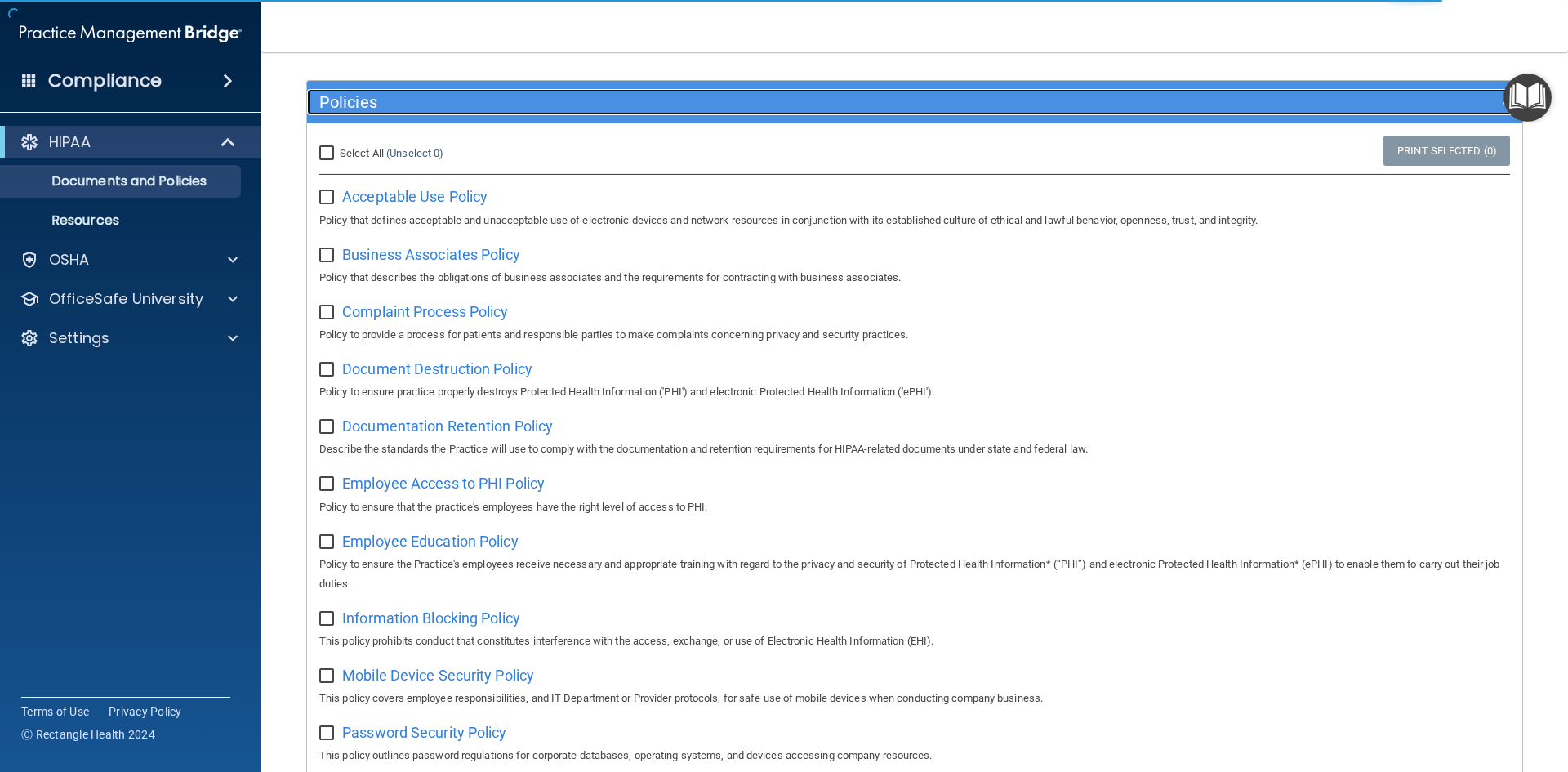
scroll to position [102, 0]
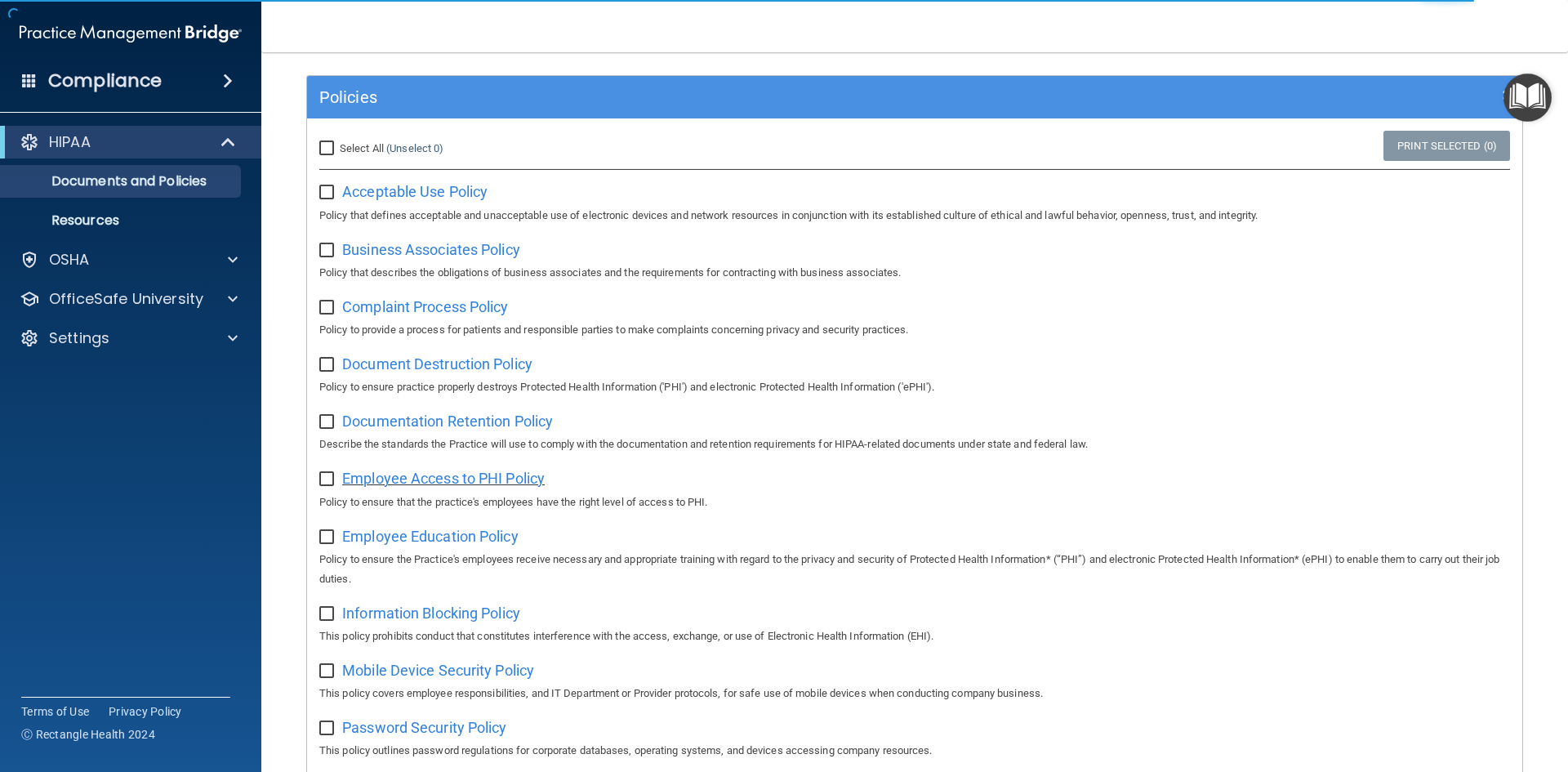
click at [509, 482] on span "Employee Access to PHI Policy" at bounding box center [443, 478] width 203 height 17
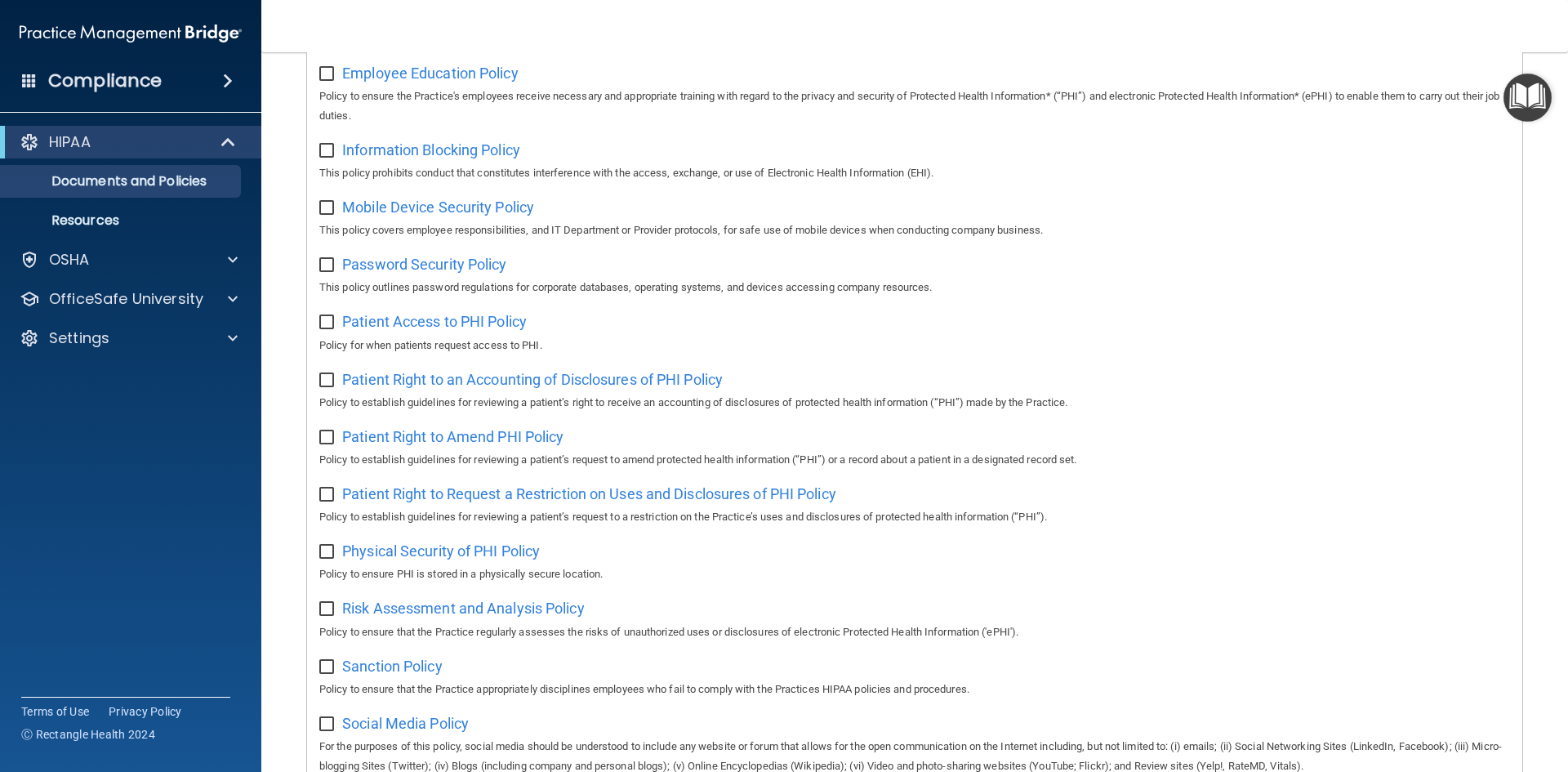
scroll to position [714, 0]
